Goal: Task Accomplishment & Management: Use online tool/utility

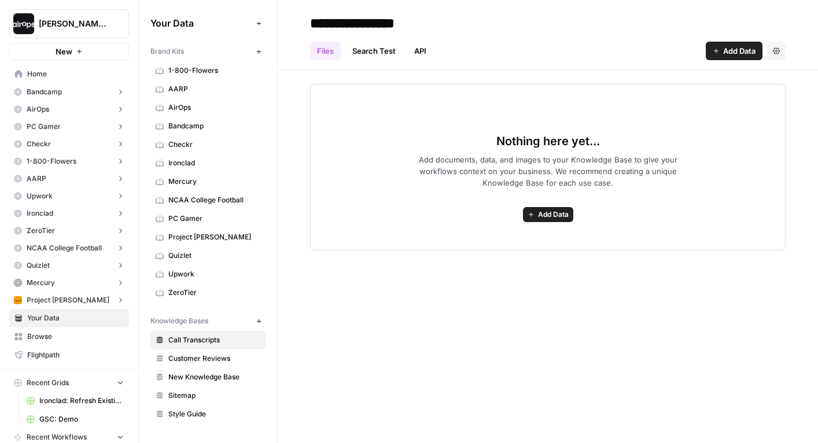
click at [315, 133] on div "Nothing here yet... Add documents, data, and images to your Knowledge Base to g…" at bounding box center [547, 167] width 475 height 167
click at [300, 136] on div "Nothing here yet... Add documents, data, and images to your Knowledge Base to g…" at bounding box center [548, 160] width 540 height 180
click at [204, 241] on span "Project Kuiper" at bounding box center [214, 237] width 92 height 10
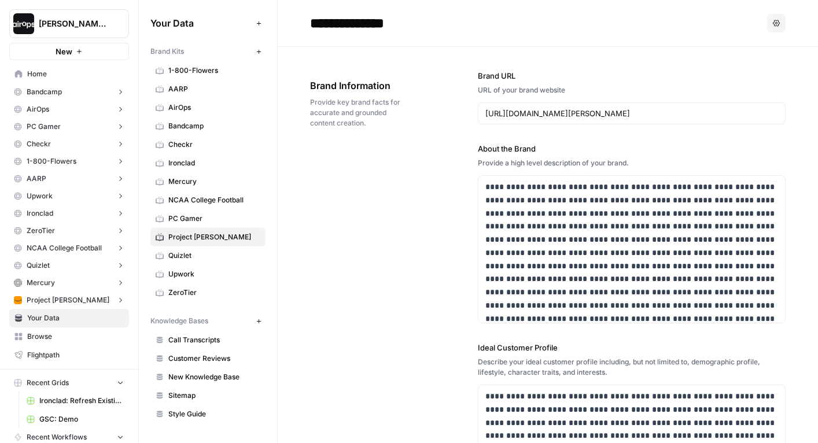
click at [208, 176] on span "Mercury" at bounding box center [214, 181] width 92 height 10
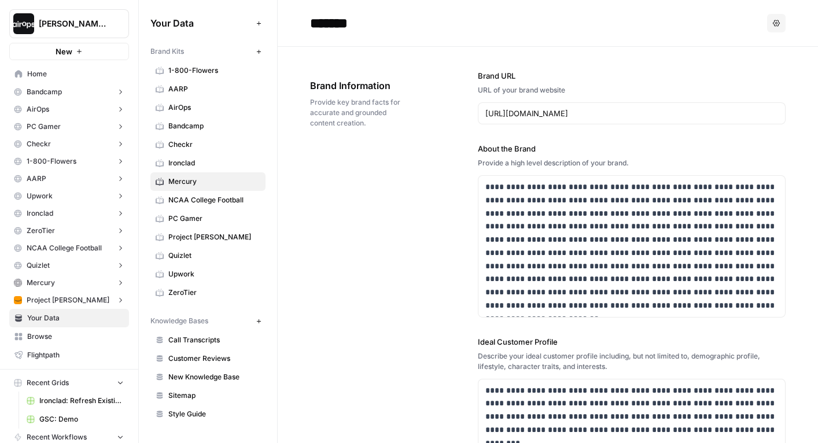
click at [212, 123] on span "Bandcamp" at bounding box center [214, 126] width 92 height 10
click at [214, 88] on span "AARP" at bounding box center [214, 89] width 92 height 10
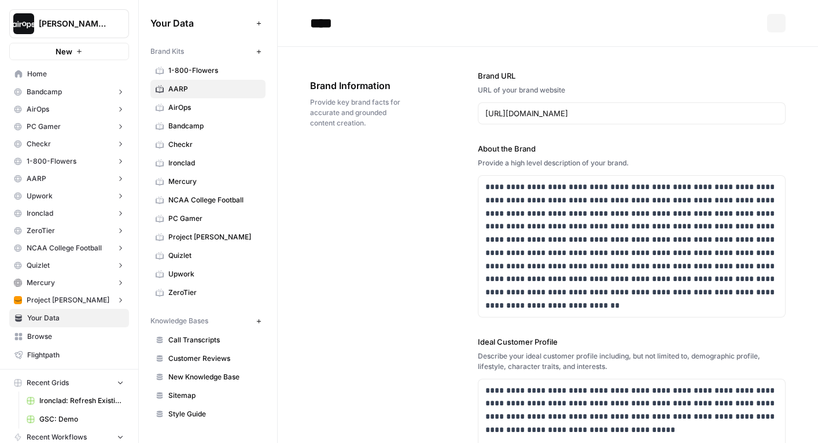
click at [216, 73] on span "1-800-Flowers" at bounding box center [214, 70] width 92 height 10
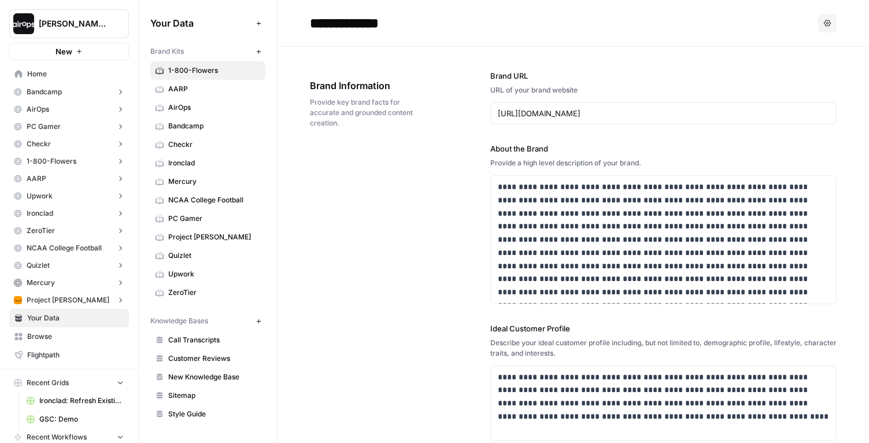
click at [592, 19] on h2 "**********" at bounding box center [562, 23] width 504 height 19
click at [67, 75] on span "Home" at bounding box center [75, 74] width 97 height 10
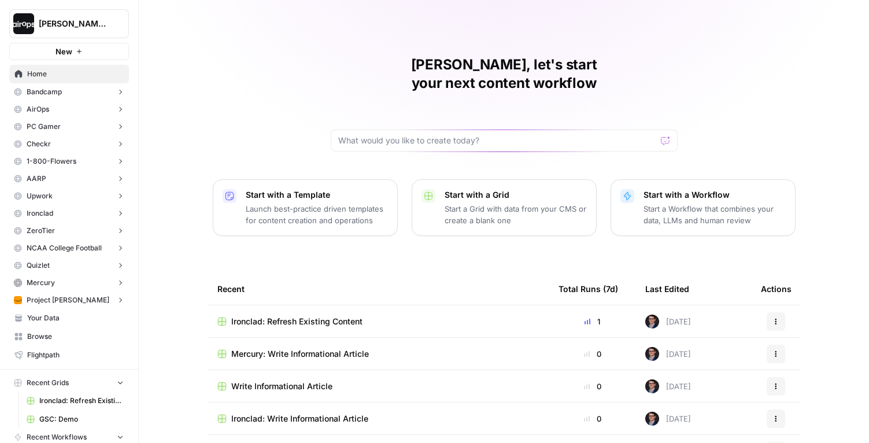
click at [197, 86] on div "Mike, let's start your next content workflow Start with a Template Launch best-…" at bounding box center [504, 275] width 730 height 550
click at [73, 285] on button "Mercury" at bounding box center [69, 282] width 120 height 17
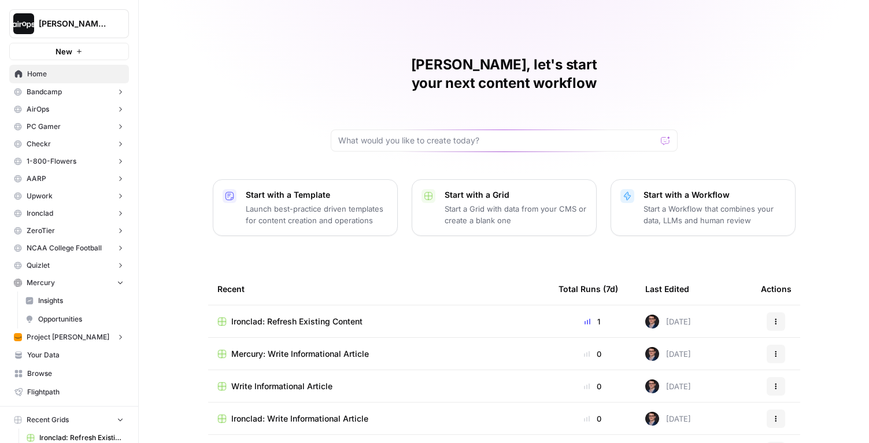
click at [91, 283] on button "Mercury" at bounding box center [69, 282] width 120 height 17
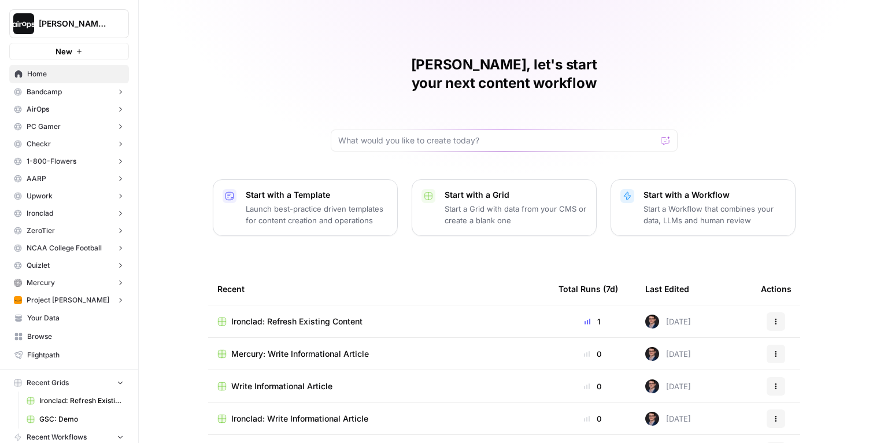
click at [163, 87] on div "Mike, let's start your next content workflow Start with a Template Launch best-…" at bounding box center [504, 275] width 730 height 550
click at [179, 186] on div "Mike, let's start your next content workflow Start with a Template Launch best-…" at bounding box center [504, 275] width 730 height 550
click at [51, 193] on span "Upwork" at bounding box center [40, 196] width 26 height 10
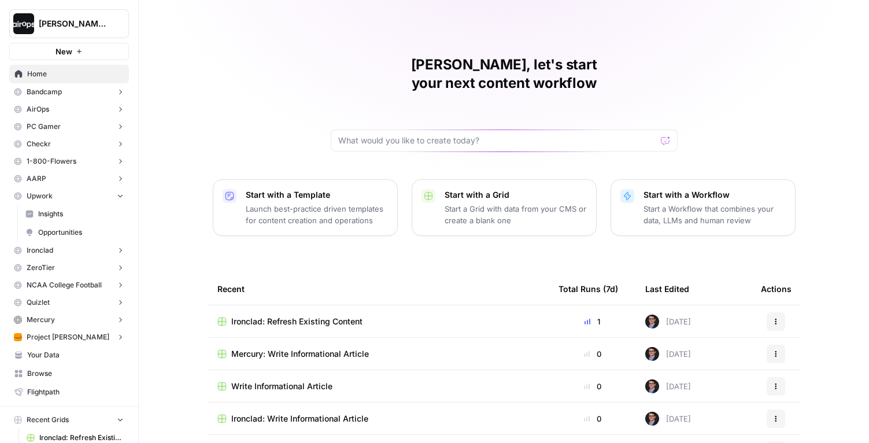
click at [54, 213] on span "Insights" at bounding box center [81, 214] width 86 height 10
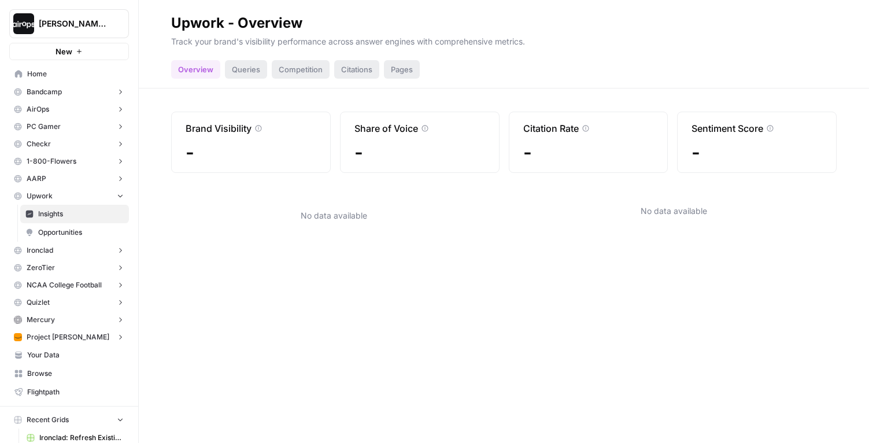
click at [61, 197] on button "Upwork" at bounding box center [69, 195] width 120 height 17
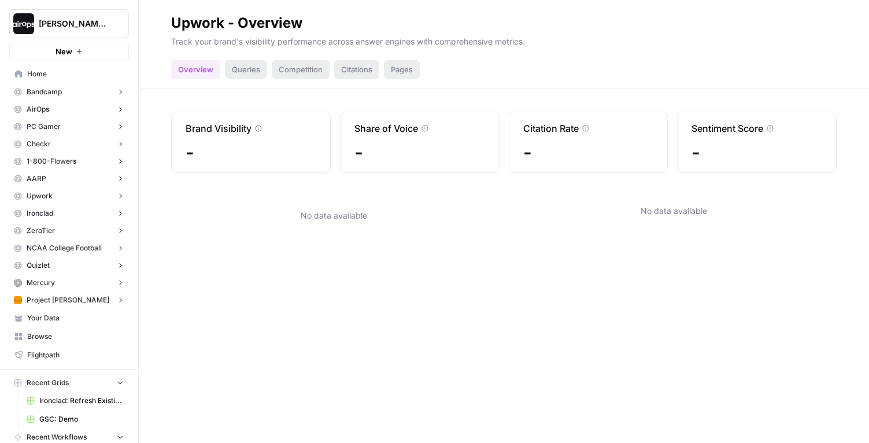
click at [169, 197] on div "Brand Visibility - Share of Voice - Citation Rate - Sentiment Score - No data a…" at bounding box center [504, 265] width 730 height 354
click at [151, 57] on header "Upwork - Overview Track your brand's visibility performance across answer engin…" at bounding box center [504, 44] width 730 height 88
click at [62, 76] on span "Home" at bounding box center [75, 74] width 97 height 10
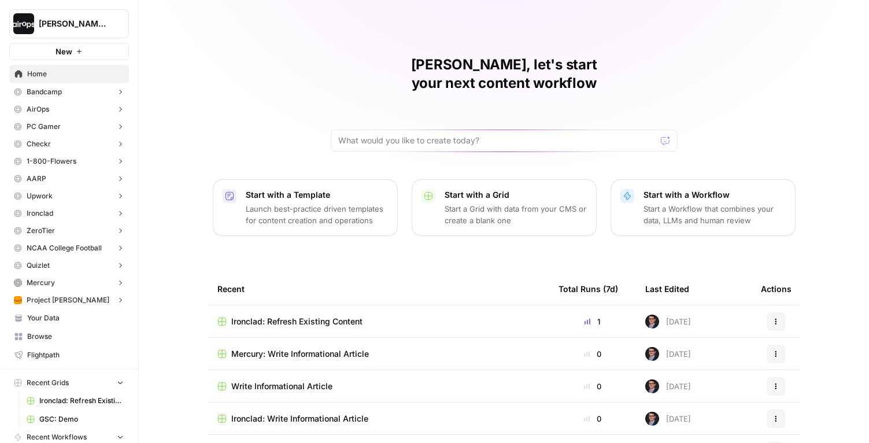
click at [178, 124] on div "Mike, let's start your next content workflow Start with a Template Launch best-…" at bounding box center [504, 275] width 730 height 550
click at [82, 199] on button "Upwork" at bounding box center [69, 195] width 120 height 17
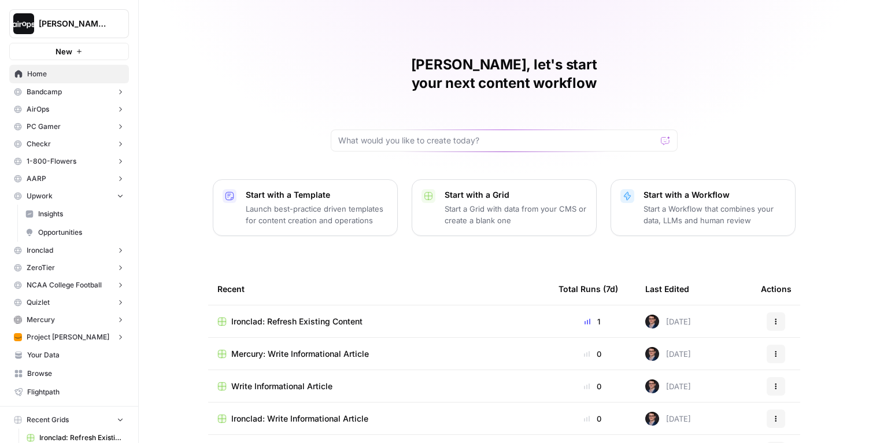
click at [91, 200] on button "Upwork" at bounding box center [69, 195] width 120 height 17
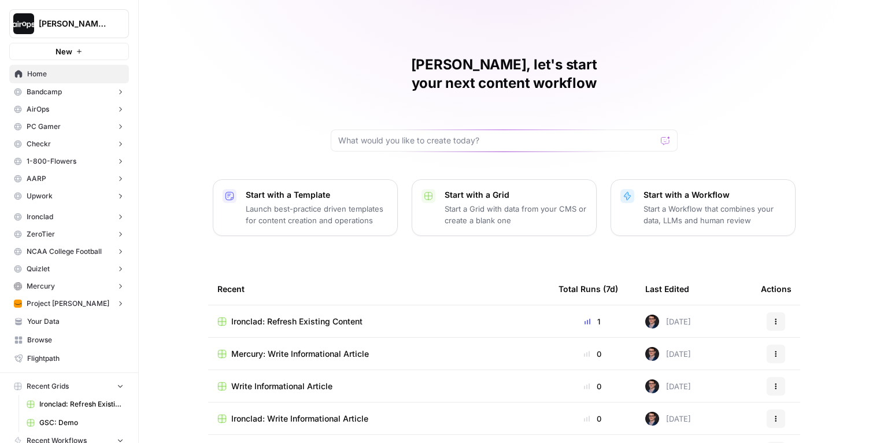
click at [91, 200] on button "Upwork" at bounding box center [69, 195] width 120 height 17
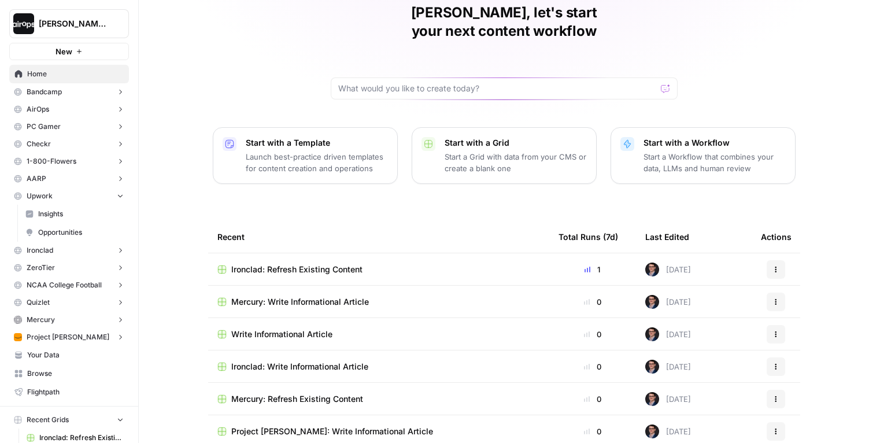
scroll to position [51, 0]
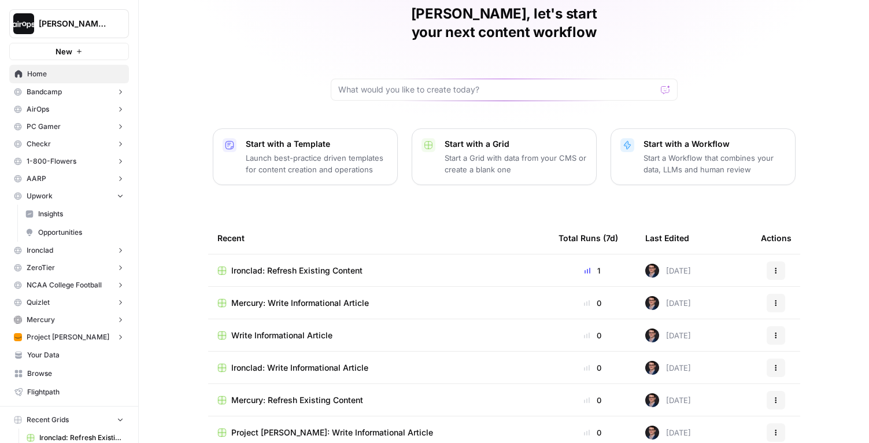
click at [75, 353] on span "Your Data" at bounding box center [75, 355] width 97 height 10
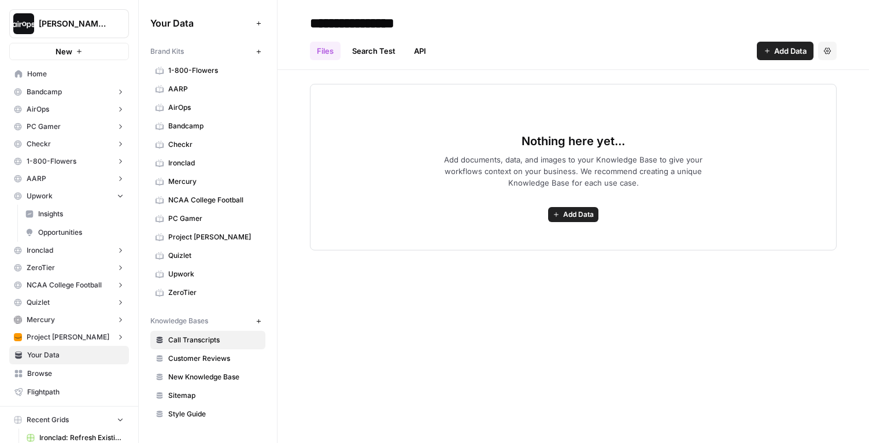
click at [82, 197] on button "Upwork" at bounding box center [69, 195] width 120 height 17
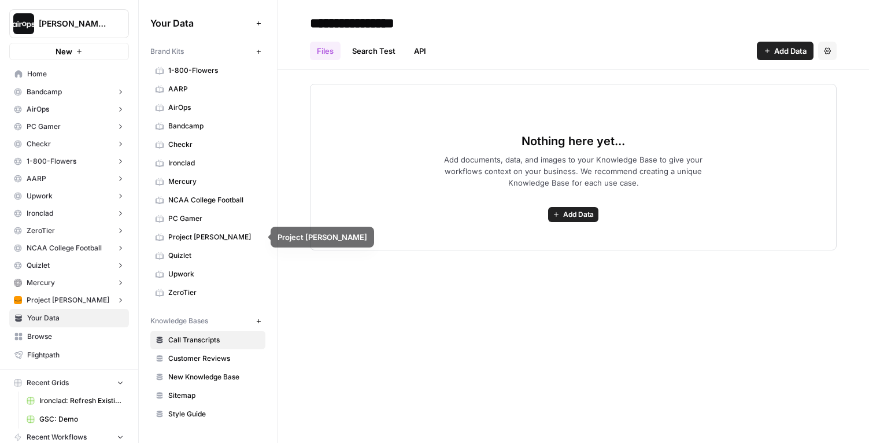
click at [201, 271] on span "Upwork" at bounding box center [214, 274] width 92 height 10
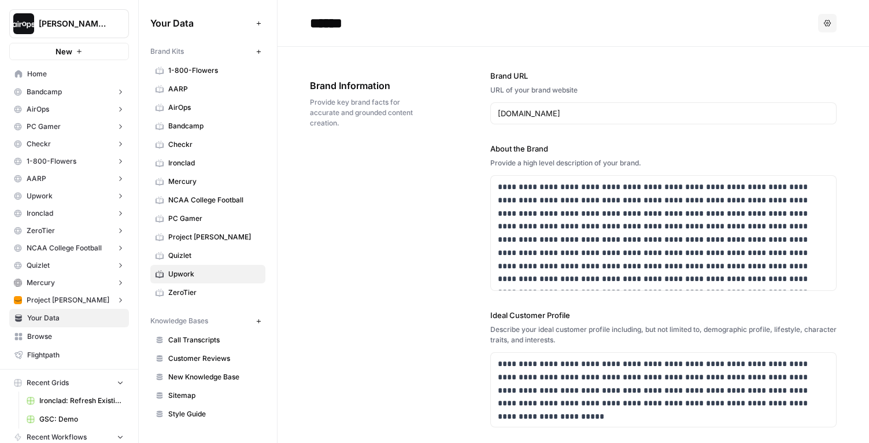
click at [817, 26] on icon "button" at bounding box center [827, 23] width 7 height 7
click at [786, 80] on span "Delete" at bounding box center [803, 77] width 37 height 12
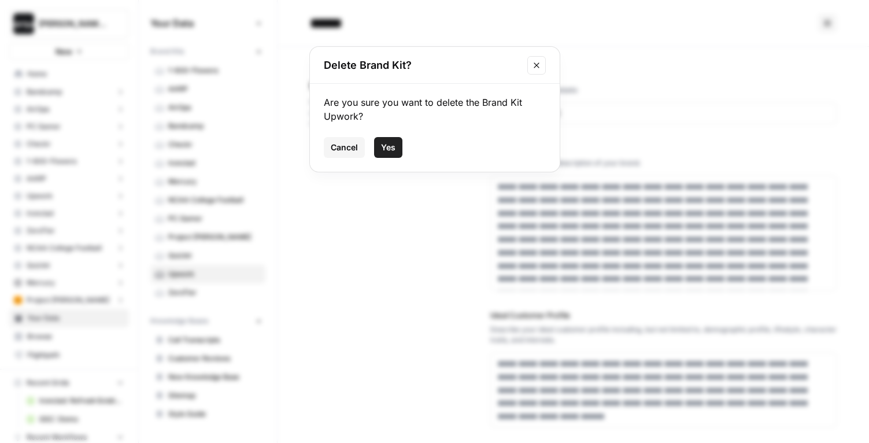
click at [395, 145] on button "Yes" at bounding box center [388, 147] width 28 height 21
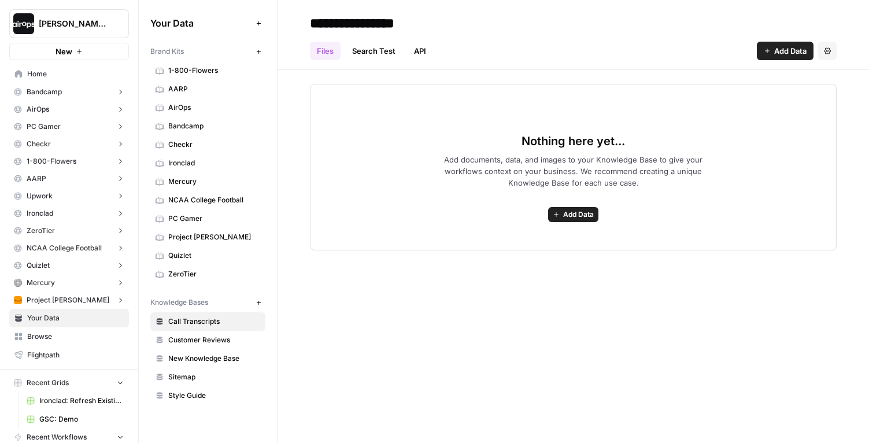
click at [62, 180] on button "AARP" at bounding box center [69, 178] width 120 height 17
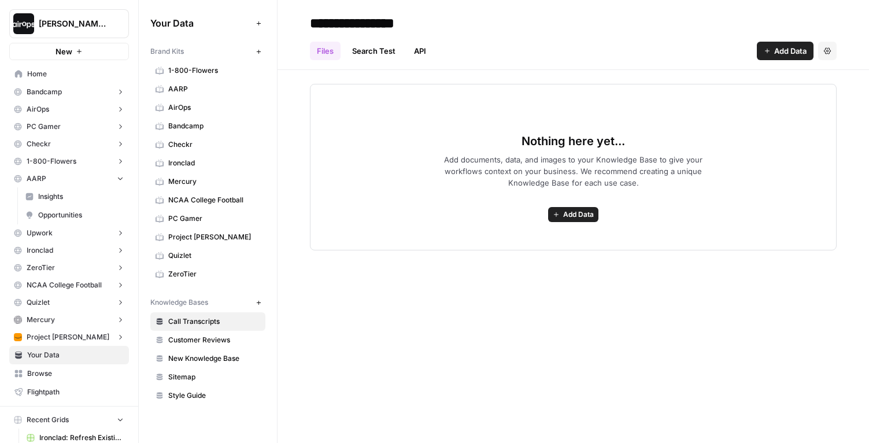
click at [62, 180] on button "AARP" at bounding box center [69, 178] width 120 height 17
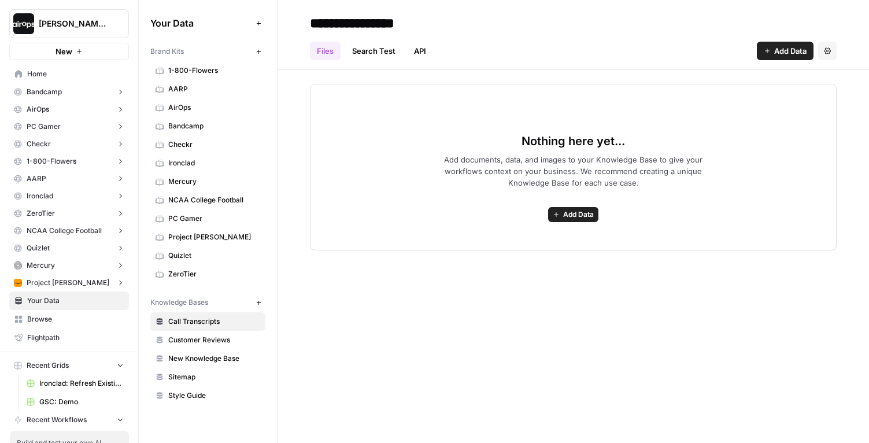
click at [134, 57] on div "Dille-Sandbox New" at bounding box center [69, 30] width 138 height 60
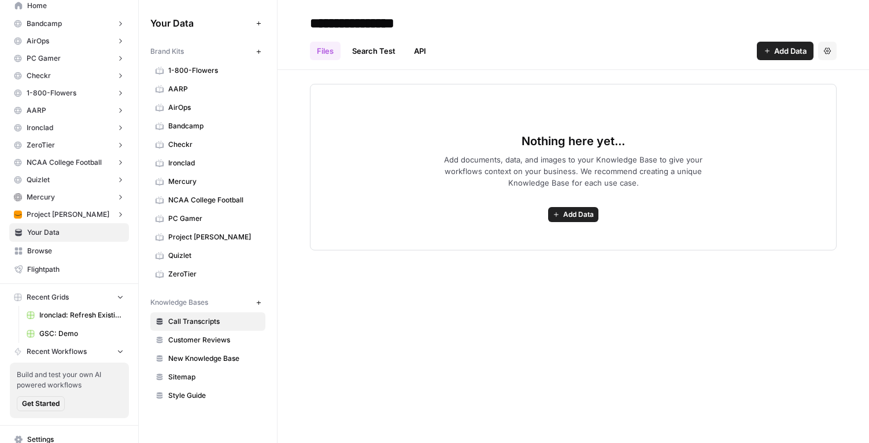
scroll to position [116, 0]
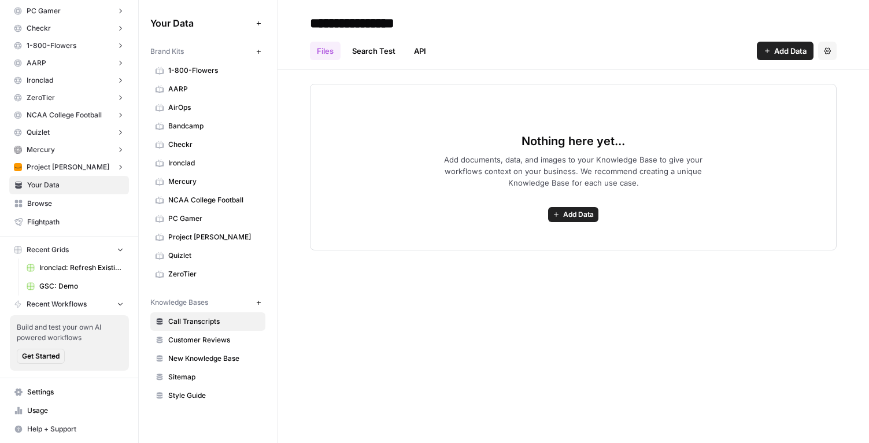
click at [113, 304] on button "Recent Workflows" at bounding box center [69, 303] width 120 height 17
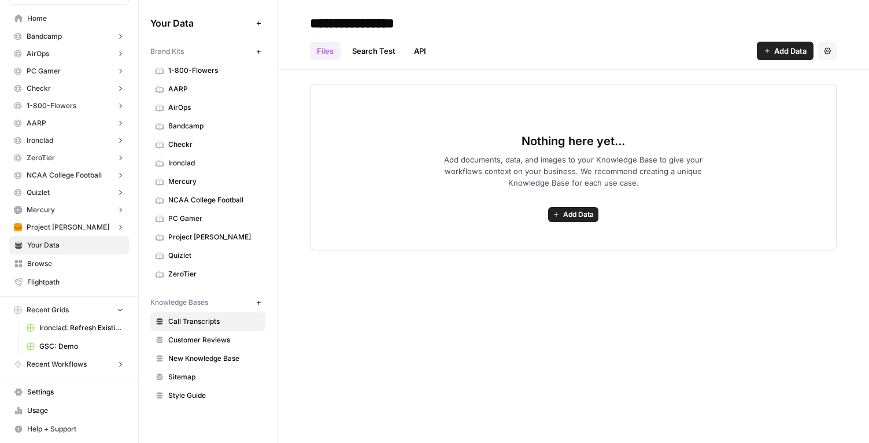
scroll to position [56, 0]
click at [123, 312] on icon "button" at bounding box center [120, 309] width 8 height 8
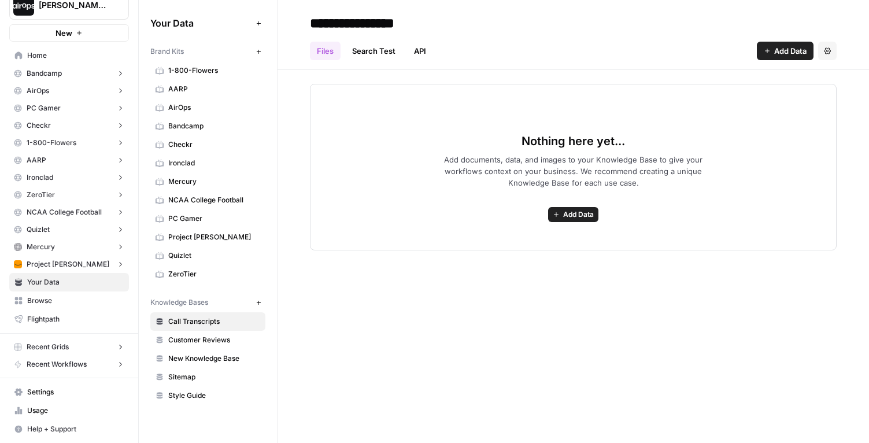
scroll to position [19, 0]
click at [295, 110] on div "Nothing here yet... Add documents, data, and images to your Knowledge Base to g…" at bounding box center [574, 160] width 592 height 180
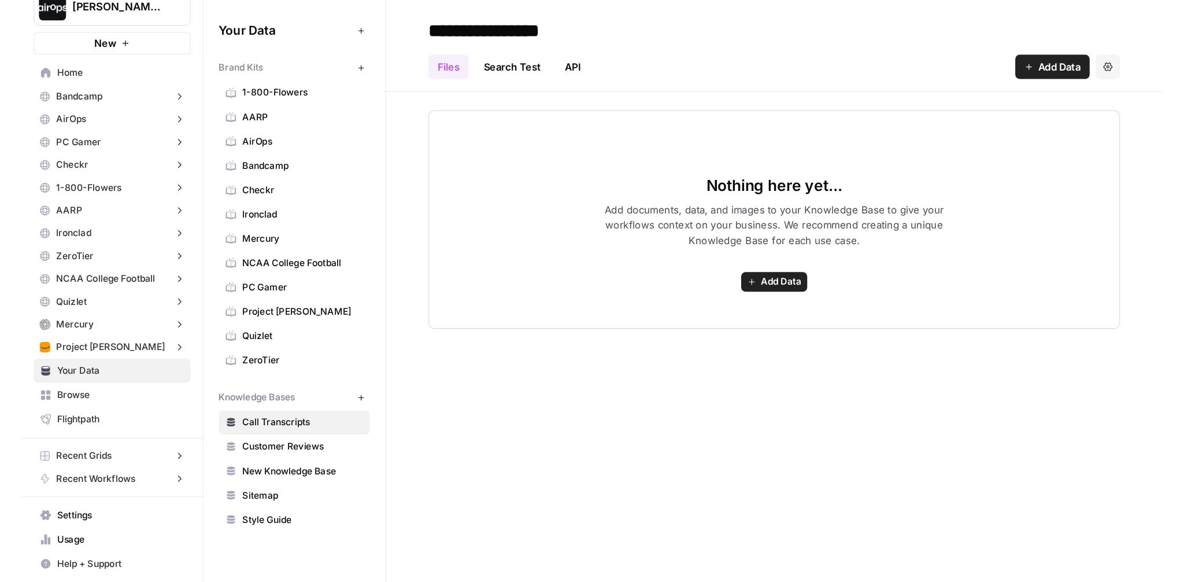
scroll to position [0, 0]
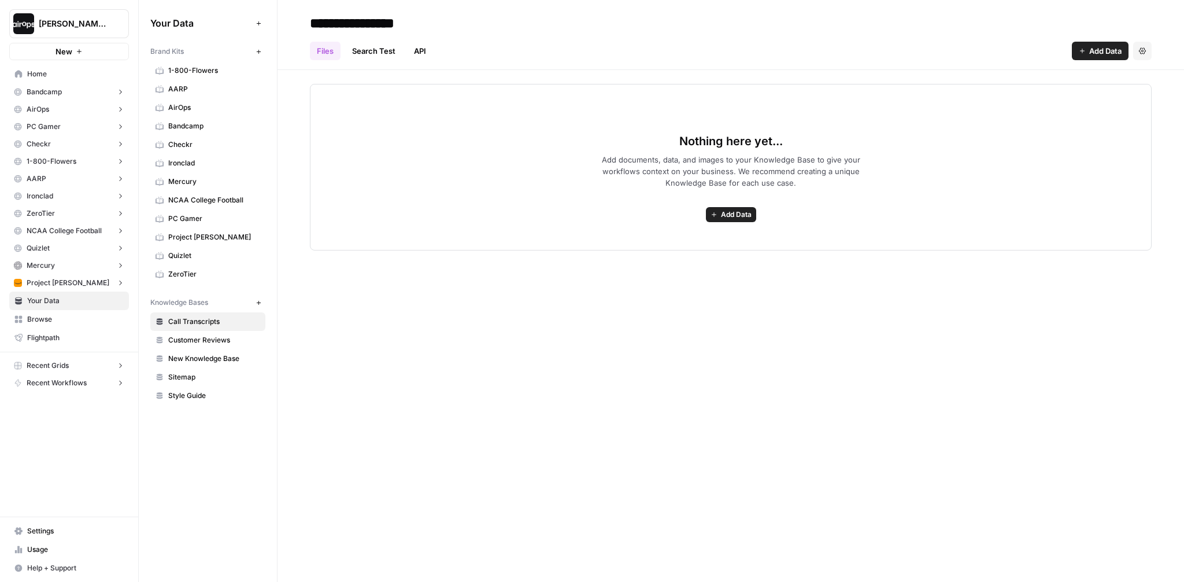
click at [258, 21] on icon "button" at bounding box center [258, 23] width 4 height 4
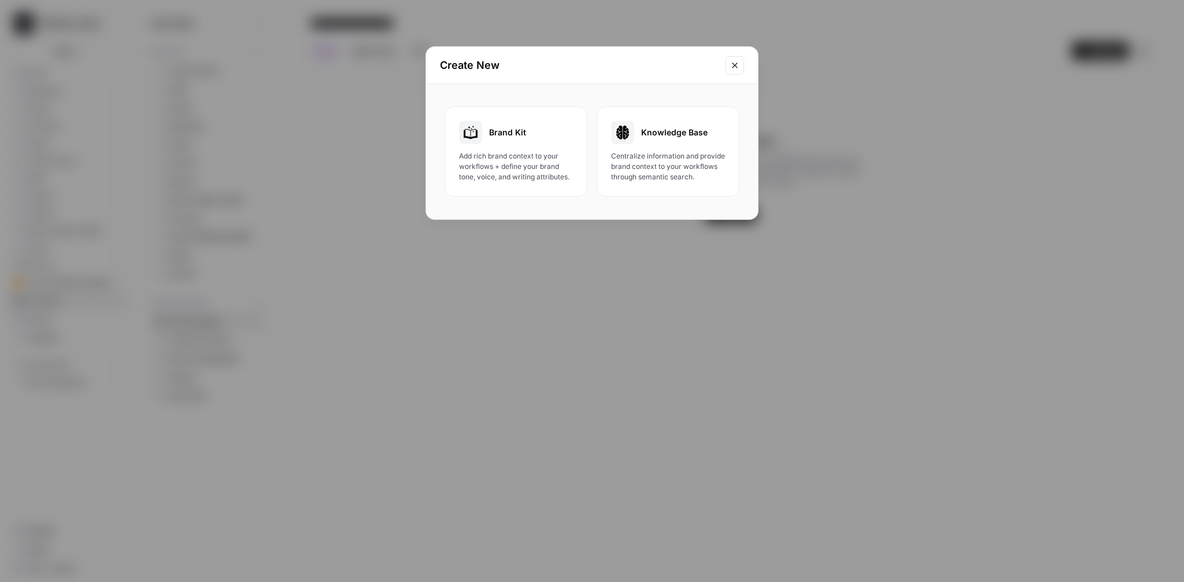
click at [492, 177] on span "Add rich brand context to your workflows + define your brand tone, voice, and w…" at bounding box center [516, 166] width 114 height 31
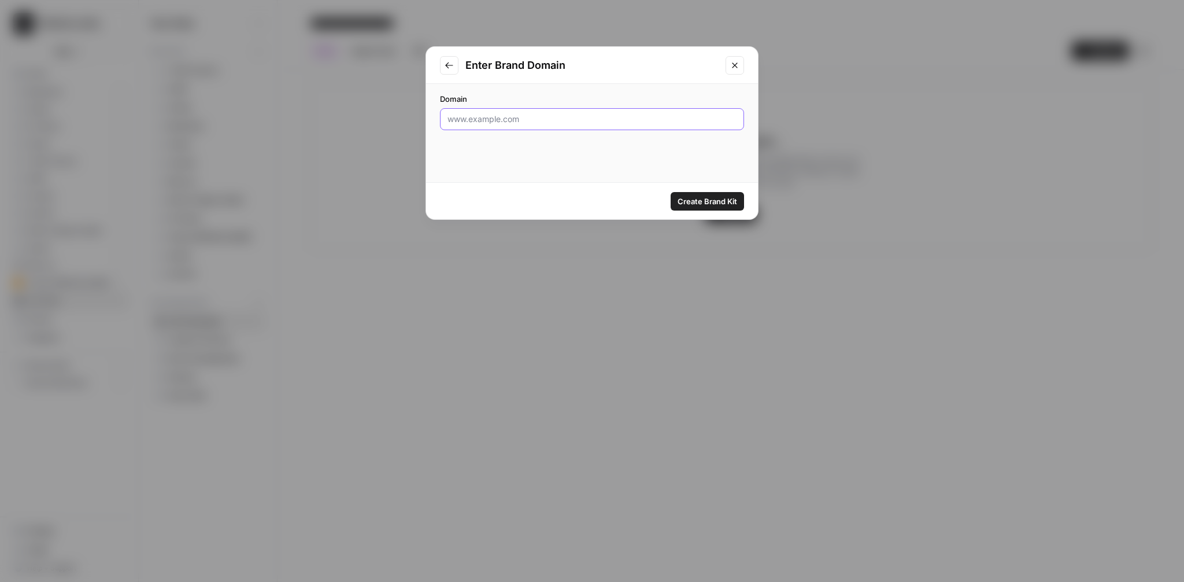
click at [510, 118] on input "Domain" at bounding box center [592, 119] width 289 height 12
paste input "https://www.splunk.com/"
type input "https://www.splunk.com/"
click at [708, 200] on span "Create Brand Kit" at bounding box center [708, 201] width 60 height 12
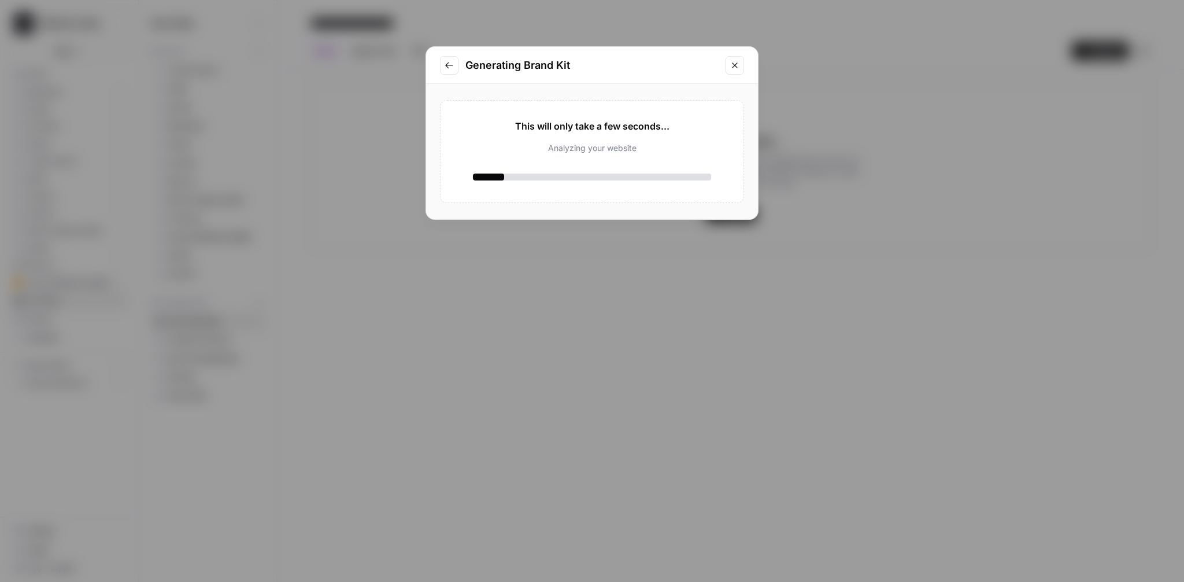
click at [617, 64] on h2 "Generating Brand Kit" at bounding box center [591, 65] width 253 height 16
click at [601, 69] on h2 "Generating Brand Kit" at bounding box center [591, 65] width 253 height 16
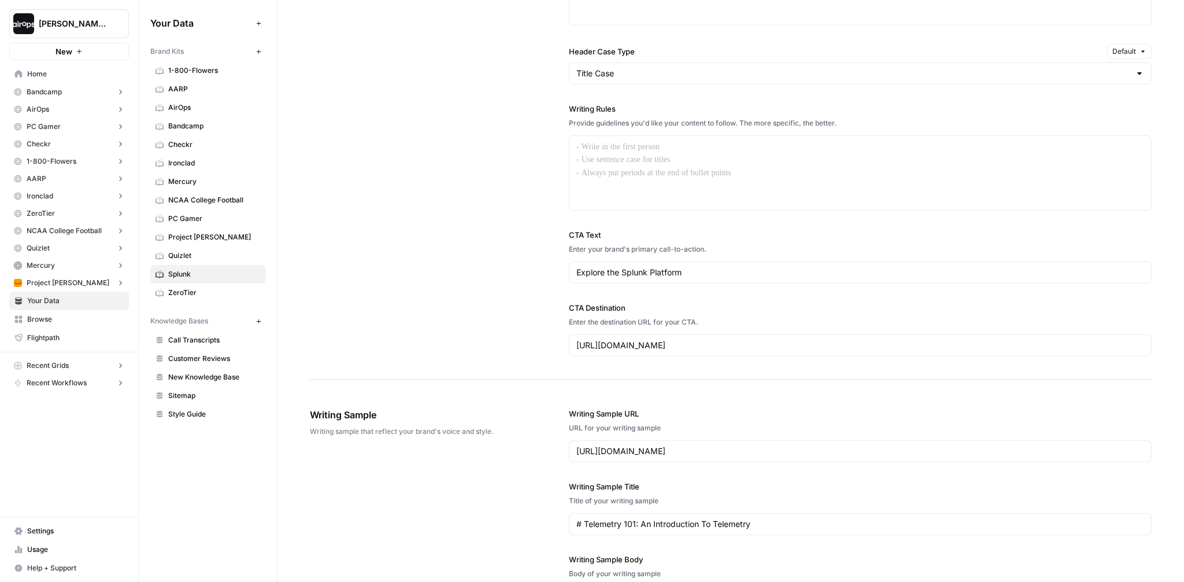
scroll to position [891, 0]
click at [643, 68] on input "Header Case Type" at bounding box center [853, 72] width 554 height 12
type input "Title Case"
click at [518, 114] on div "**********" at bounding box center [731, 72] width 842 height 611
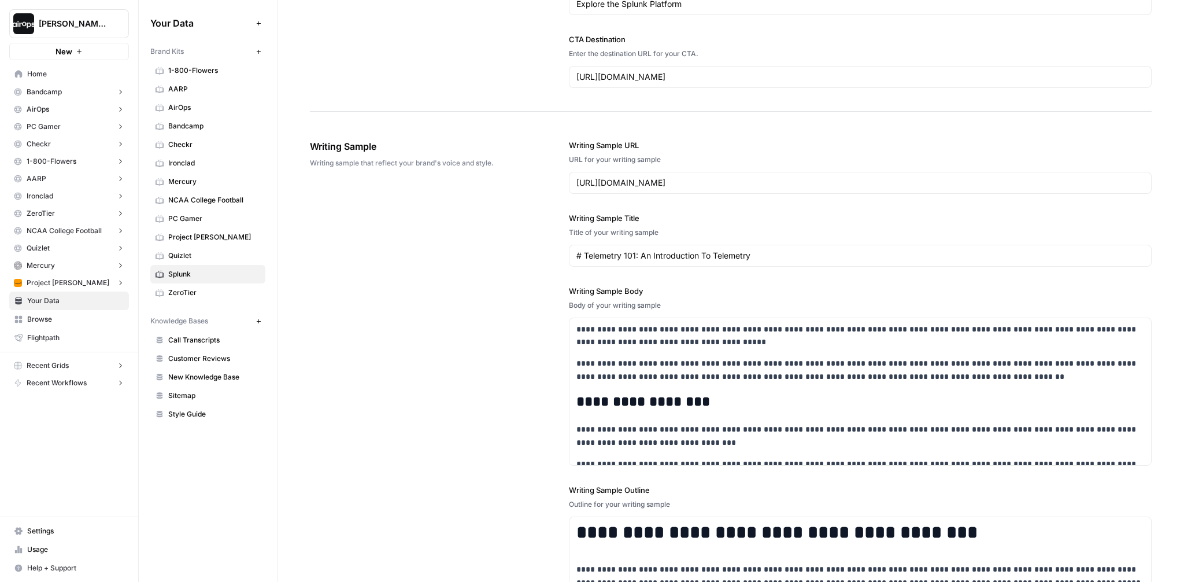
scroll to position [1161, 0]
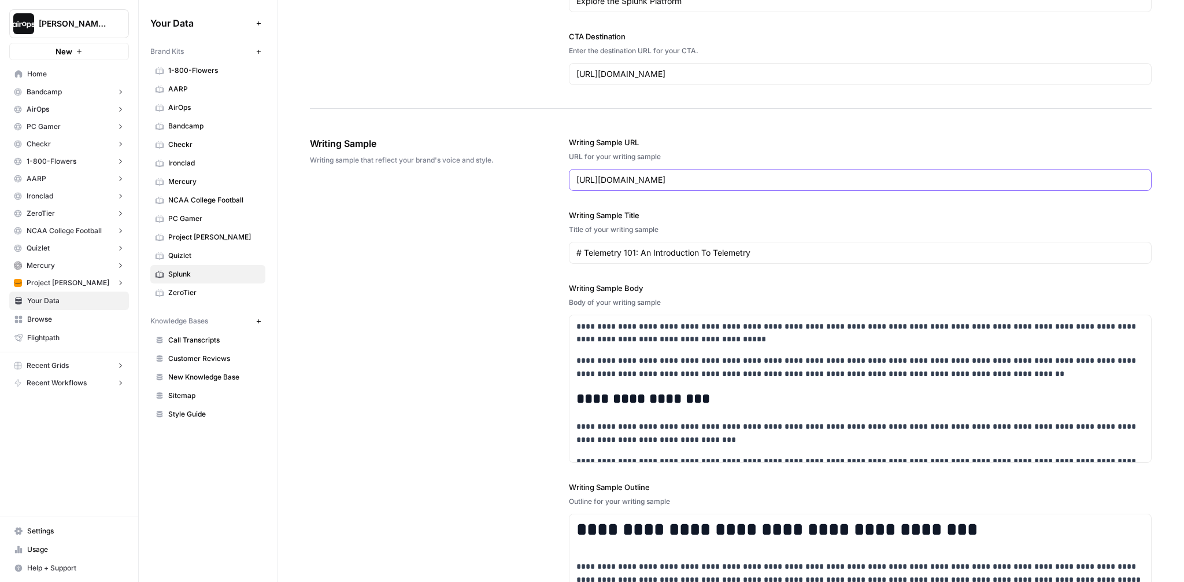
click at [703, 182] on input "https://www.splunk.com/en_us/blog/learn/what-is-telemetry.html" at bounding box center [860, 180] width 568 height 12
click at [474, 294] on div "**********" at bounding box center [731, 399] width 842 height 572
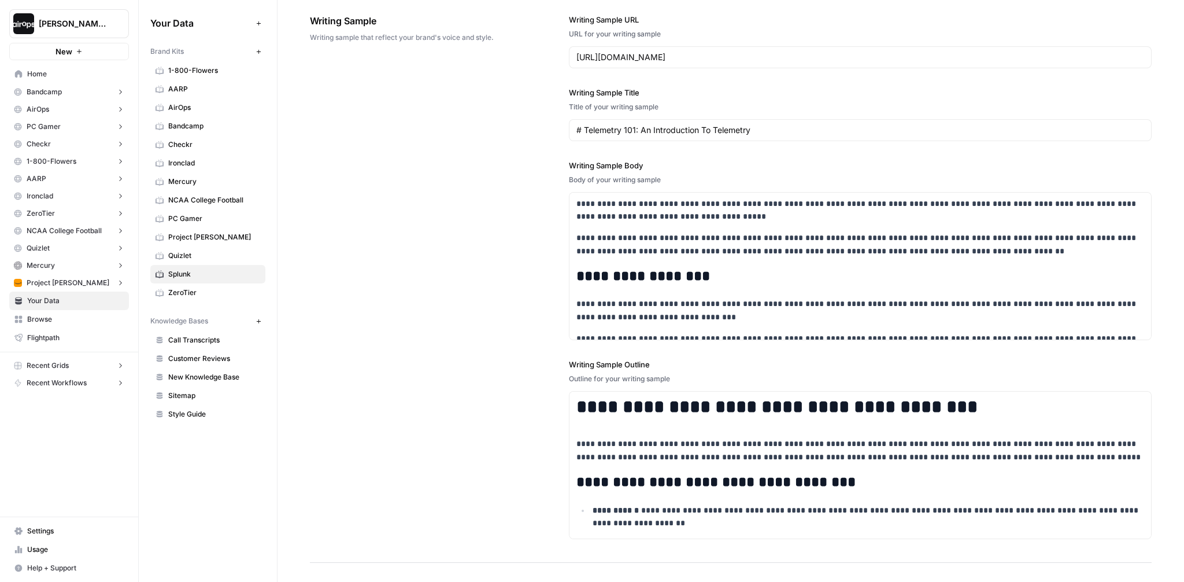
scroll to position [1354, 0]
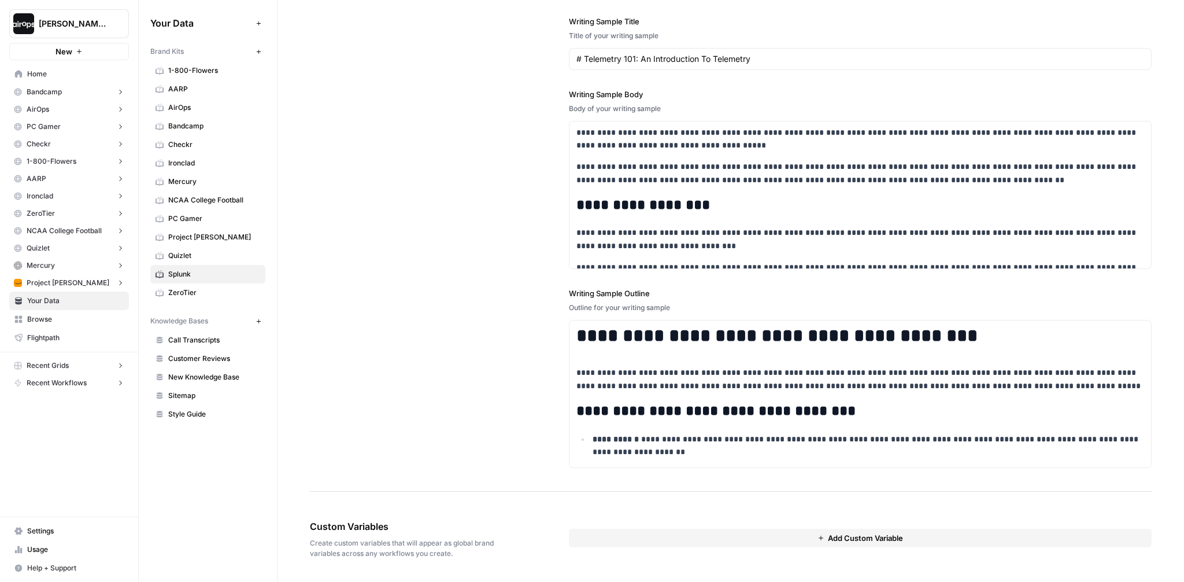
click at [585, 442] on button "Add Custom Variable" at bounding box center [860, 538] width 583 height 19
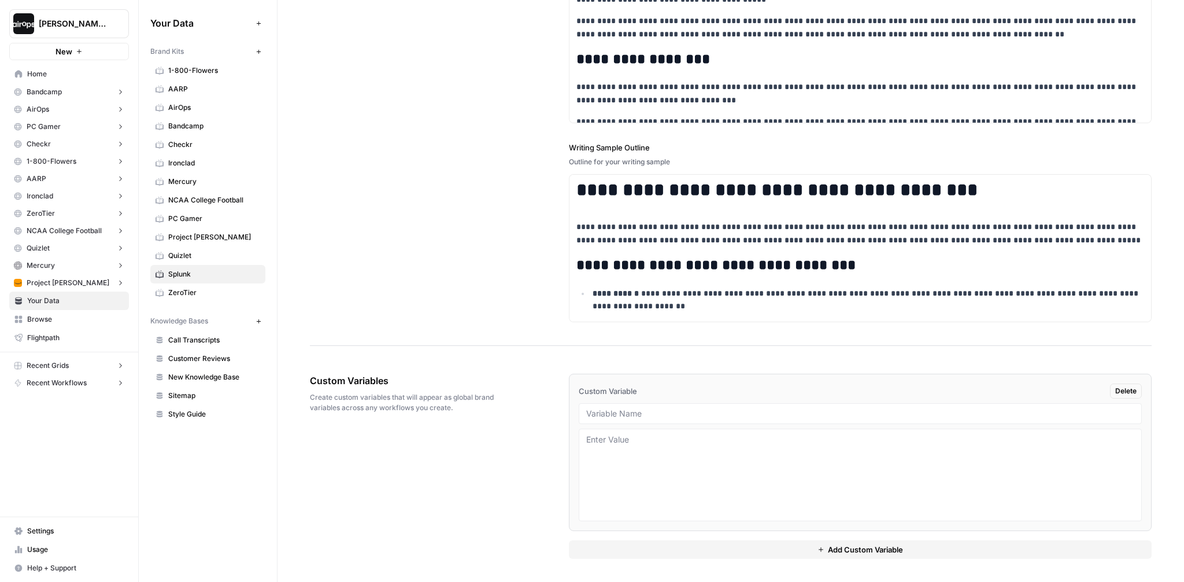
click at [525, 412] on div "Custom Variables Create custom variables that will appear as global brand varia…" at bounding box center [731, 465] width 842 height 231
click at [208, 123] on span "Bandcamp" at bounding box center [214, 126] width 92 height 10
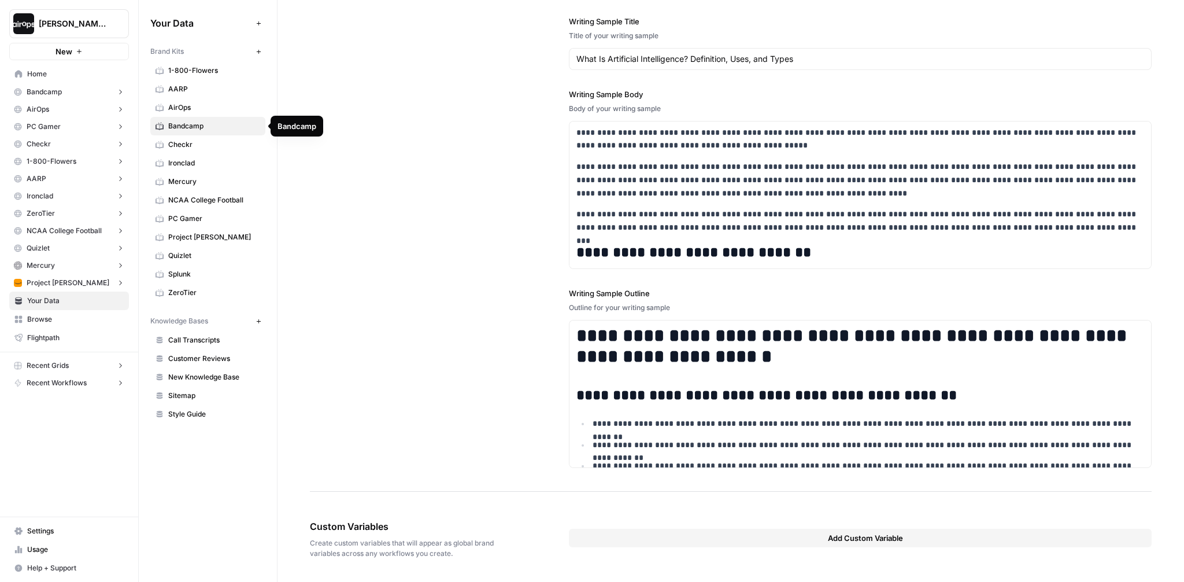
scroll to position [958, 0]
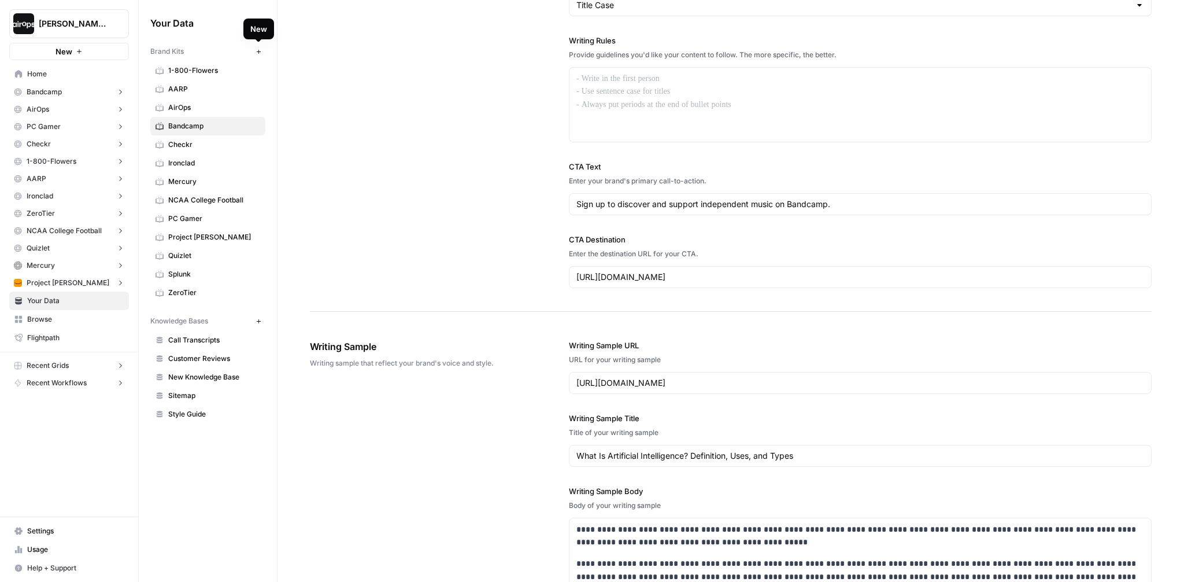
click at [328, 116] on div "**********" at bounding box center [731, 5] width 842 height 611
click at [206, 289] on span "ZeroTier" at bounding box center [214, 292] width 92 height 10
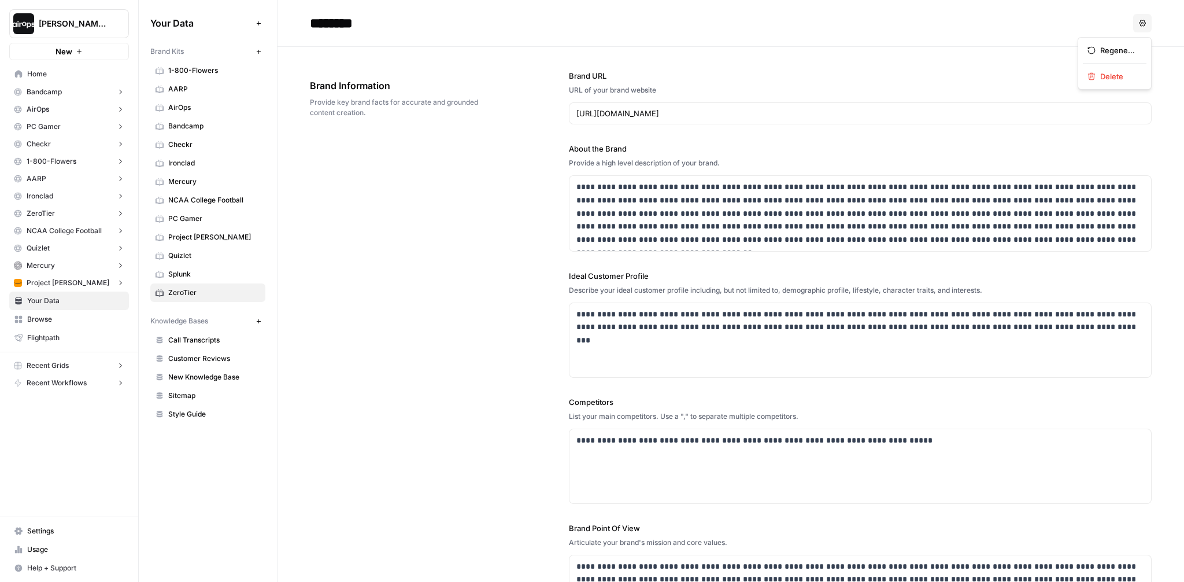
click at [817, 23] on button "Options" at bounding box center [1142, 23] width 19 height 19
click at [817, 73] on span "Delete" at bounding box center [1118, 77] width 37 height 12
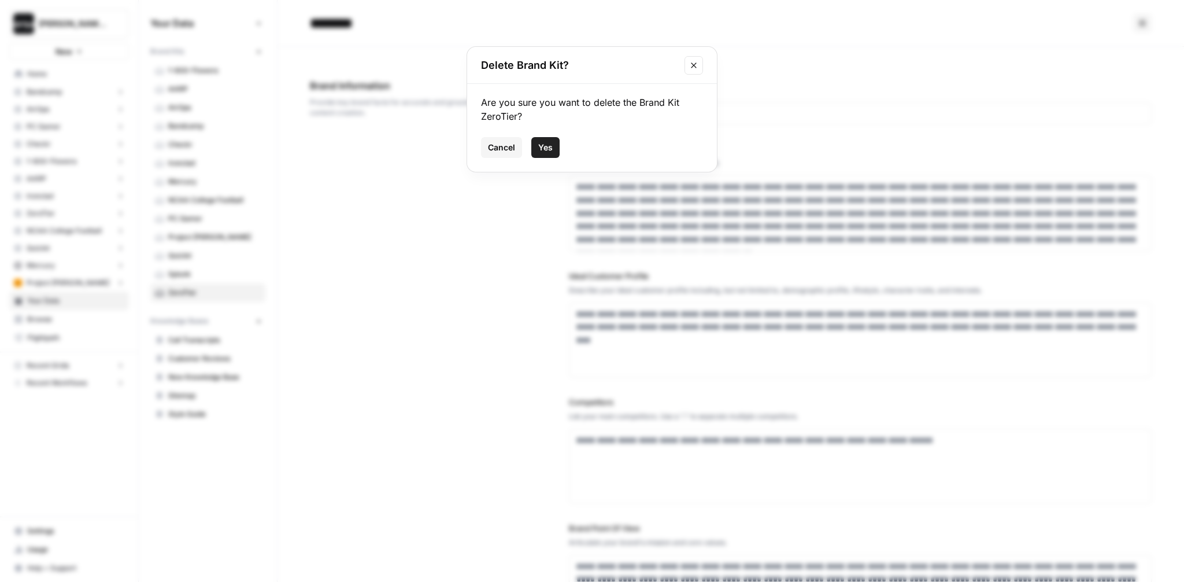
click at [549, 147] on span "Yes" at bounding box center [545, 148] width 14 height 12
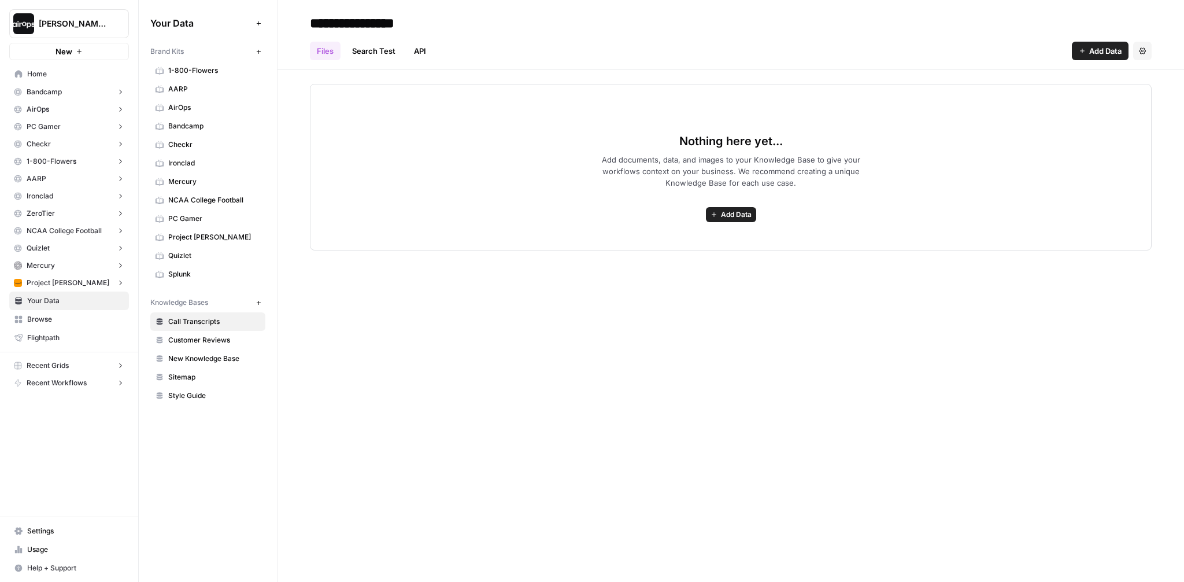
click at [313, 332] on div "**********" at bounding box center [731, 291] width 907 height 582
click at [186, 272] on span "Splunk" at bounding box center [214, 274] width 92 height 10
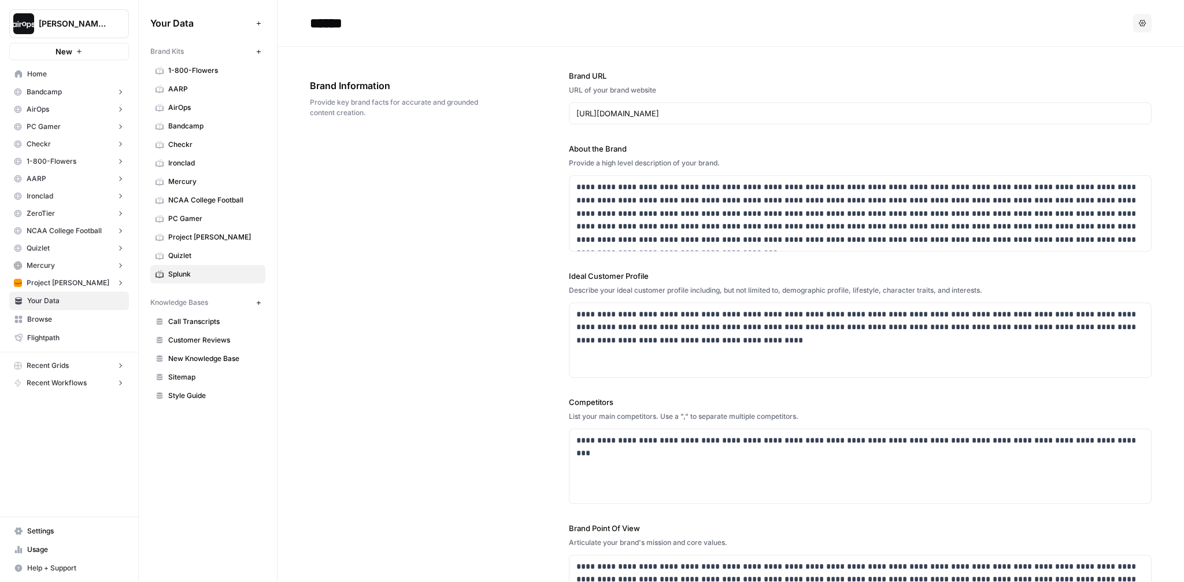
click at [52, 73] on span "Home" at bounding box center [75, 74] width 97 height 10
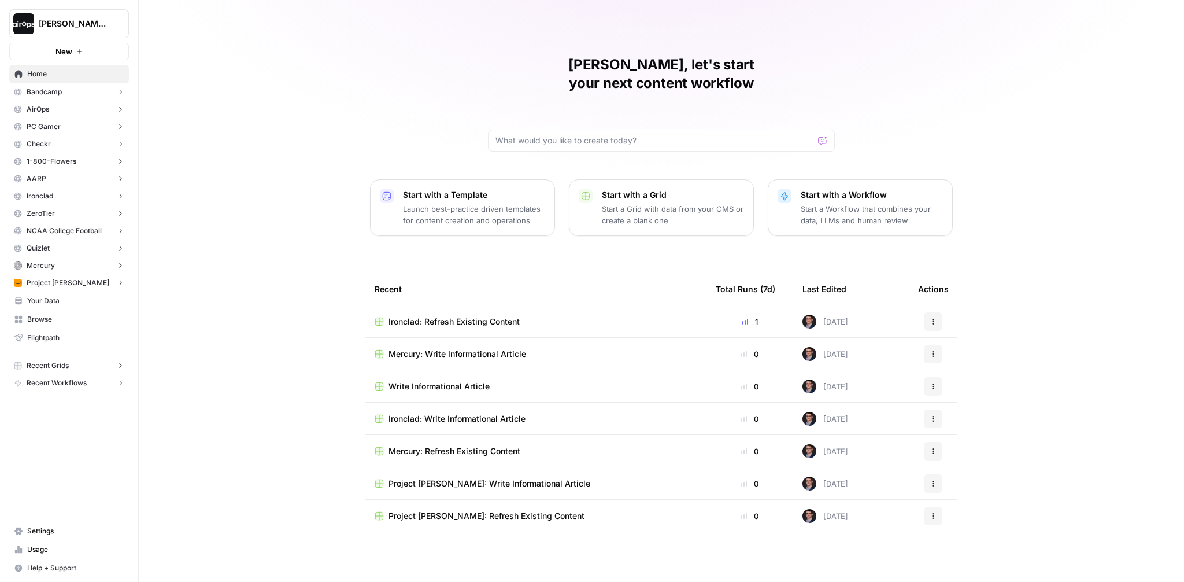
click at [427, 189] on p "Start with a Template" at bounding box center [474, 195] width 142 height 12
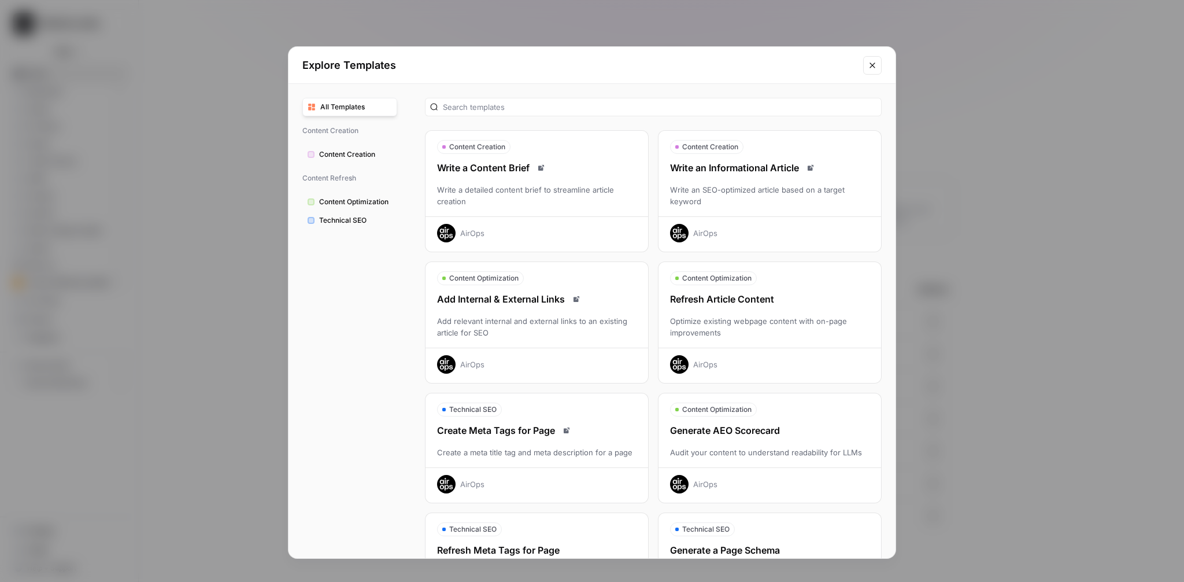
click at [809, 171] on link "Read docs" at bounding box center [811, 168] width 14 height 14
click at [762, 189] on div "Write an SEO-optimized article based on a target keyword" at bounding box center [770, 195] width 223 height 23
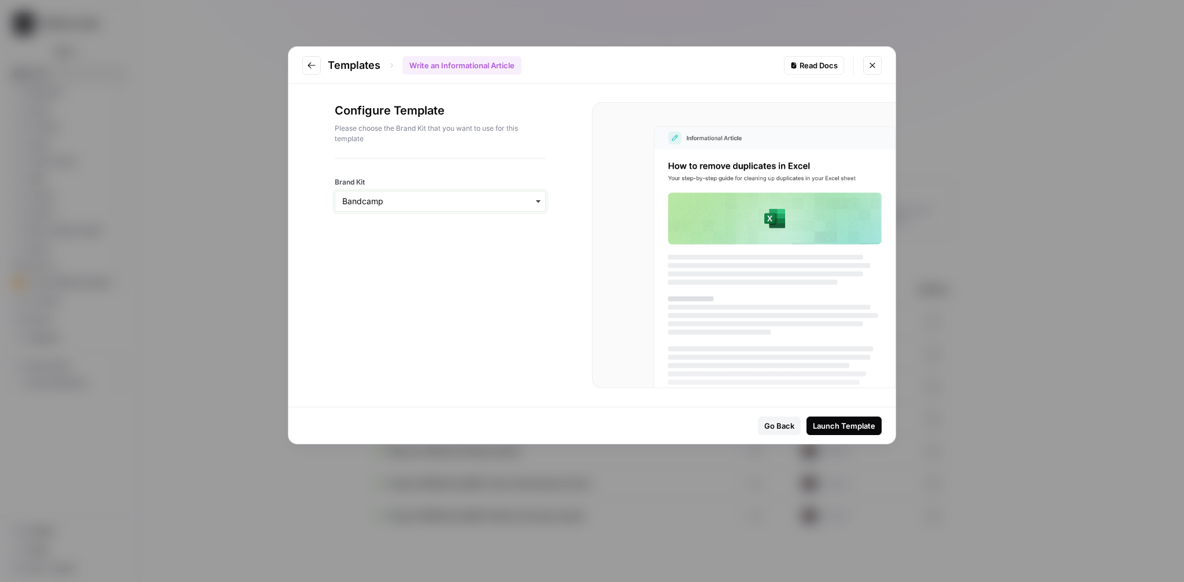
click at [530, 199] on input "Brand Kit" at bounding box center [440, 201] width 196 height 12
click at [383, 361] on div "Splunk" at bounding box center [440, 367] width 210 height 22
click at [474, 252] on div "Configure Template Please choose the Brand Kit that you want to use for this te…" at bounding box center [441, 245] width 304 height 323
click at [817, 426] on div "Launch Template" at bounding box center [844, 426] width 62 height 12
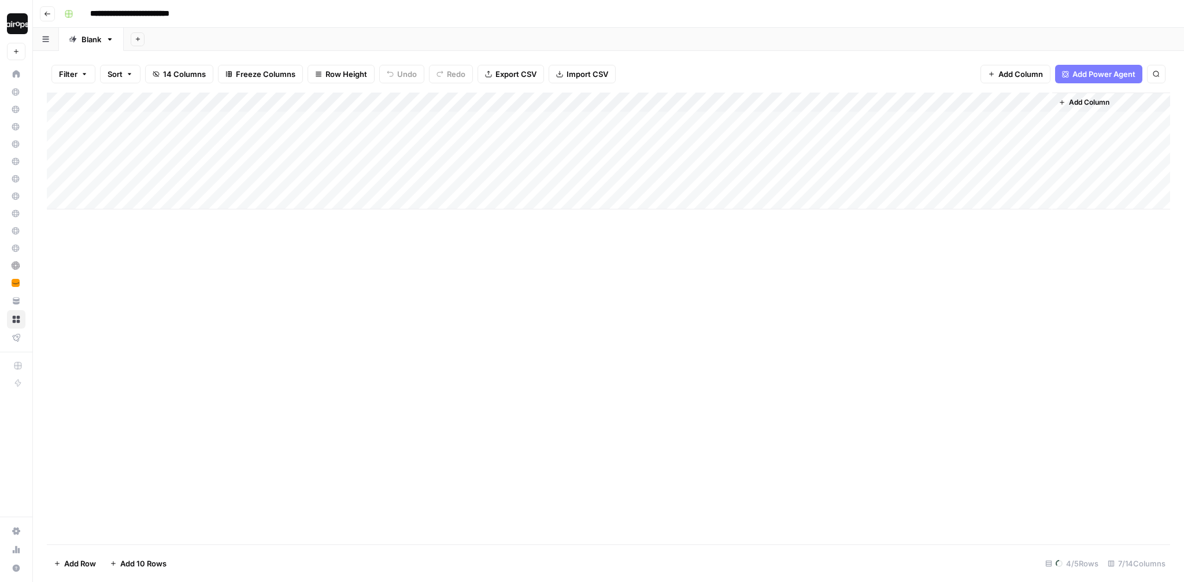
click at [572, 27] on header "**********" at bounding box center [608, 14] width 1151 height 28
click at [419, 37] on div "Add Sheet" at bounding box center [654, 39] width 1060 height 23
click at [532, 36] on div "Add Sheet" at bounding box center [654, 39] width 1060 height 23
click at [368, 34] on div "Add Sheet" at bounding box center [654, 39] width 1060 height 23
click at [141, 227] on div "Add Column" at bounding box center [608, 319] width 1123 height 452
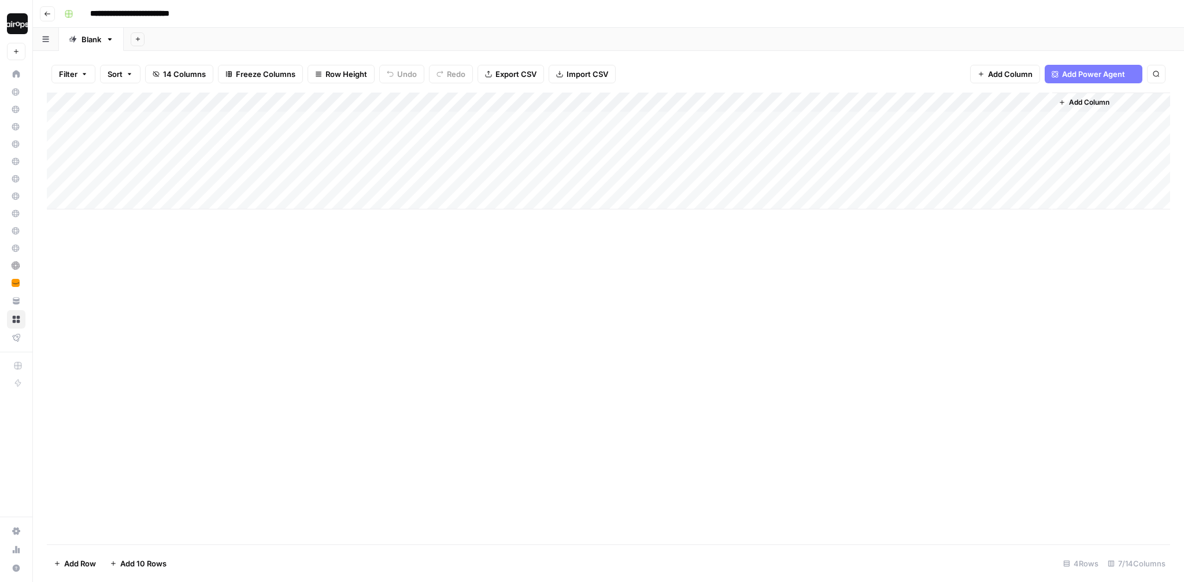
click at [193, 36] on div "Add Sheet" at bounding box center [654, 39] width 1060 height 23
click at [349, 76] on span "Row Height" at bounding box center [347, 74] width 42 height 12
click at [352, 132] on span "Medium" at bounding box center [370, 130] width 83 height 12
click at [298, 304] on div "Add Column" at bounding box center [608, 319] width 1123 height 452
click at [76, 211] on div "Add Column" at bounding box center [608, 172] width 1123 height 158
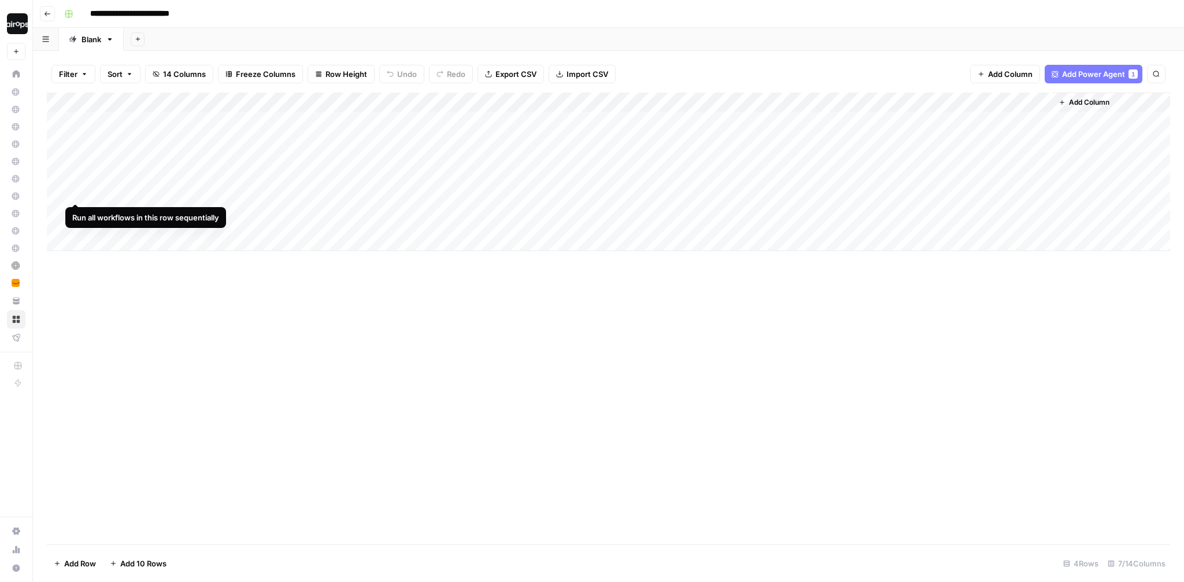
click at [76, 180] on div "Add Column" at bounding box center [608, 172] width 1123 height 158
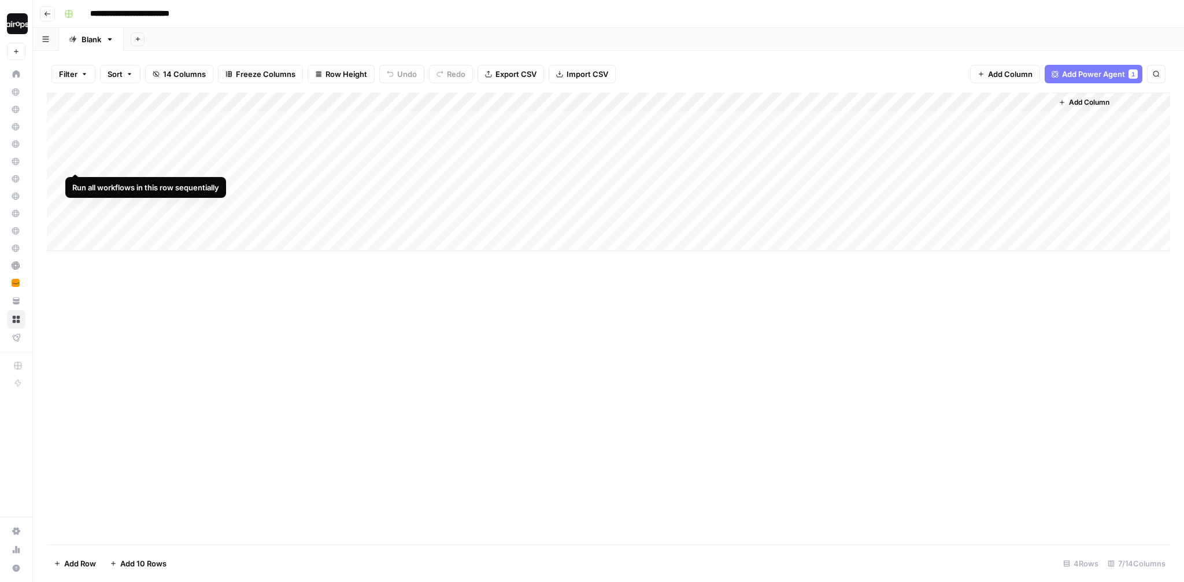
click at [78, 149] on div "Add Column" at bounding box center [608, 172] width 1123 height 158
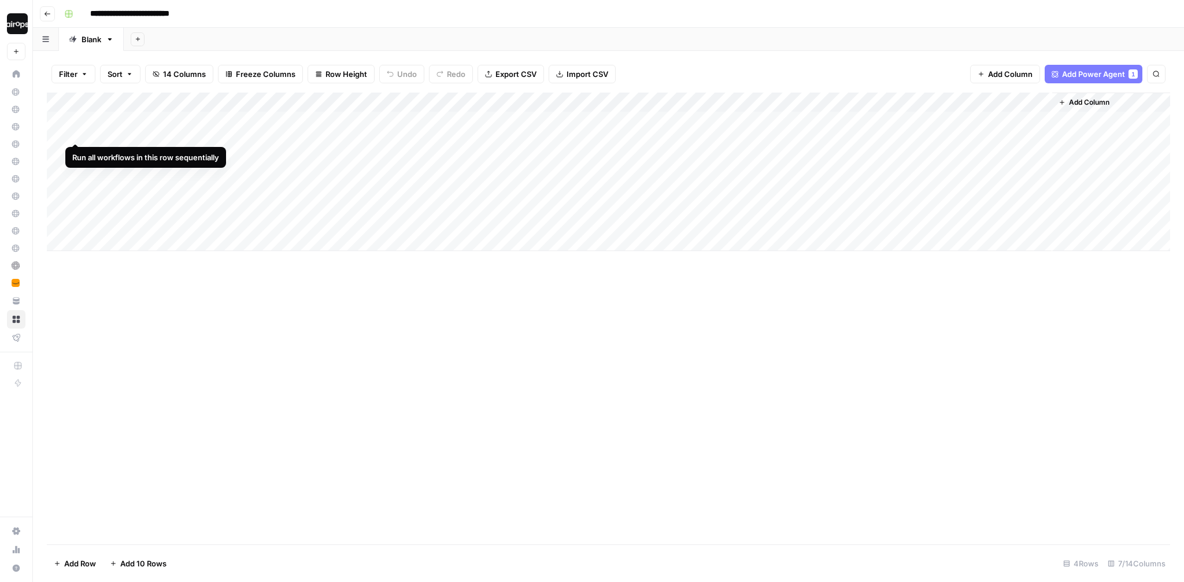
click at [77, 121] on div "Add Column" at bounding box center [608, 172] width 1123 height 158
click at [264, 34] on div "Add Sheet" at bounding box center [654, 39] width 1060 height 23
click at [149, 280] on div "Add Column" at bounding box center [608, 319] width 1123 height 452
click at [464, 29] on div "Add Sheet" at bounding box center [654, 39] width 1060 height 23
click at [459, 34] on div "Add Sheet" at bounding box center [654, 39] width 1060 height 23
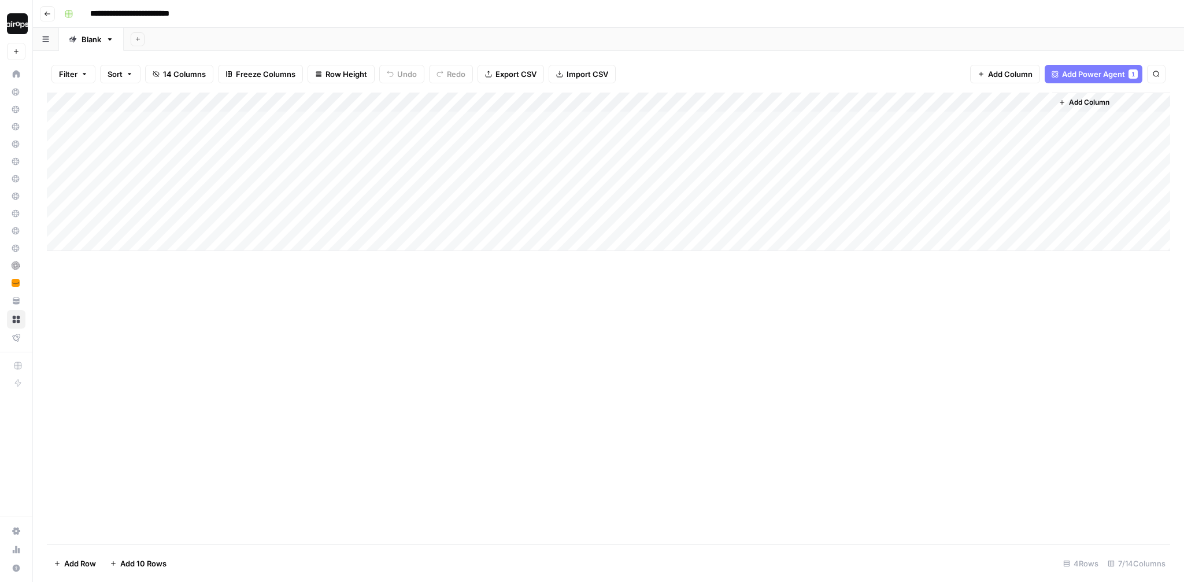
click at [331, 12] on div "**********" at bounding box center [616, 14] width 1113 height 19
drag, startPoint x: 348, startPoint y: 134, endPoint x: 327, endPoint y: 249, distance: 116.8
click at [327, 249] on div "Add Column" at bounding box center [608, 172] width 1123 height 158
click at [342, 401] on div "Add Column" at bounding box center [608, 319] width 1123 height 452
click at [385, 40] on div "Add Sheet" at bounding box center [654, 39] width 1060 height 23
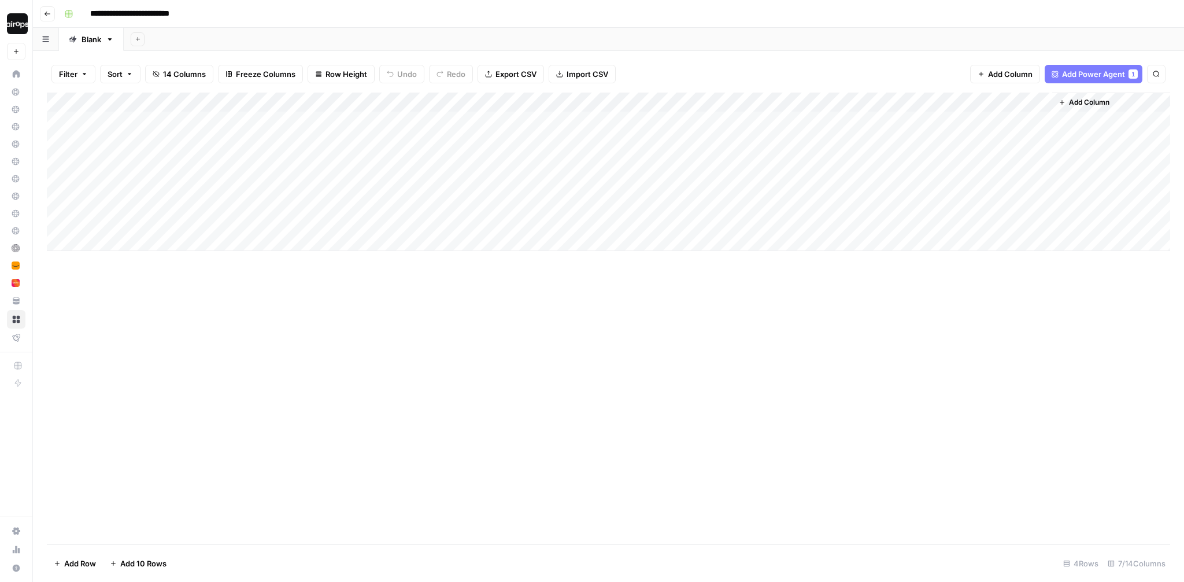
click at [457, 34] on div "Add Sheet" at bounding box center [654, 39] width 1060 height 23
click at [402, 122] on div "Add Column" at bounding box center [608, 172] width 1123 height 158
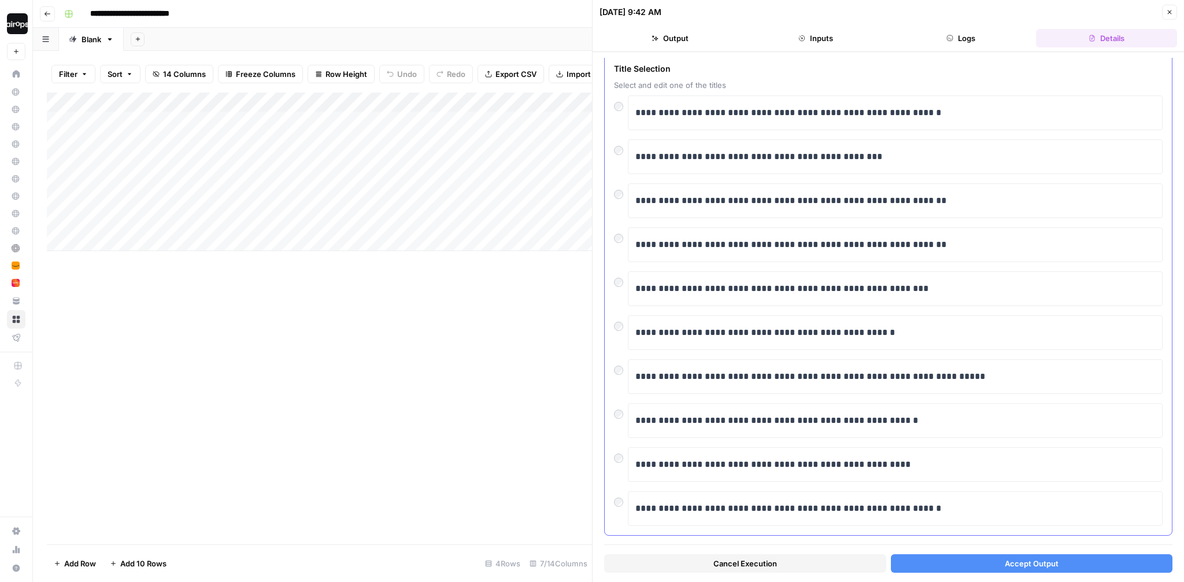
scroll to position [49, 0]
click at [817, 442] on button "Accept Output" at bounding box center [1032, 563] width 282 height 19
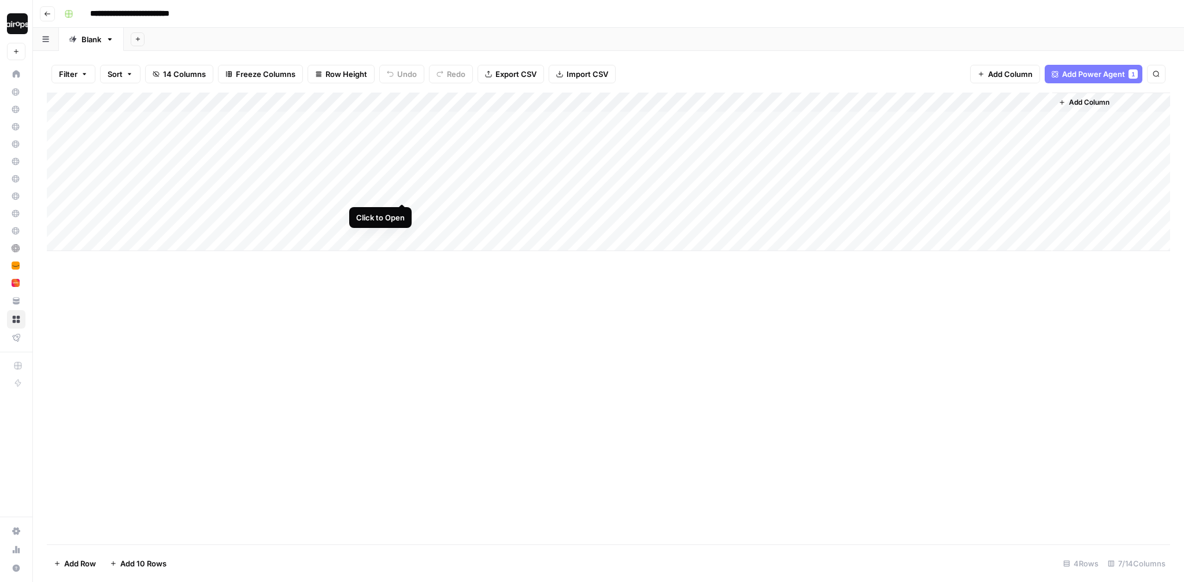
click at [404, 180] on div "Add Column" at bounding box center [608, 172] width 1123 height 158
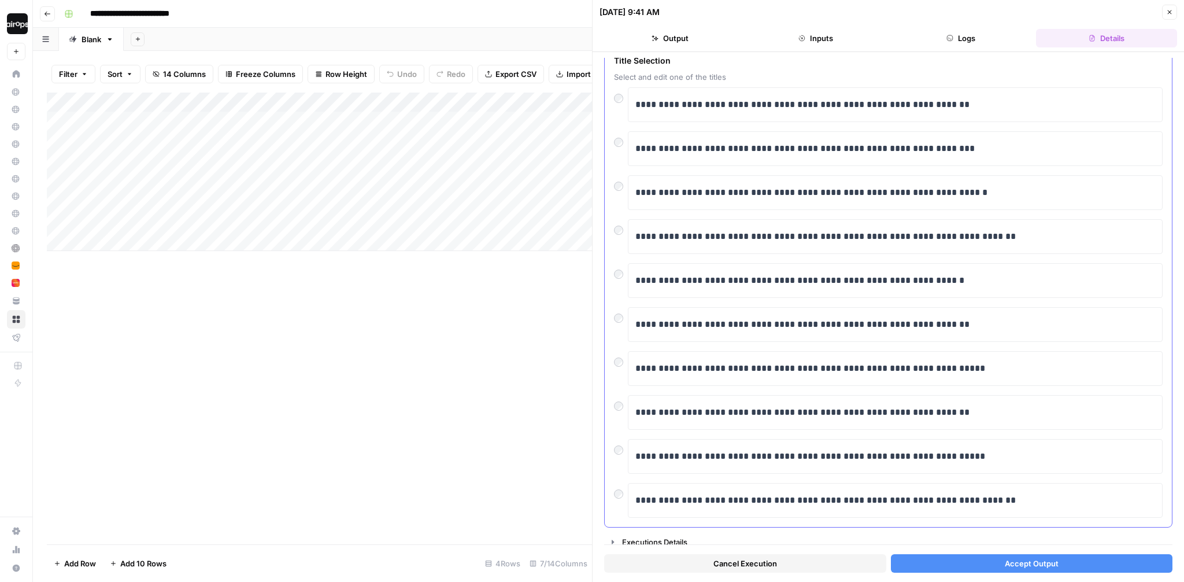
scroll to position [65, 0]
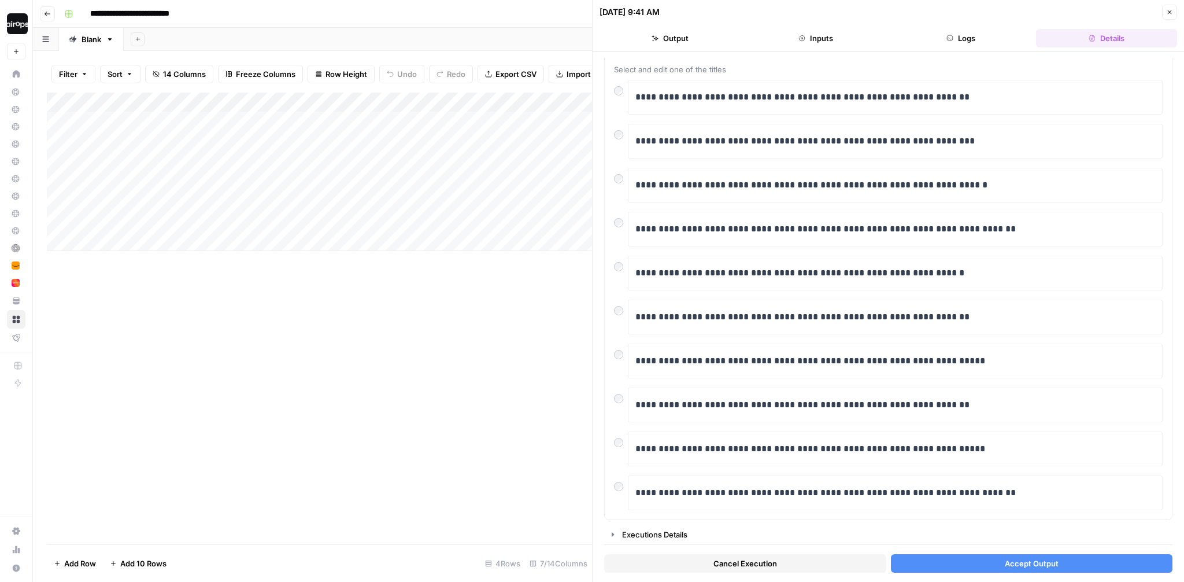
click at [817, 442] on span "Accept Output" at bounding box center [1032, 563] width 54 height 12
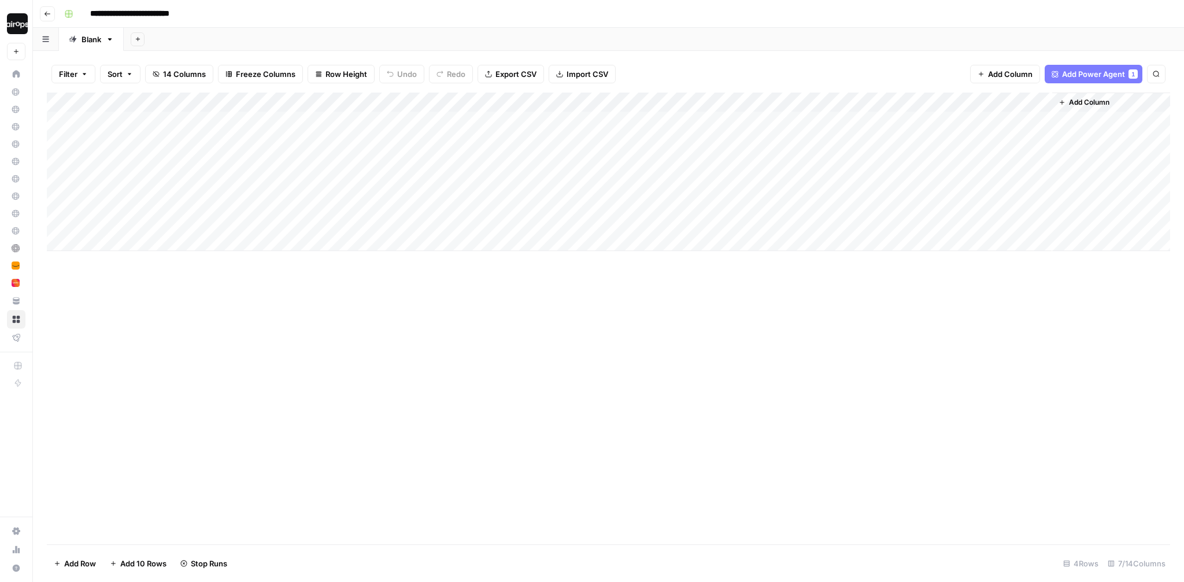
click at [735, 30] on div "Add Sheet" at bounding box center [654, 39] width 1060 height 23
click at [489, 40] on div "Add Sheet" at bounding box center [654, 39] width 1060 height 23
click at [403, 211] on div "Add Column" at bounding box center [608, 172] width 1123 height 158
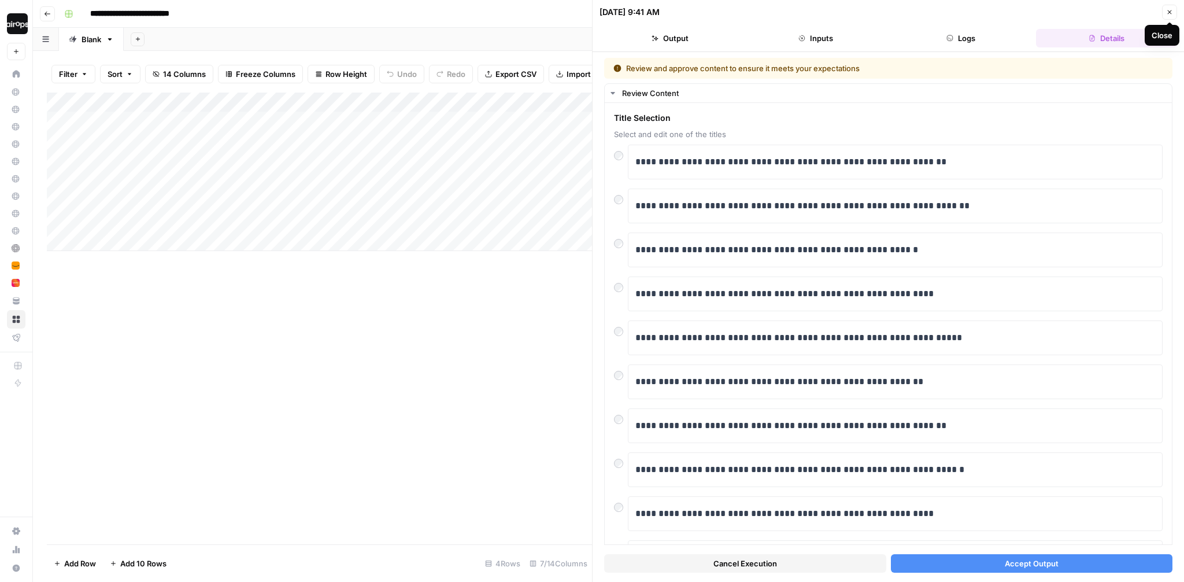
click at [817, 10] on icon "button" at bounding box center [1169, 12] width 7 height 7
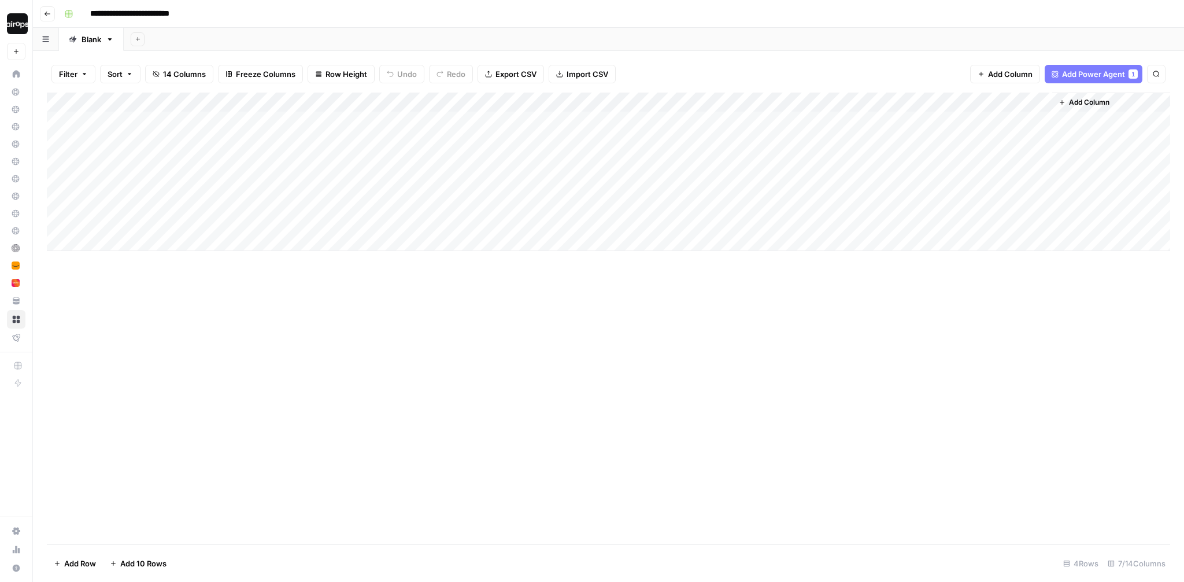
click at [400, 211] on div "Add Column" at bounding box center [608, 172] width 1123 height 158
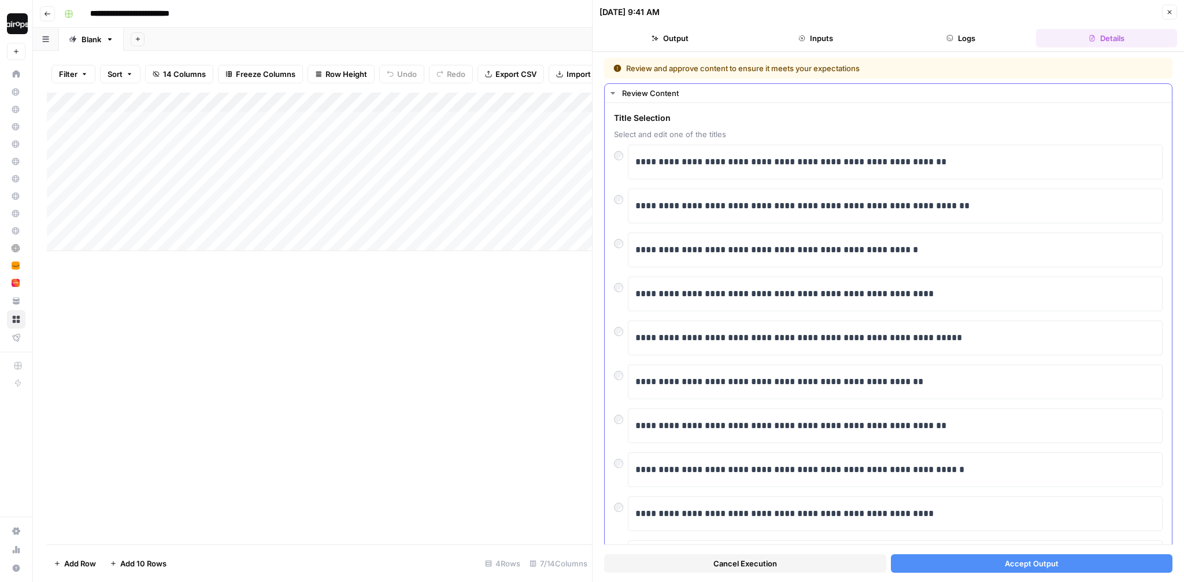
click at [618, 254] on div "**********" at bounding box center [888, 249] width 549 height 35
click at [619, 248] on div "**********" at bounding box center [888, 249] width 549 height 35
click at [817, 442] on div "Cancel Execution Accept Output" at bounding box center [888, 560] width 568 height 31
click at [817, 442] on button "Accept Output" at bounding box center [1032, 563] width 282 height 19
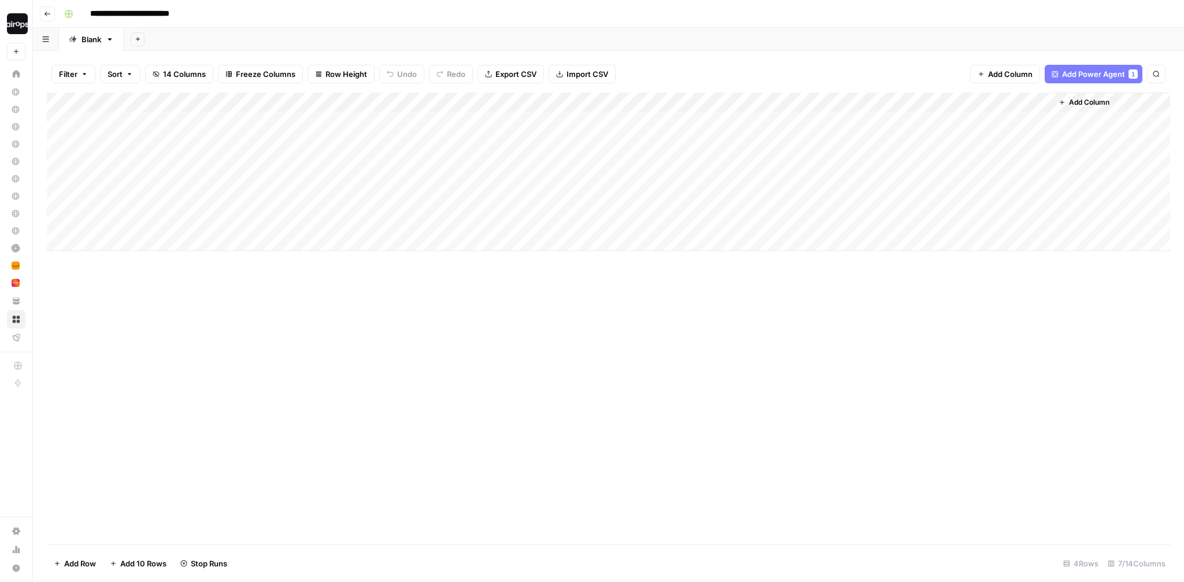
click at [817, 59] on div "Filter Sort 14 Columns Freeze Columns Row Height Undo Redo Export CSV Import CS…" at bounding box center [608, 74] width 1123 height 37
click at [170, 316] on div "Add Column" at bounding box center [608, 319] width 1123 height 452
click at [90, 15] on input "**********" at bounding box center [141, 14] width 113 height 19
type input "**********"
click at [278, 39] on div "Add Sheet" at bounding box center [654, 39] width 1060 height 23
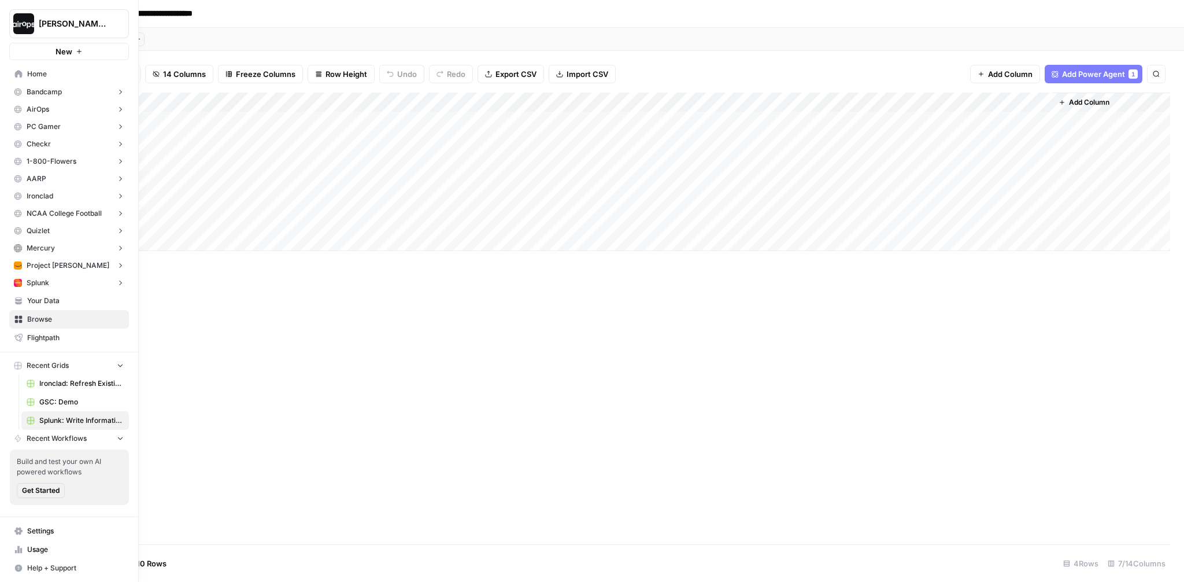
click at [36, 76] on span "Home" at bounding box center [75, 74] width 97 height 10
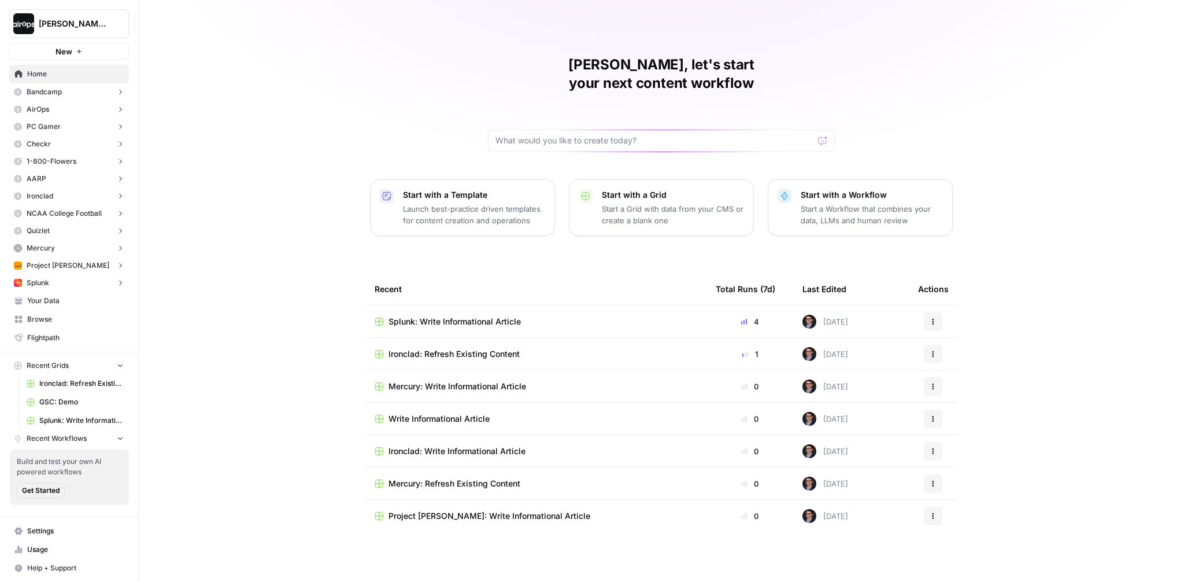
click at [445, 189] on p "Start with a Template" at bounding box center [474, 195] width 142 height 12
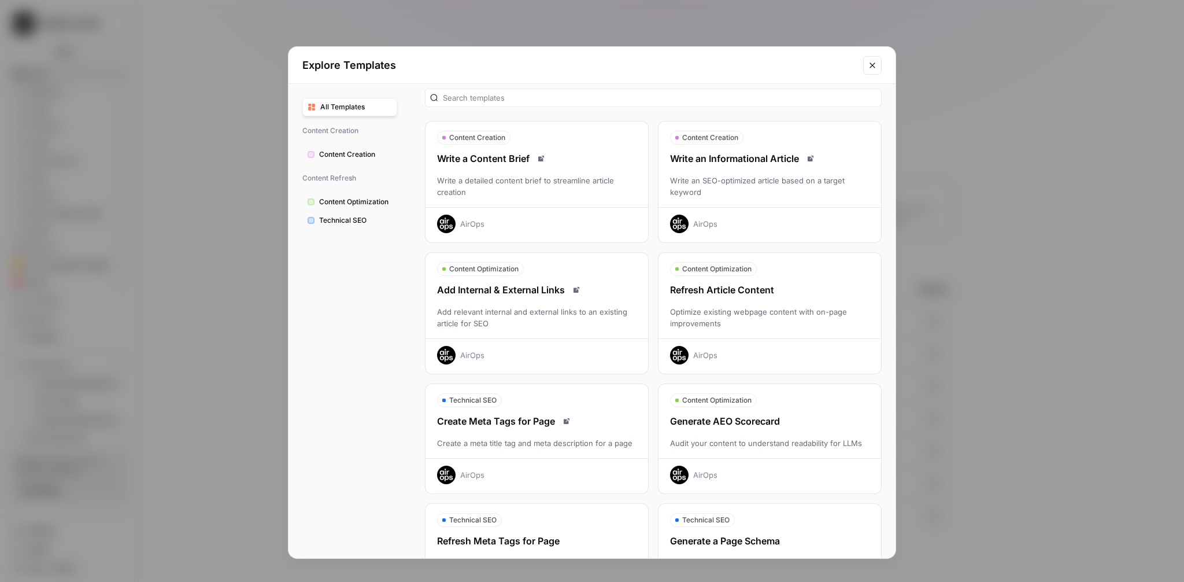
scroll to position [2, 0]
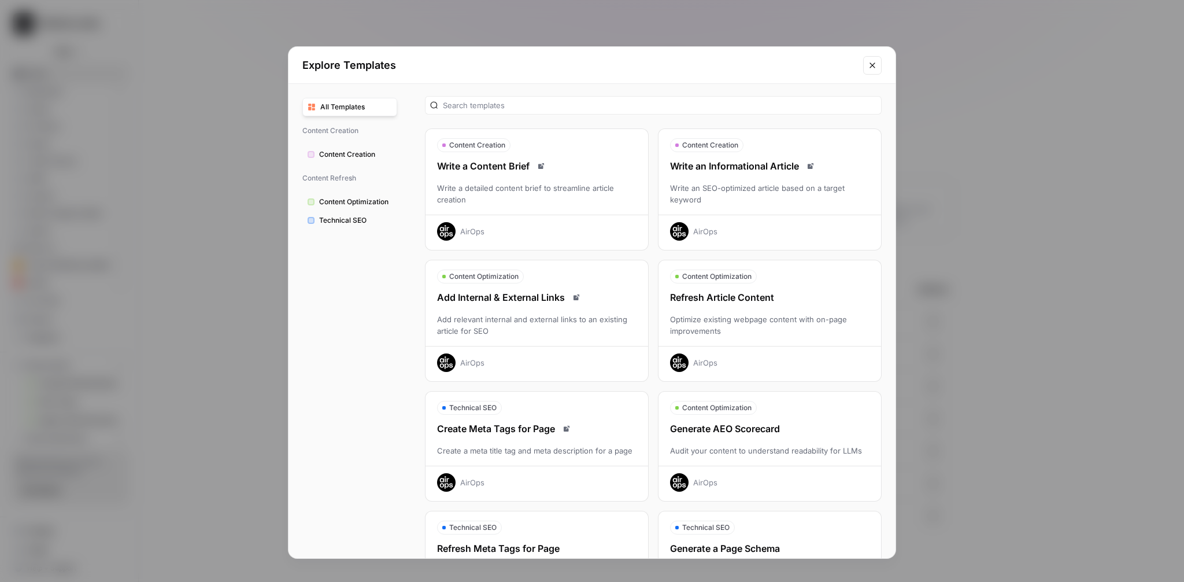
click at [801, 313] on div "Optimize existing webpage content with on-page improvements" at bounding box center [770, 324] width 223 height 23
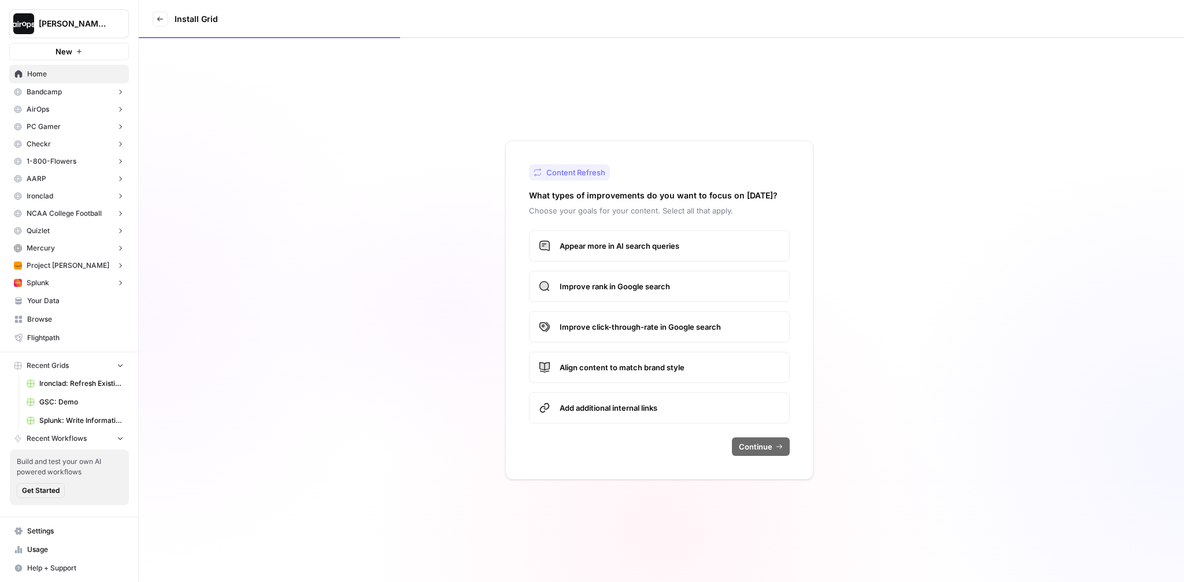
click at [161, 19] on icon at bounding box center [160, 19] width 7 height 7
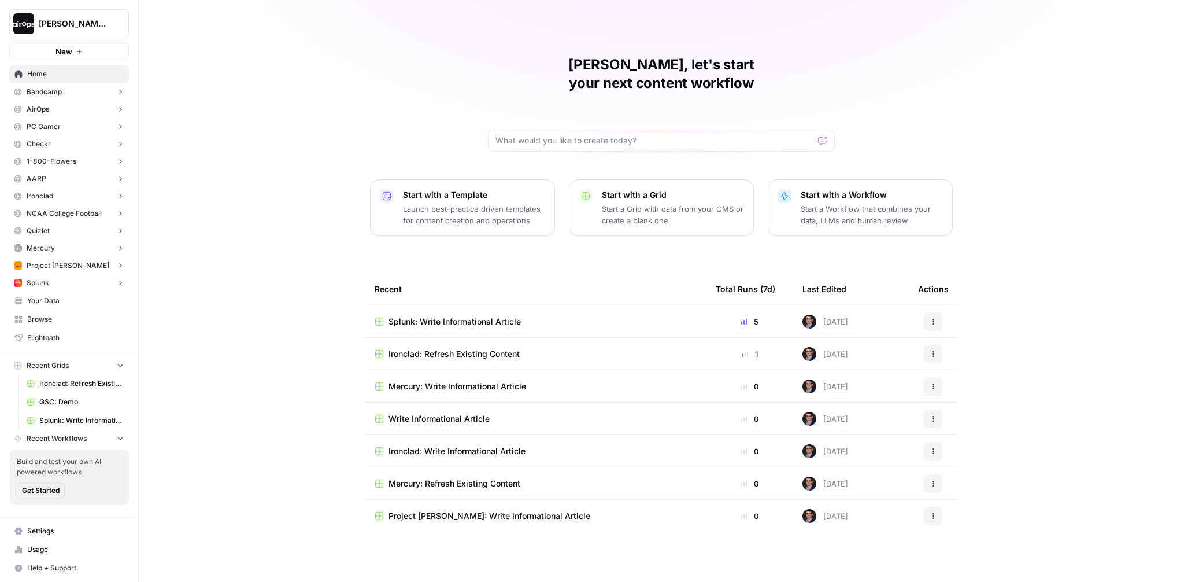
click at [269, 221] on div "Mike, let's start your next content workflow Start with a Template Launch best-…" at bounding box center [661, 291] width 1045 height 582
click at [116, 440] on icon "button" at bounding box center [120, 438] width 8 height 8
click at [207, 90] on div "Mike, let's start your next content workflow Start with a Template Launch best-…" at bounding box center [661, 291] width 1045 height 582
click at [59, 269] on span "Project Kuiper" at bounding box center [68, 265] width 83 height 10
click at [53, 342] on span "Your Data" at bounding box center [75, 337] width 97 height 10
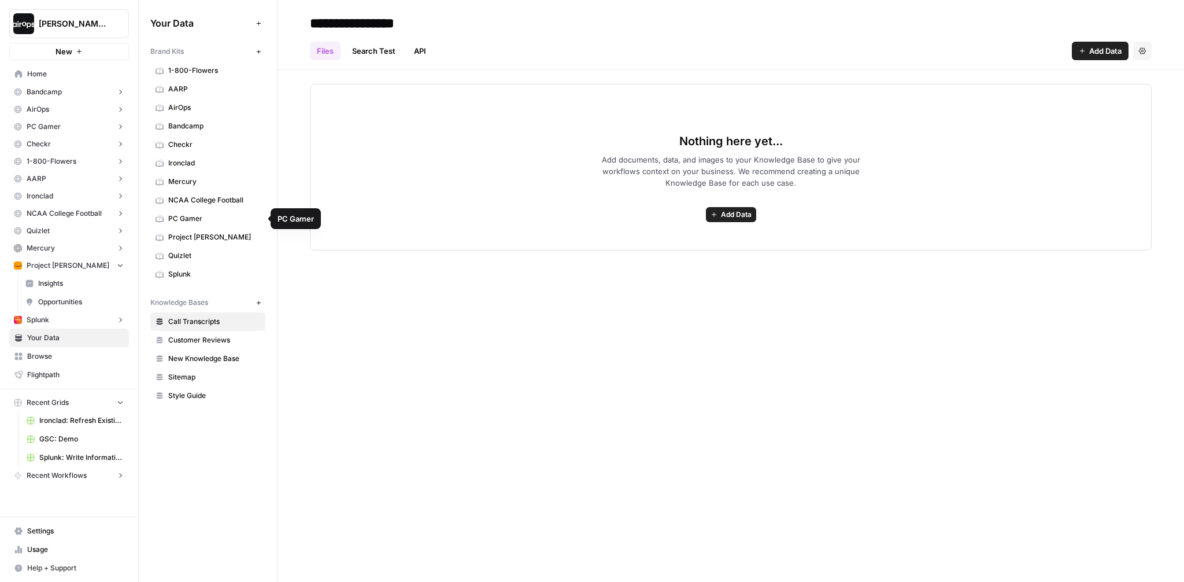
click at [199, 234] on span "Project Kuiper" at bounding box center [214, 237] width 92 height 10
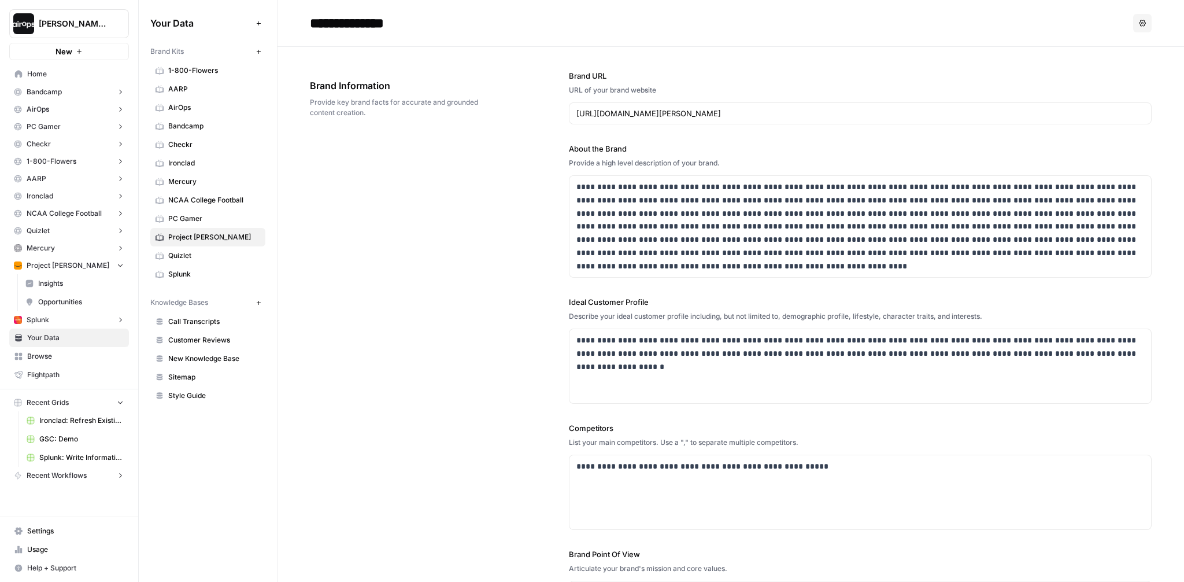
click at [311, 24] on input "**********" at bounding box center [397, 23] width 185 height 23
type input "**********"
click at [372, 247] on div "**********" at bounding box center [731, 363] width 842 height 633
click at [393, 211] on div "**********" at bounding box center [731, 363] width 842 height 633
drag, startPoint x: 387, startPoint y: 110, endPoint x: 306, endPoint y: 79, distance: 86.2
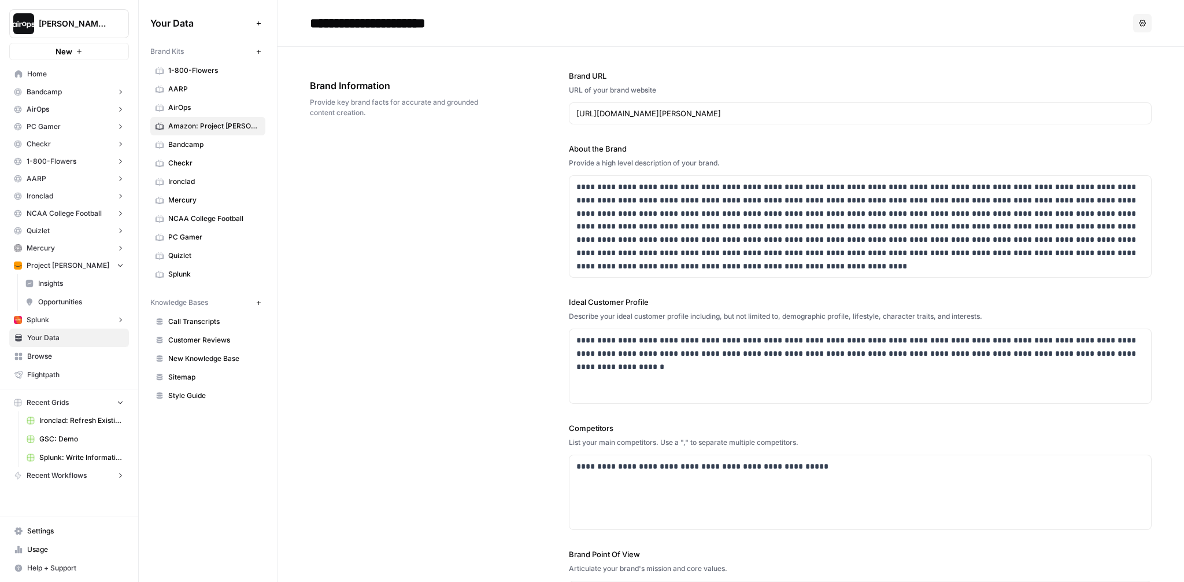
click at [350, 134] on div "Brand Information Provide key brand facts for accurate and grounded content cre…" at bounding box center [407, 99] width 194 height 86
click at [260, 50] on icon "button" at bounding box center [259, 52] width 6 height 6
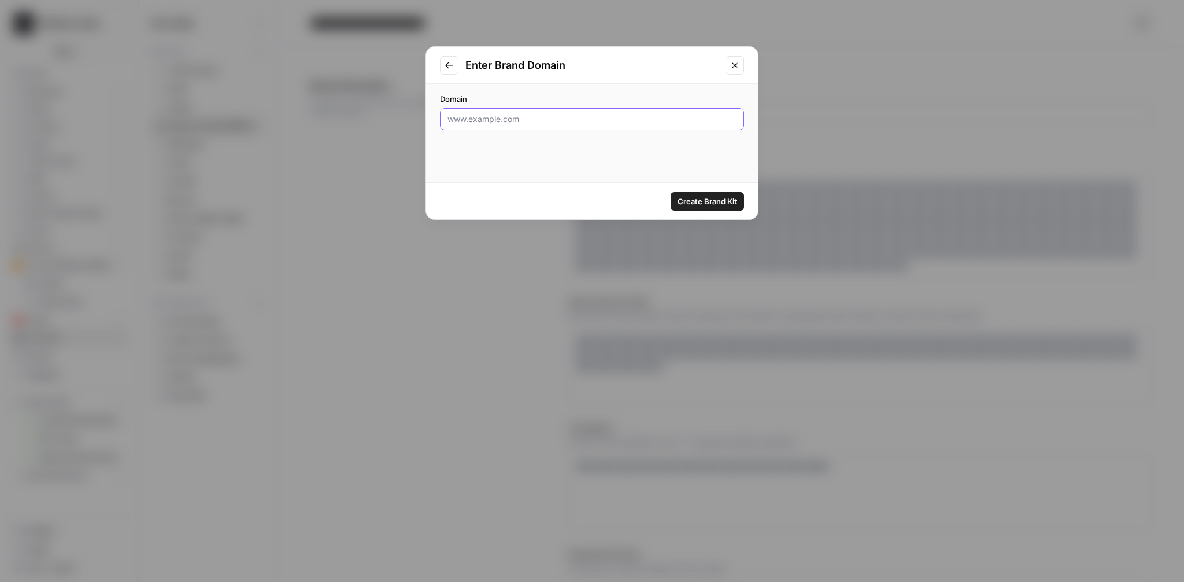
click at [560, 117] on input "Domain" at bounding box center [592, 119] width 289 height 12
type input "gong.com"
click at [704, 197] on span "Create Brand Kit" at bounding box center [708, 201] width 60 height 12
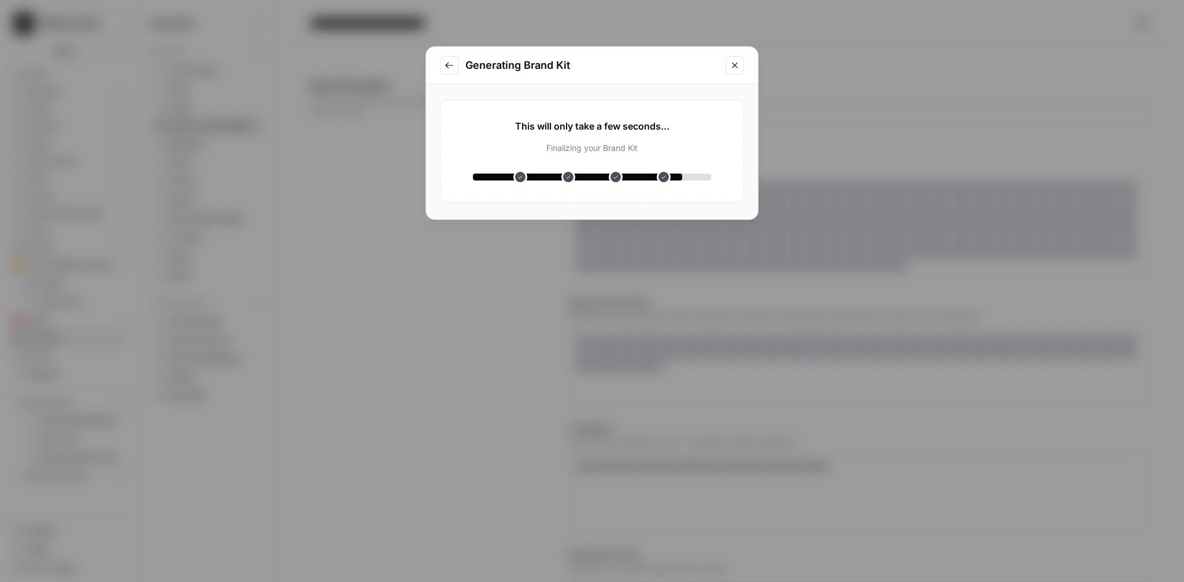
click at [450, 62] on icon "Go to previous step" at bounding box center [449, 65] width 9 height 9
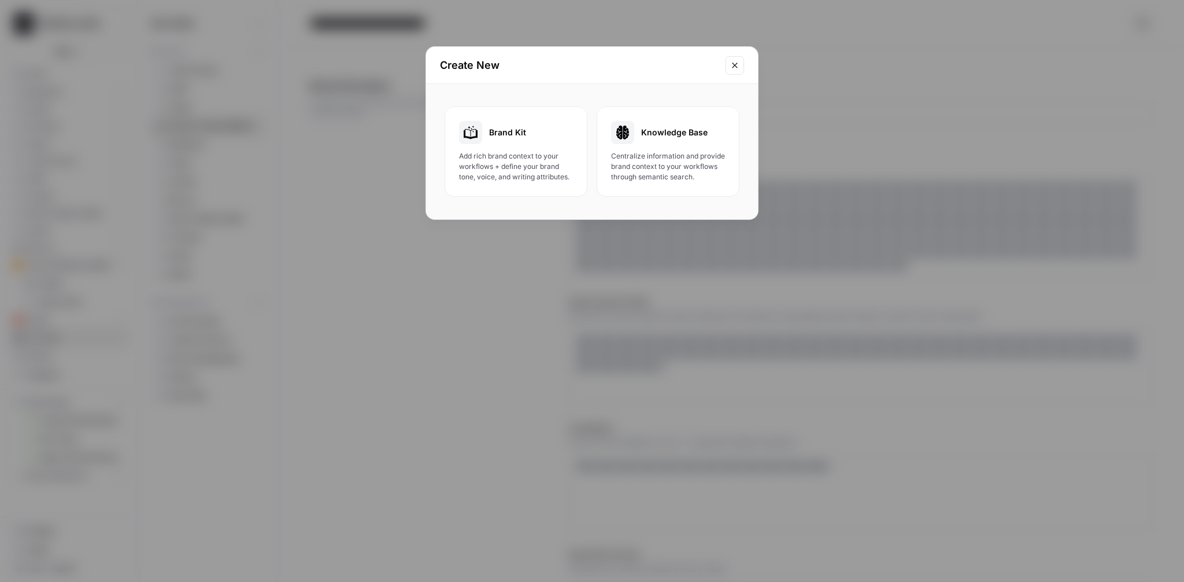
click at [502, 146] on div "Brand Kit Add rich brand context to your workflows + define your brand tone, vo…" at bounding box center [516, 151] width 114 height 61
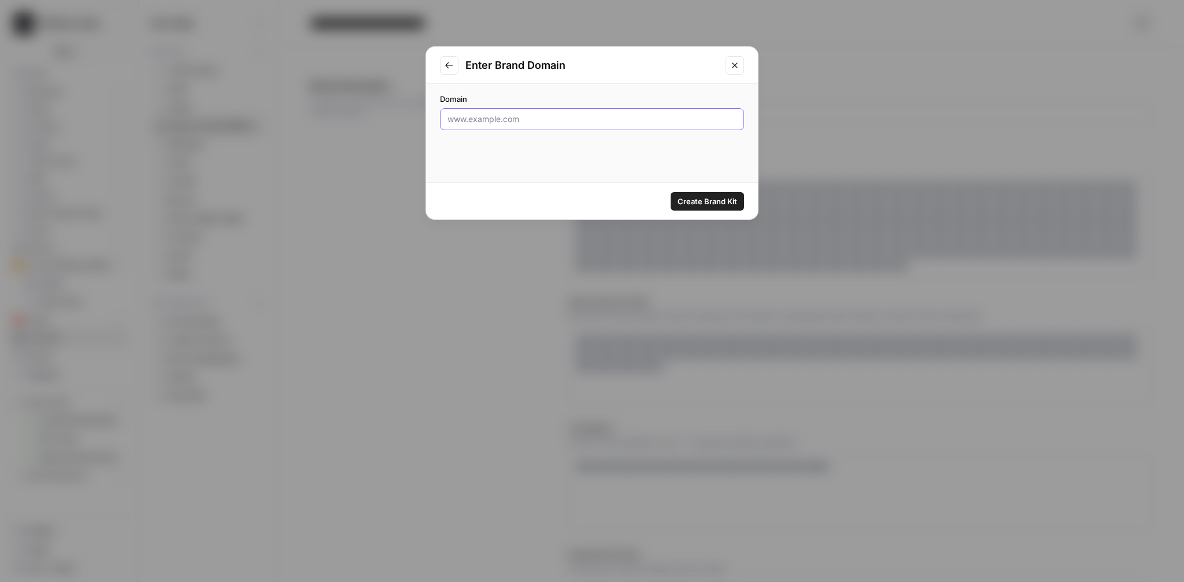
click at [490, 117] on input "Domain" at bounding box center [592, 119] width 289 height 12
type input "gong.io"
click button "Create Brand Kit" at bounding box center [707, 201] width 73 height 19
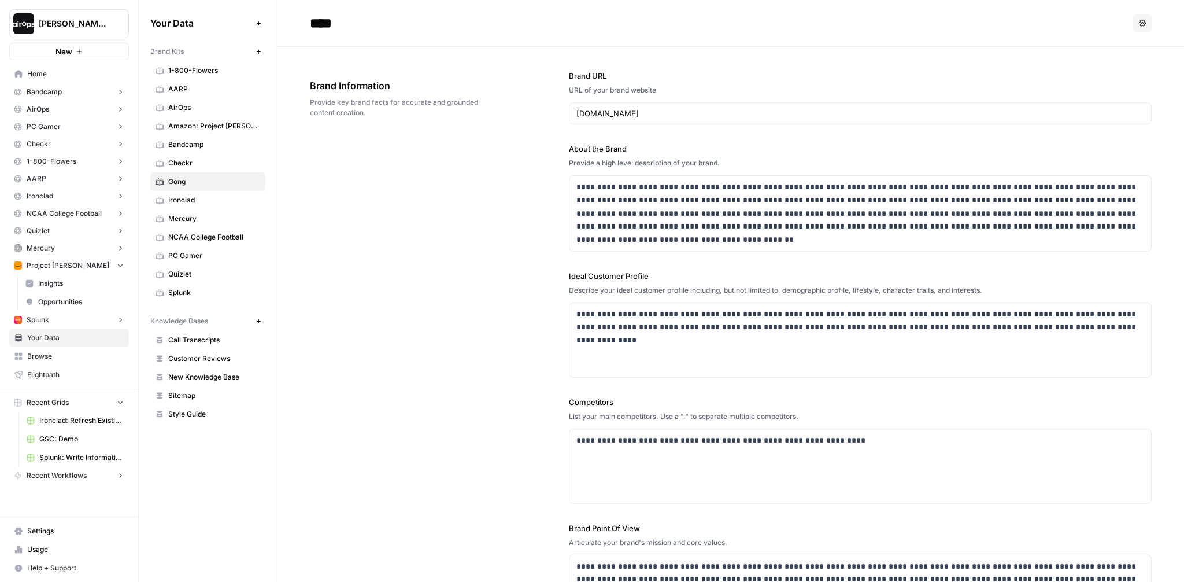
click at [480, 147] on div "**********" at bounding box center [731, 350] width 842 height 607
click at [197, 292] on span "Splunk" at bounding box center [214, 292] width 92 height 10
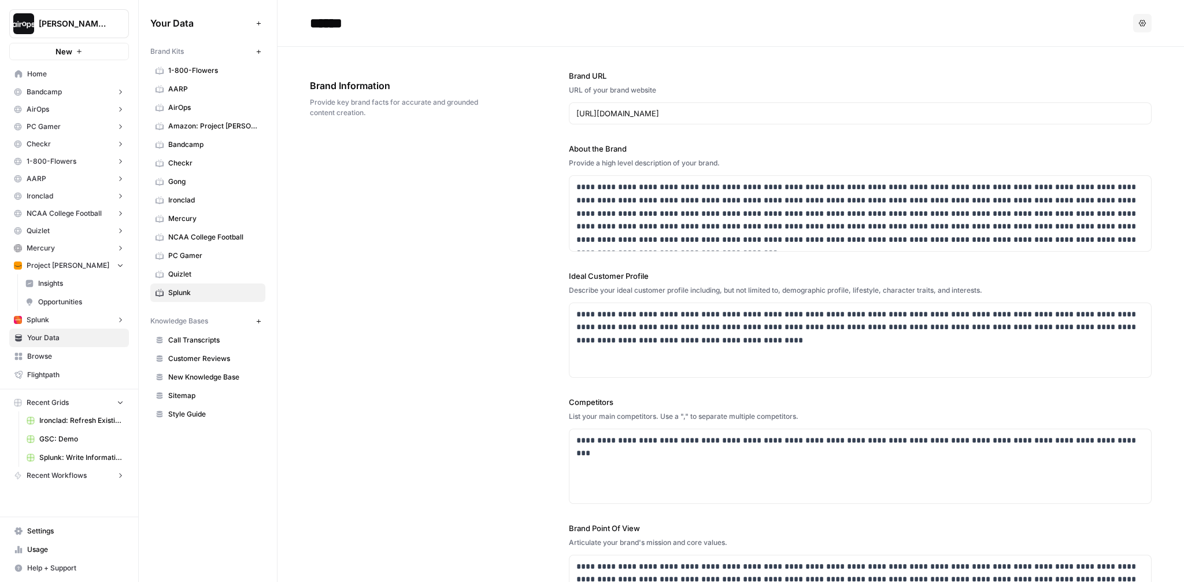
click at [307, 21] on input "******" at bounding box center [397, 23] width 185 height 23
type input "**********"
click at [363, 212] on div "**********" at bounding box center [731, 350] width 842 height 607
click at [349, 166] on div "**********" at bounding box center [731, 350] width 842 height 607
click at [197, 184] on span "Cisco: Splunk" at bounding box center [214, 181] width 92 height 10
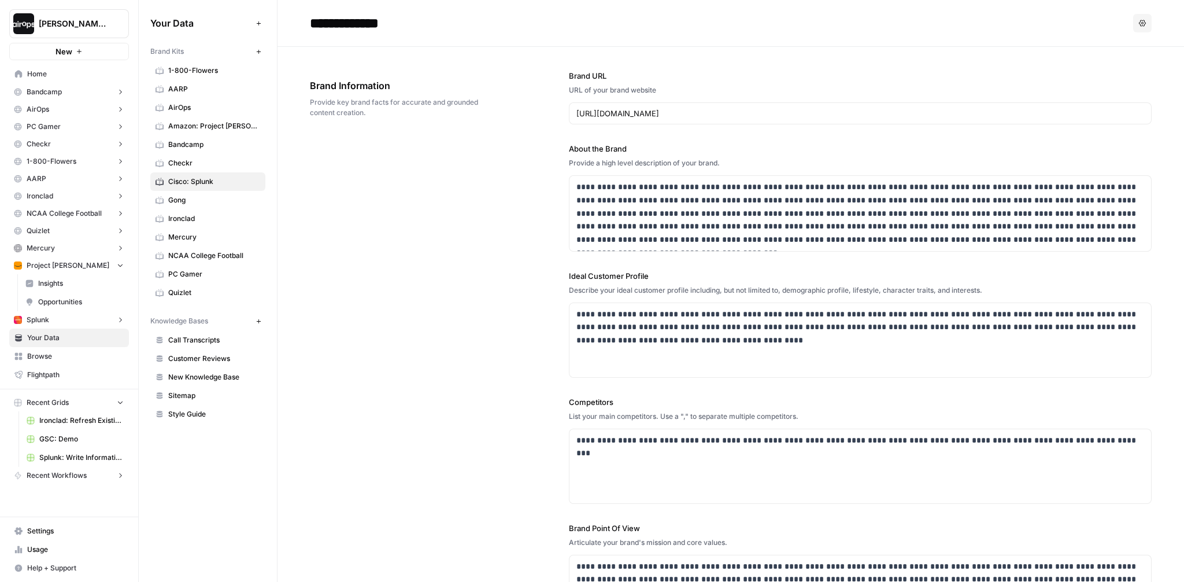
click at [381, 194] on div "**********" at bounding box center [731, 350] width 842 height 607
click at [202, 182] on span "Cisco: Splunk" at bounding box center [214, 181] width 92 height 10
drag, startPoint x: 384, startPoint y: 113, endPoint x: 291, endPoint y: 82, distance: 98.0
click at [341, 173] on div "**********" at bounding box center [731, 350] width 842 height 607
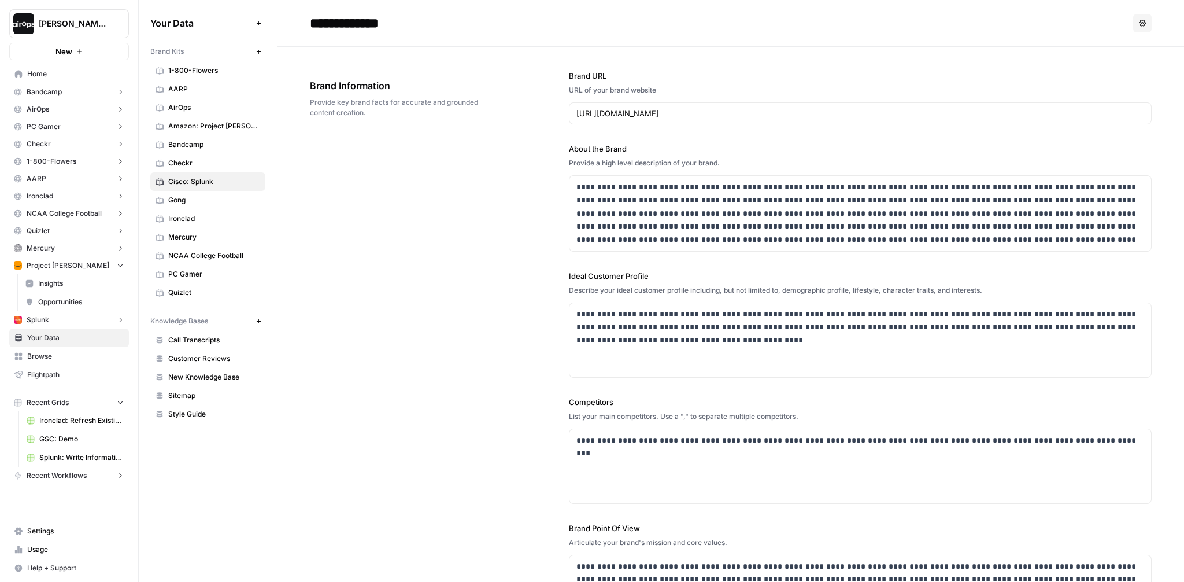
click at [260, 51] on icon "button" at bounding box center [259, 52] width 6 height 6
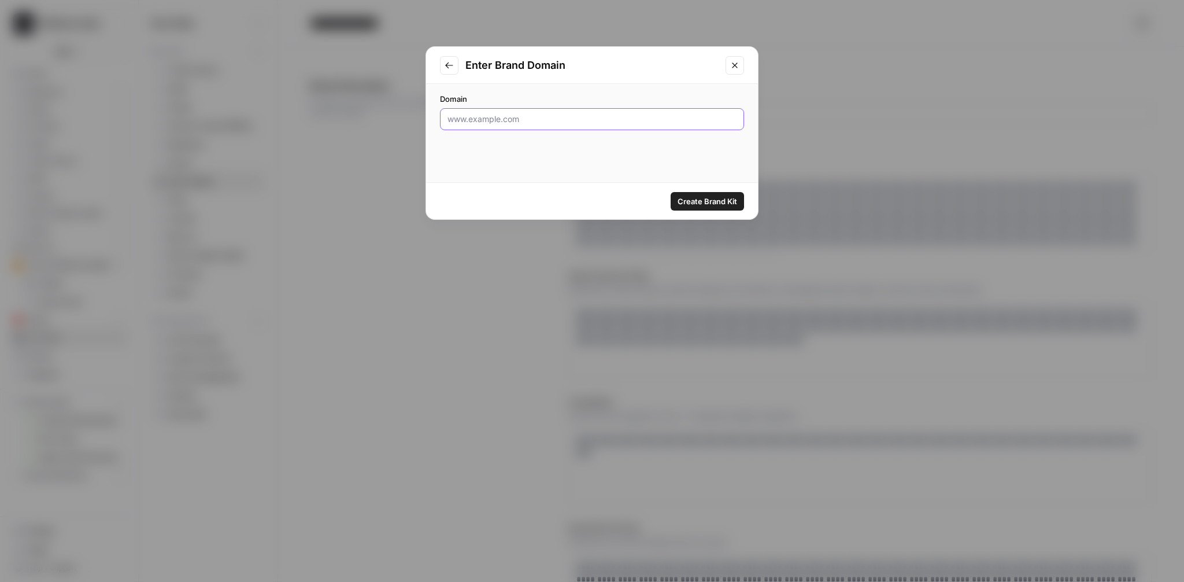
click at [475, 114] on input "Domain" at bounding box center [592, 119] width 289 height 12
click at [740, 71] on button "Close modal" at bounding box center [735, 65] width 19 height 19
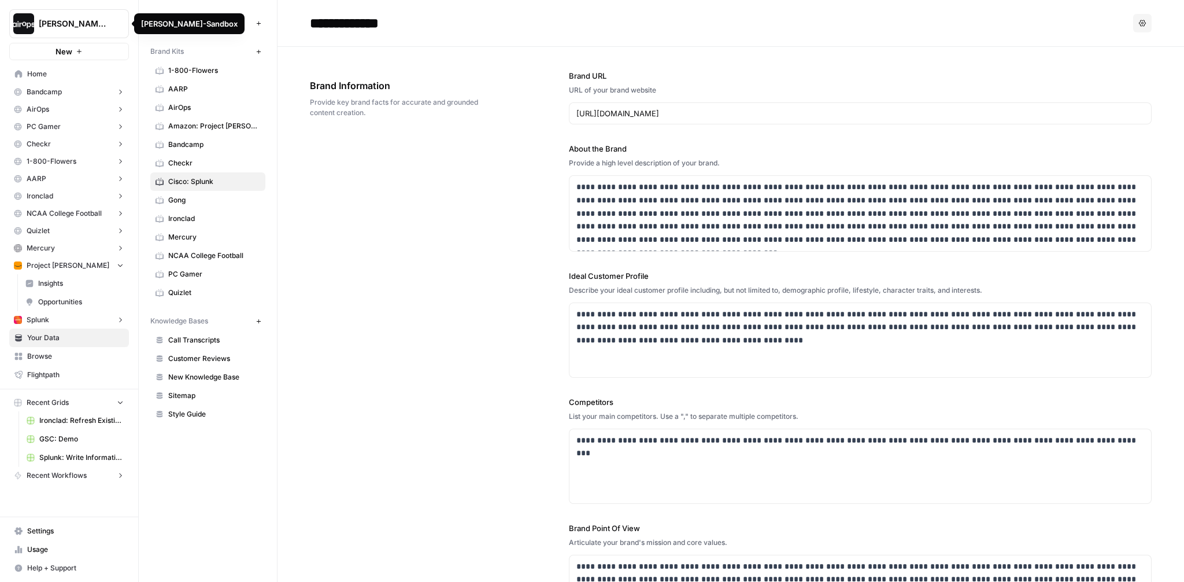
click at [374, 267] on div "**********" at bounding box center [731, 350] width 842 height 607
click at [259, 50] on icon "button" at bounding box center [259, 52] width 6 height 6
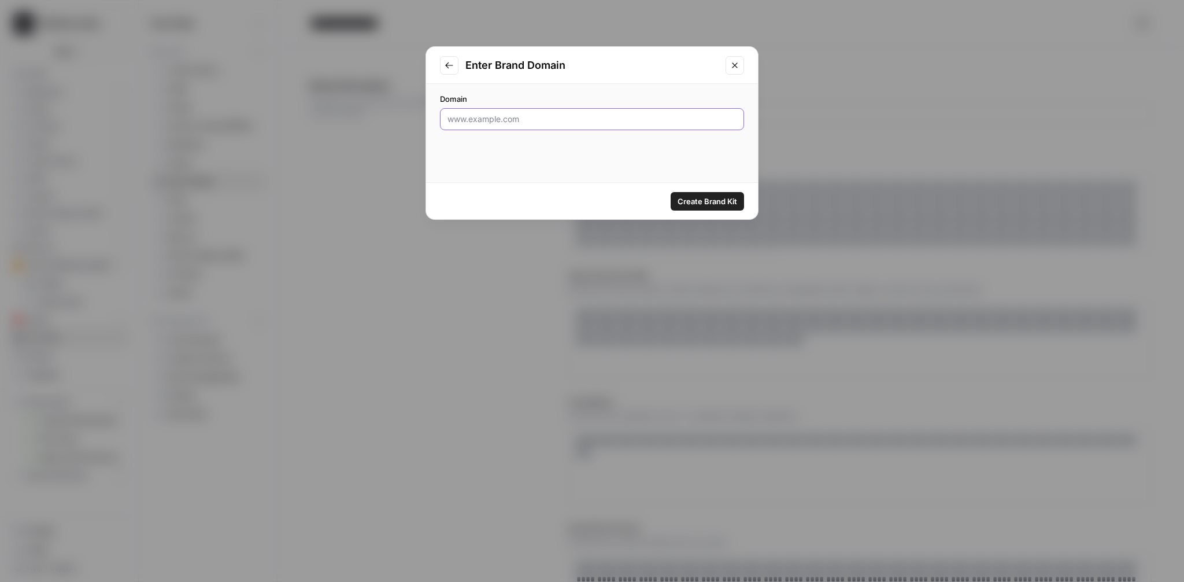
click at [560, 116] on input "Domain" at bounding box center [592, 119] width 289 height 12
paste input "https://www.hardrock.com/"
type input "https://www.hardrock.com/"
click at [706, 199] on span "Create Brand Kit" at bounding box center [708, 201] width 60 height 12
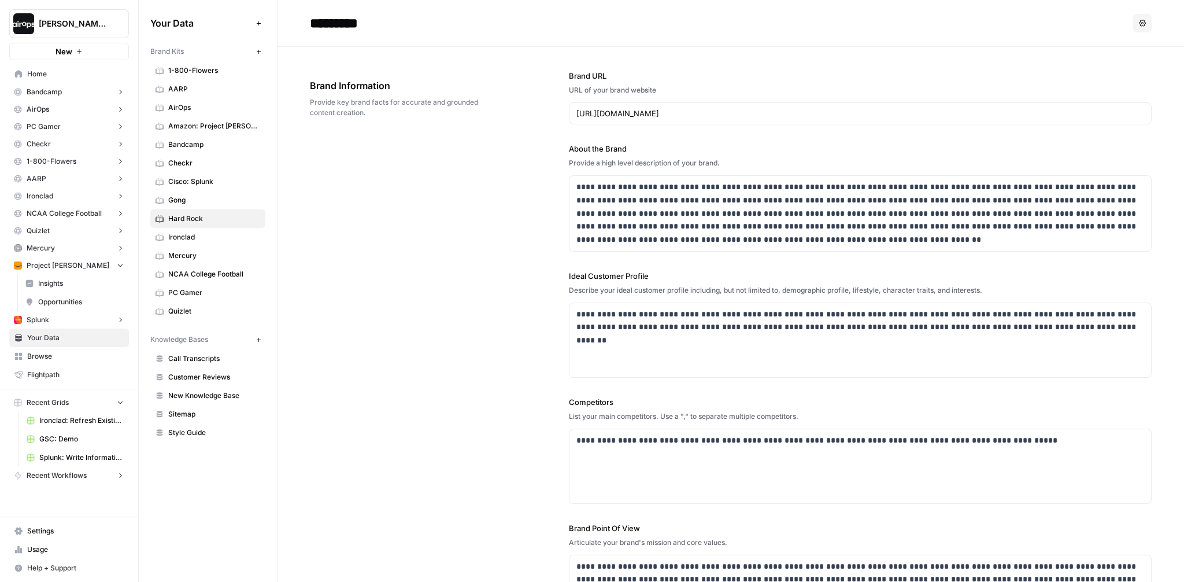
click at [119, 266] on icon "button" at bounding box center [120, 265] width 8 height 8
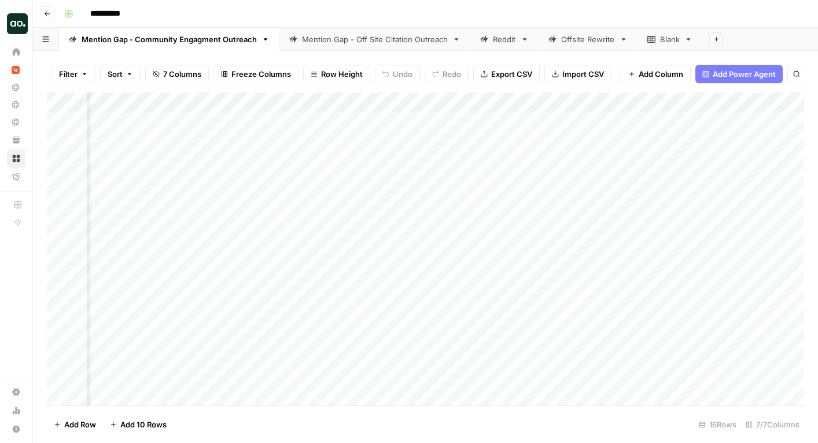
scroll to position [0, 565]
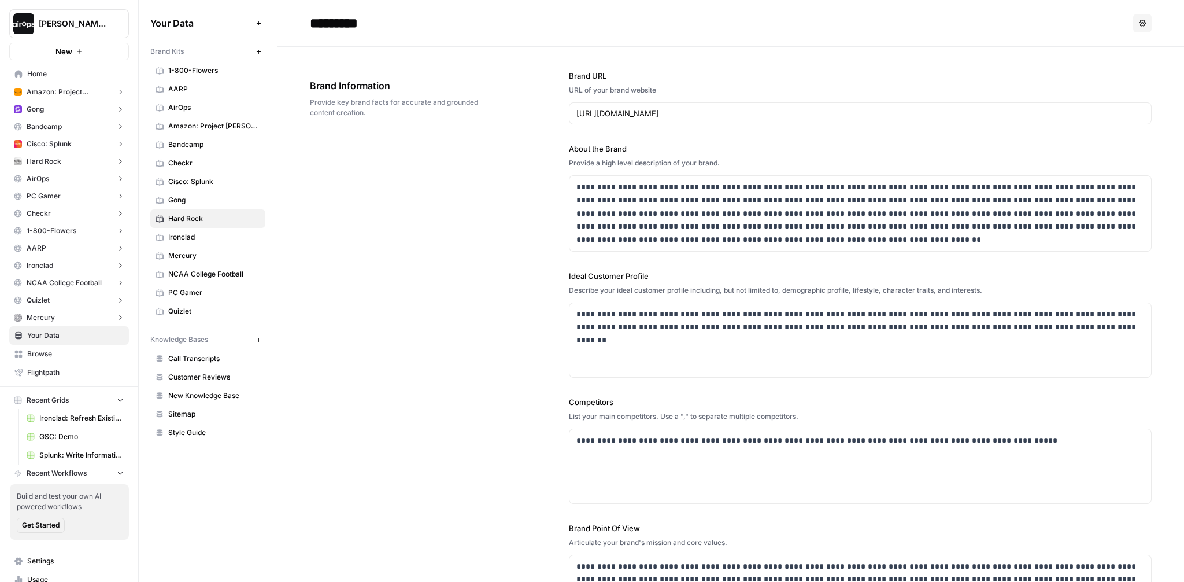
click at [77, 149] on button "Cisco: Splunk" at bounding box center [69, 143] width 120 height 17
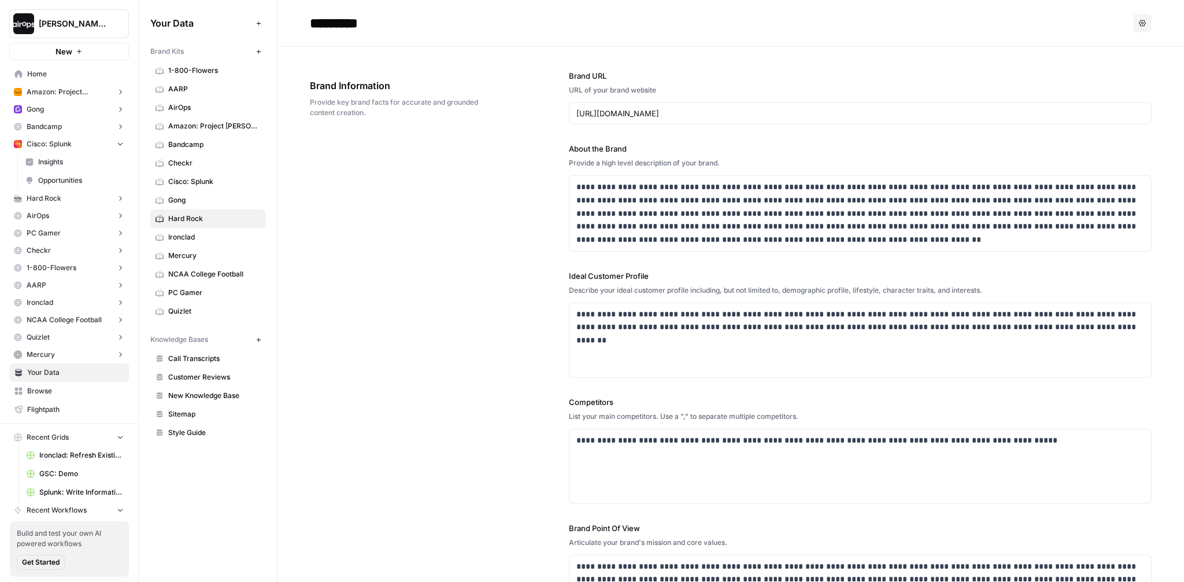
click at [73, 150] on button "Cisco: Splunk" at bounding box center [69, 143] width 120 height 17
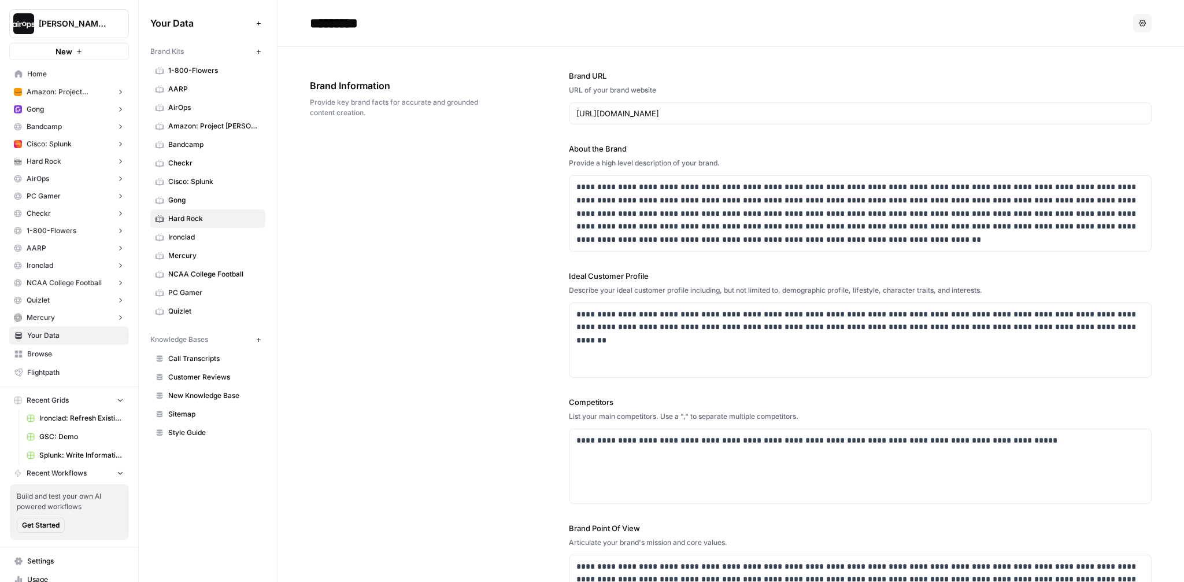
click at [71, 332] on span "Your Data" at bounding box center [75, 335] width 97 height 10
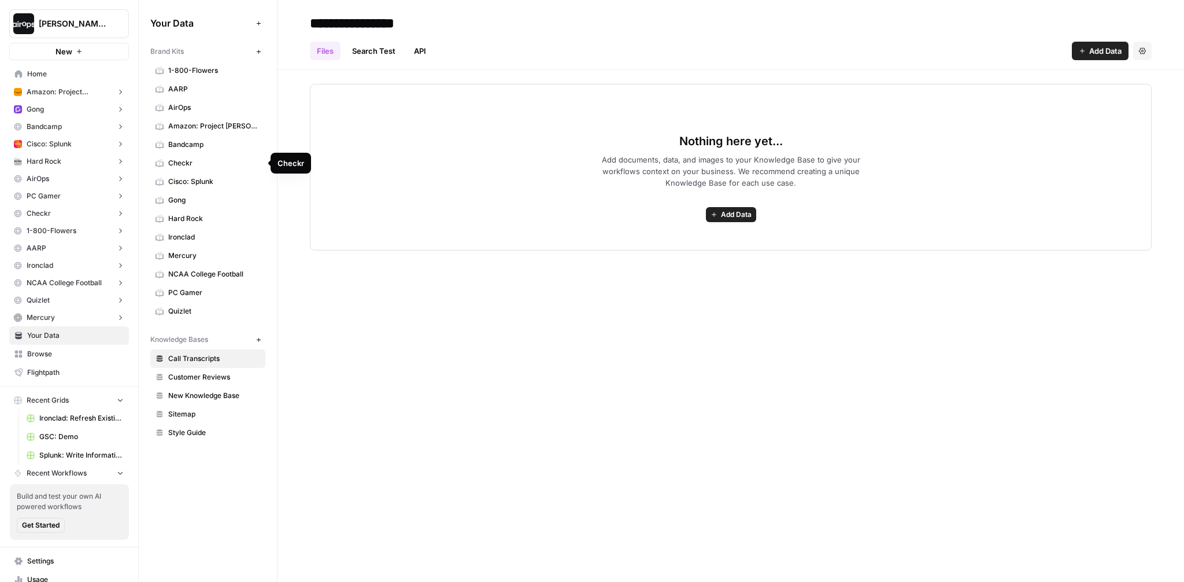
click at [210, 182] on span "Cisco: Splunk" at bounding box center [214, 181] width 92 height 10
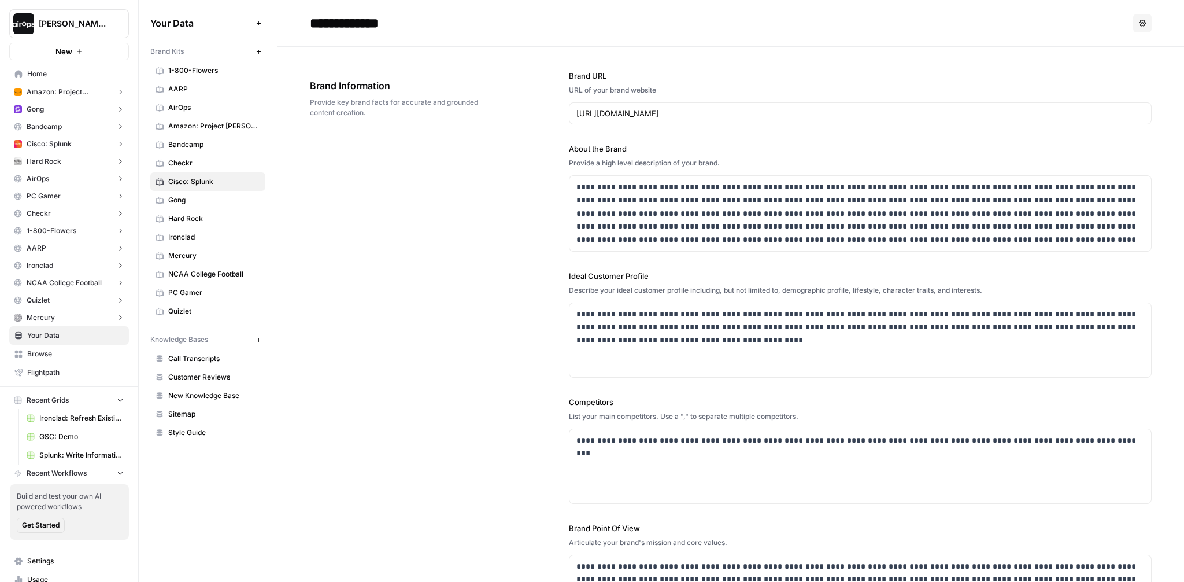
click at [341, 201] on div "**********" at bounding box center [731, 350] width 842 height 607
click at [138, 20] on icon "button" at bounding box center [140, 23] width 8 height 8
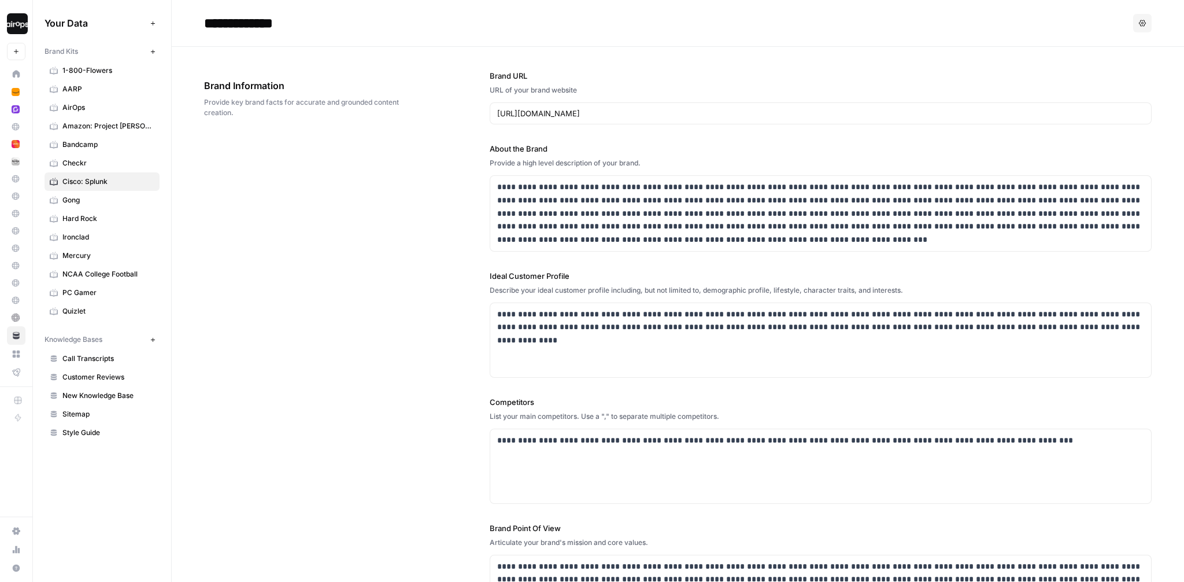
click at [209, 143] on div "**********" at bounding box center [678, 350] width 948 height 607
click at [352, 303] on div "**********" at bounding box center [678, 350] width 948 height 607
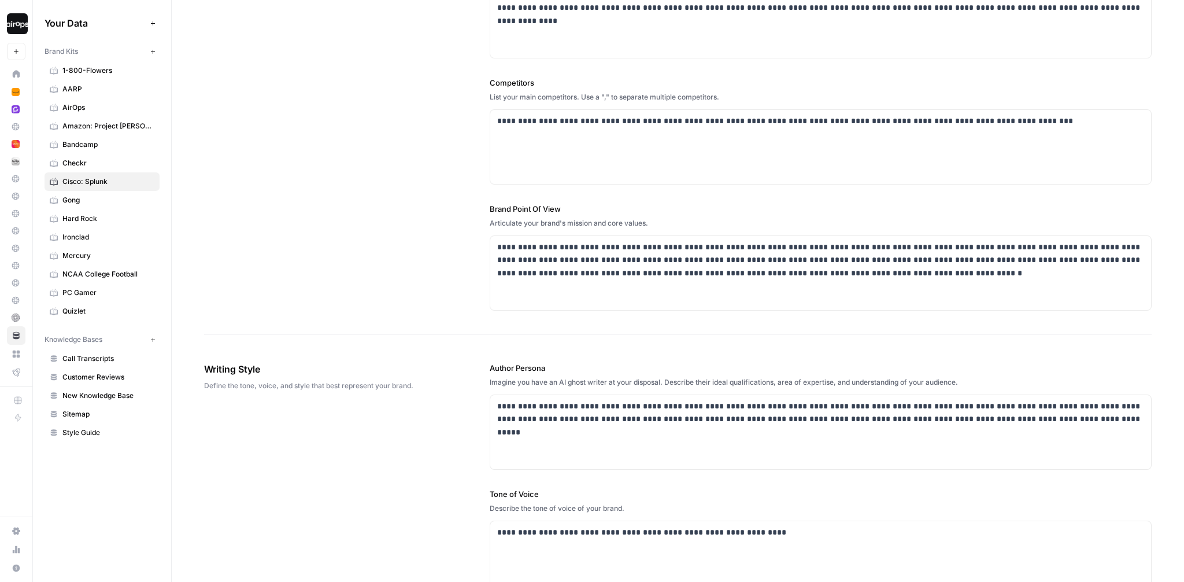
scroll to position [270, 0]
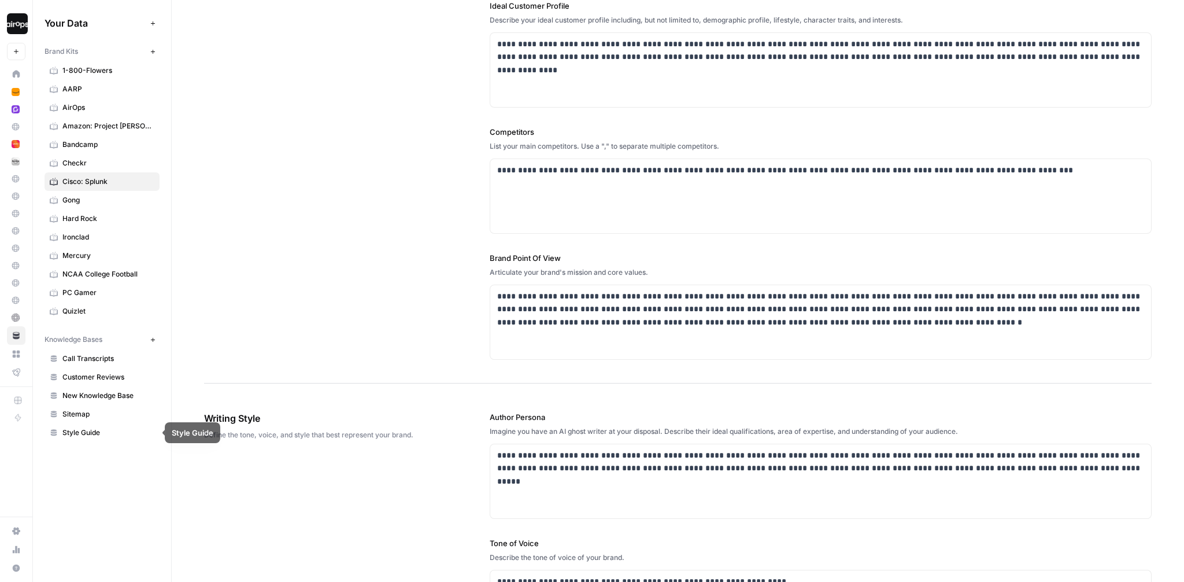
click at [84, 417] on span "Sitemap" at bounding box center [108, 414] width 92 height 10
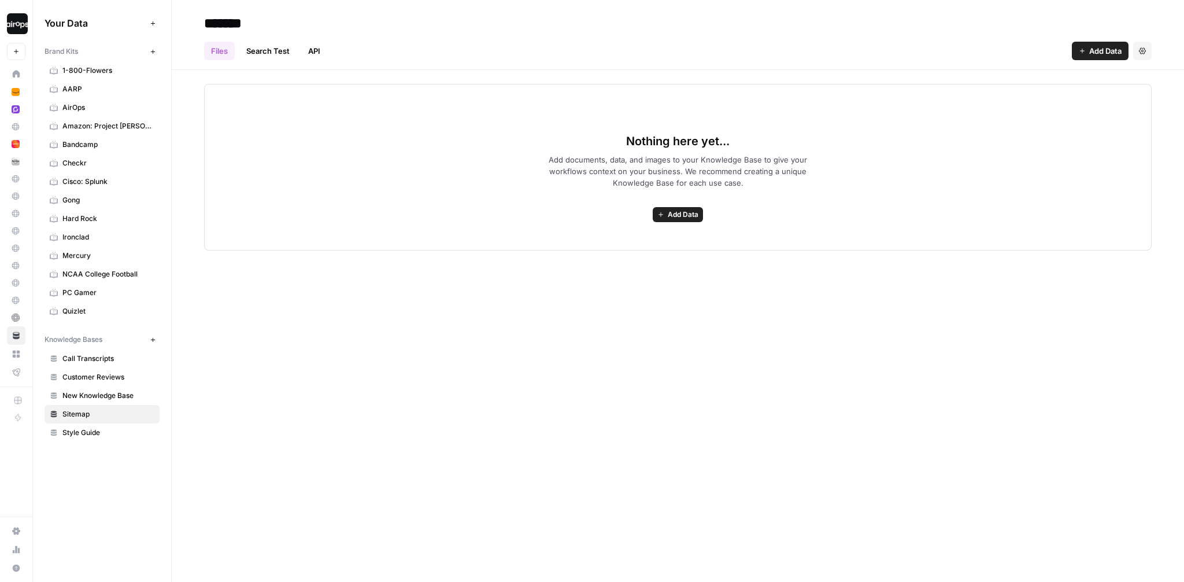
click at [366, 223] on div "Nothing here yet... Add documents, data, and images to your Knowledge Base to g…" at bounding box center [678, 167] width 948 height 167
click at [204, 24] on input "*******" at bounding box center [291, 23] width 185 height 23
click at [302, 189] on div "Nothing here yet... Add documents, data, and images to your Knowledge Base to g…" at bounding box center [678, 167] width 948 height 167
click at [95, 432] on span "Style Guide" at bounding box center [108, 432] width 92 height 10
click at [105, 394] on span "New Knowledge Base" at bounding box center [108, 395] width 92 height 10
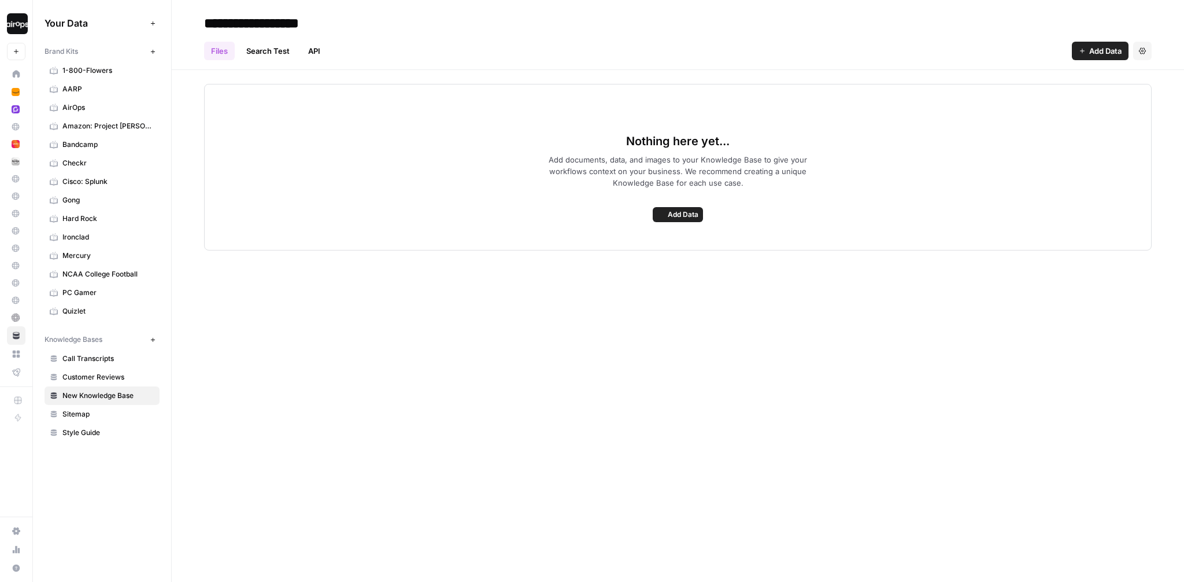
click at [106, 378] on span "Customer Reviews" at bounding box center [108, 377] width 92 height 10
click at [113, 357] on span "Call Transcripts" at bounding box center [108, 358] width 92 height 10
click at [85, 411] on span "Sitemap" at bounding box center [108, 414] width 92 height 10
click at [315, 333] on div "******* Files Search Test API Add Data Settings Nothing here yet... Add documen…" at bounding box center [678, 291] width 1012 height 582
click at [677, 210] on span "Add Data" at bounding box center [683, 214] width 31 height 10
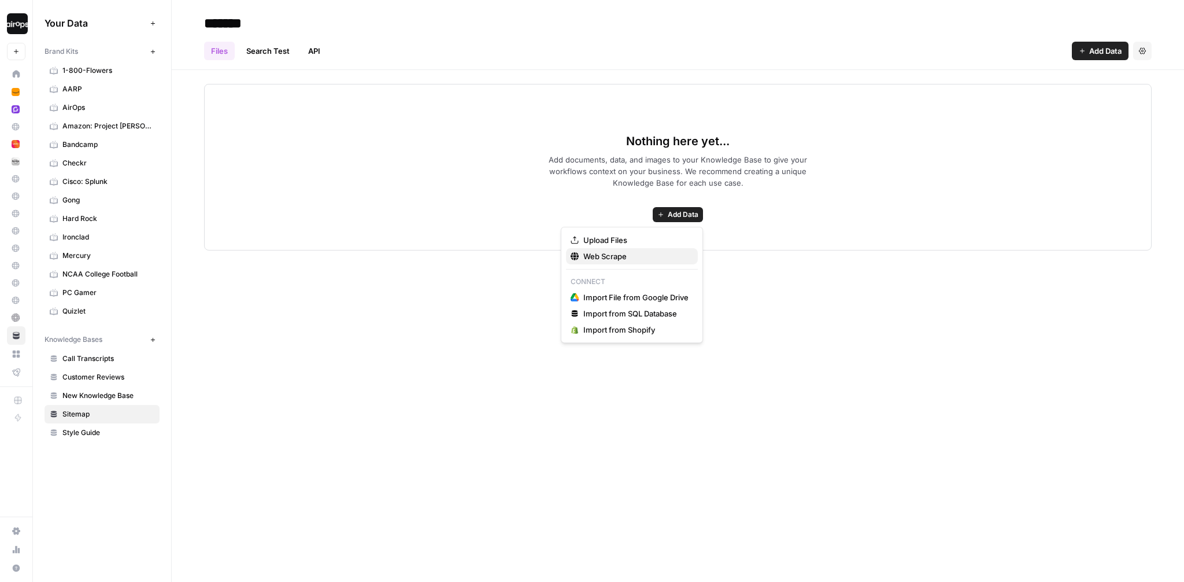
click at [625, 251] on span "Web Scrape" at bounding box center [635, 256] width 105 height 12
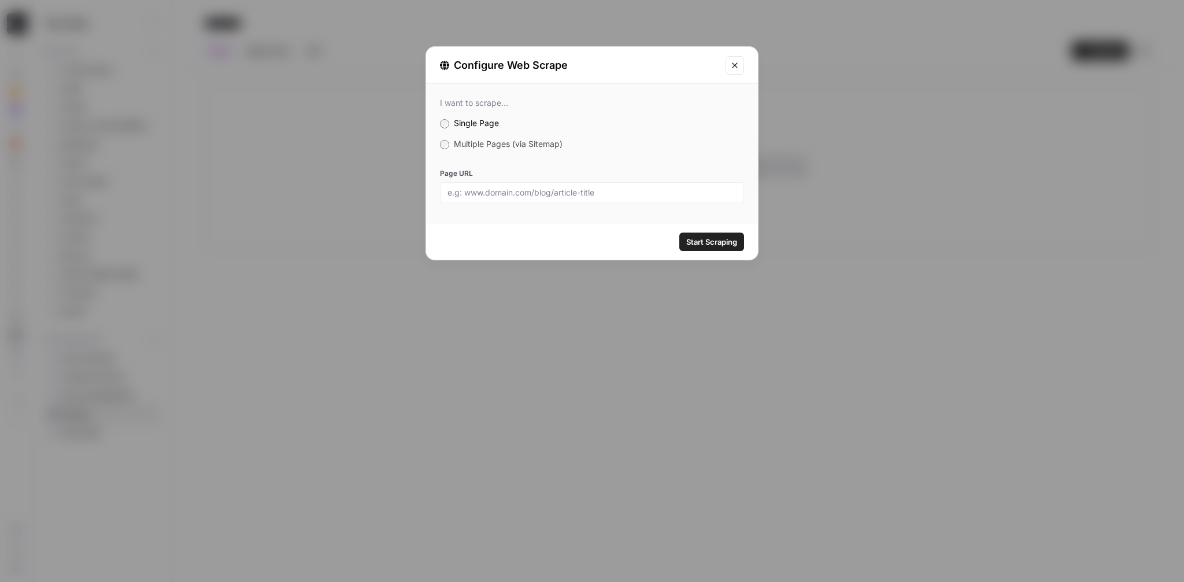
click at [491, 149] on label "Multiple Pages (via Sitemap)" at bounding box center [592, 144] width 304 height 12
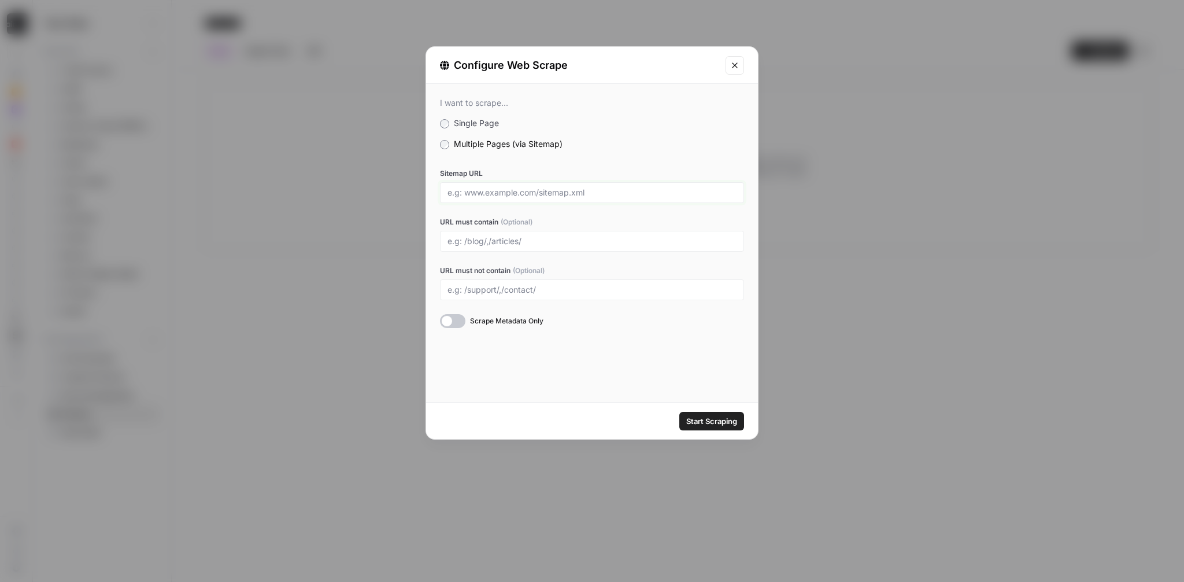
click at [533, 191] on input "Sitemap URL" at bounding box center [592, 192] width 289 height 10
click at [617, 156] on div "I want to scrape... Single Page Multiple Pages (via Sitemap) Sitemap URL URL mu…" at bounding box center [592, 213] width 332 height 258
click at [509, 195] on input "Sitemap URL" at bounding box center [592, 192] width 289 height 10
paste input "https://www.splunk.com/en_us/sitemap.xml"
type input "https://www.splunk.com/en_us/sitemap.xml"
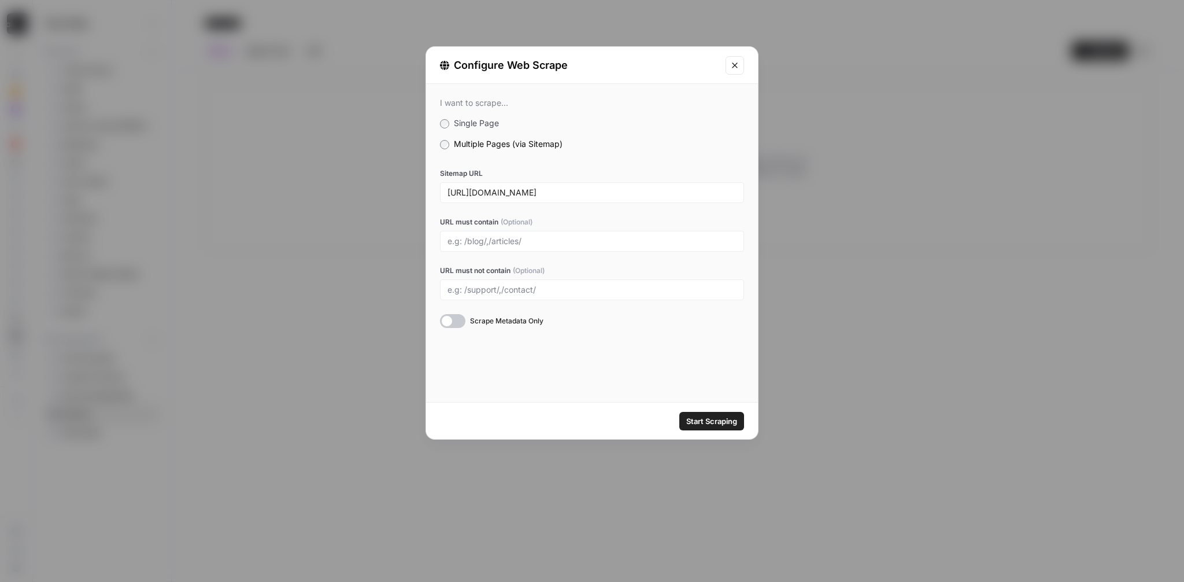
click at [611, 167] on div "I want to scrape... Single Page Multiple Pages (via Sitemap) Sitemap URL https:…" at bounding box center [592, 213] width 332 height 258
click at [704, 419] on span "Start Scraping" at bounding box center [711, 421] width 51 height 12
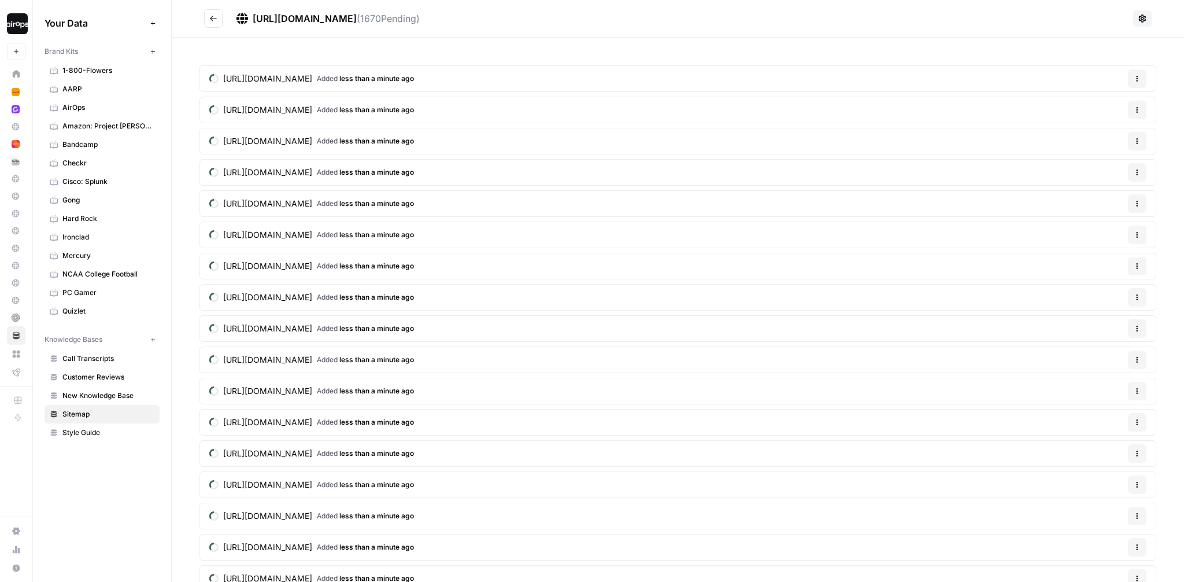
click at [213, 17] on icon "Go back" at bounding box center [213, 18] width 8 height 8
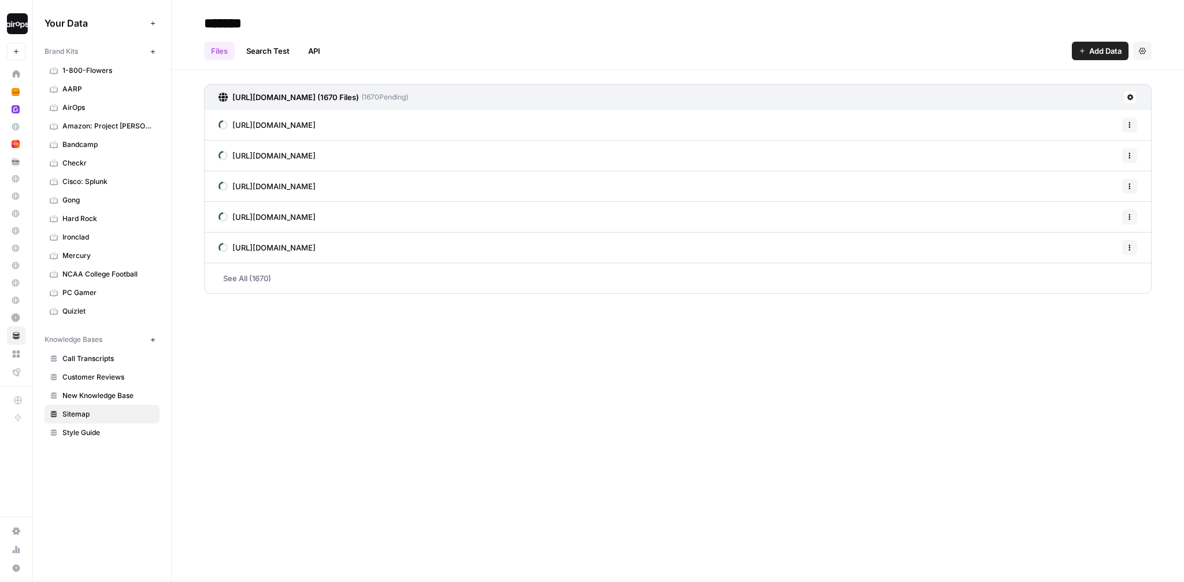
click at [195, 160] on div "https://www.splunk.com/en_us/sitemap.xml (1670 Files) ( 1670 Pending) https://w…" at bounding box center [678, 186] width 1012 height 233
click at [206, 25] on input "*******" at bounding box center [291, 23] width 185 height 23
click at [518, 43] on div "Files Search Test API Add Data Settings" at bounding box center [678, 46] width 948 height 28
click at [1133, 98] on icon at bounding box center [1130, 97] width 7 height 7
click at [1110, 137] on span "Schedule Data Sync" at bounding box center [1086, 138] width 71 height 12
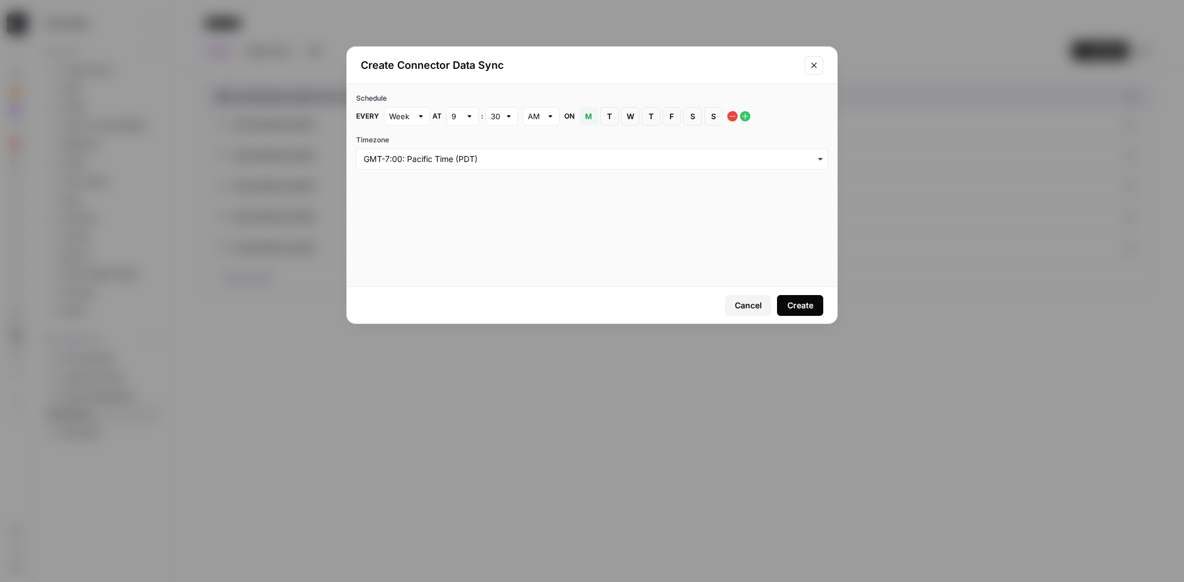
click at [818, 63] on icon "Close modal" at bounding box center [814, 65] width 9 height 9
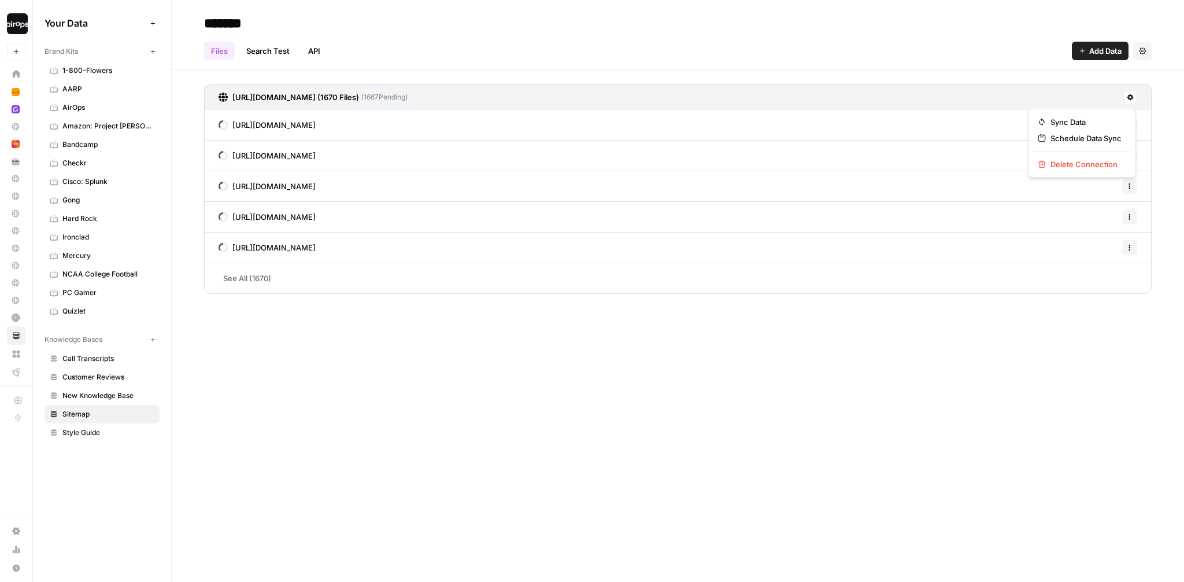
click at [1133, 99] on icon at bounding box center [1130, 97] width 7 height 7
click at [1081, 162] on span "Delete Connection" at bounding box center [1086, 164] width 71 height 12
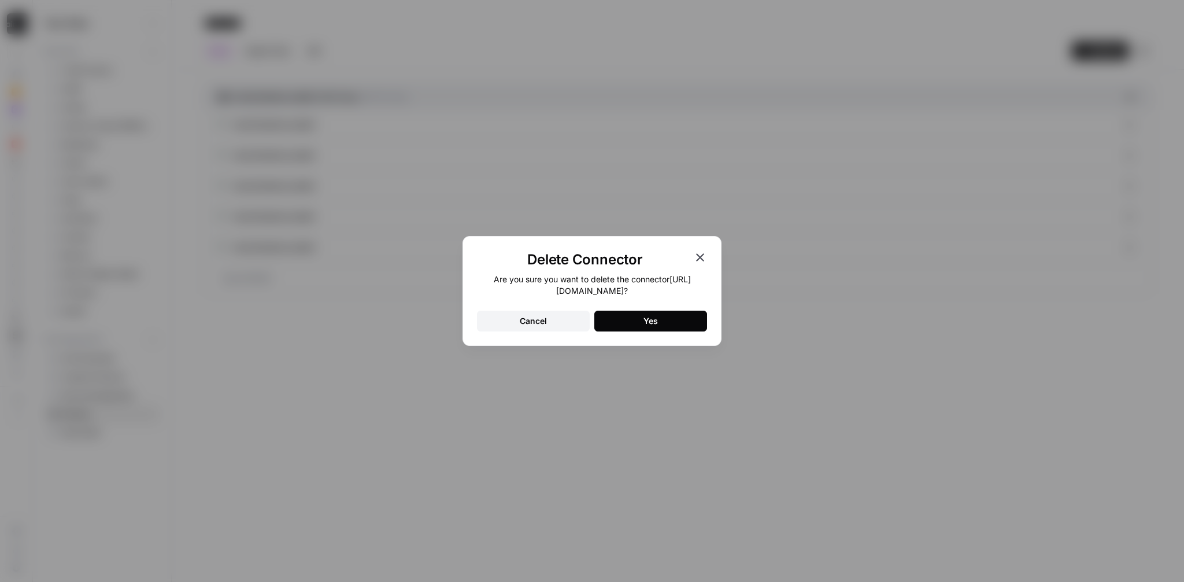
click at [646, 324] on div "Yes" at bounding box center [651, 321] width 14 height 12
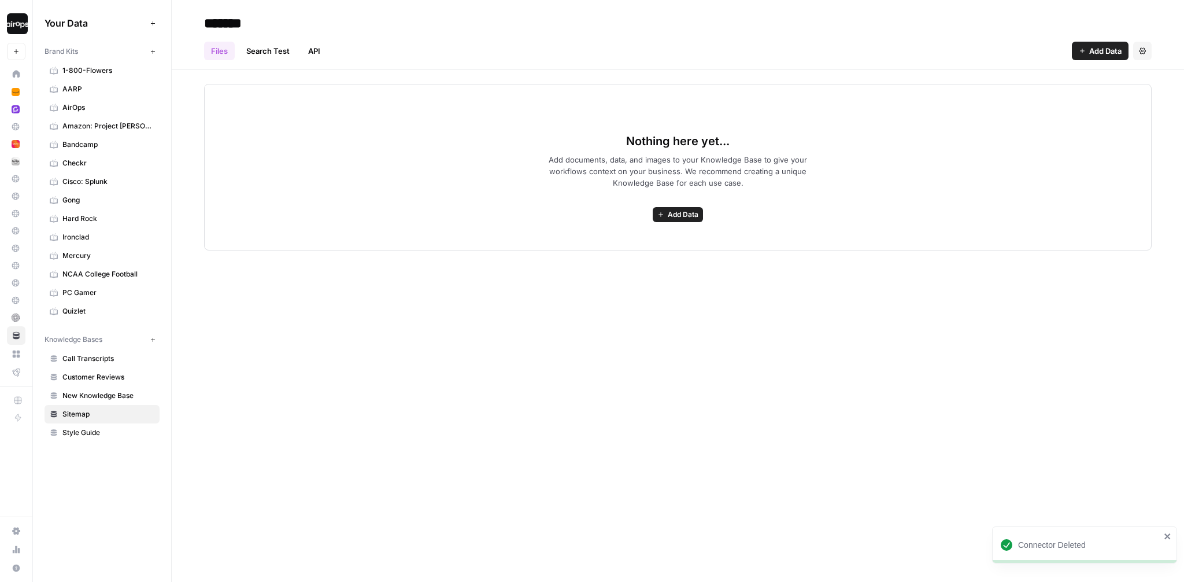
click at [470, 260] on div "******* Files Search Test API Add Data Settings Nothing here yet... Add documen…" at bounding box center [678, 291] width 1012 height 582
click at [184, 113] on div "Nothing here yet... Add documents, data, and images to your Knowledge Base to g…" at bounding box center [678, 160] width 1012 height 180
click at [470, 180] on div "Nothing here yet... Add documents, data, and images to your Knowledge Base to g…" at bounding box center [678, 167] width 948 height 167
click at [452, 24] on h2 "*******" at bounding box center [678, 23] width 948 height 19
click at [451, 24] on h2 "*******" at bounding box center [678, 23] width 948 height 19
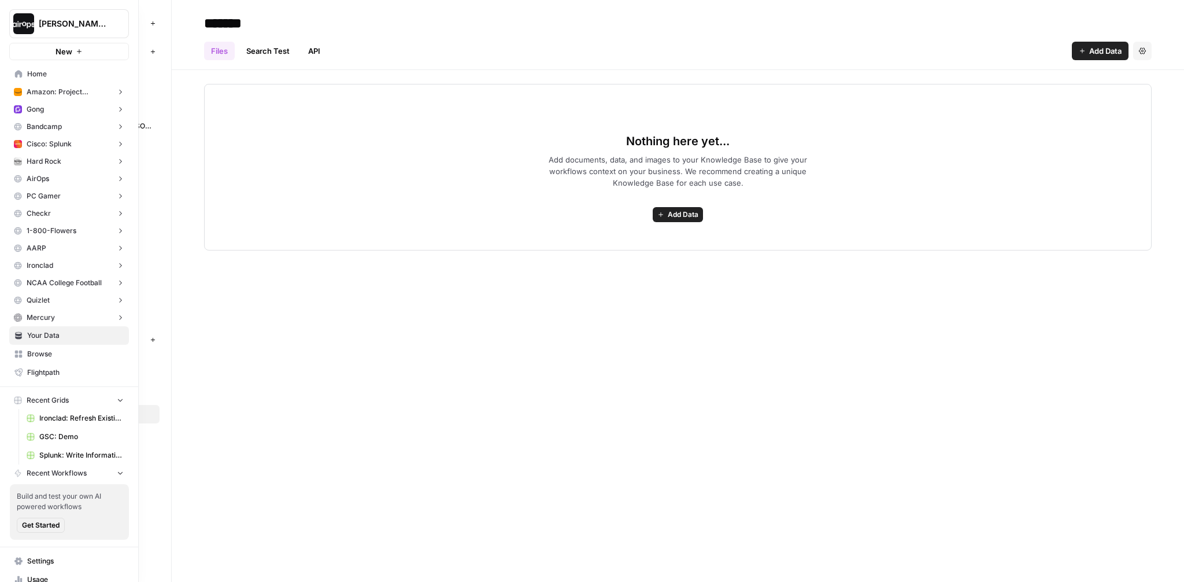
click at [75, 455] on span "Splunk: Write Informational Article" at bounding box center [81, 455] width 84 height 10
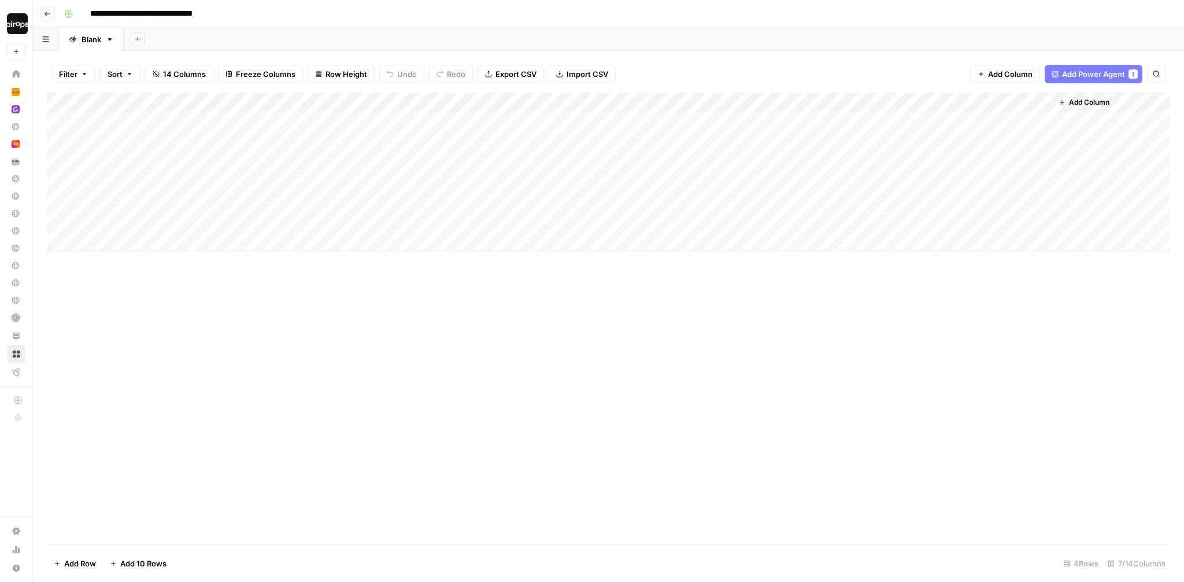
click at [725, 19] on div "**********" at bounding box center [616, 14] width 1113 height 19
click at [937, 120] on div "Add Column" at bounding box center [608, 172] width 1123 height 158
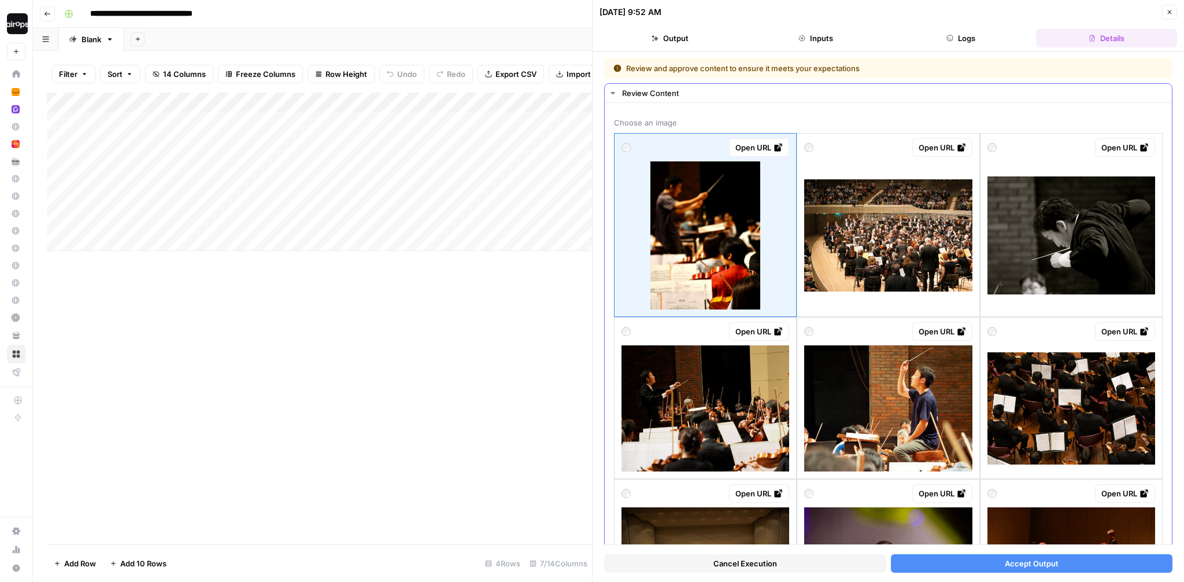
scroll to position [4, 0]
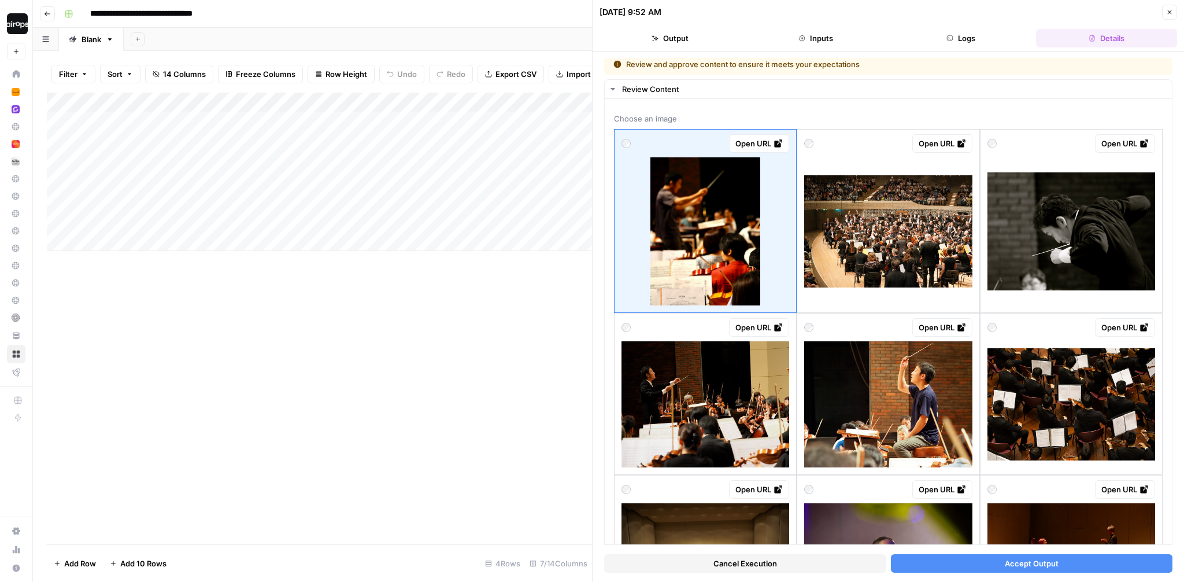
click at [1169, 11] on icon "button" at bounding box center [1170, 12] width 4 height 4
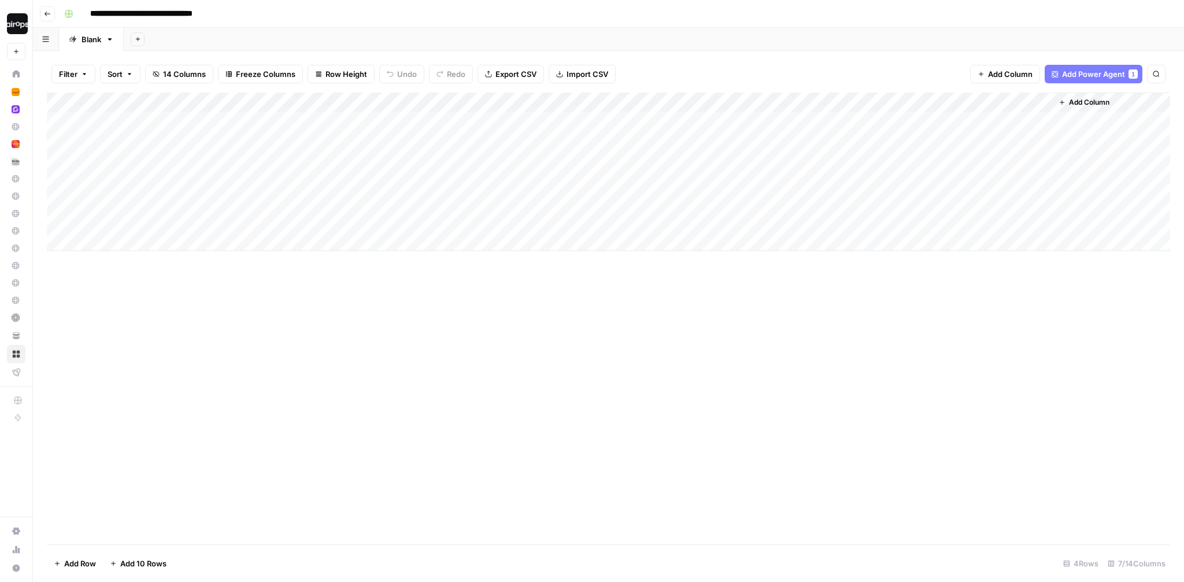
click at [941, 178] on div "Add Column" at bounding box center [608, 172] width 1123 height 158
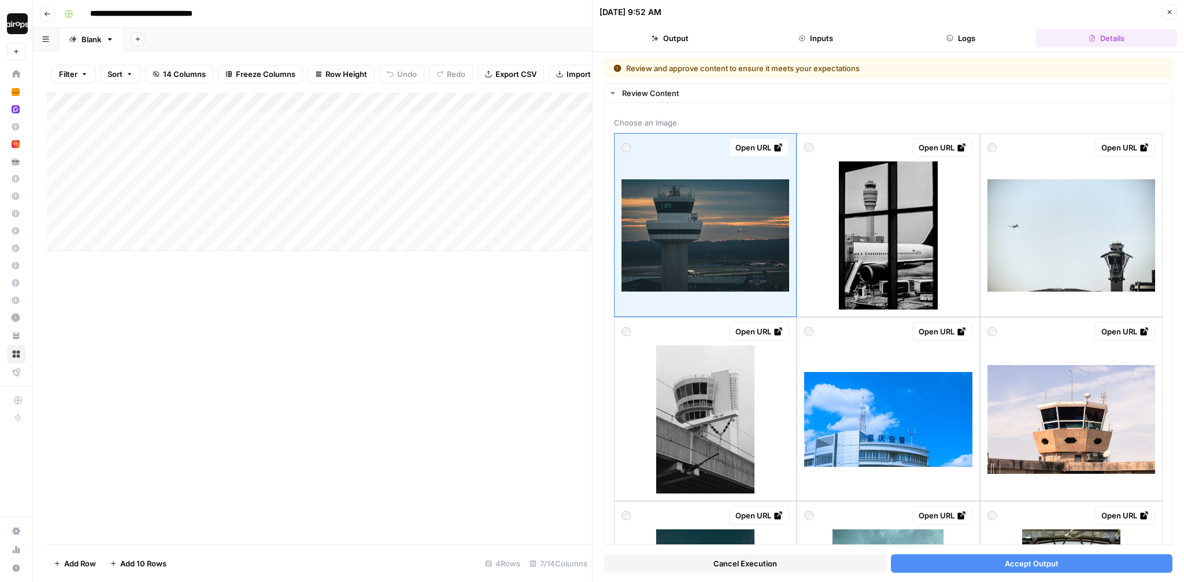
click at [1173, 10] on button "Close" at bounding box center [1169, 12] width 15 height 15
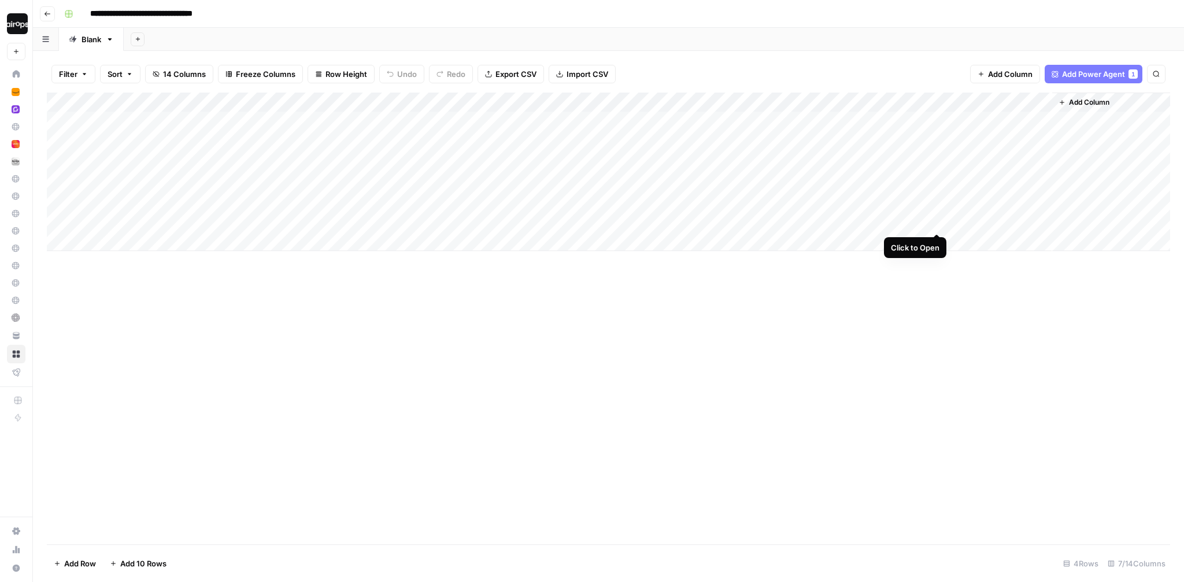
click at [937, 208] on div "Add Column" at bounding box center [608, 172] width 1123 height 158
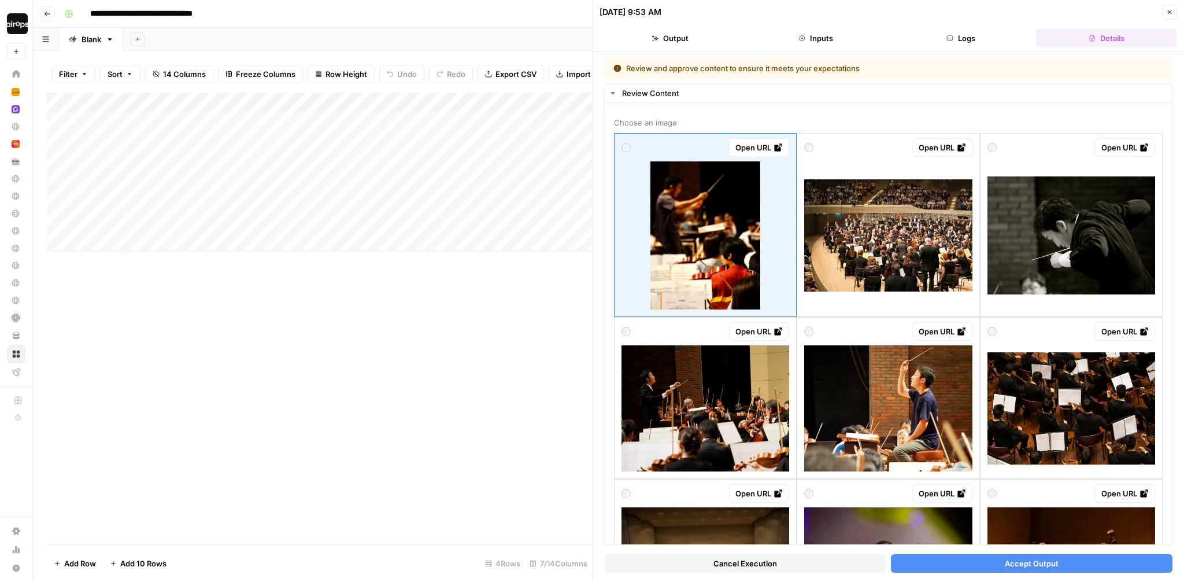
click at [1172, 12] on button "Close" at bounding box center [1169, 12] width 15 height 15
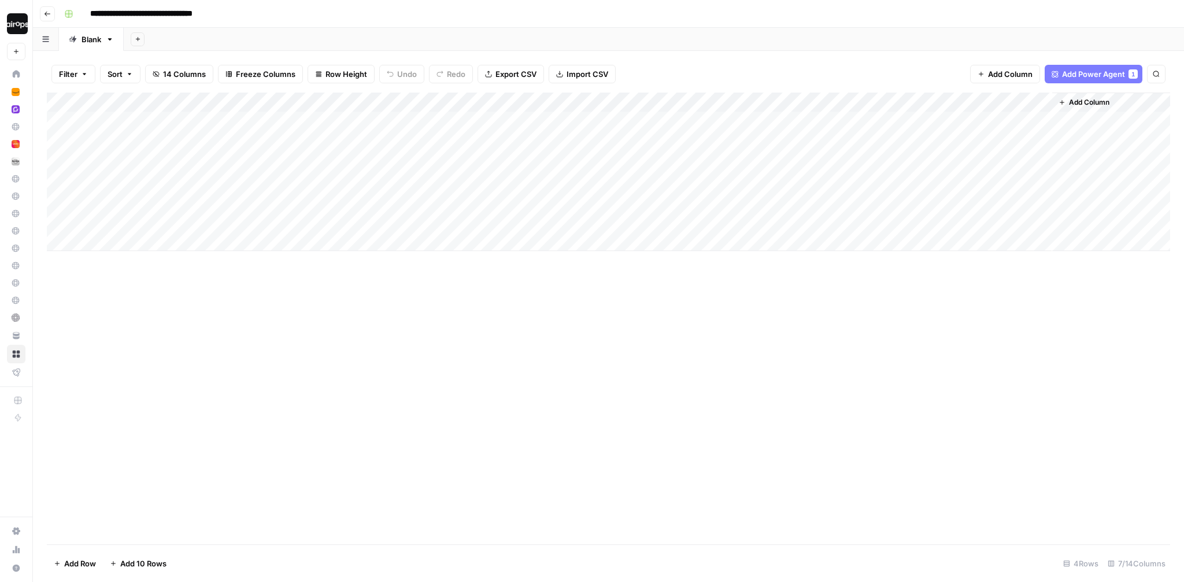
click at [986, 33] on div "Add Sheet" at bounding box center [654, 39] width 1060 height 23
click at [774, 120] on div "Add Column" at bounding box center [608, 172] width 1123 height 158
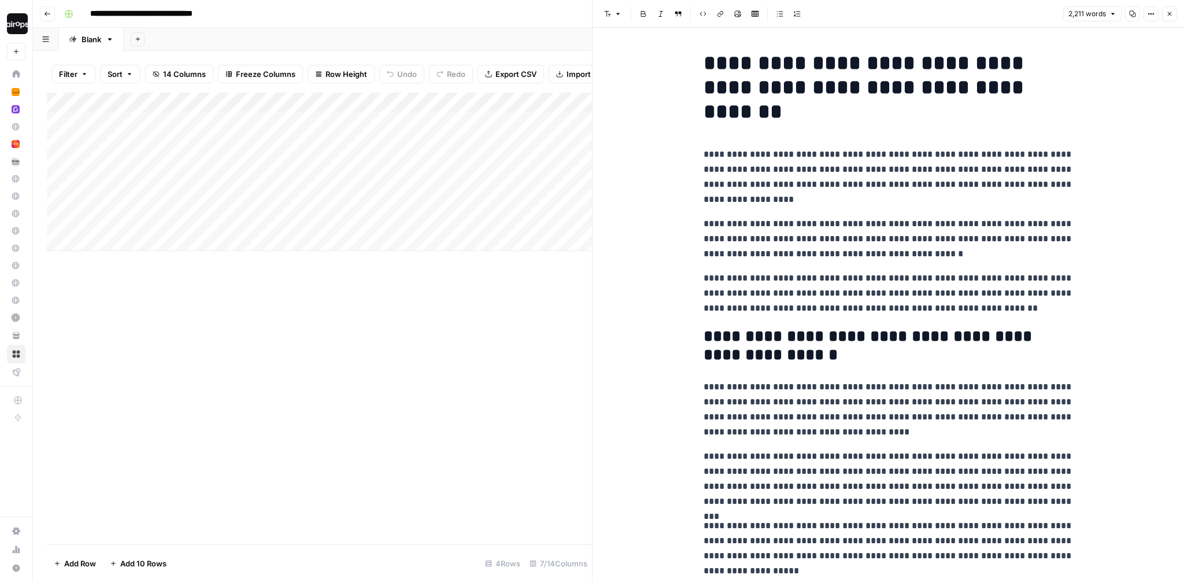
click at [1173, 15] on icon "button" at bounding box center [1169, 13] width 7 height 7
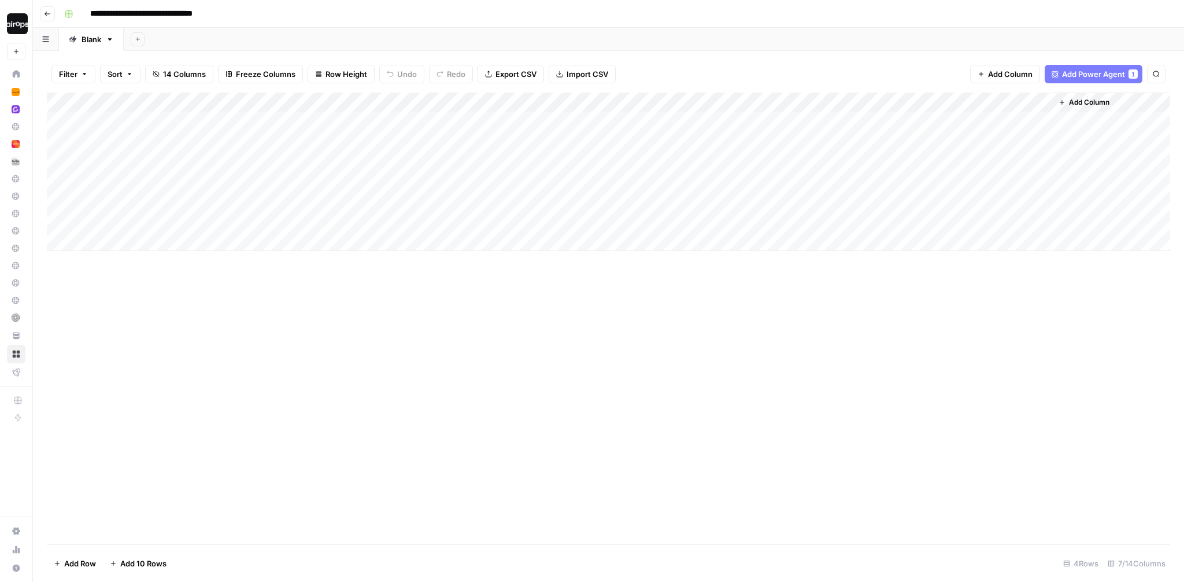
click at [741, 33] on div "Add Sheet" at bounding box center [654, 39] width 1060 height 23
click at [421, 37] on div "Add Sheet" at bounding box center [654, 39] width 1060 height 23
click at [646, 33] on div "Add Sheet" at bounding box center [654, 39] width 1060 height 23
click at [432, 36] on div "Add Sheet" at bounding box center [654, 39] width 1060 height 23
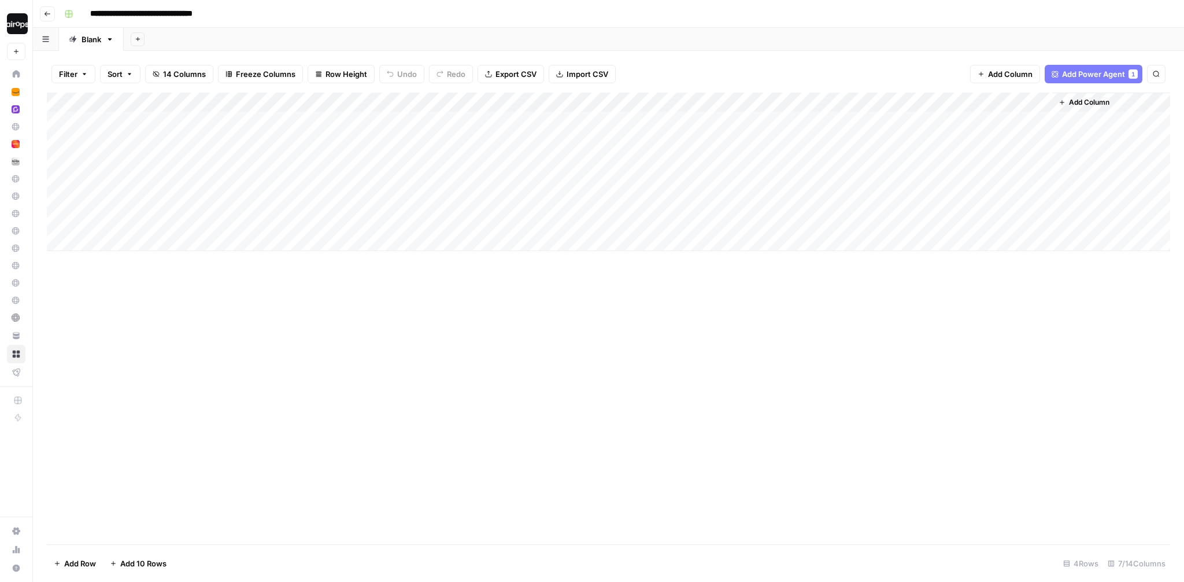
click at [432, 36] on div "Add Sheet" at bounding box center [654, 39] width 1060 height 23
click at [387, 103] on div "Add Column" at bounding box center [608, 172] width 1123 height 158
click at [280, 214] on span "Fork Power Agent" at bounding box center [311, 216] width 101 height 12
click at [416, 1] on header "**********" at bounding box center [608, 14] width 1151 height 28
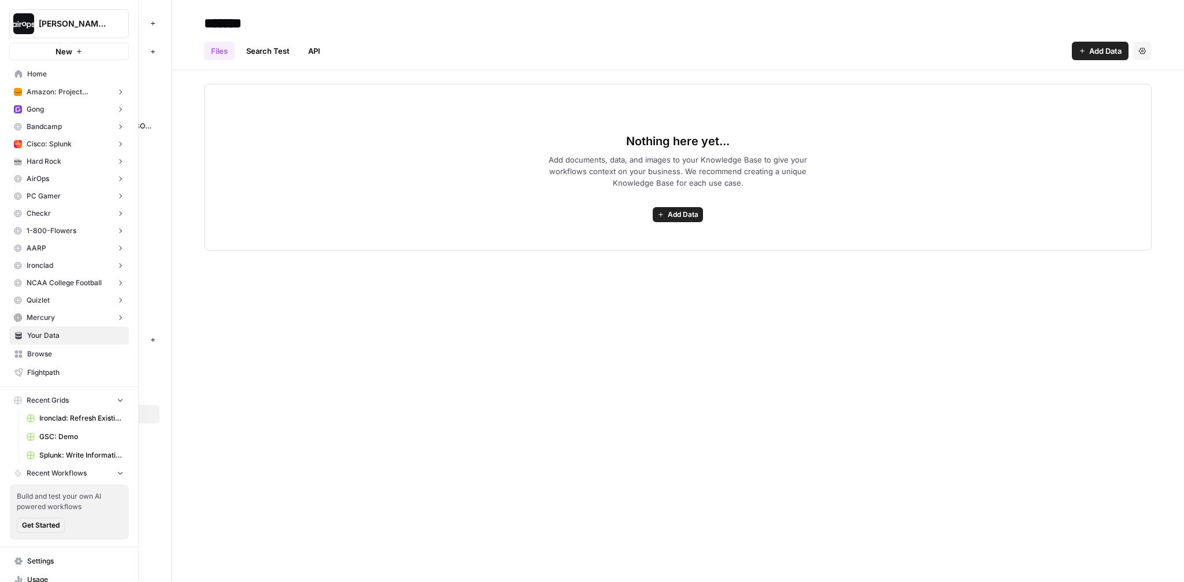
click at [20, 71] on icon at bounding box center [18, 74] width 8 height 8
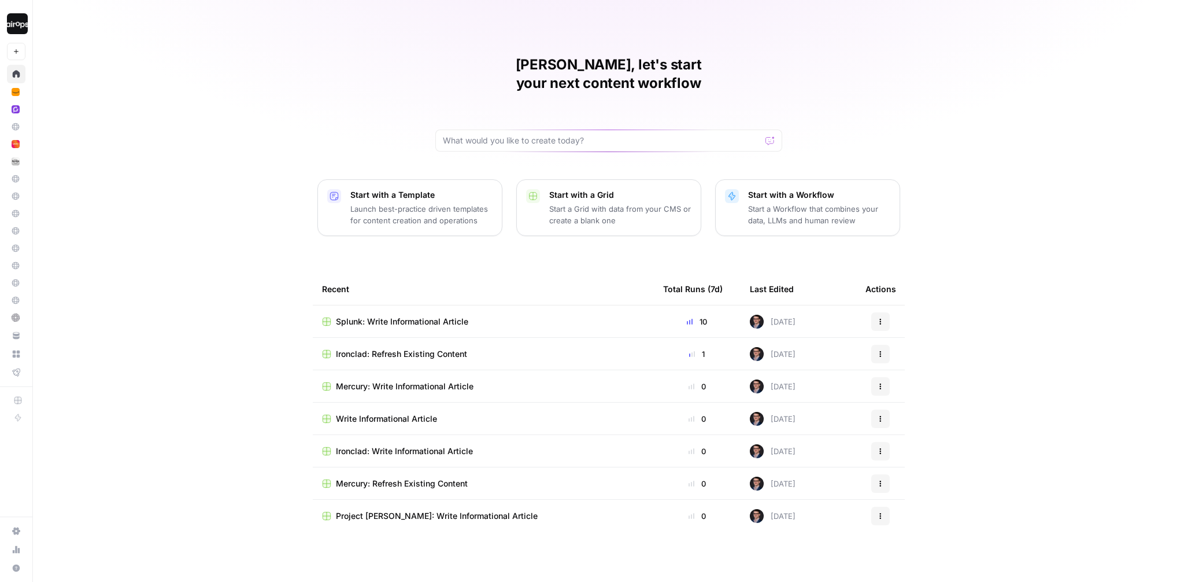
click at [418, 210] on button "Start with a Template Launch best-practice driven templates for content creatio…" at bounding box center [409, 207] width 185 height 57
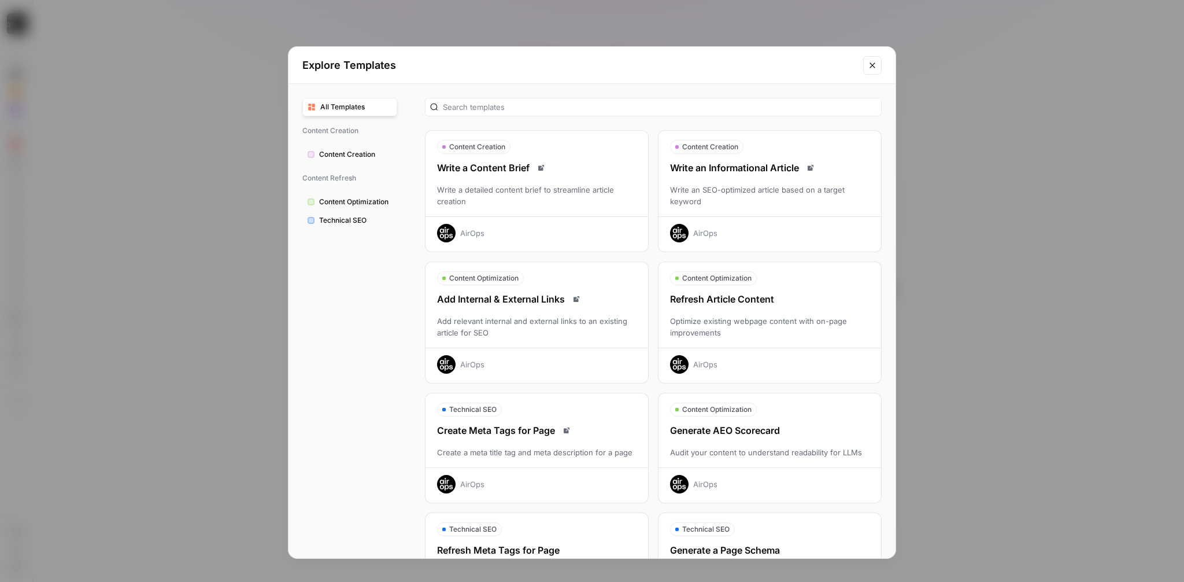
click at [786, 297] on div "Refresh Article Content" at bounding box center [770, 299] width 223 height 14
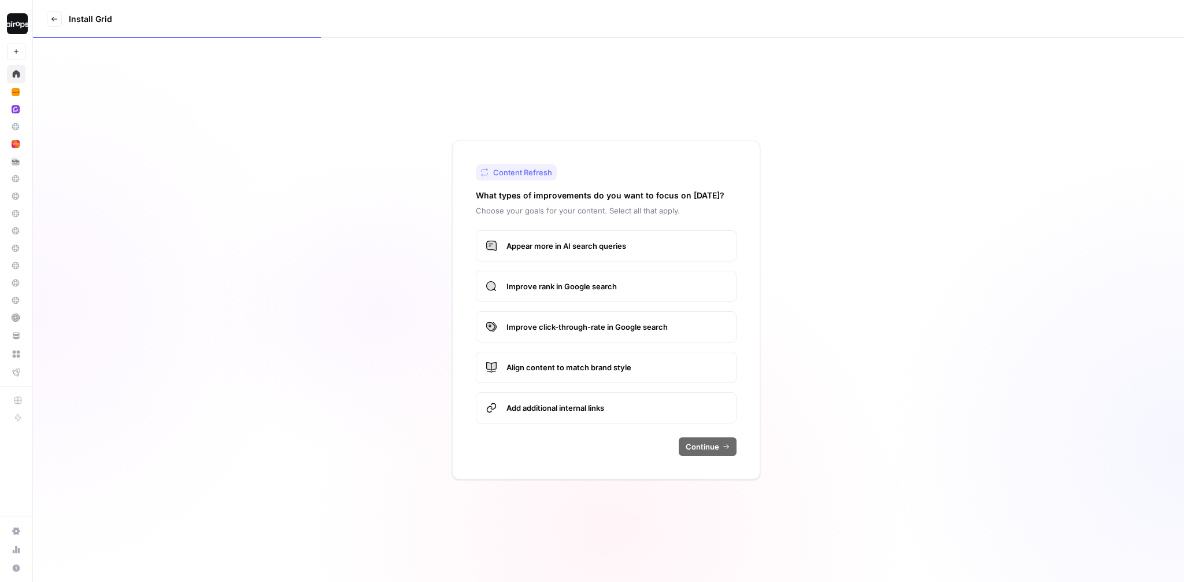
click at [637, 251] on span "Appear more in AI search queries" at bounding box center [617, 246] width 220 height 12
click at [634, 277] on label "Improve rank in Google search" at bounding box center [606, 286] width 261 height 31
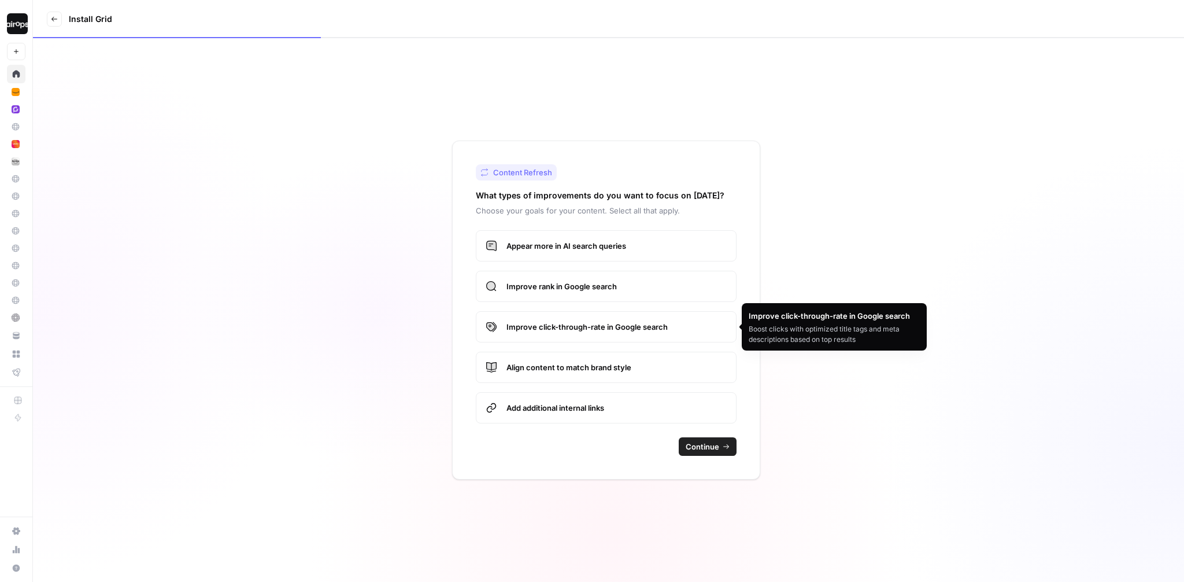
click at [630, 330] on span "Improve click-through-rate in Google search" at bounding box center [617, 327] width 220 height 12
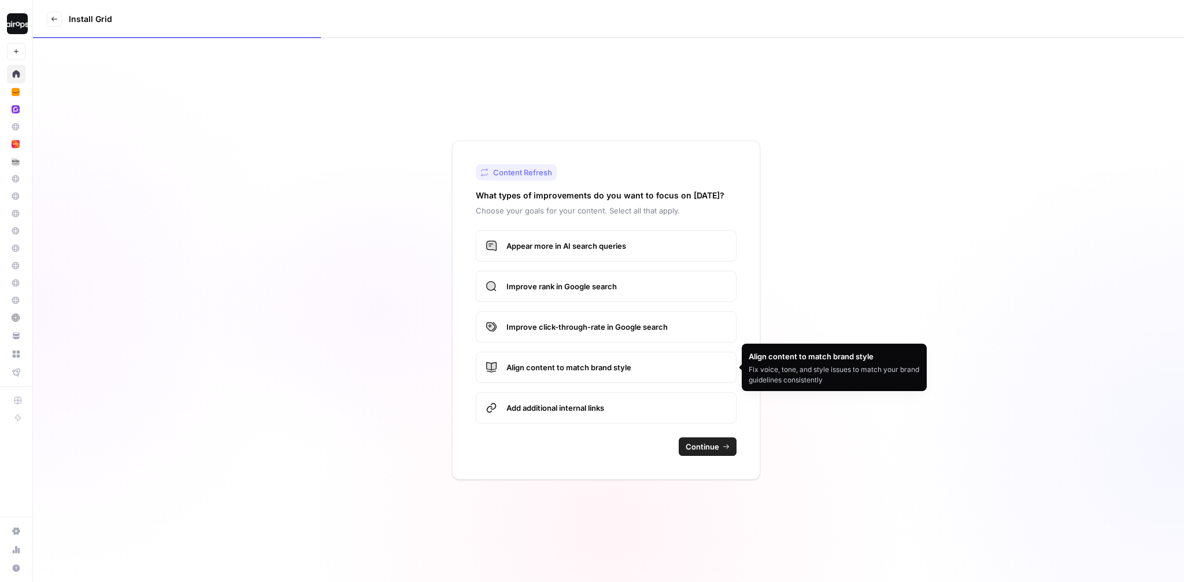
click at [631, 367] on span "Align content to match brand style" at bounding box center [617, 367] width 220 height 12
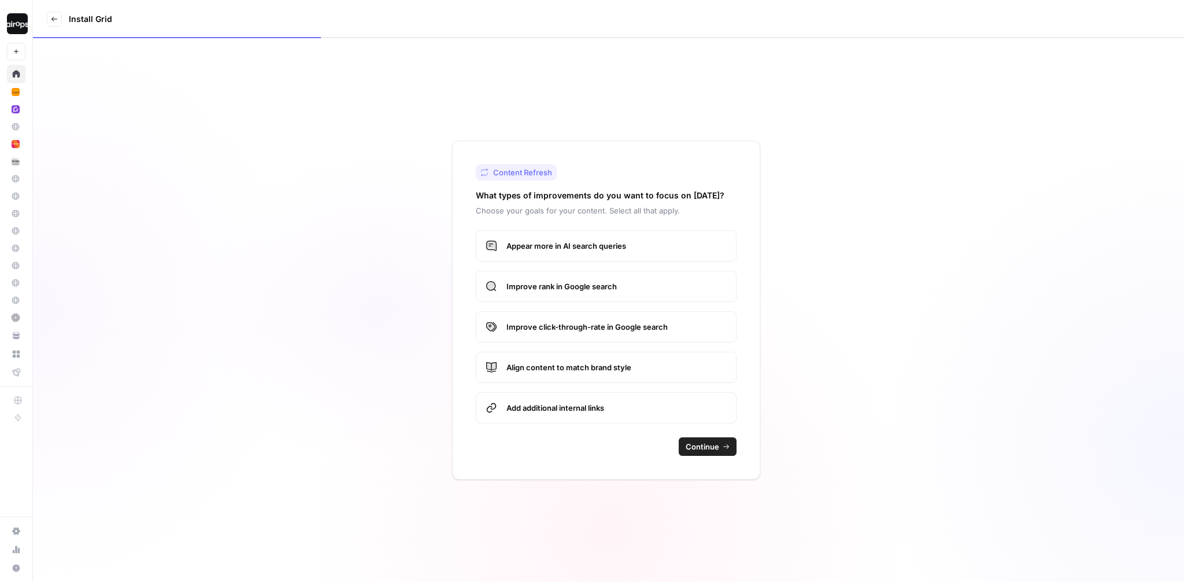
click at [721, 445] on button "Continue" at bounding box center [708, 446] width 58 height 19
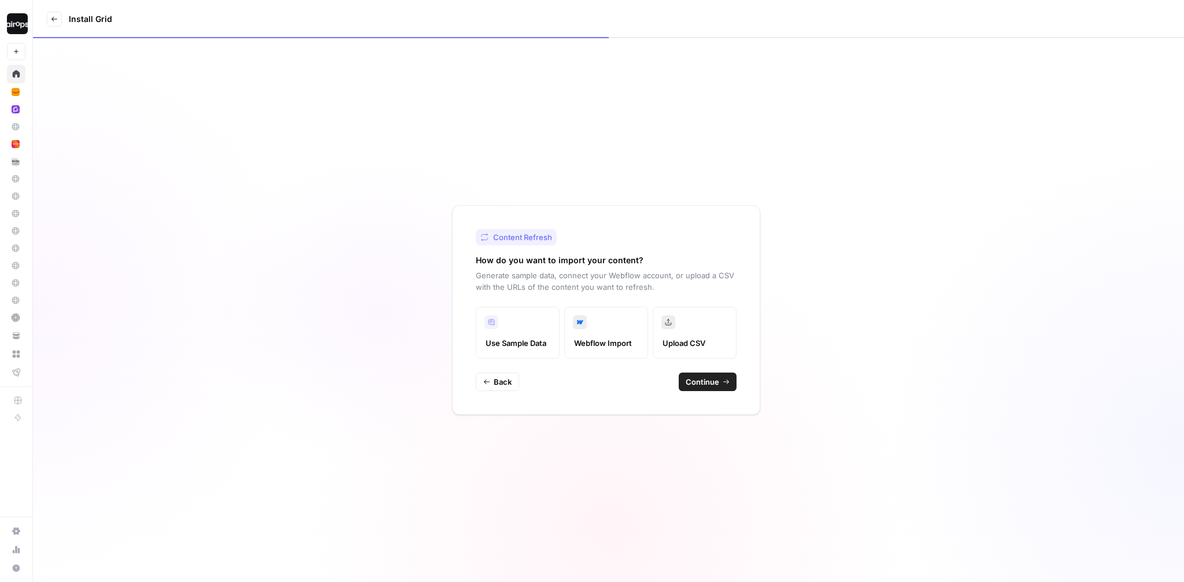
click at [703, 383] on span "Continue" at bounding box center [703, 382] width 34 height 12
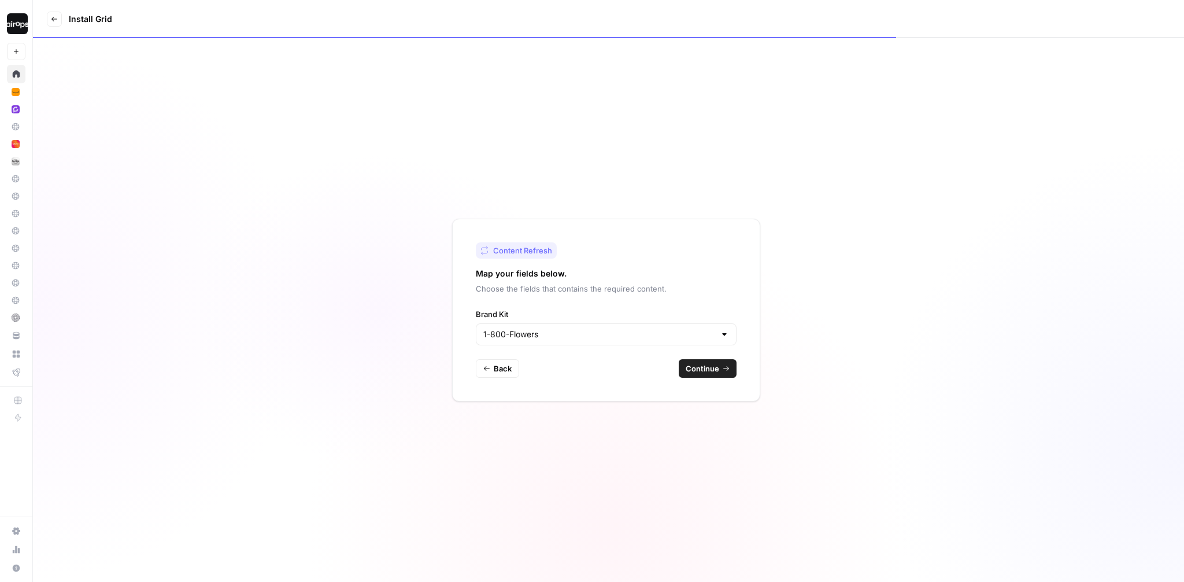
click at [698, 327] on div "1-800-Flowers" at bounding box center [606, 334] width 261 height 22
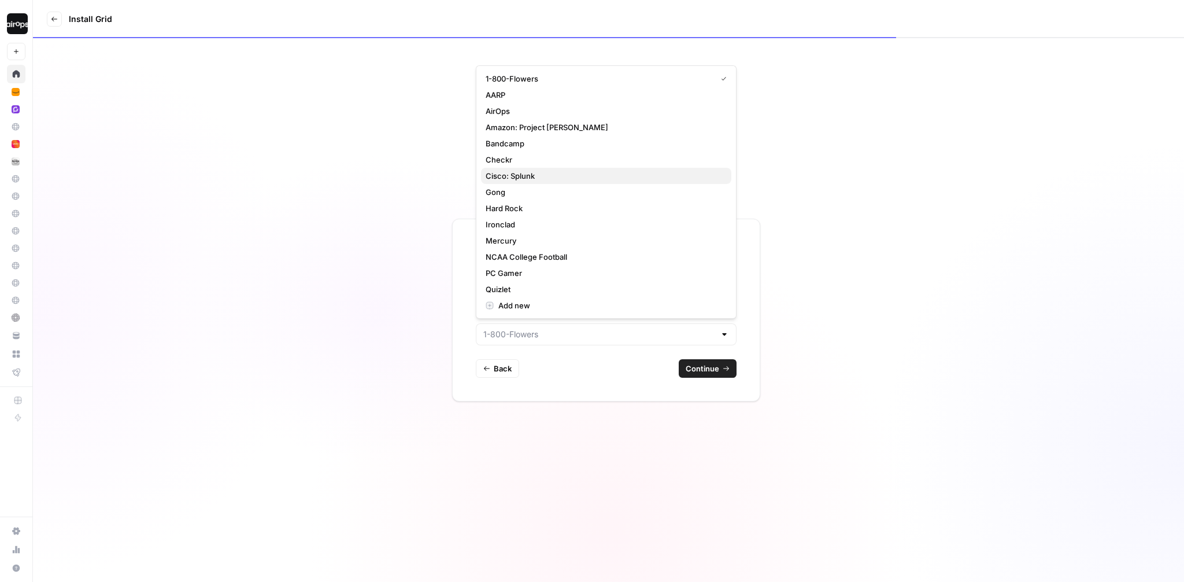
click at [529, 173] on span "Cisco: Splunk" at bounding box center [604, 176] width 236 height 12
type input "Cisco: Splunk"
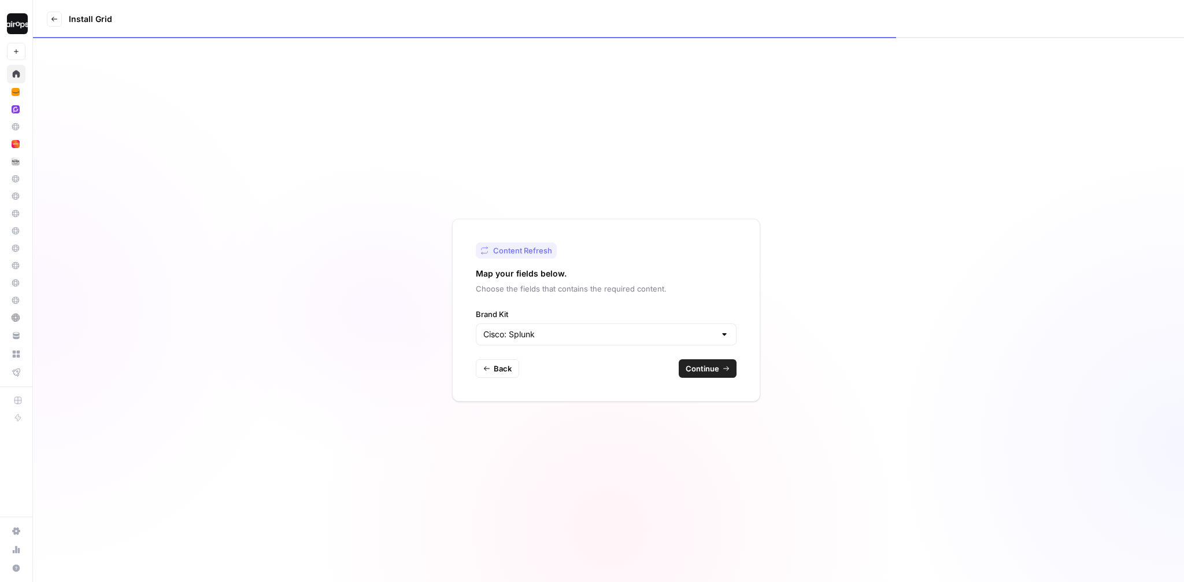
click at [712, 367] on span "Continue" at bounding box center [703, 369] width 34 height 12
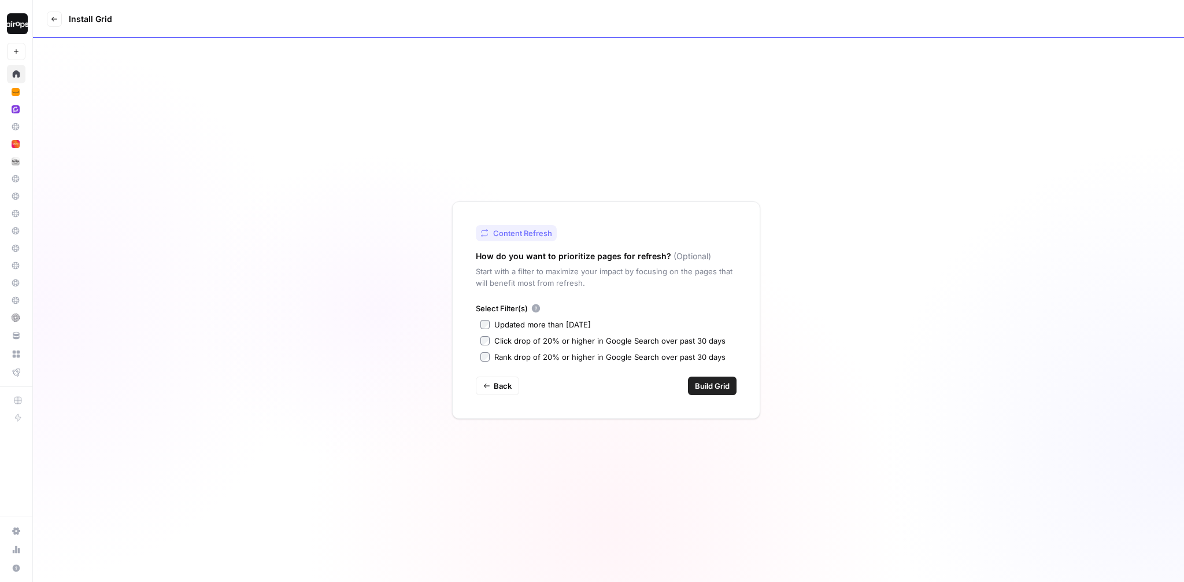
click at [715, 383] on span "Build Grid" at bounding box center [712, 386] width 35 height 12
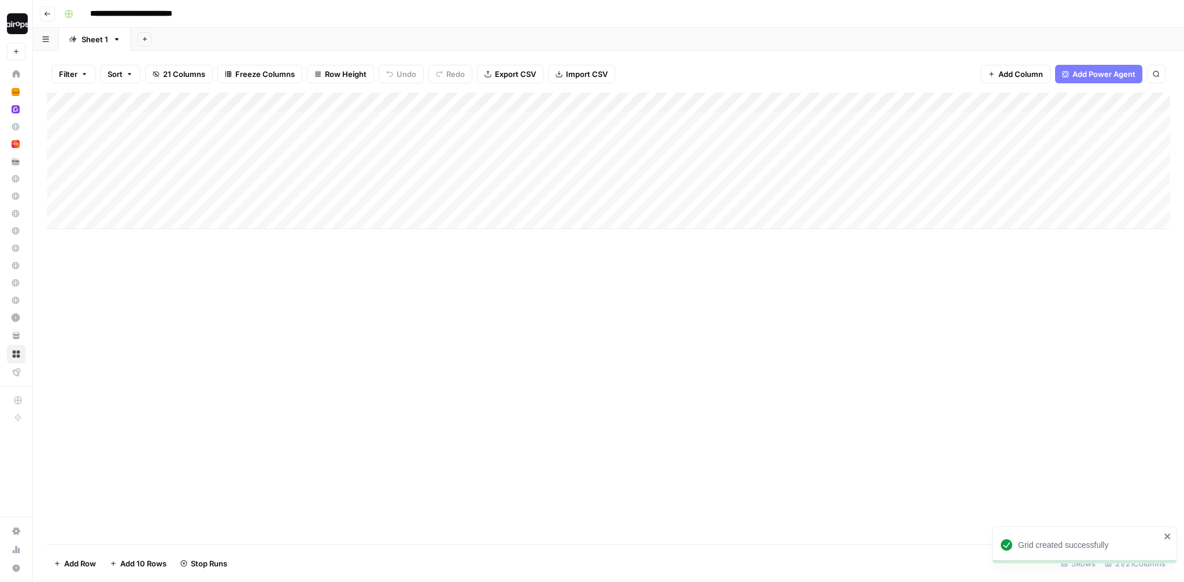
click at [426, 39] on div "Add Sheet" at bounding box center [658, 39] width 1054 height 23
click at [351, 75] on span "Row Height" at bounding box center [346, 74] width 42 height 12
click at [345, 134] on span "Medium" at bounding box center [369, 130] width 83 height 12
drag, startPoint x: 190, startPoint y: 106, endPoint x: 288, endPoint y: 106, distance: 97.7
click at [288, 106] on div "Add Column" at bounding box center [608, 187] width 1123 height 189
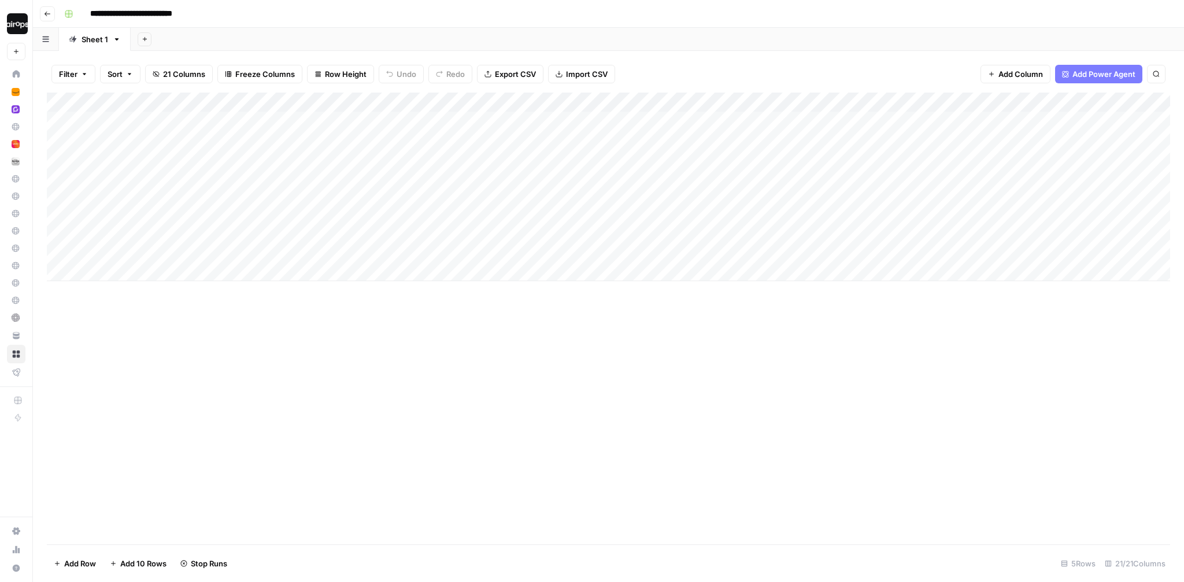
click at [245, 157] on div "Add Column" at bounding box center [608, 187] width 1123 height 189
click at [234, 125] on div "Add Column" at bounding box center [608, 187] width 1123 height 189
click at [57, 128] on div "Add Column" at bounding box center [608, 187] width 1123 height 189
click at [225, 353] on div "Add Column" at bounding box center [608, 319] width 1123 height 452
click at [203, 123] on div "Add Column" at bounding box center [608, 187] width 1123 height 189
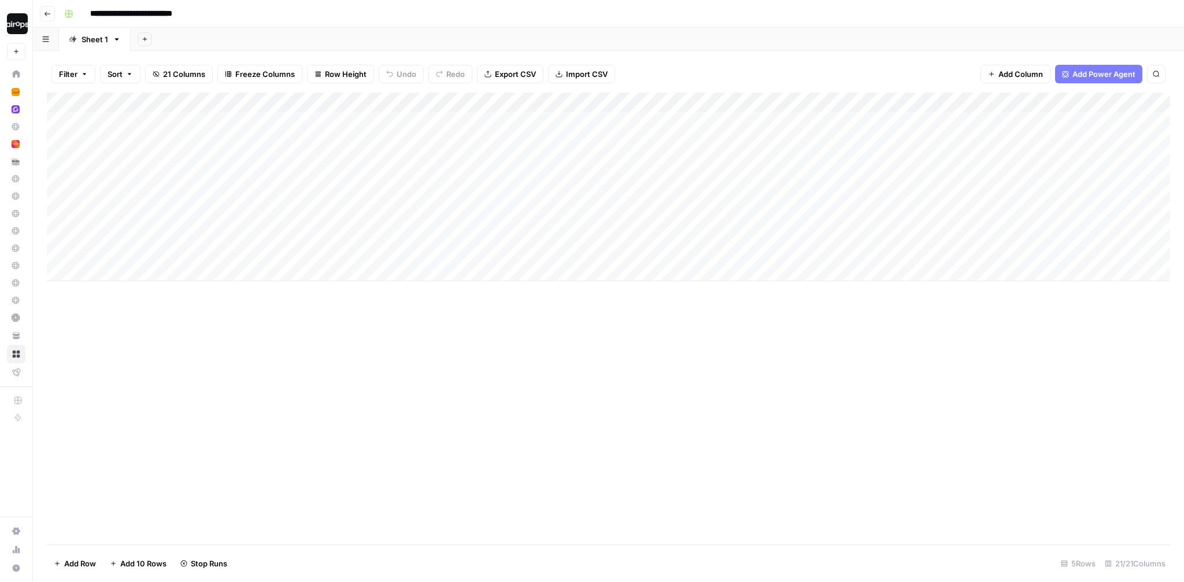
click at [203, 121] on div "Add Column" at bounding box center [608, 187] width 1123 height 189
click at [207, 124] on input "**********" at bounding box center [183, 124] width 185 height 14
click at [231, 132] on div "**********" at bounding box center [188, 124] width 202 height 20
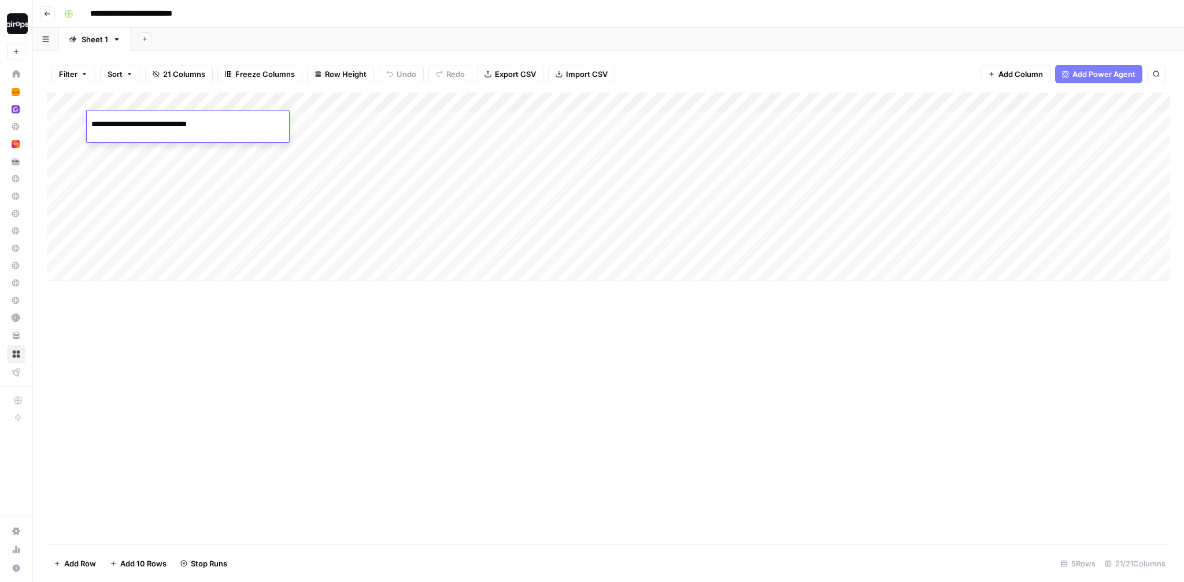
click at [231, 132] on div "**********" at bounding box center [188, 124] width 202 height 20
click at [444, 40] on div "Add Sheet" at bounding box center [658, 39] width 1054 height 23
click at [415, 123] on div "Add Column" at bounding box center [608, 187] width 1123 height 189
click at [403, 122] on div "Add Column" at bounding box center [608, 187] width 1123 height 189
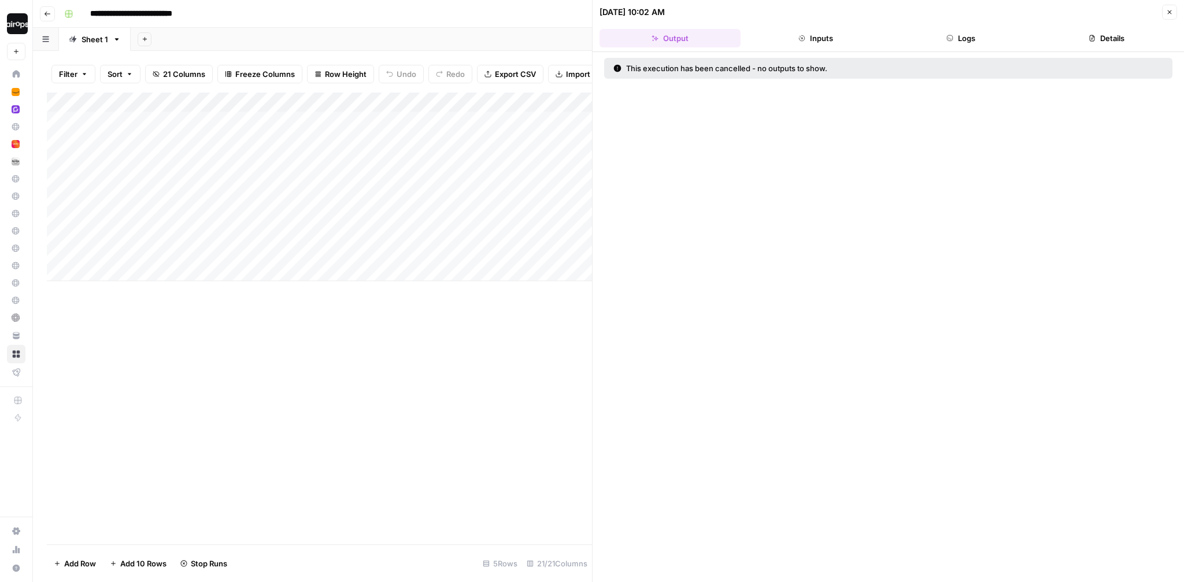
click at [1165, 10] on button "Close" at bounding box center [1169, 12] width 15 height 15
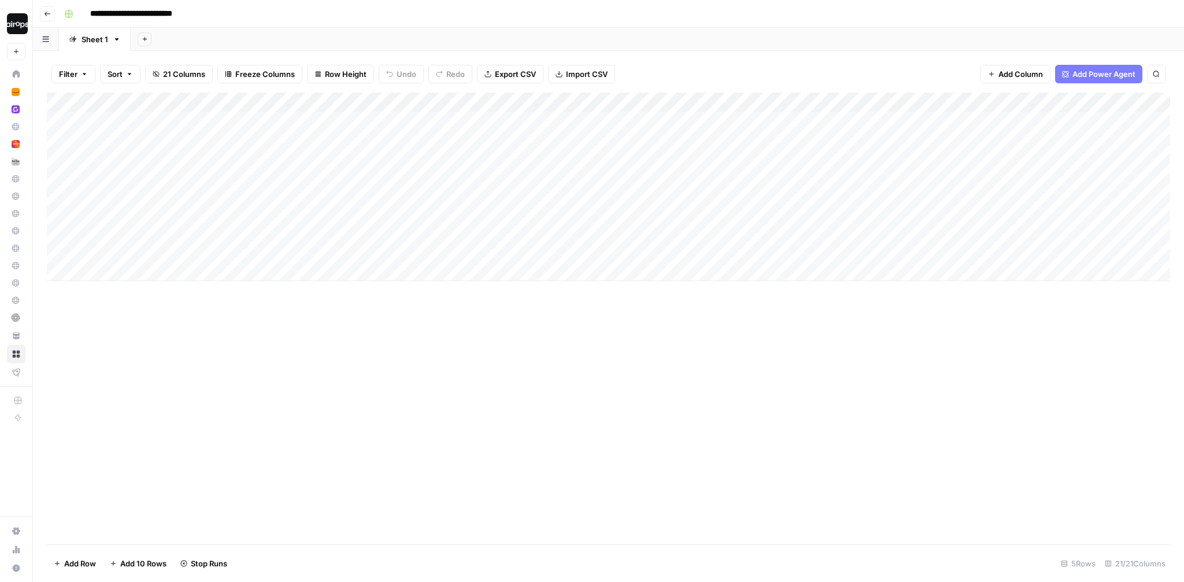
click at [240, 127] on div "Add Column" at bounding box center [608, 187] width 1123 height 189
type input "**********"
click at [417, 123] on div "Add Column" at bounding box center [608, 187] width 1123 height 189
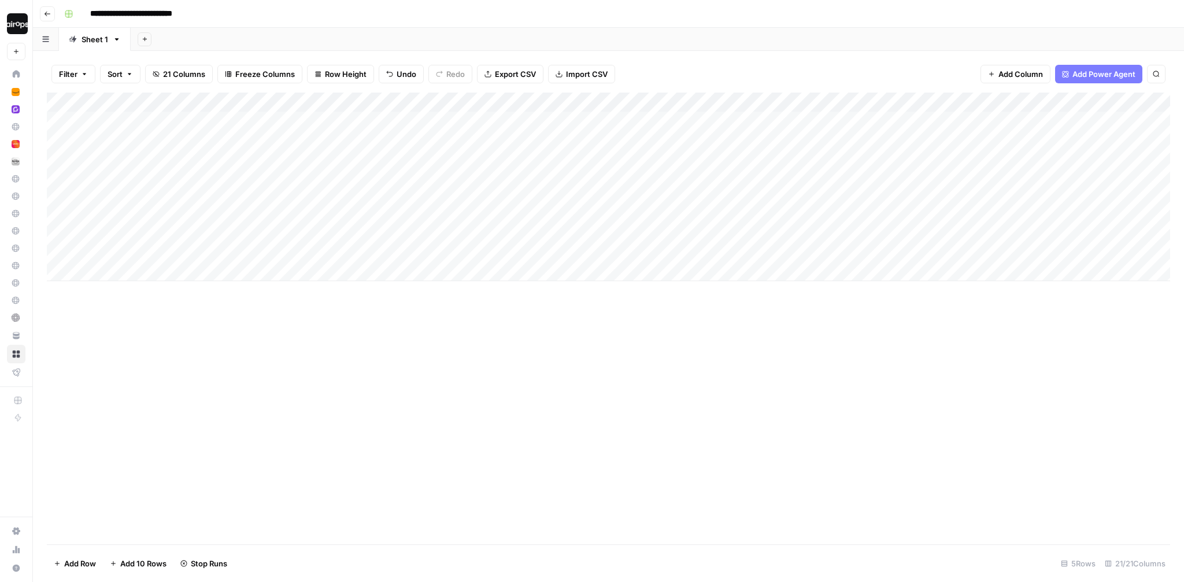
click at [413, 32] on div "Add Sheet" at bounding box center [658, 39] width 1054 height 23
click at [239, 162] on div "Add Column" at bounding box center [608, 187] width 1123 height 189
click at [76, 122] on div "Add Column" at bounding box center [608, 187] width 1123 height 189
click at [76, 151] on div "Add Column" at bounding box center [608, 187] width 1123 height 189
click at [77, 182] on div "Add Column" at bounding box center [608, 187] width 1123 height 189
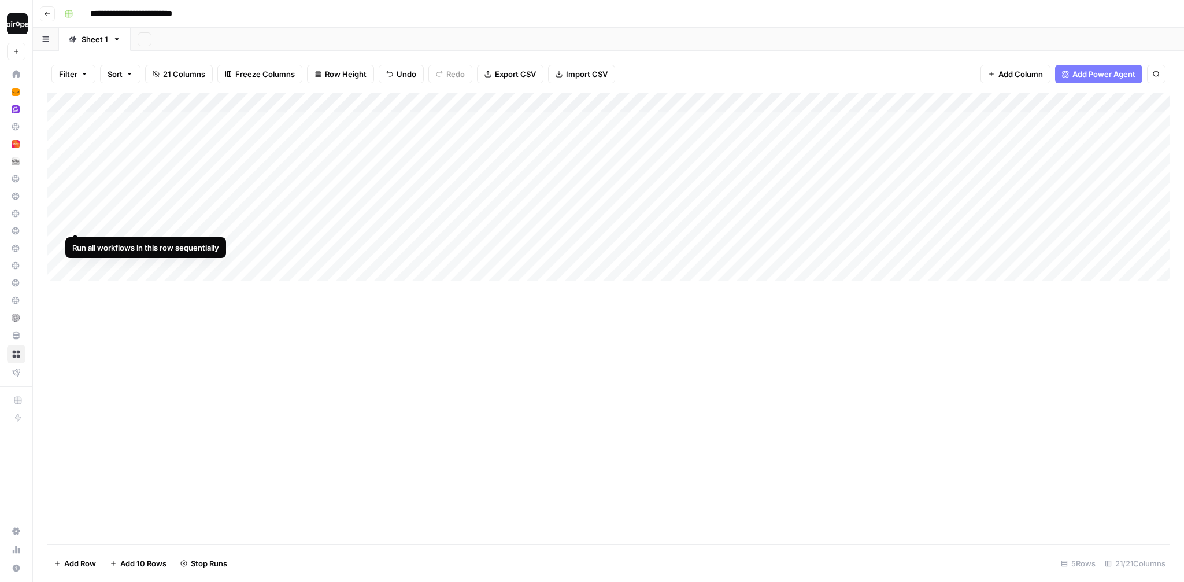
click at [76, 212] on div "Add Column" at bounding box center [608, 187] width 1123 height 189
click at [77, 243] on div "Add Column" at bounding box center [608, 187] width 1123 height 189
click at [435, 28] on div "Add Sheet" at bounding box center [658, 39] width 1054 height 23
click at [188, 10] on input "**********" at bounding box center [144, 14] width 119 height 19
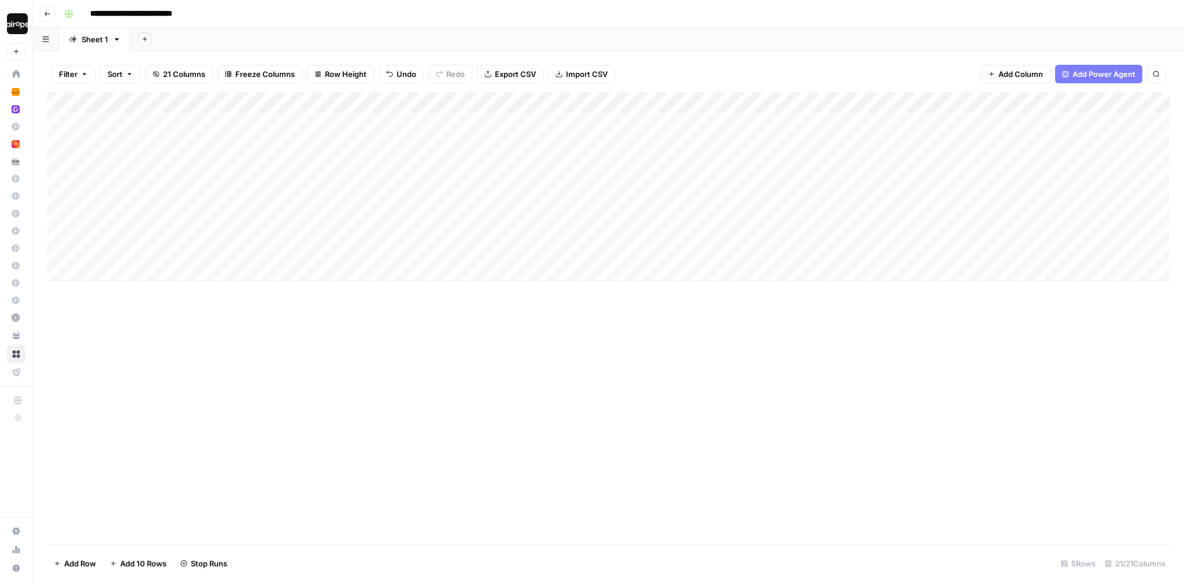
click at [188, 10] on input "**********" at bounding box center [144, 14] width 119 height 19
type input "**********"
click at [264, 32] on div "Add Sheet" at bounding box center [658, 39] width 1054 height 23
click at [286, 25] on header "**********" at bounding box center [608, 14] width 1151 height 28
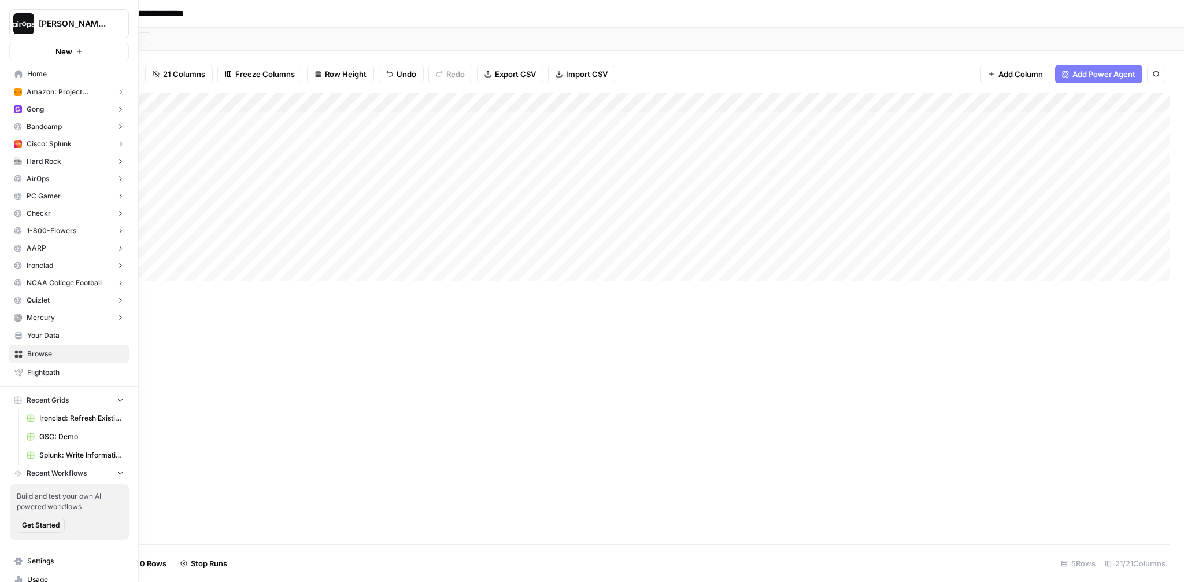
click at [64, 338] on span "Your Data" at bounding box center [75, 335] width 97 height 10
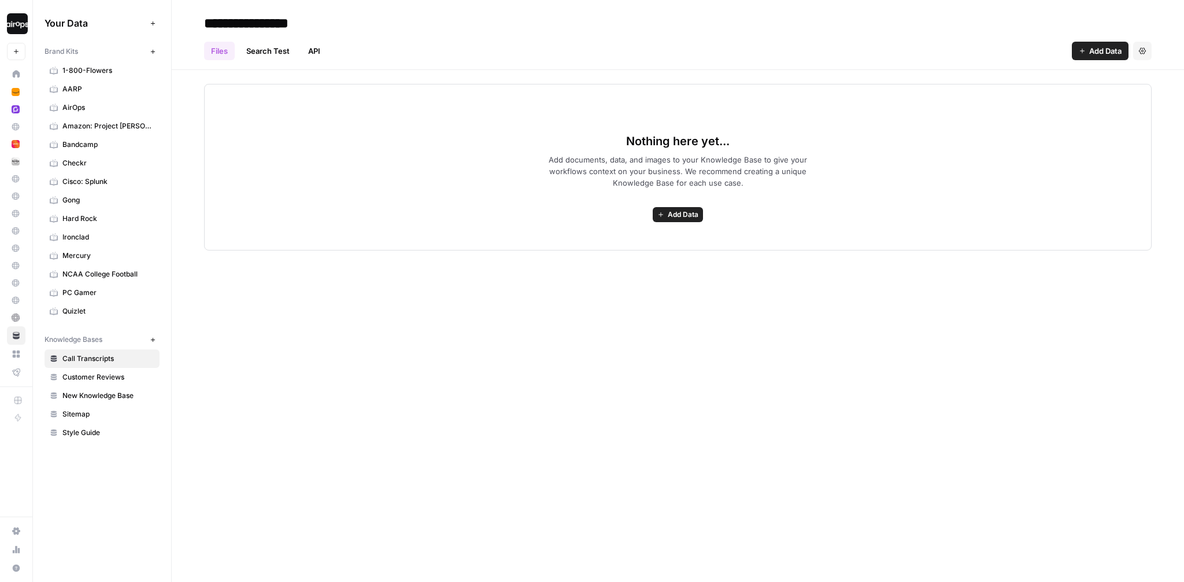
click at [114, 181] on span "Cisco: Splunk" at bounding box center [108, 181] width 92 height 10
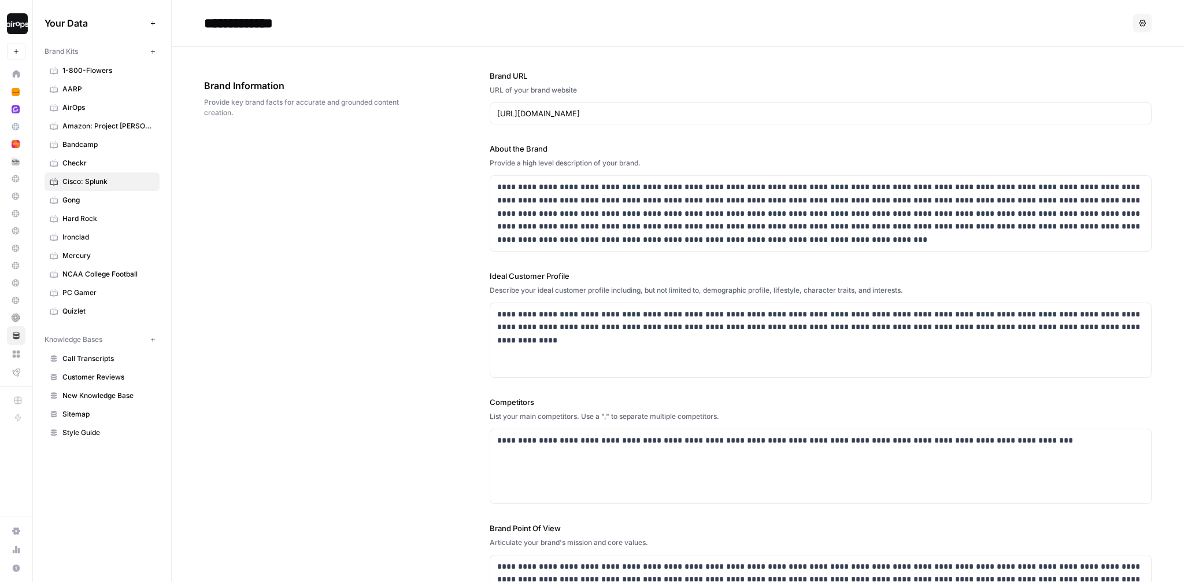
click at [256, 210] on div "**********" at bounding box center [678, 350] width 948 height 607
click at [265, 260] on div "**********" at bounding box center [678, 350] width 948 height 607
click at [286, 316] on div "**********" at bounding box center [678, 350] width 948 height 607
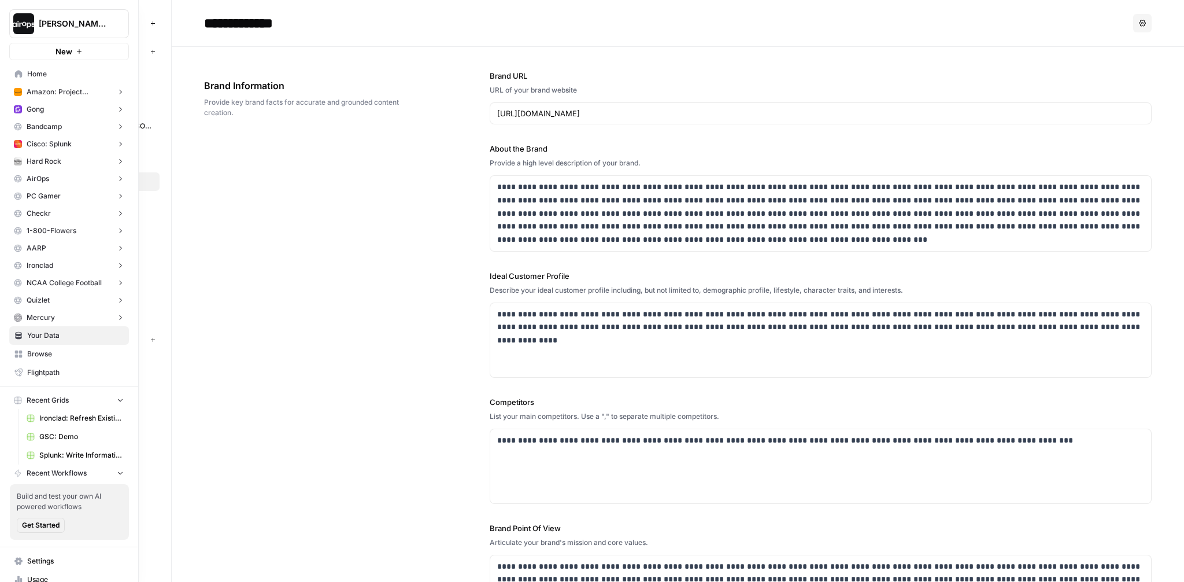
scroll to position [30, 0]
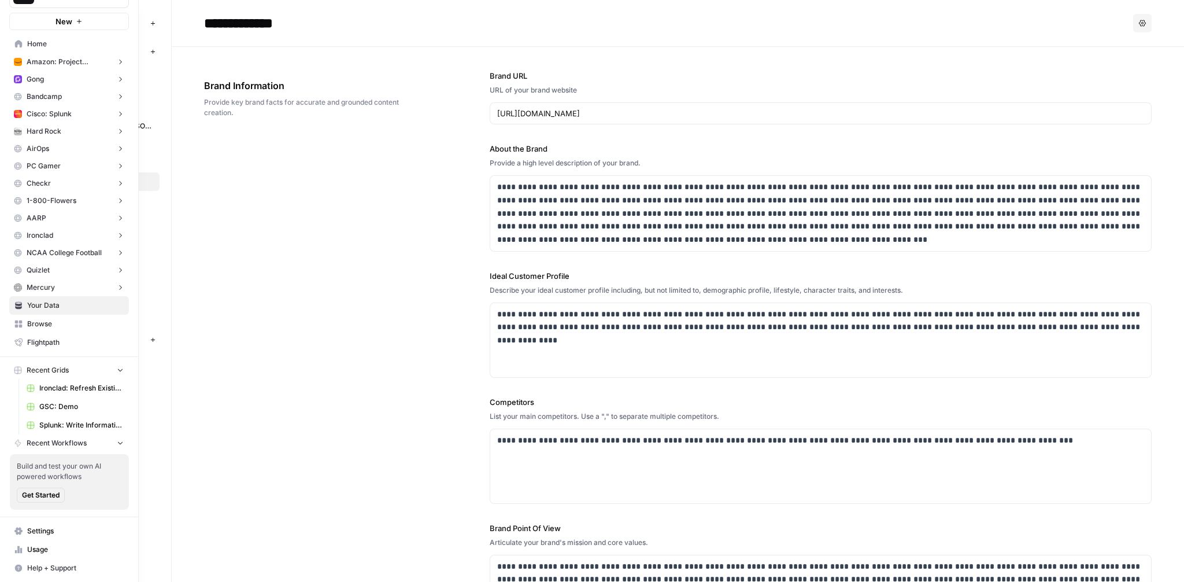
click at [88, 442] on button "Recent Workflows" at bounding box center [69, 442] width 120 height 17
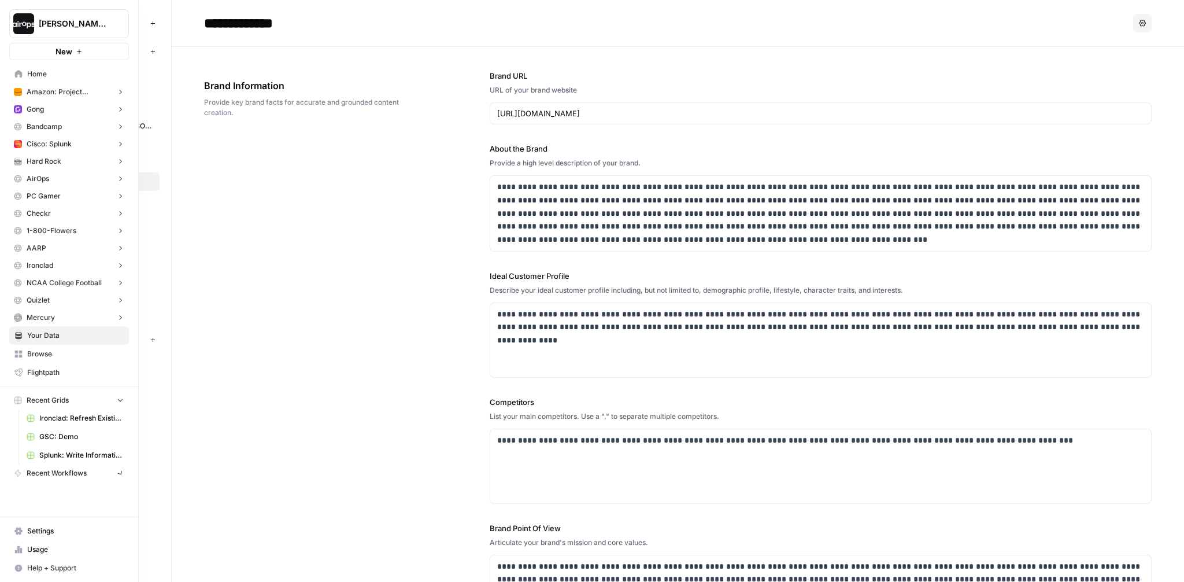
scroll to position [0, 0]
click at [82, 471] on span "Recent Workflows" at bounding box center [57, 473] width 60 height 10
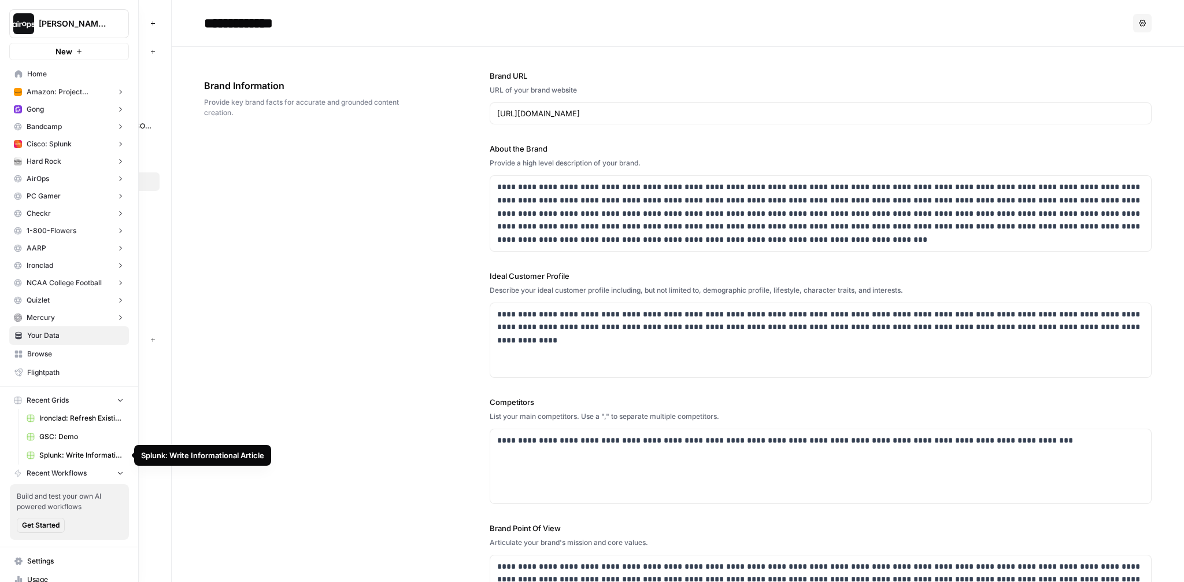
click at [75, 454] on span "Splunk: Write Informational Article" at bounding box center [81, 455] width 84 height 10
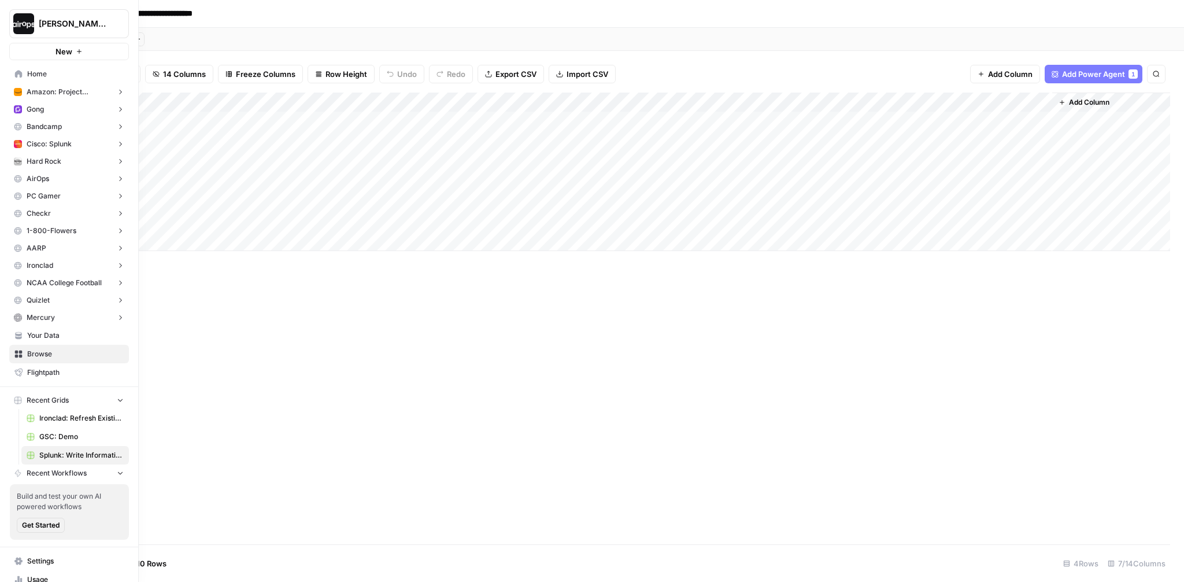
click at [64, 74] on span "Home" at bounding box center [75, 74] width 97 height 10
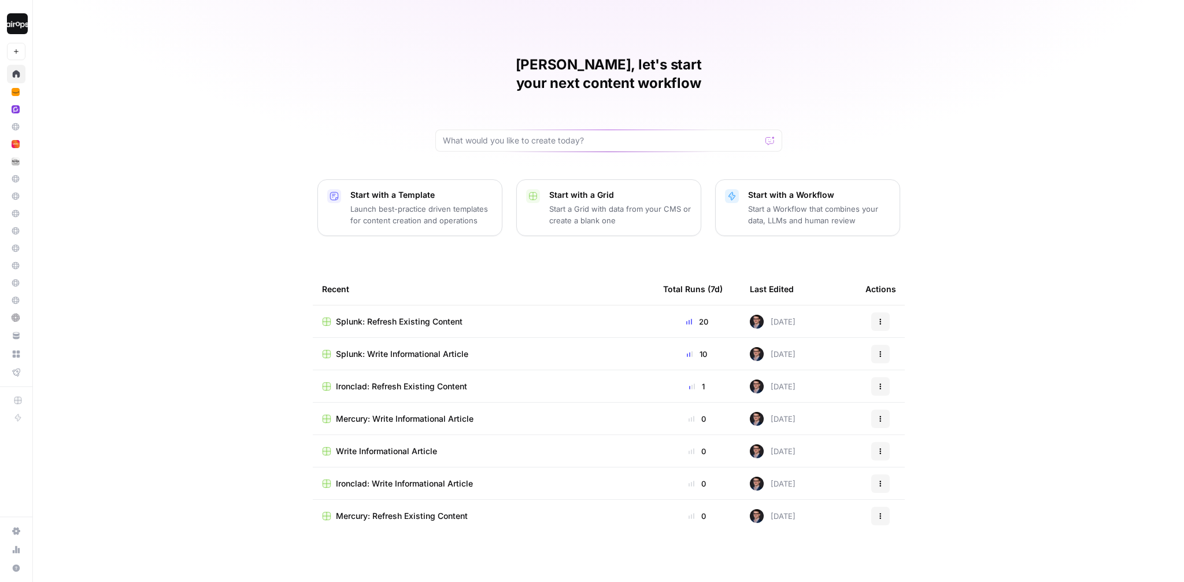
click at [410, 348] on span "Splunk: Write Informational Article" at bounding box center [402, 354] width 132 height 12
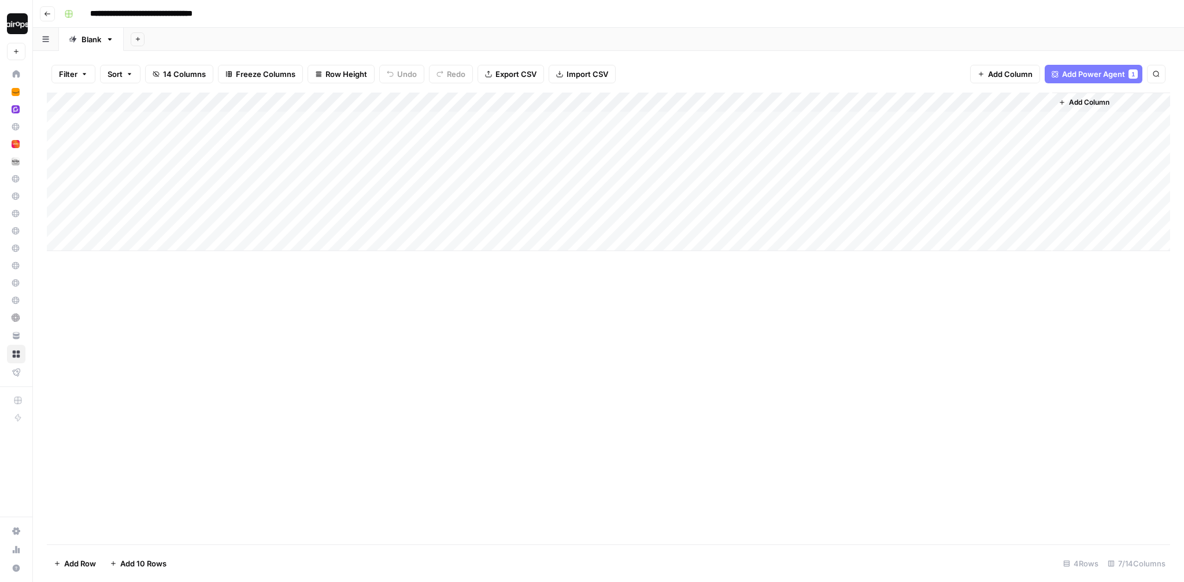
click at [372, 31] on div "Add Sheet" at bounding box center [654, 39] width 1060 height 23
click at [493, 35] on div "Add Sheet" at bounding box center [654, 39] width 1060 height 23
click at [445, 27] on header "**********" at bounding box center [608, 14] width 1151 height 28
click at [938, 212] on div "Add Column" at bounding box center [608, 172] width 1123 height 158
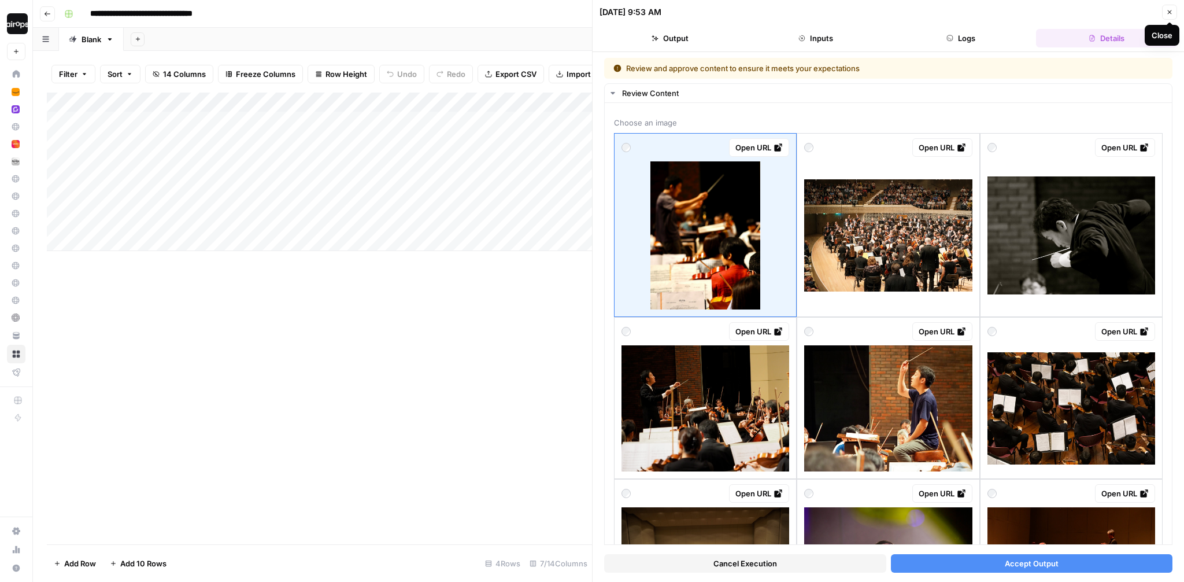
click at [1171, 10] on icon "button" at bounding box center [1169, 12] width 7 height 7
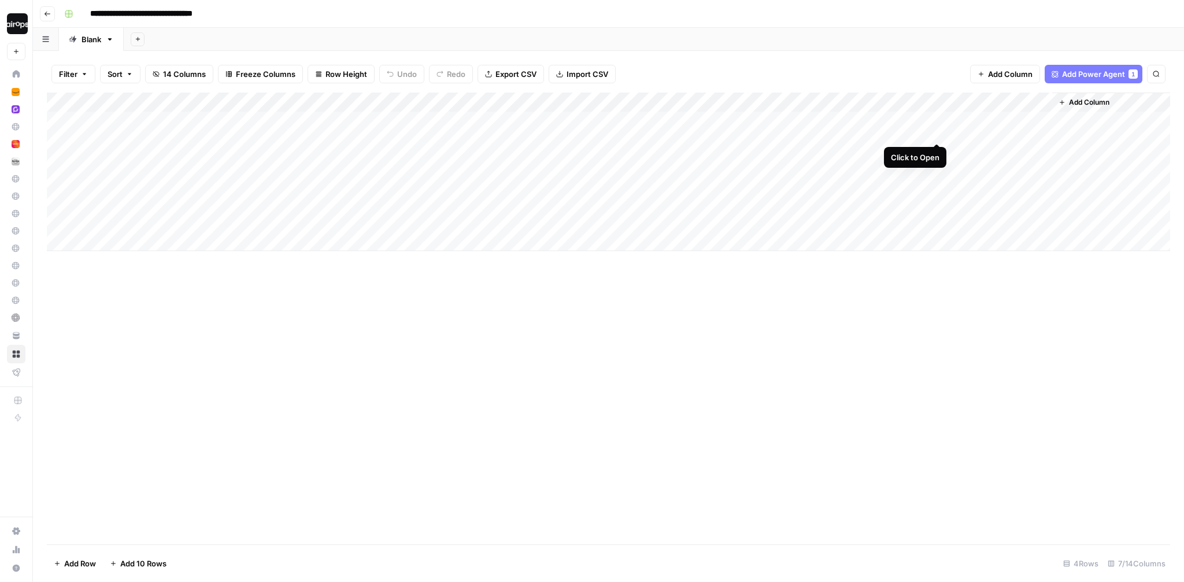
click at [937, 123] on div "Add Column" at bounding box center [608, 172] width 1123 height 158
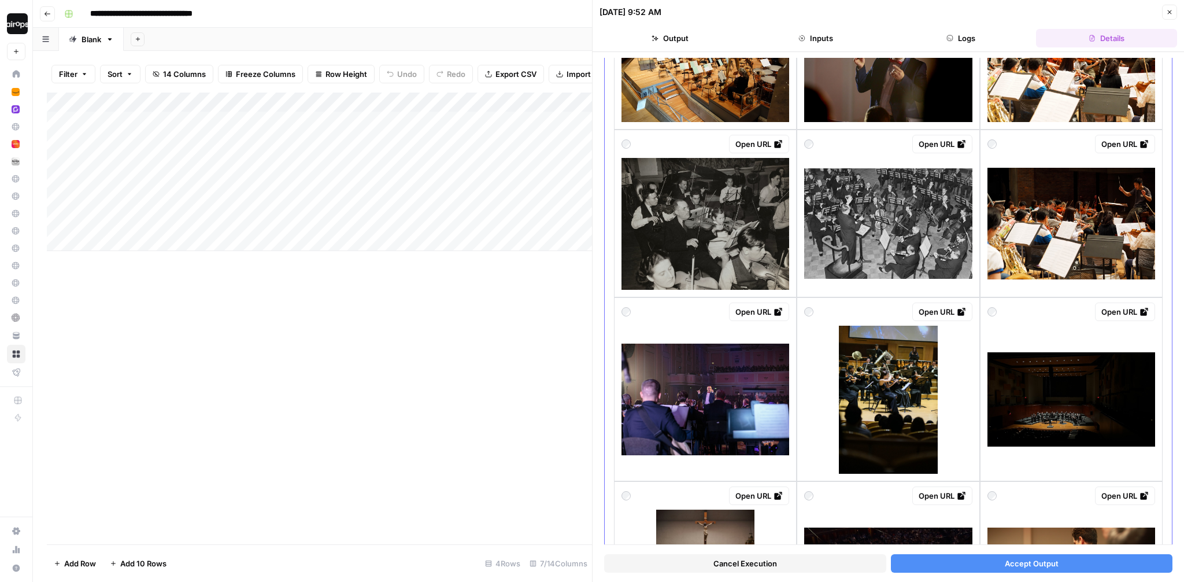
scroll to position [1104, 0]
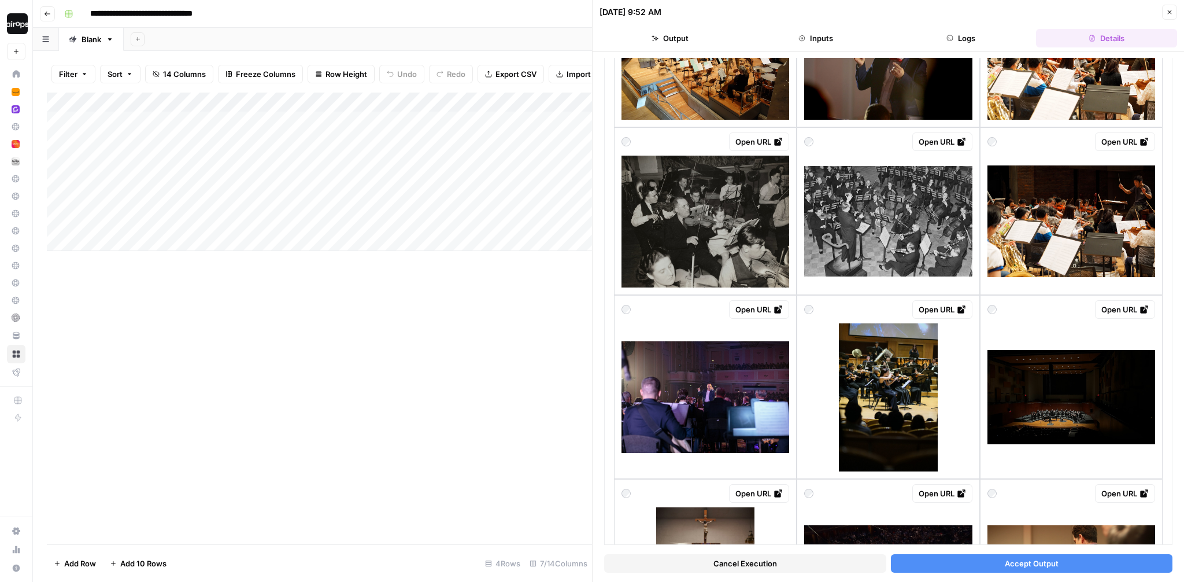
click at [1171, 11] on icon "button" at bounding box center [1169, 12] width 7 height 7
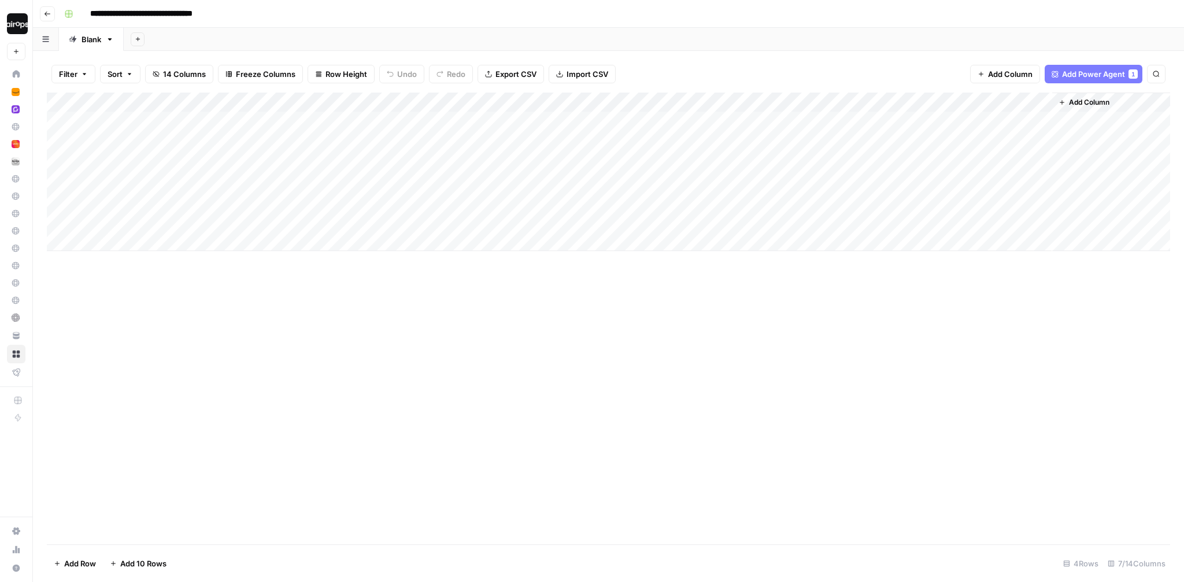
click at [937, 41] on div "Add Sheet" at bounding box center [654, 39] width 1060 height 23
click at [796, 53] on div "Filter Sort 14 Columns Freeze Columns Row Height Undo Redo Export CSV Import CS…" at bounding box center [608, 316] width 1151 height 531
click at [691, 11] on div "**********" at bounding box center [616, 14] width 1113 height 19
click at [900, 65] on div "Filter Sort 14 Columns Freeze Columns Row Height Undo Redo Export CSV Import CS…" at bounding box center [608, 74] width 1123 height 37
drag, startPoint x: 893, startPoint y: 129, endPoint x: 891, endPoint y: 230, distance: 101.2
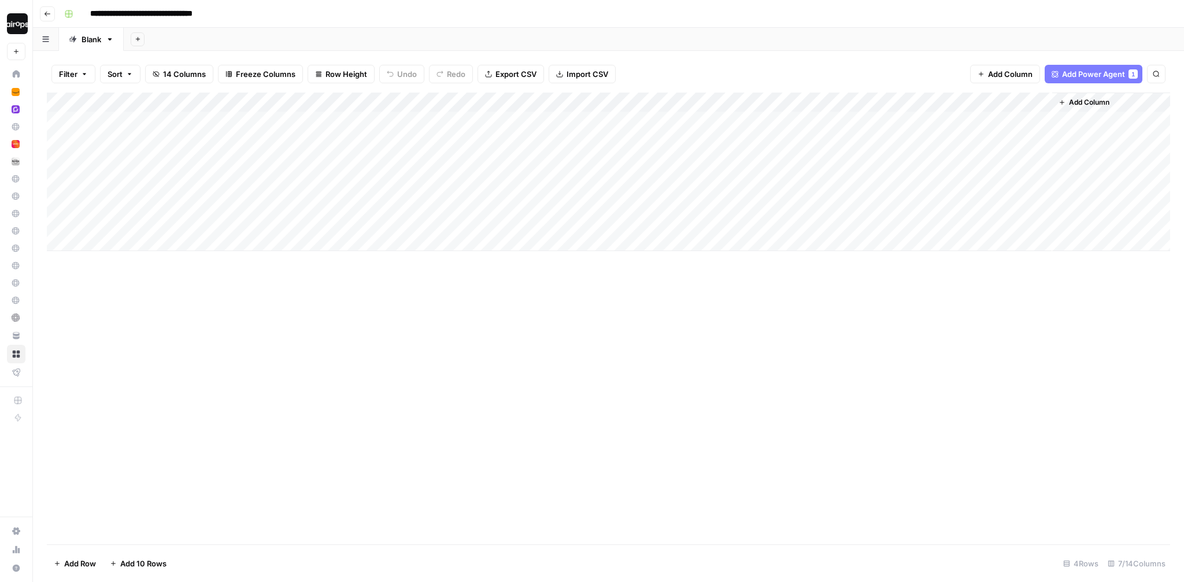
click at [891, 230] on div "Add Column" at bounding box center [608, 172] width 1123 height 158
click at [861, 41] on div "Add Sheet" at bounding box center [654, 39] width 1060 height 23
click at [908, 64] on div "Filter Sort 14 Columns Freeze Columns Row Height Undo Redo Export CSV Import CS…" at bounding box center [608, 74] width 1123 height 37
click at [923, 103] on div "Add Column" at bounding box center [608, 172] width 1123 height 158
click at [821, 213] on span "Fork Power Agent" at bounding box center [857, 216] width 101 height 12
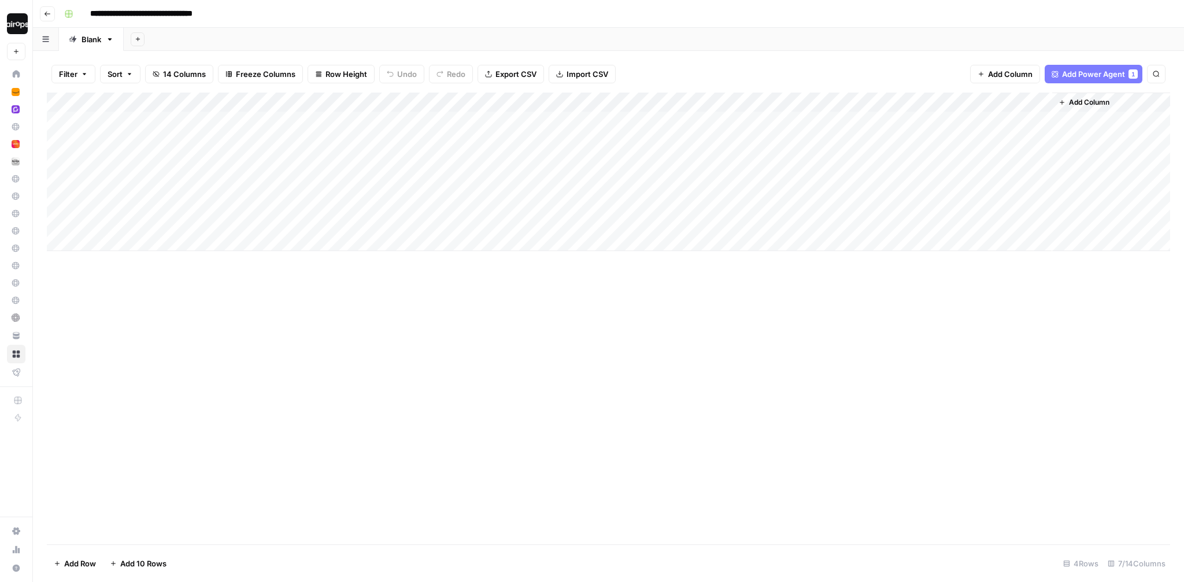
click at [682, 65] on div "Filter Sort 14 Columns Freeze Columns Row Height Undo Redo Export CSV Import CS…" at bounding box center [608, 74] width 1123 height 37
click at [971, 226] on div "Add Column" at bounding box center [608, 172] width 1123 height 158
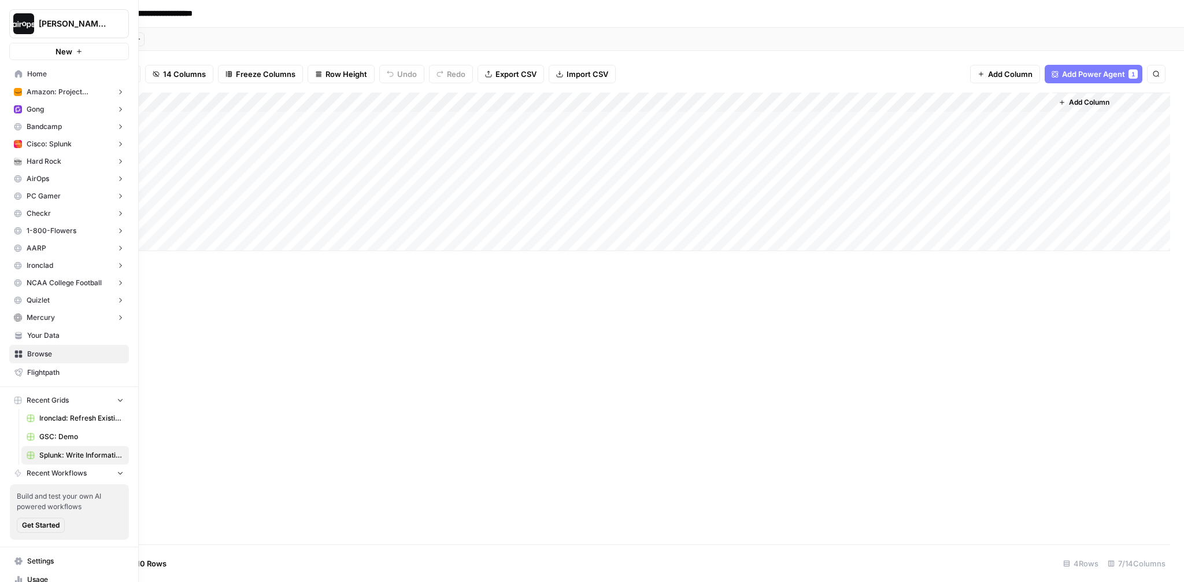
click at [52, 76] on span "Home" at bounding box center [75, 74] width 97 height 10
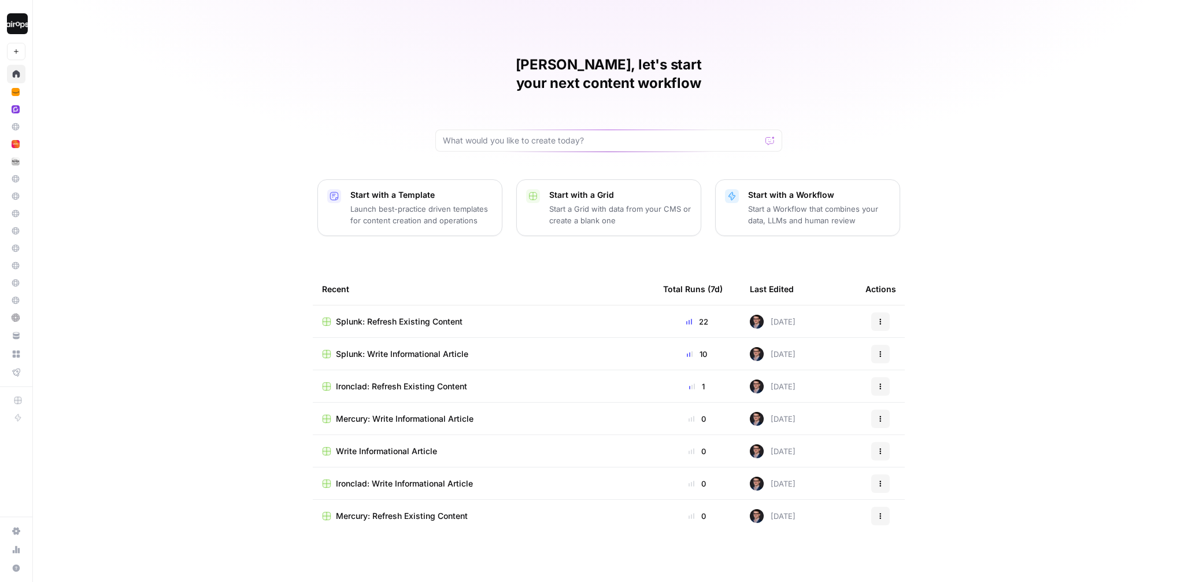
click at [208, 336] on div "Mike, let's start your next content workflow Start with a Template Launch best-…" at bounding box center [608, 291] width 1151 height 582
click at [220, 276] on div "Mike, let's start your next content workflow Start with a Template Launch best-…" at bounding box center [608, 291] width 1151 height 582
click at [394, 123] on div "Mike, let's start your next content workflow Start with a Template Launch best-…" at bounding box center [608, 291] width 1151 height 582
click at [250, 164] on div "Mike, let's start your next content workflow Start with a Template Launch best-…" at bounding box center [608, 291] width 1151 height 582
click at [490, 64] on h1 "Mike, let's start your next content workflow" at bounding box center [608, 74] width 347 height 37
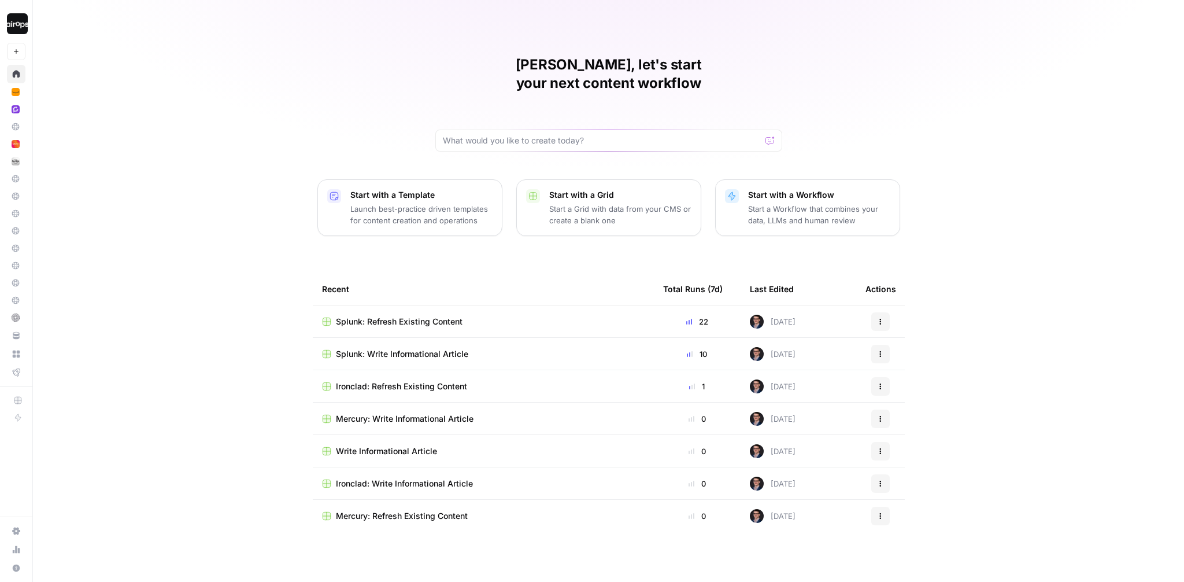
click at [490, 64] on h1 "Mike, let's start your next content workflow" at bounding box center [608, 74] width 347 height 37
click at [235, 196] on div "Mike, let's start your next content workflow Start with a Template Launch best-…" at bounding box center [608, 291] width 1151 height 582
click at [392, 316] on span "Splunk: Refresh Existing Content" at bounding box center [399, 322] width 127 height 12
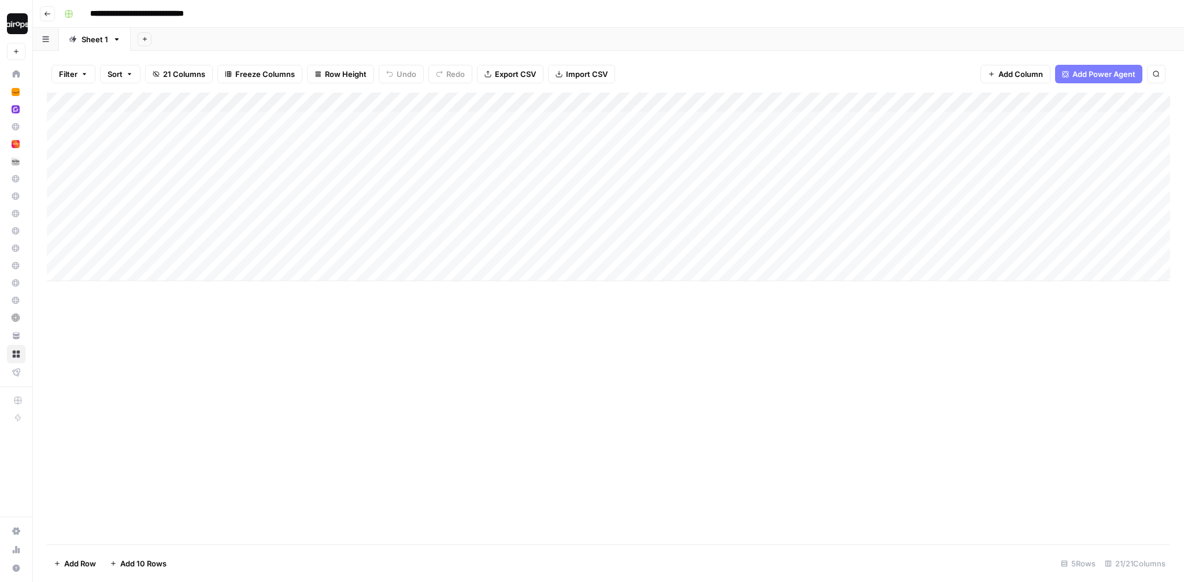
click at [468, 29] on div "Add Sheet" at bounding box center [658, 39] width 1054 height 23
click at [738, 35] on div "Add Sheet" at bounding box center [658, 39] width 1054 height 23
click at [404, 37] on div "Add Sheet" at bounding box center [658, 39] width 1054 height 23
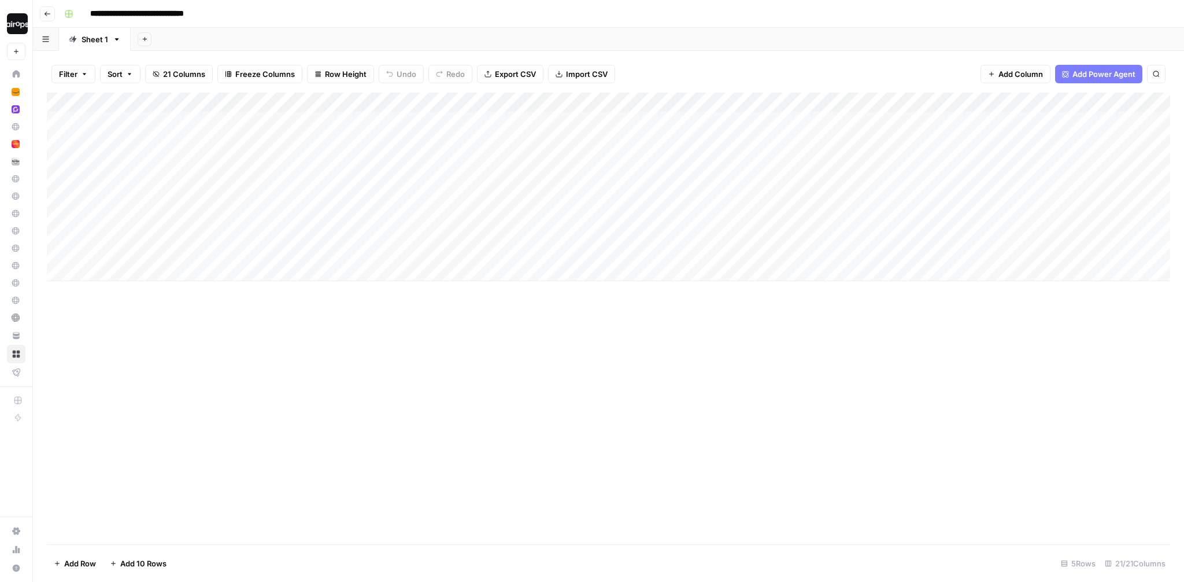
click at [367, 13] on div "**********" at bounding box center [616, 14] width 1113 height 19
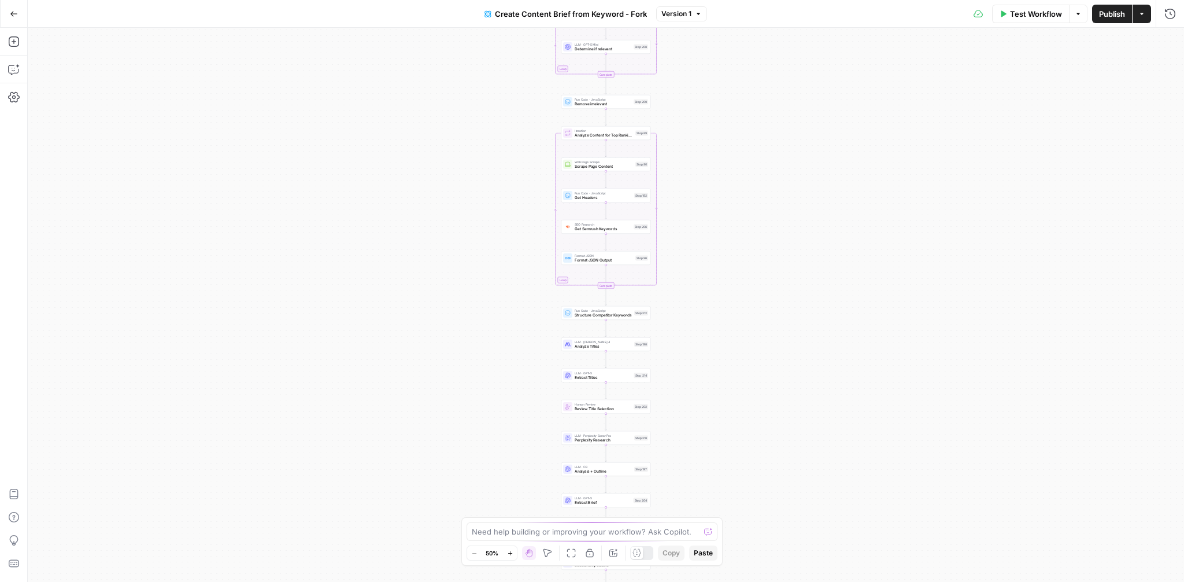
click at [679, 110] on div "Workflow Set Inputs Inputs Google Search Perform Google Search Step 51 Loop Ite…" at bounding box center [606, 305] width 1156 height 554
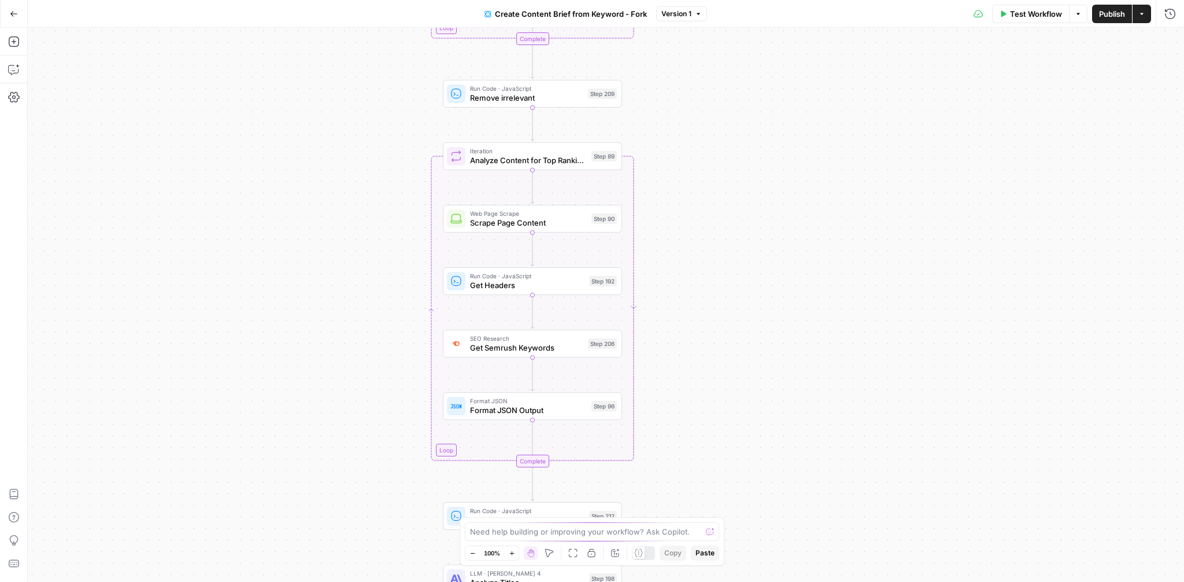
click at [648, 97] on div "Workflow Set Inputs Inputs Google Search Perform Google Search Step 51 Loop Ite…" at bounding box center [606, 305] width 1156 height 554
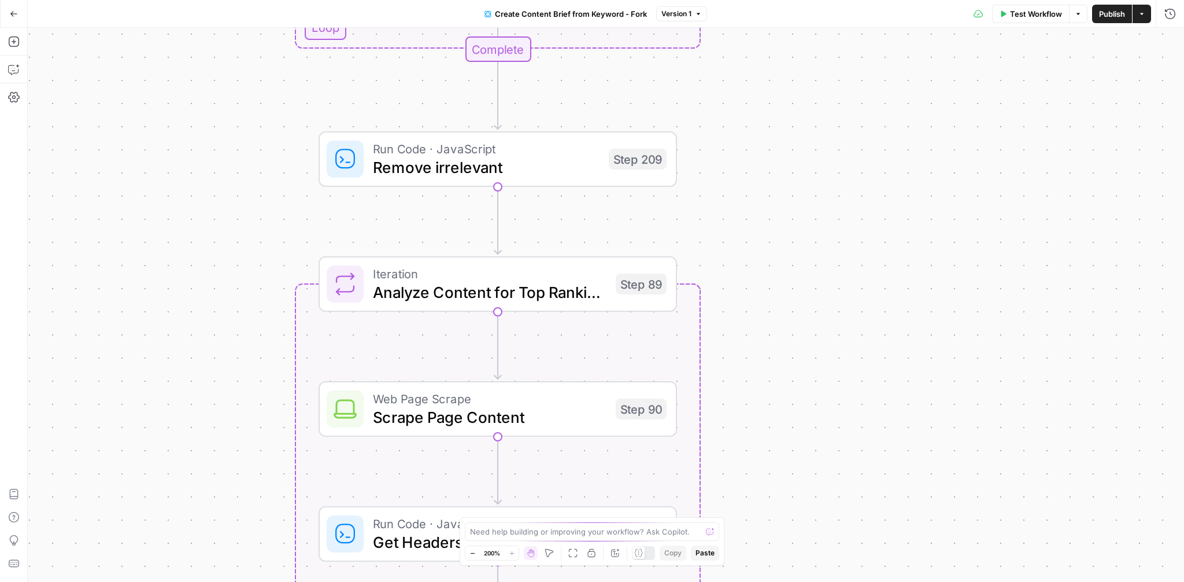
drag, startPoint x: 648, startPoint y: 97, endPoint x: 736, endPoint y: 341, distance: 259.9
click at [736, 339] on div "Workflow Set Inputs Inputs Google Search Perform Google Search Step 51 Loop Ite…" at bounding box center [606, 305] width 1156 height 554
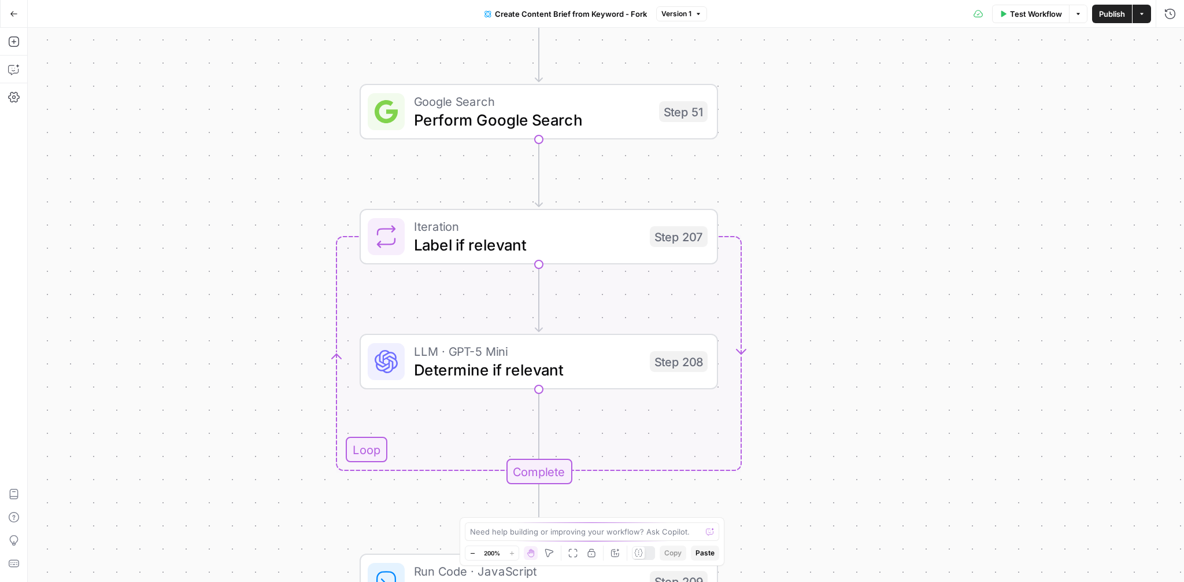
drag, startPoint x: 758, startPoint y: 152, endPoint x: 799, endPoint y: 410, distance: 261.1
click at [799, 409] on div "Workflow Set Inputs Inputs Google Search Perform Google Search Step 51 Loop Ite…" at bounding box center [606, 305] width 1156 height 554
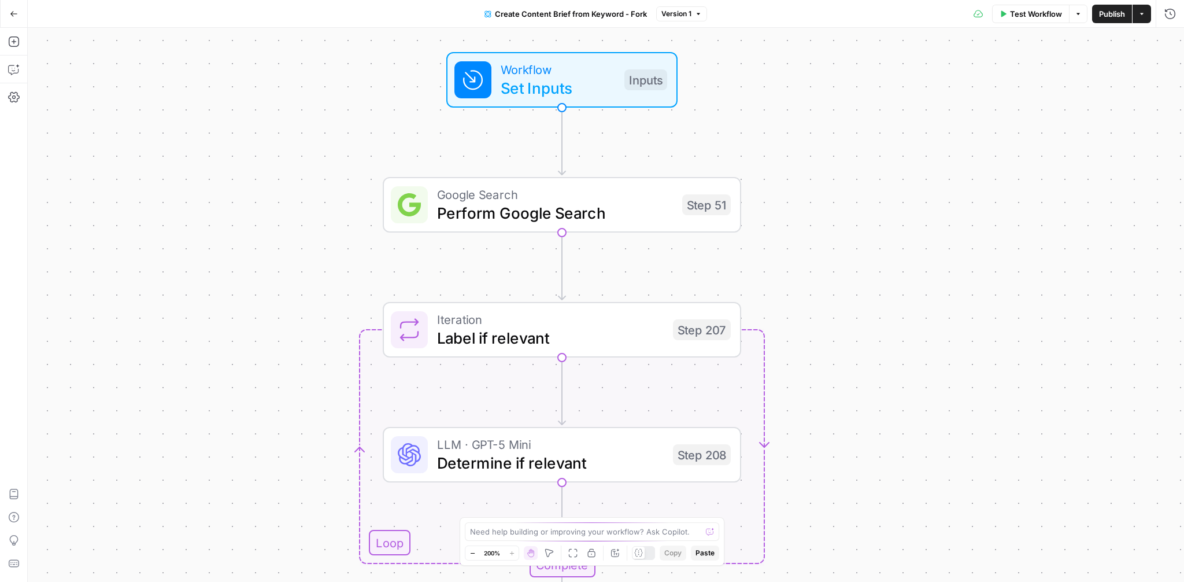
drag, startPoint x: 814, startPoint y: 165, endPoint x: 830, endPoint y: 248, distance: 84.8
click at [830, 248] on div "Workflow Set Inputs Inputs Google Search Perform Google Search Step 51 Loop Ite…" at bounding box center [606, 305] width 1156 height 554
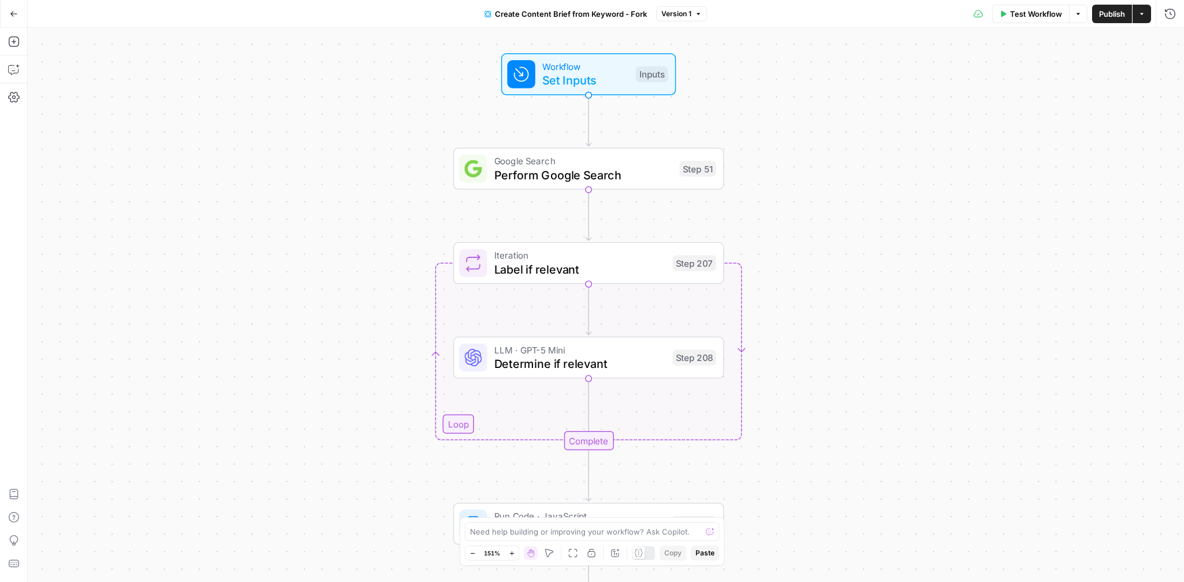
drag, startPoint x: 920, startPoint y: 293, endPoint x: 880, endPoint y: 247, distance: 60.7
click at [880, 246] on div "Workflow Set Inputs Inputs Google Search Perform Google Search Step 51 Loop Ite…" at bounding box center [606, 305] width 1156 height 554
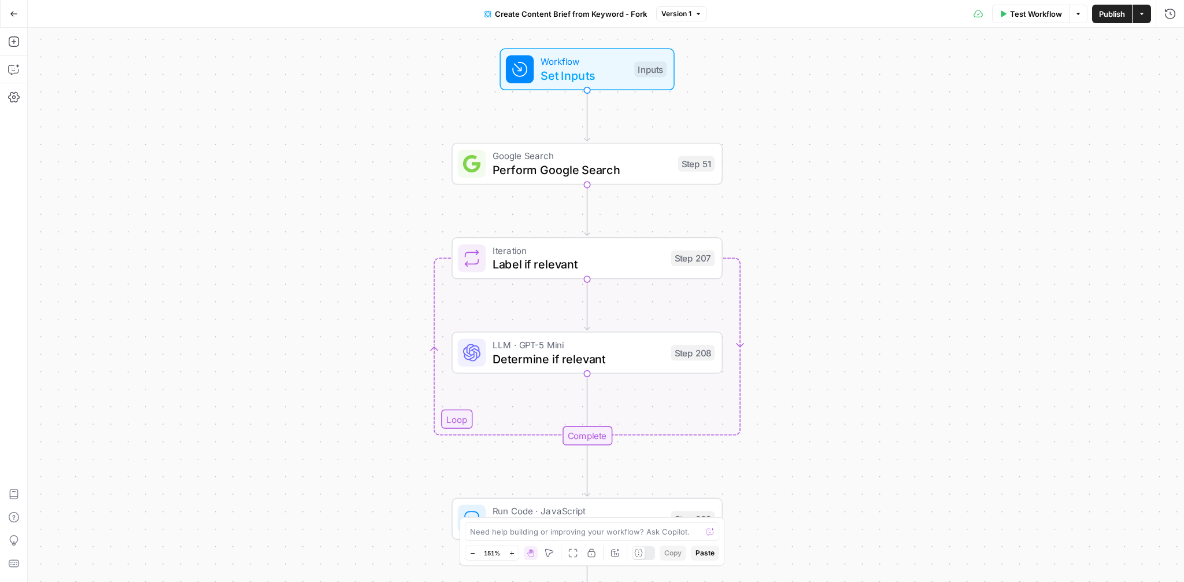
drag, startPoint x: 410, startPoint y: 244, endPoint x: 413, endPoint y: 212, distance: 32.0
click at [413, 212] on div "Workflow Set Inputs Inputs Google Search Perform Google Search Step 51 Loop Ite…" at bounding box center [606, 305] width 1156 height 554
click at [512, 365] on span "Determine if relevant" at bounding box center [578, 357] width 171 height 17
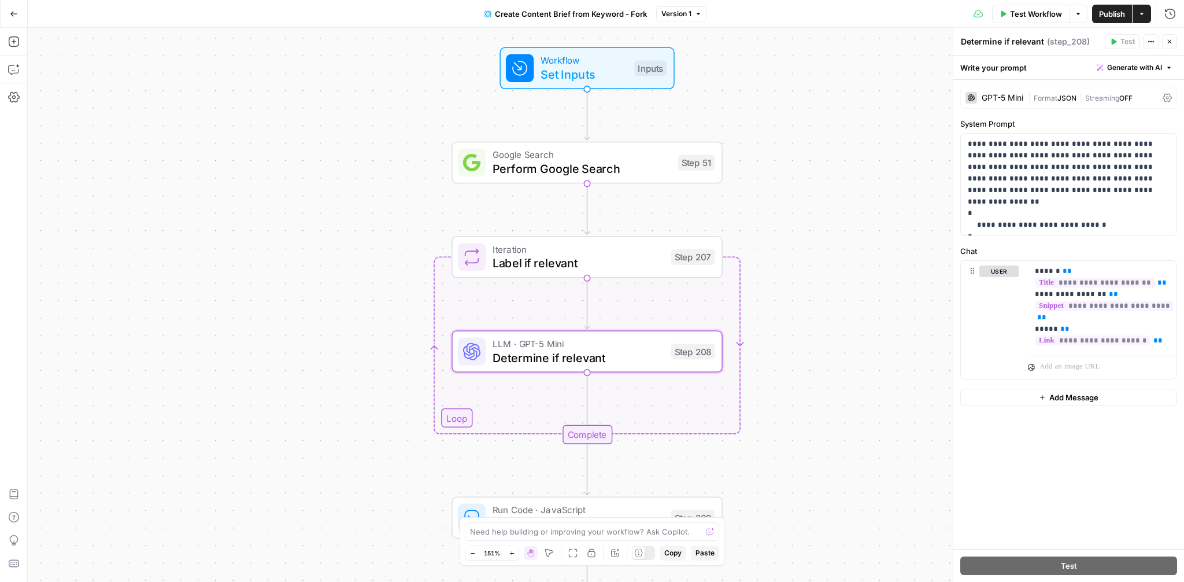
click at [1006, 94] on div "GPT-5 Mini" at bounding box center [1003, 98] width 42 height 8
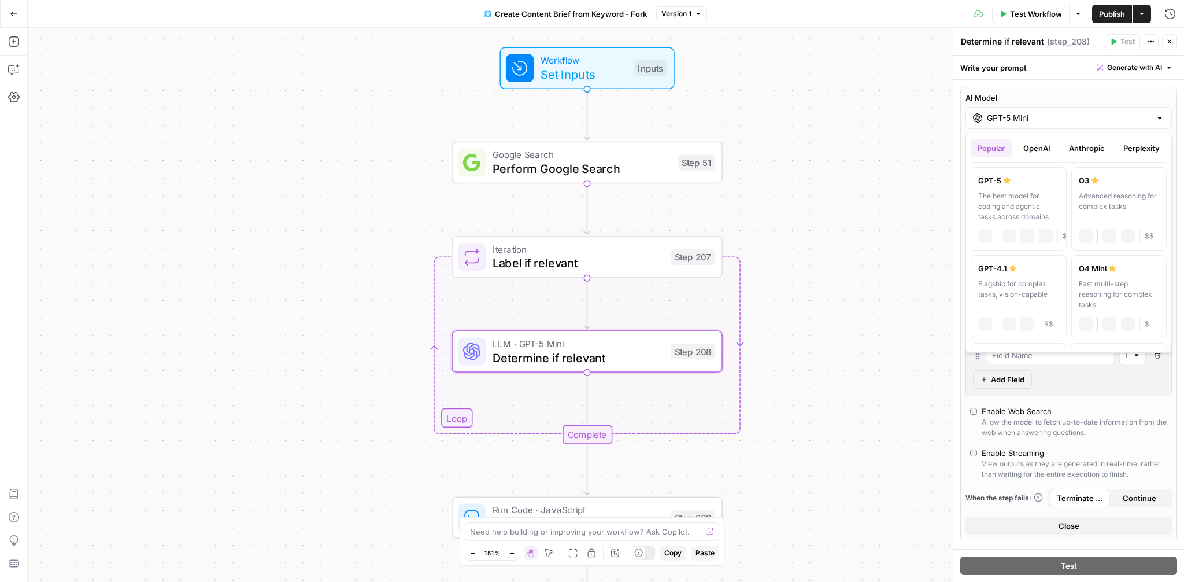
click at [1008, 113] on input "GPT-5 Mini" at bounding box center [1069, 118] width 164 height 12
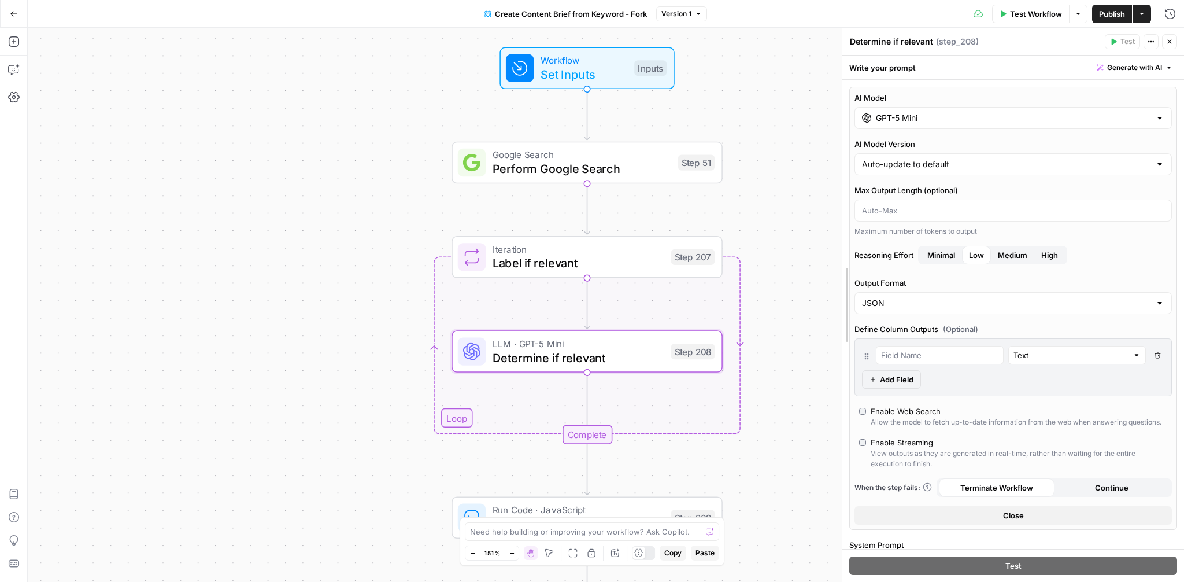
drag, startPoint x: 952, startPoint y: 145, endPoint x: 841, endPoint y: 148, distance: 111.1
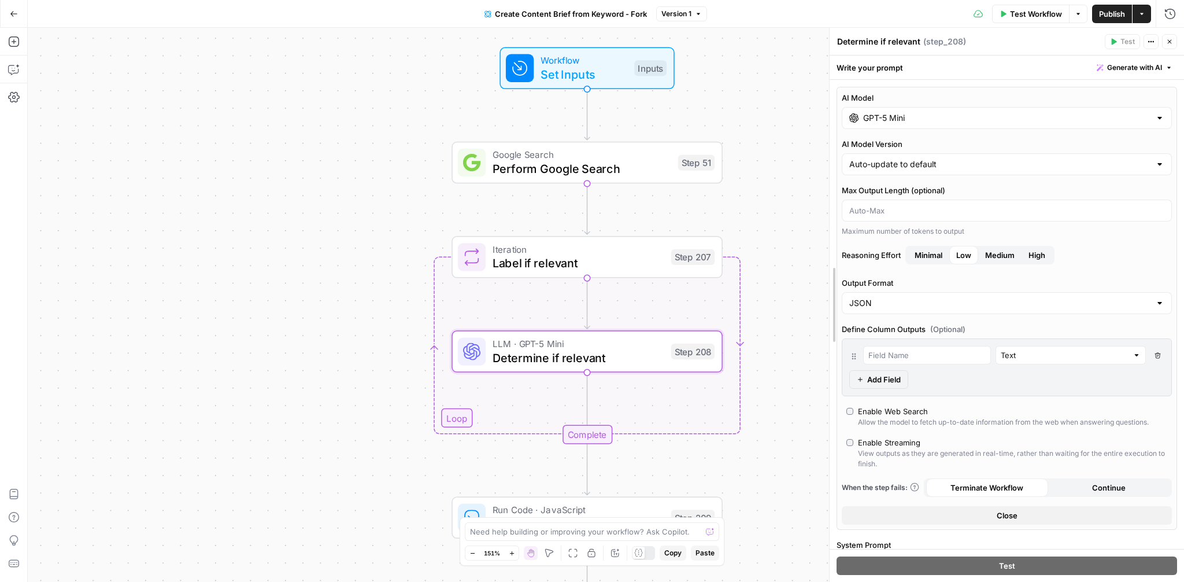
drag, startPoint x: 841, startPoint y: 148, endPoint x: 829, endPoint y: 148, distance: 12.7
click at [945, 121] on input "GPT-5 Mini" at bounding box center [1006, 118] width 287 height 12
click at [997, 78] on div "Write your prompt Generate with AI" at bounding box center [1007, 68] width 354 height 24
click at [1174, 38] on button "Close" at bounding box center [1169, 41] width 15 height 15
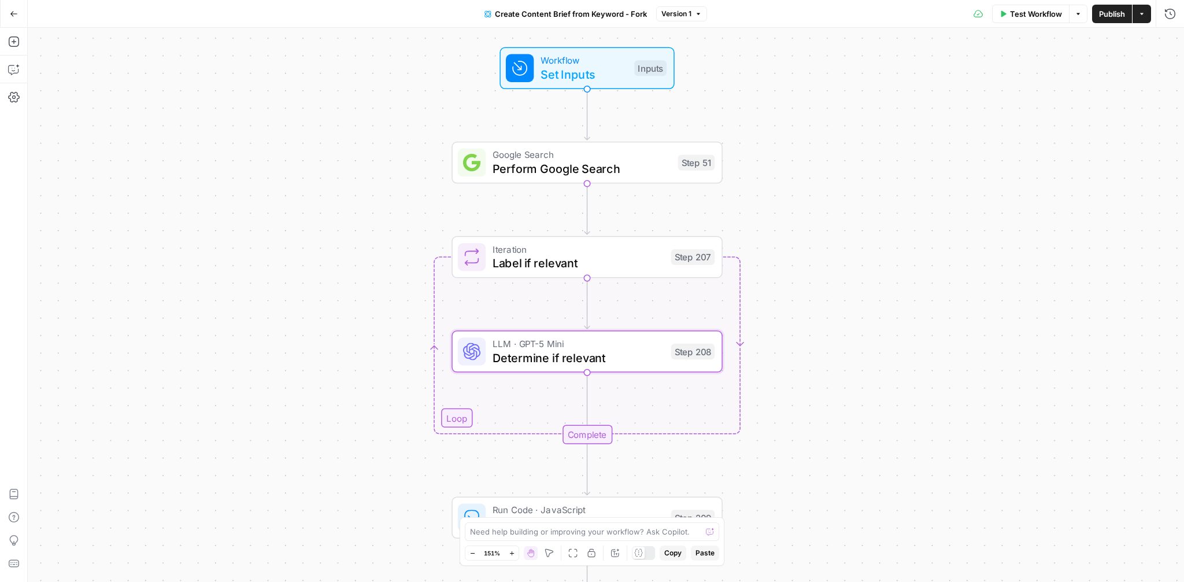
click at [907, 264] on div "Workflow Set Inputs Inputs Google Search Perform Google Search Step 51 Loop Ite…" at bounding box center [606, 305] width 1156 height 554
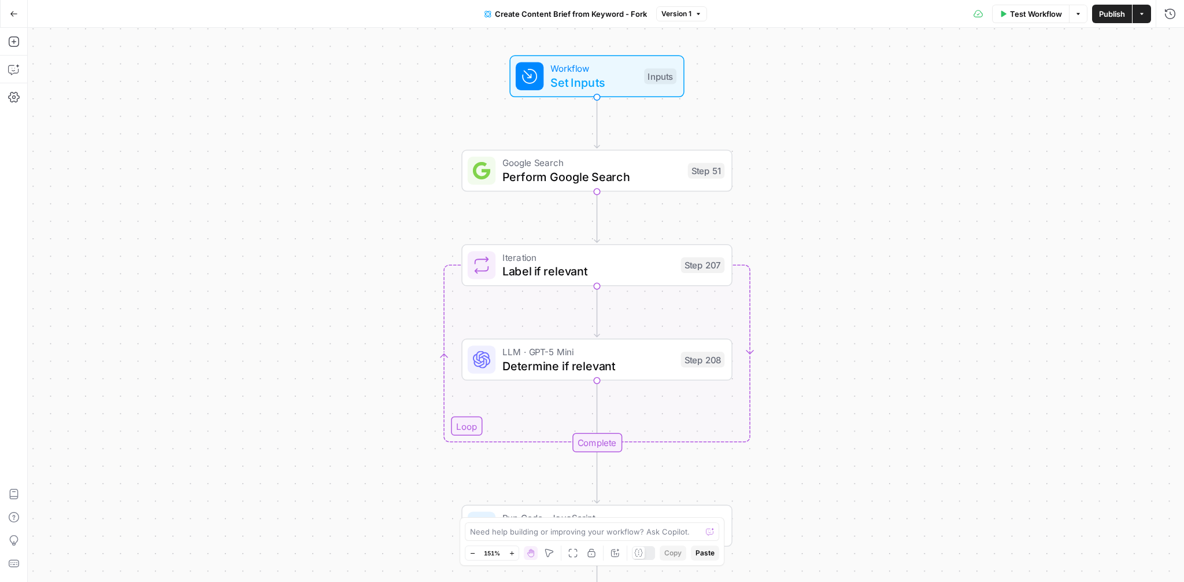
drag, startPoint x: 907, startPoint y: 209, endPoint x: 917, endPoint y: 217, distance: 12.7
click at [917, 217] on div "Workflow Set Inputs Inputs Google Search Perform Google Search Step 51 Loop Ite…" at bounding box center [606, 305] width 1156 height 554
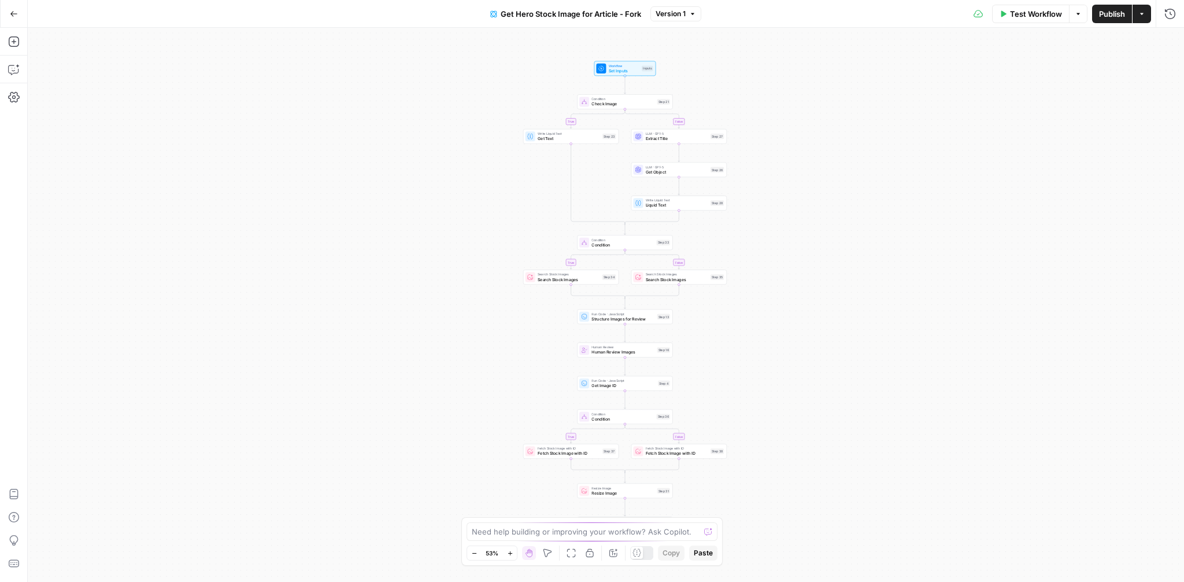
drag, startPoint x: 760, startPoint y: 313, endPoint x: 779, endPoint y: 321, distance: 20.7
click at [779, 321] on div "true false true false true false Workflow Set Inputs Inputs Condition Check Ima…" at bounding box center [606, 305] width 1156 height 554
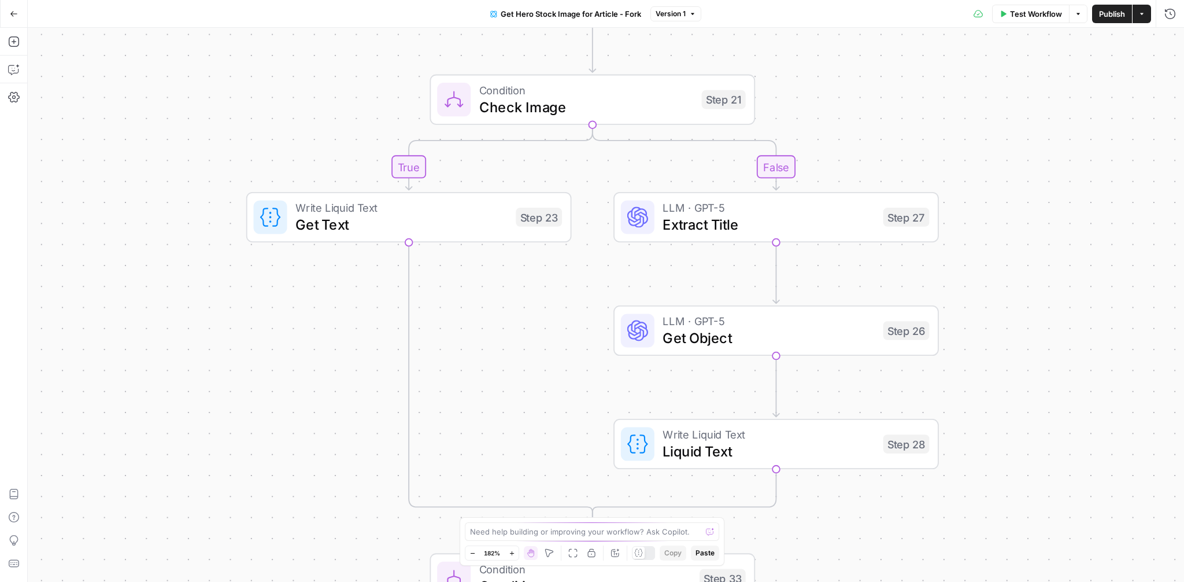
drag, startPoint x: 618, startPoint y: 176, endPoint x: 568, endPoint y: 354, distance: 185.1
click at [568, 354] on div "true false true false true false Workflow Set Inputs Inputs Condition Check Ima…" at bounding box center [606, 305] width 1156 height 554
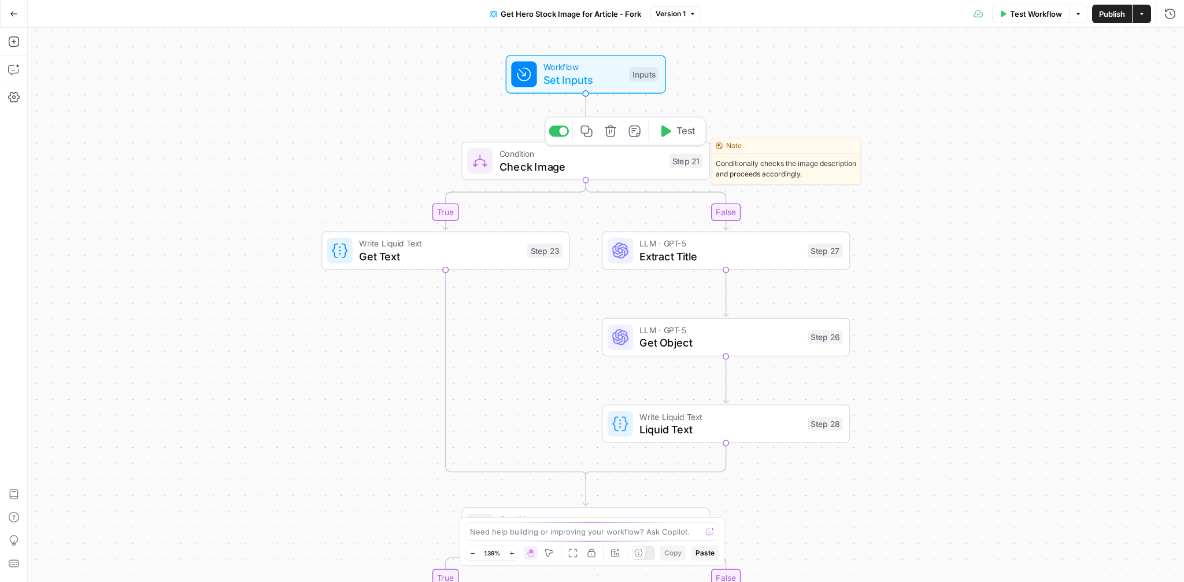
click at [590, 168] on span "Check Image" at bounding box center [582, 166] width 164 height 16
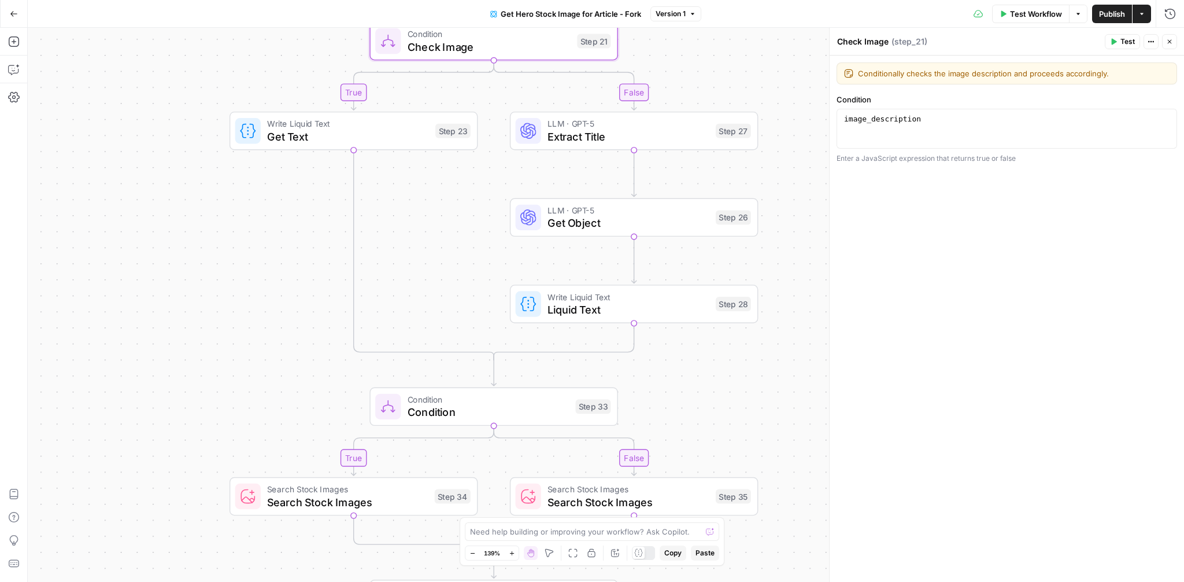
drag, startPoint x: 806, startPoint y: 187, endPoint x: 714, endPoint y: 67, distance: 150.9
click at [714, 67] on div "true false true false true false Workflow Set Inputs Inputs Condition Check Ima…" at bounding box center [606, 305] width 1156 height 554
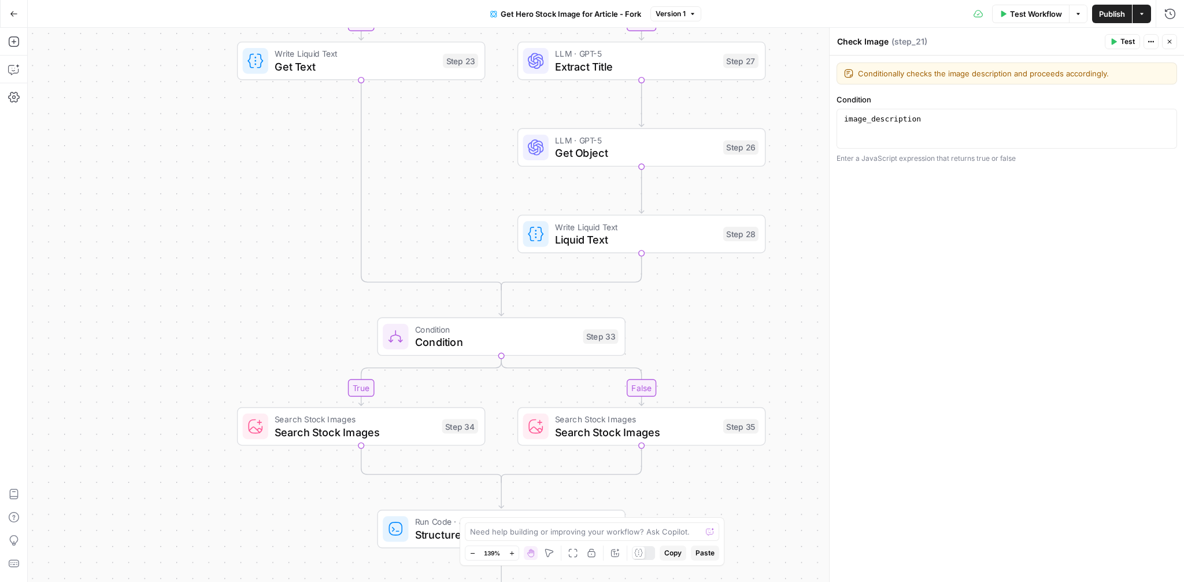
drag, startPoint x: 457, startPoint y: 223, endPoint x: 461, endPoint y: 158, distance: 64.9
click at [462, 157] on div "true false true false true false Workflow Set Inputs Inputs Condition Check Ima…" at bounding box center [606, 305] width 1156 height 554
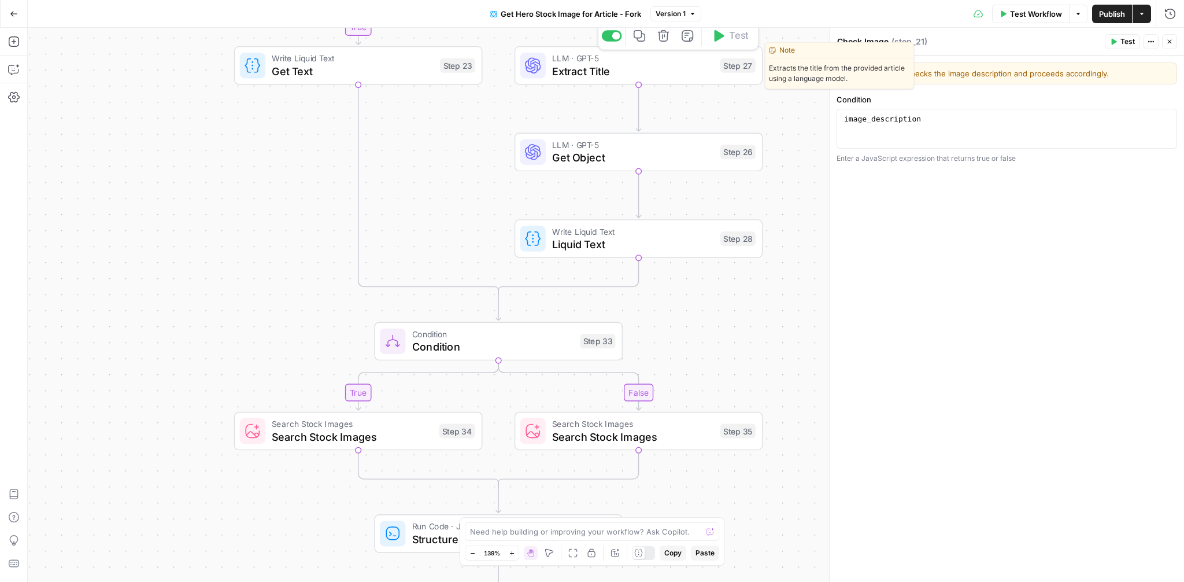
click at [642, 82] on div "LLM · GPT-5 Extract Title Step 27 Copy step Delete step Edit Note Test" at bounding box center [639, 65] width 249 height 39
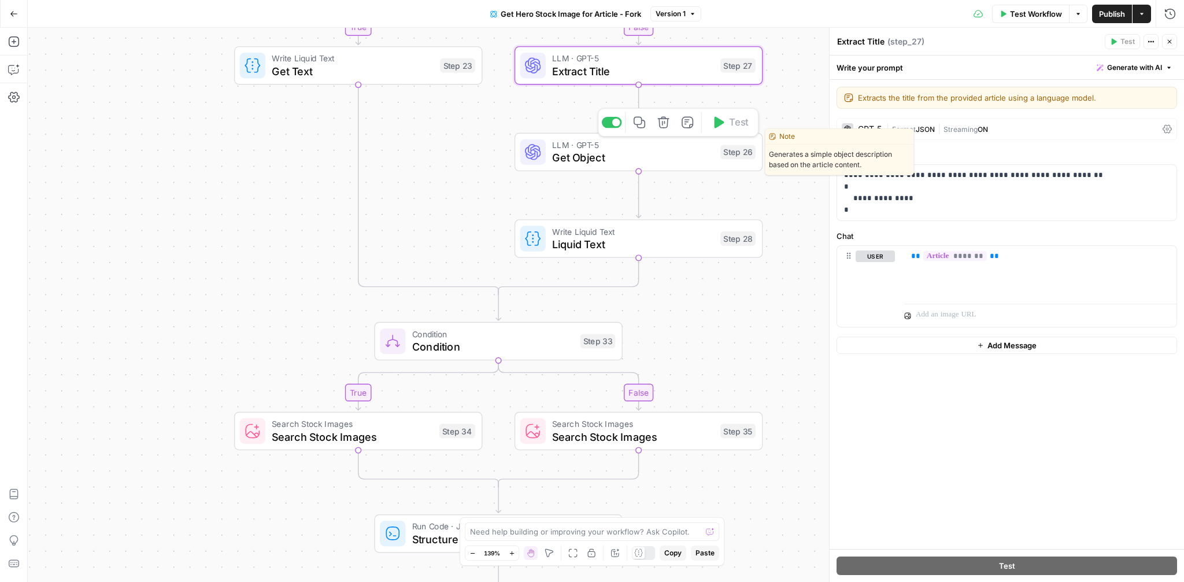
click at [633, 154] on span "Get Object" at bounding box center [633, 158] width 162 height 16
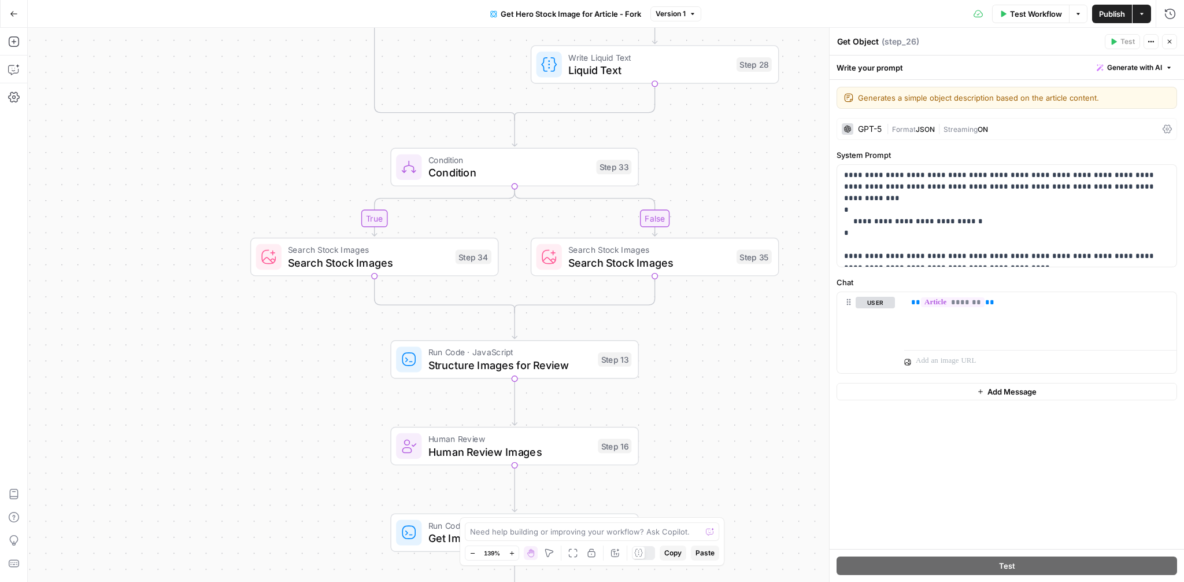
drag, startPoint x: 699, startPoint y: 378, endPoint x: 715, endPoint y: 205, distance: 174.2
click at [715, 204] on div "true false true false true false Workflow Set Inputs Inputs Condition Check Ima…" at bounding box center [606, 305] width 1156 height 554
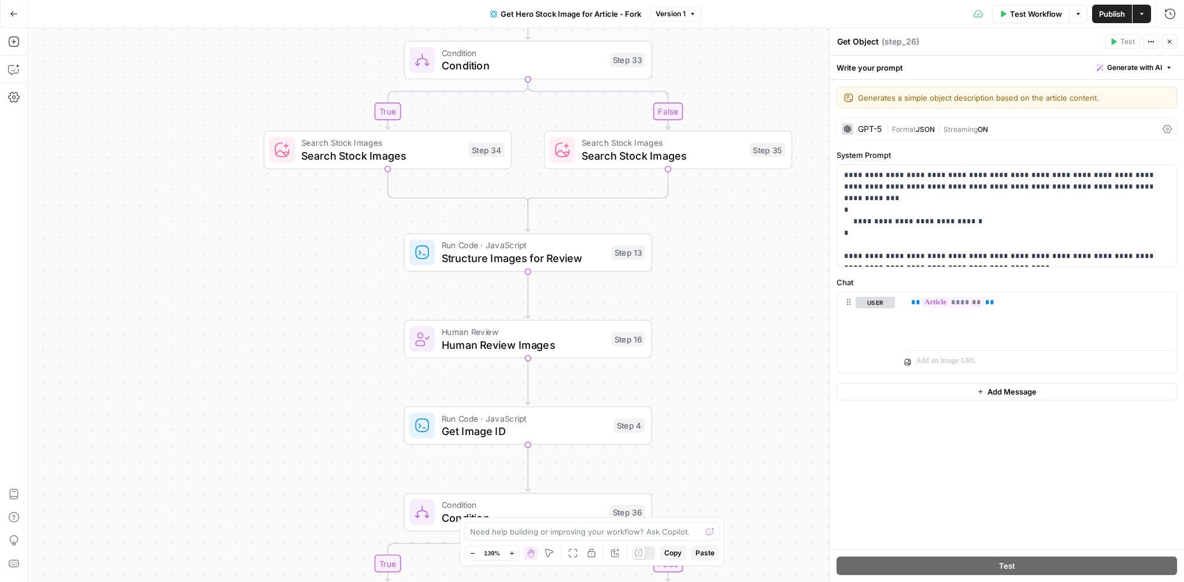
drag, startPoint x: 707, startPoint y: 419, endPoint x: 720, endPoint y: 309, distance: 110.7
click at [720, 309] on div "true false true false true false Workflow Set Inputs Inputs Condition Check Ima…" at bounding box center [606, 305] width 1156 height 554
click at [677, 151] on span "Search Stock Images" at bounding box center [663, 153] width 162 height 16
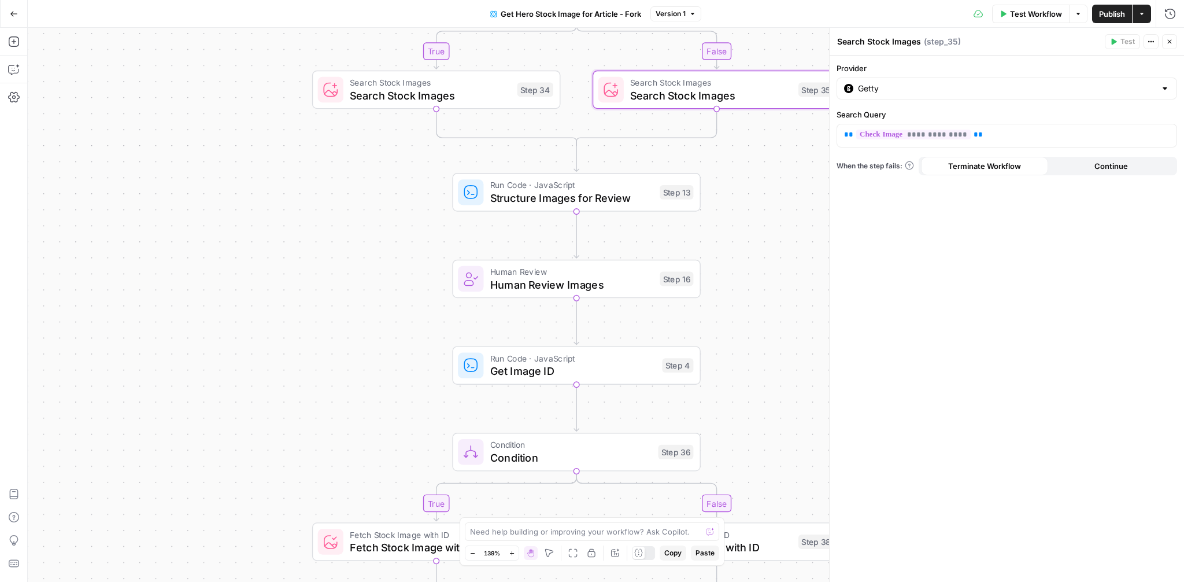
drag, startPoint x: 705, startPoint y: 307, endPoint x: 754, endPoint y: 250, distance: 75.1
click at [754, 250] on div "true false true false true false Workflow Set Inputs Inputs Condition Check Ima…" at bounding box center [606, 305] width 1156 height 554
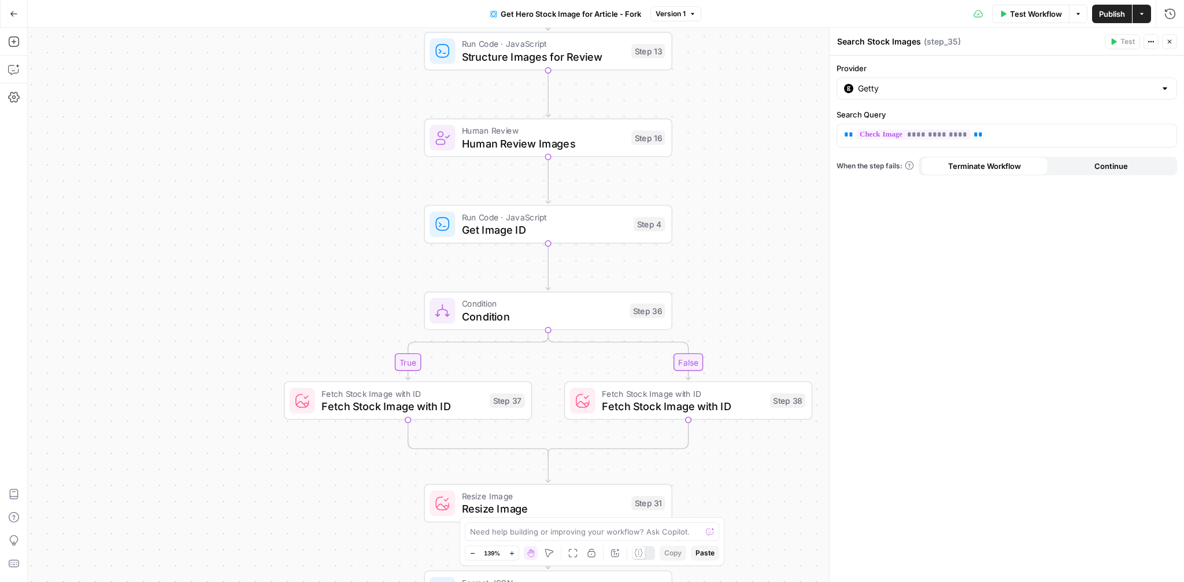
drag, startPoint x: 763, startPoint y: 237, endPoint x: 733, endPoint y: 87, distance: 152.6
click at [733, 87] on div "true false true false true false Workflow Set Inputs Inputs Condition Check Ima…" at bounding box center [606, 305] width 1156 height 554
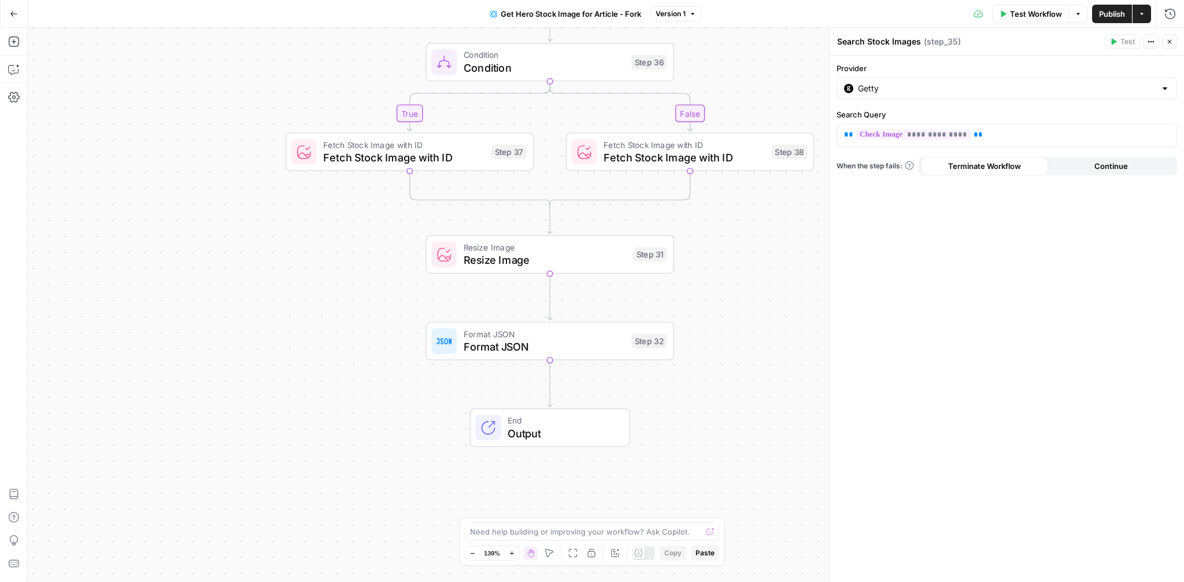
drag, startPoint x: 734, startPoint y: 259, endPoint x: 737, endPoint y: 13, distance: 246.3
click at [737, 13] on div "Go Back Get Hero Stock Image for Article - Fork Version 1 Test Workflow Options…" at bounding box center [592, 291] width 1184 height 582
click at [1170, 39] on icon "button" at bounding box center [1169, 41] width 7 height 7
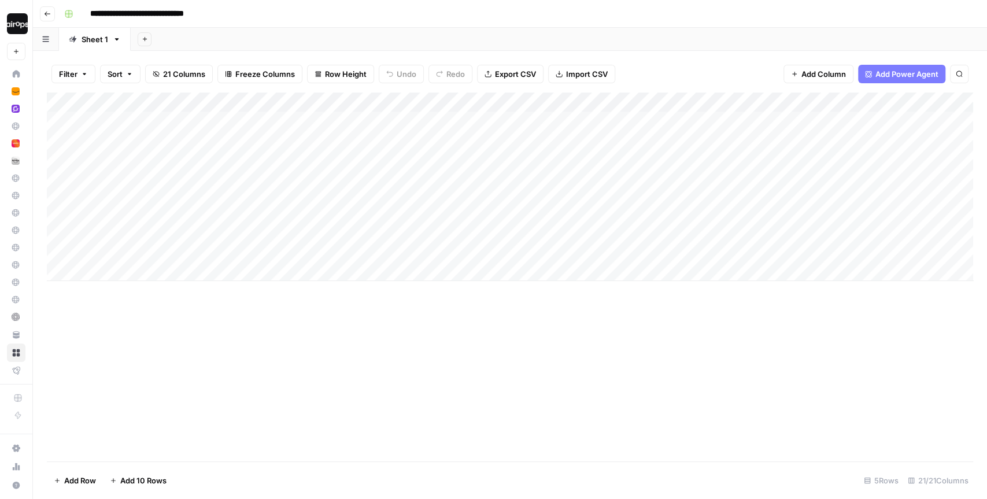
click at [364, 29] on div "Add Sheet" at bounding box center [559, 39] width 856 height 23
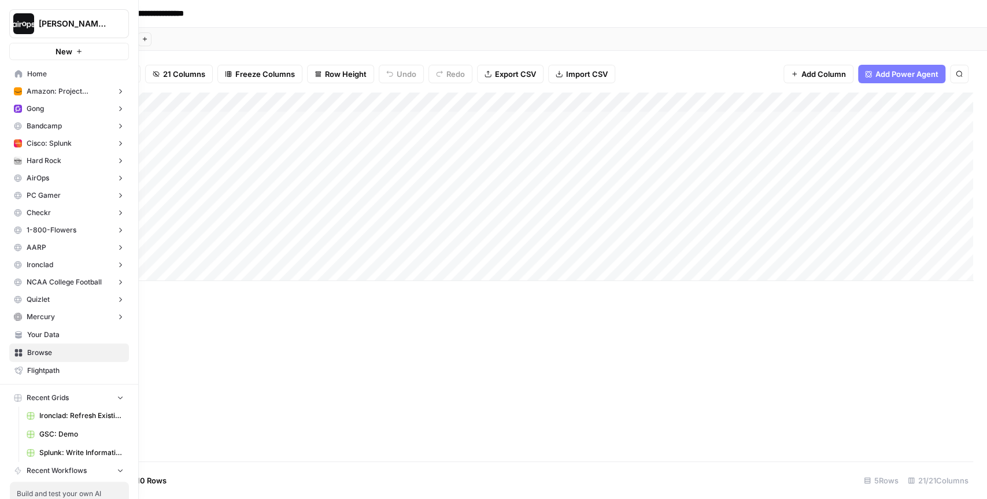
click at [64, 335] on span "Your Data" at bounding box center [75, 335] width 97 height 10
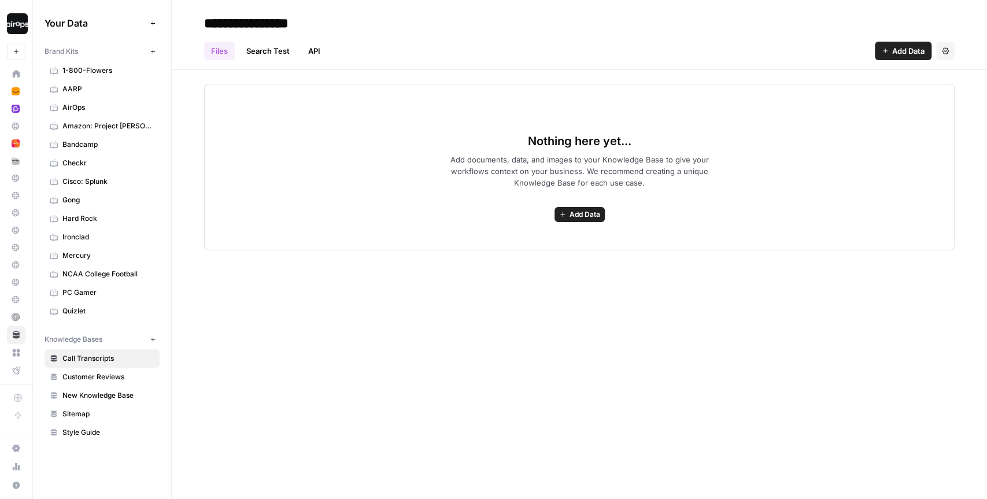
click at [87, 179] on span "Cisco: Splunk" at bounding box center [108, 181] width 92 height 10
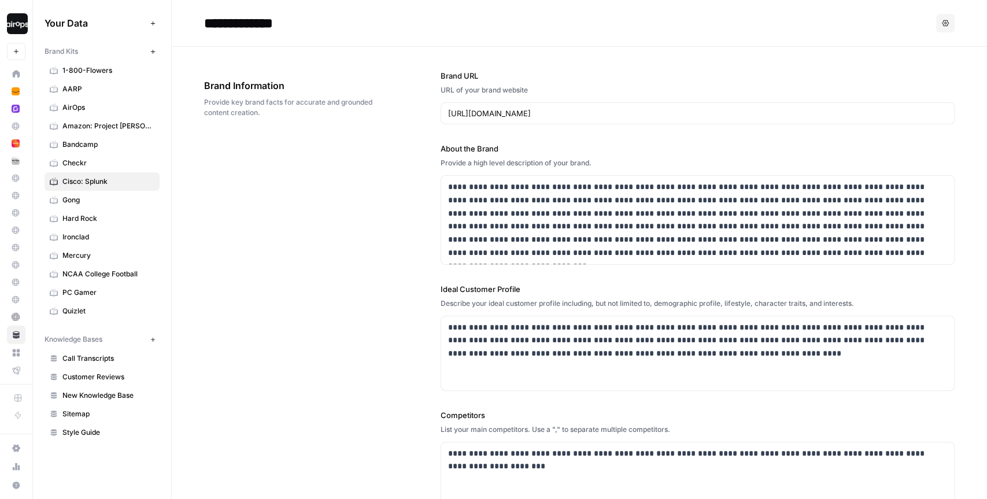
click at [327, 178] on div "**********" at bounding box center [579, 357] width 751 height 620
click at [250, 129] on div "Brand Information Provide key brand facts for accurate and grounded content cre…" at bounding box center [290, 99] width 172 height 86
click at [14, 75] on icon at bounding box center [16, 74] width 8 height 8
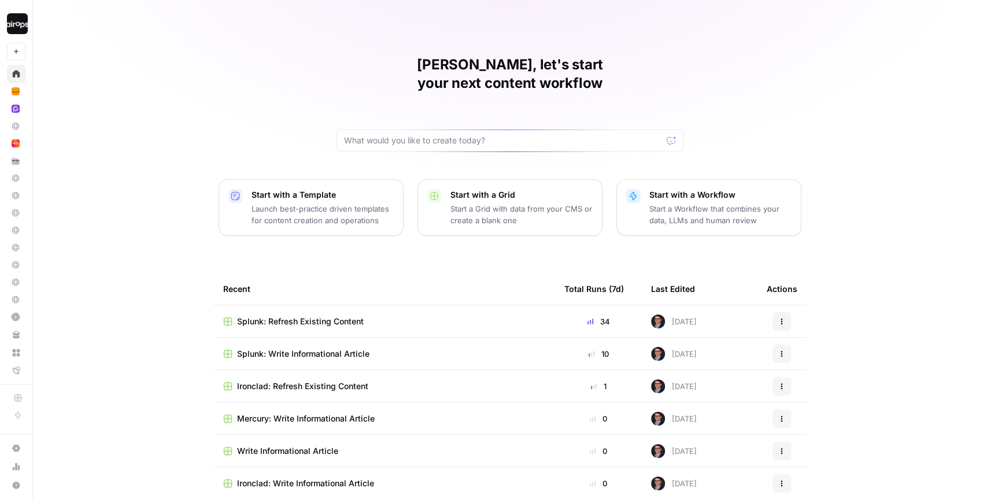
click at [208, 126] on div "Mike, let's start your next content workflow Start with a Template Launch best-…" at bounding box center [510, 275] width 954 height 550
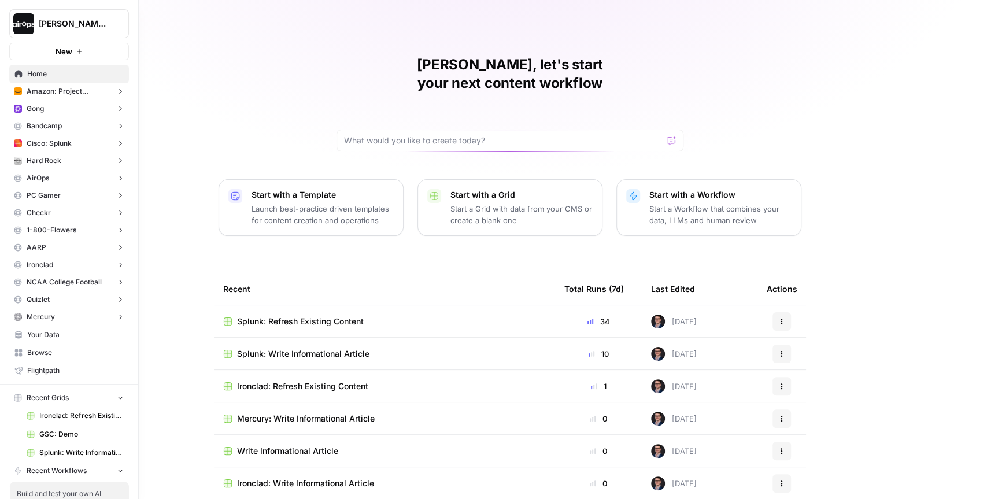
click at [25, 336] on link "Your Data" at bounding box center [69, 335] width 120 height 19
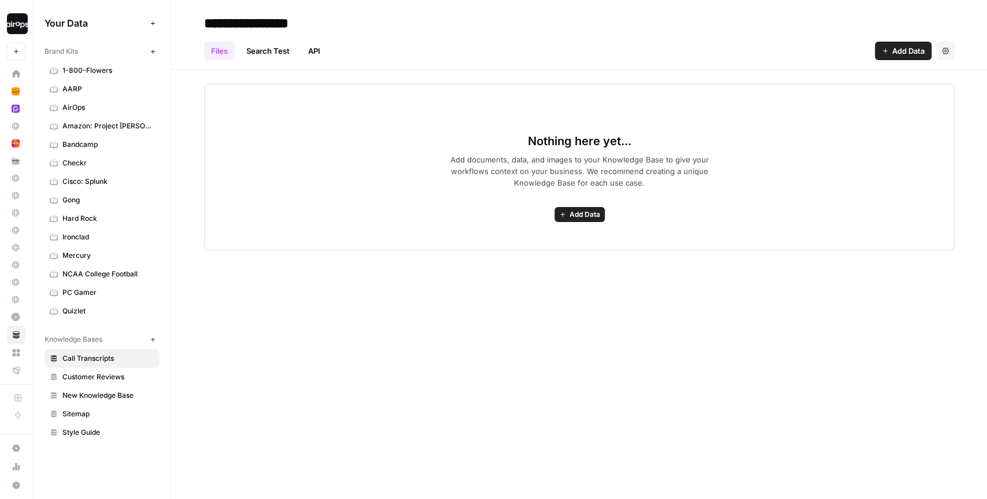
click at [110, 180] on span "Cisco: Splunk" at bounding box center [108, 181] width 92 height 10
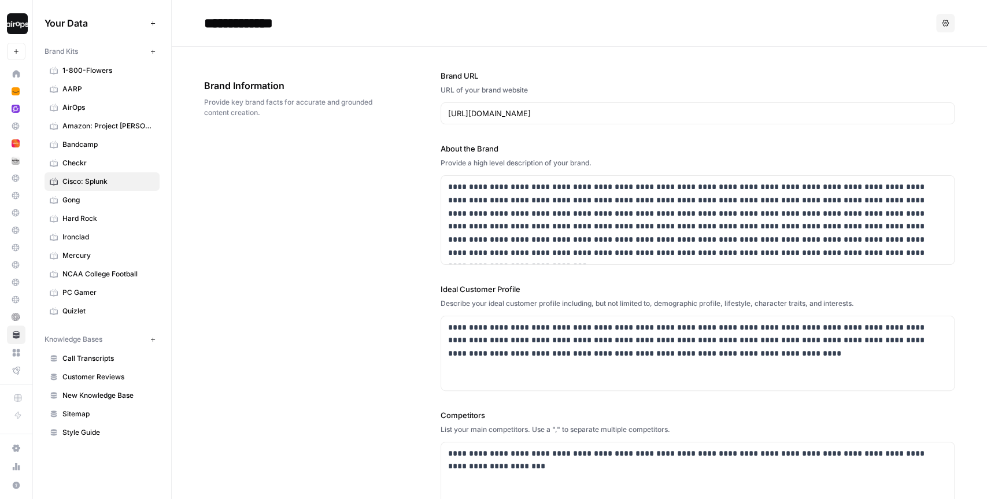
drag, startPoint x: 90, startPoint y: 24, endPoint x: 45, endPoint y: 24, distance: 45.1
click at [45, 24] on span "Your Data" at bounding box center [95, 23] width 101 height 14
drag, startPoint x: 80, startPoint y: 50, endPoint x: 42, endPoint y: 50, distance: 38.2
click at [42, 50] on div "Your Data Add Data Brand Kits New 1-800-Flowers AARP AirOps Amazon: Project Kui…" at bounding box center [102, 228] width 138 height 456
drag, startPoint x: 104, startPoint y: 334, endPoint x: 43, endPoint y: 333, distance: 61.3
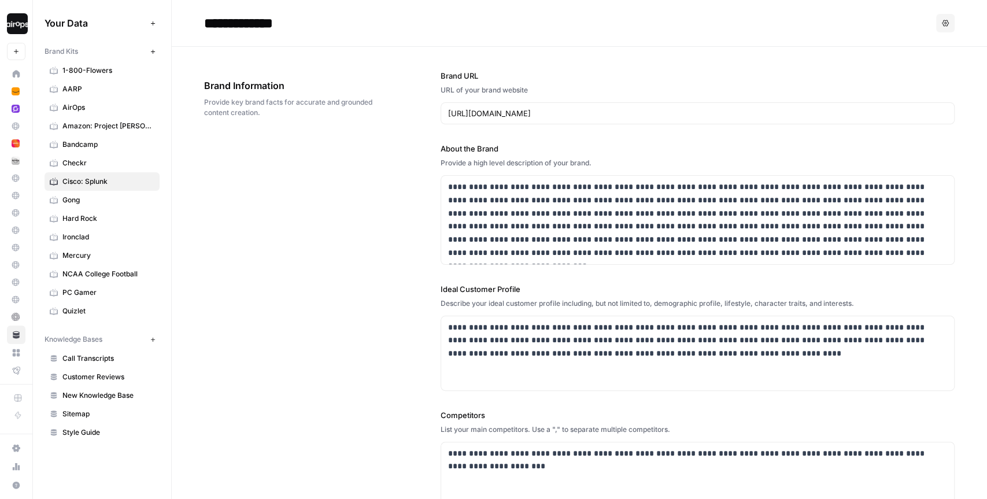
click at [42, 333] on div "Your Data Add Data Brand Kits New 1-800-Flowers AARP AirOps Amazon: Project Kui…" at bounding box center [102, 228] width 138 height 456
click at [276, 252] on div "**********" at bounding box center [579, 357] width 751 height 620
click at [155, 53] on icon "button" at bounding box center [153, 52] width 6 height 6
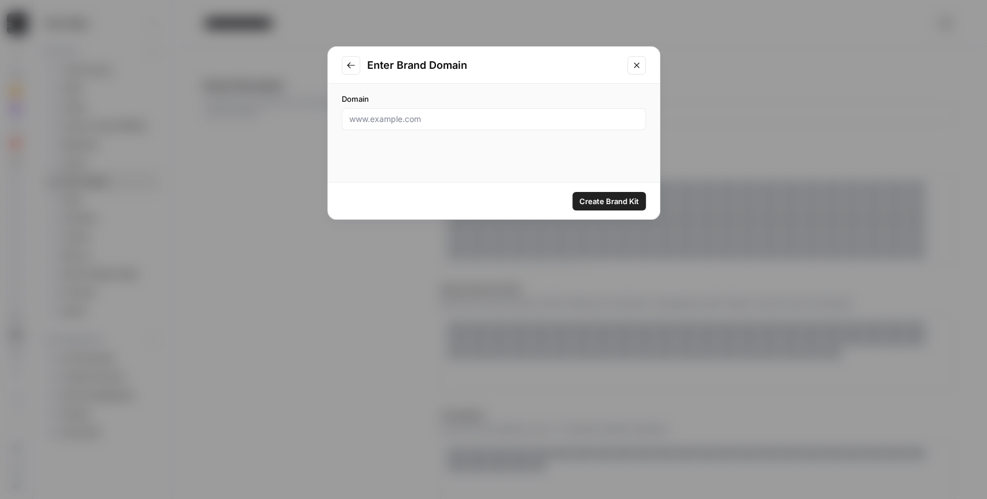
click at [638, 67] on icon "Close modal" at bounding box center [636, 64] width 5 height 5
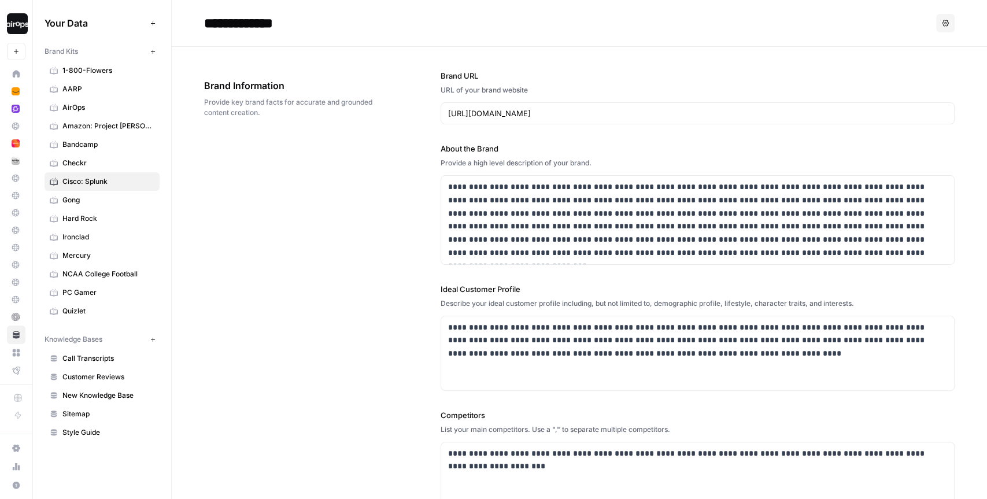
click at [262, 307] on div "**********" at bounding box center [579, 357] width 751 height 620
drag, startPoint x: 556, startPoint y: 110, endPoint x: 397, endPoint y: 104, distance: 159.7
click at [396, 104] on div "**********" at bounding box center [579, 357] width 751 height 620
click at [404, 301] on div "**********" at bounding box center [579, 357] width 751 height 620
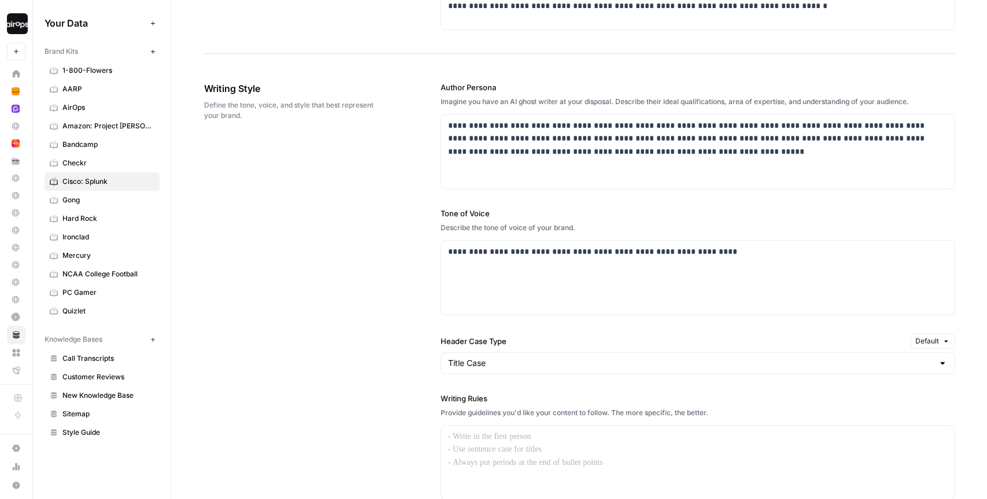
scroll to position [613, 0]
click at [750, 247] on p "**********" at bounding box center [698, 251] width 500 height 13
click at [405, 267] on div "**********" at bounding box center [579, 363] width 751 height 611
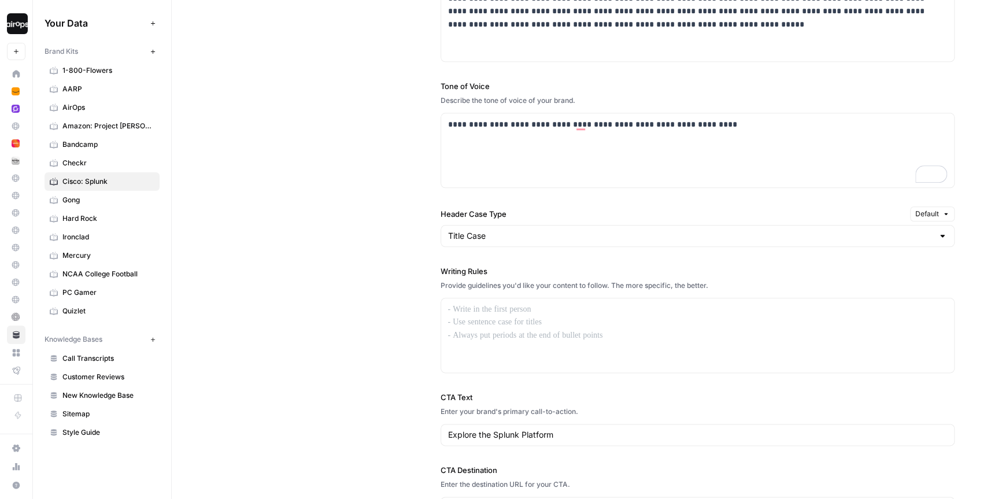
scroll to position [0, 0]
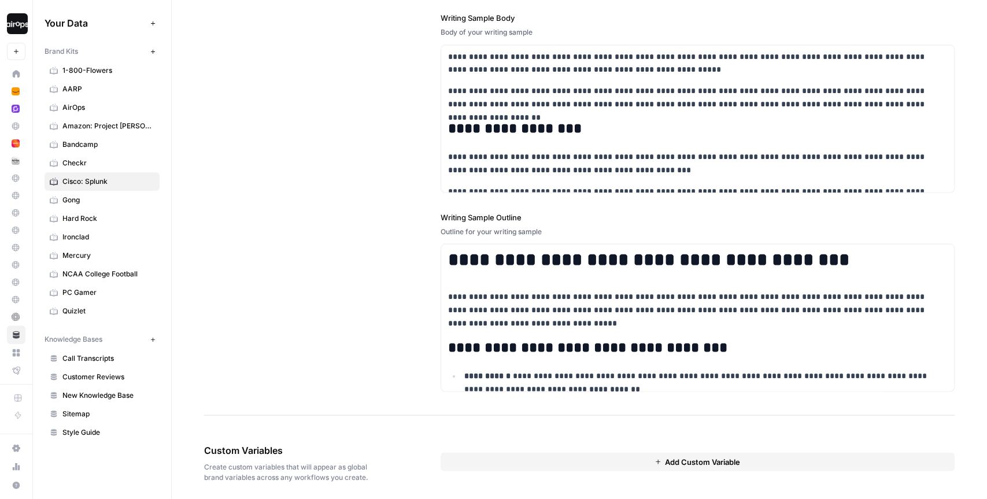
click at [494, 456] on button "Add Custom Variable" at bounding box center [698, 461] width 515 height 19
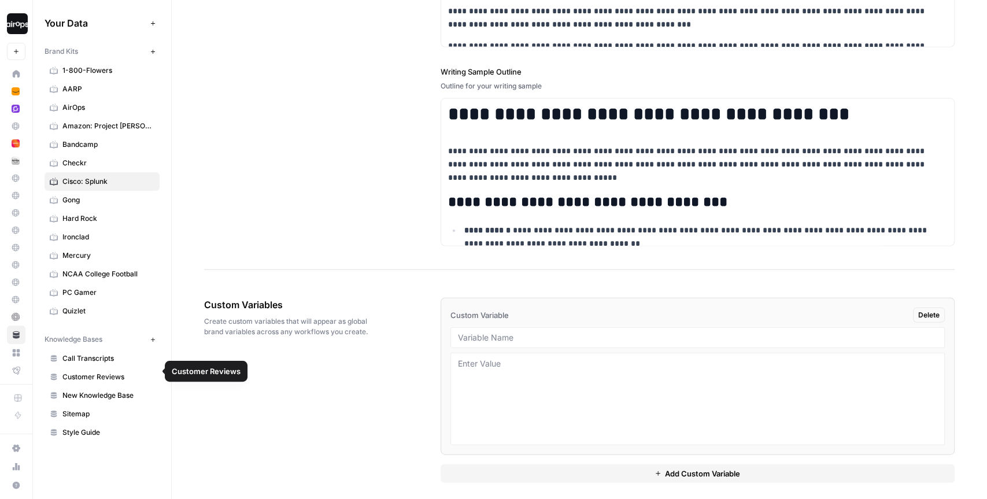
click at [112, 355] on span "Call Transcripts" at bounding box center [108, 358] width 92 height 10
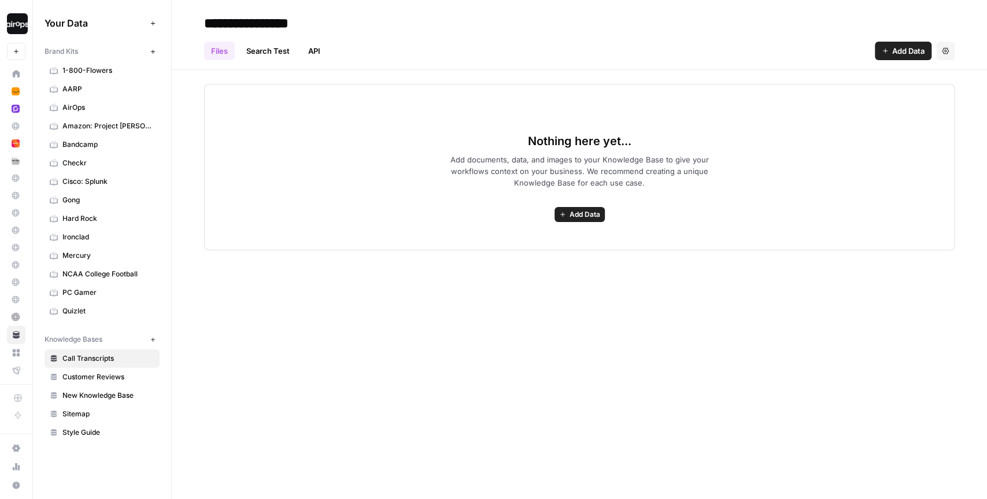
click at [111, 372] on span "Customer Reviews" at bounding box center [108, 377] width 92 height 10
click at [586, 217] on span "Add Data" at bounding box center [585, 214] width 31 height 10
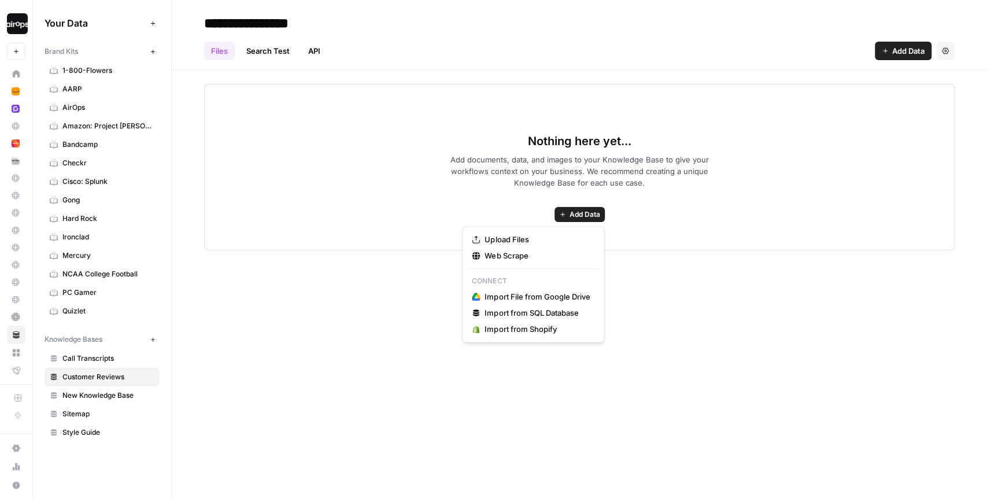
click at [99, 409] on span "Sitemap" at bounding box center [108, 414] width 92 height 10
click at [581, 219] on span "Add Data" at bounding box center [585, 214] width 31 height 10
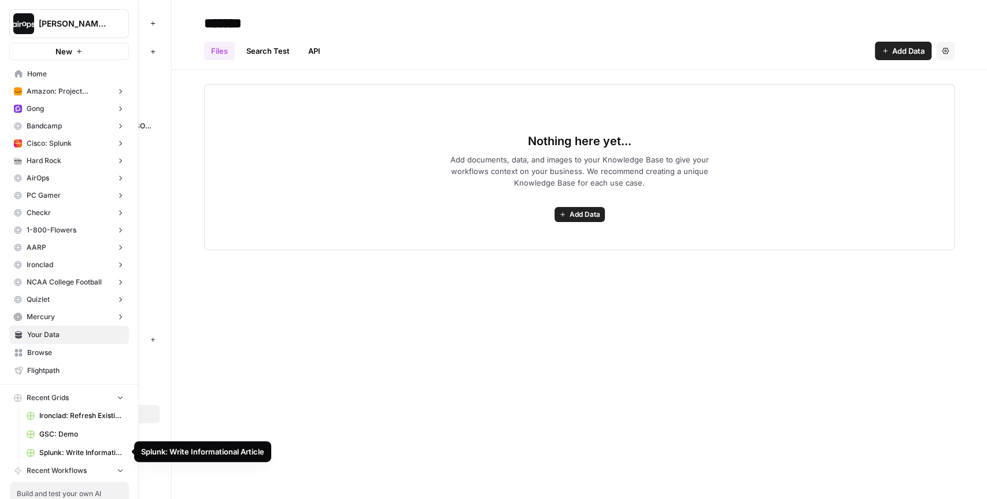
click at [96, 454] on span "Splunk: Write Informational Article" at bounding box center [81, 453] width 84 height 10
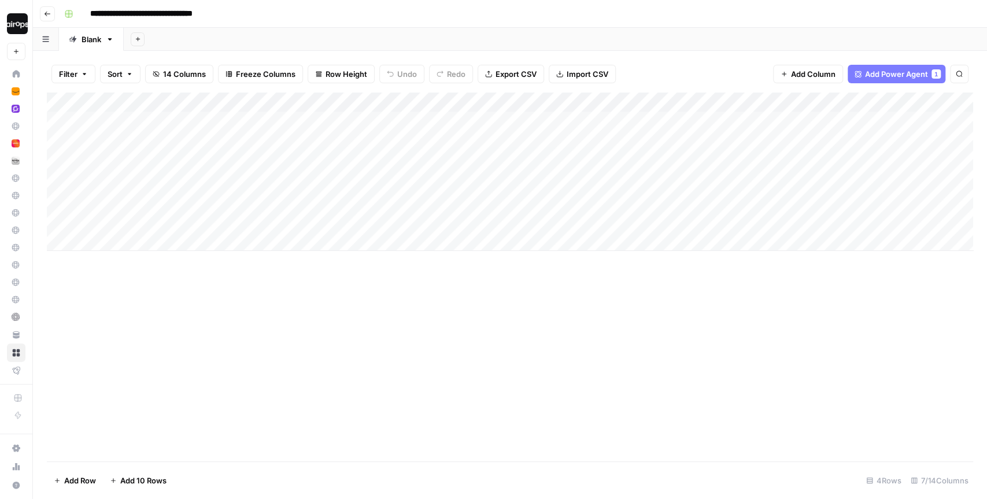
click at [311, 34] on div "Add Sheet" at bounding box center [555, 39] width 863 height 23
click at [324, 36] on div "Add Sheet" at bounding box center [555, 39] width 863 height 23
drag, startPoint x: 177, startPoint y: 119, endPoint x: 162, endPoint y: 218, distance: 100.0
click at [162, 218] on div "Add Column" at bounding box center [510, 172] width 926 height 158
click at [527, 43] on div "Add Sheet" at bounding box center [555, 39] width 863 height 23
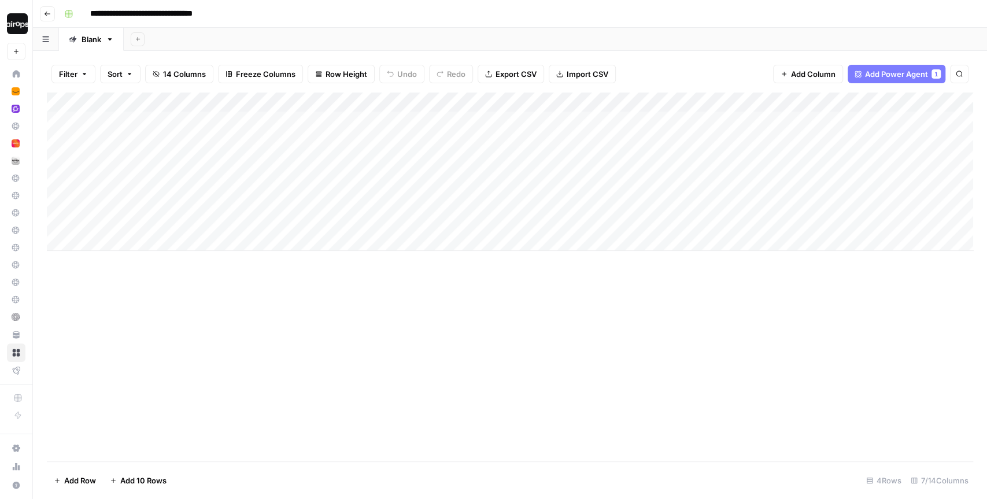
click at [183, 131] on div "Add Column" at bounding box center [510, 172] width 926 height 158
click at [180, 294] on div "Add Column" at bounding box center [510, 277] width 926 height 369
click at [195, 215] on div "Add Column" at bounding box center [510, 172] width 926 height 158
click at [774, 120] on div "Add Column" at bounding box center [510, 172] width 926 height 158
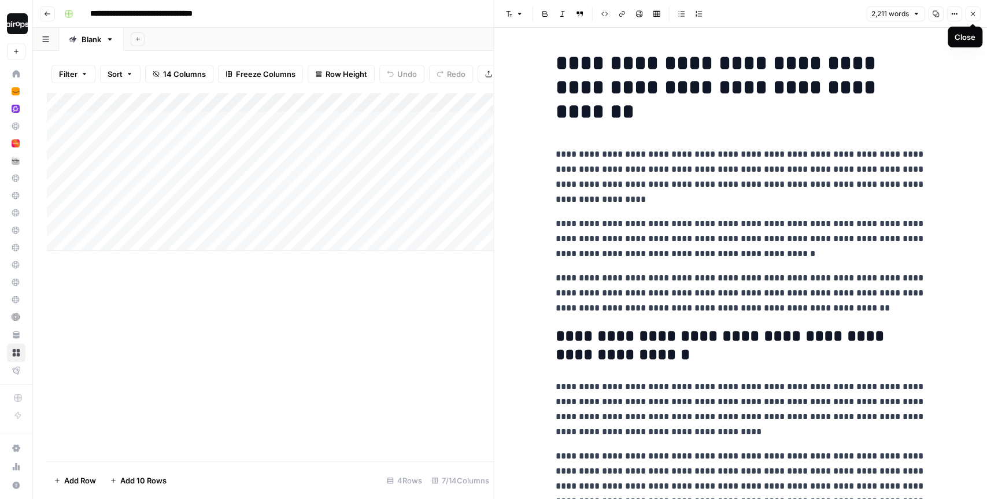
click at [970, 15] on icon "button" at bounding box center [972, 13] width 7 height 7
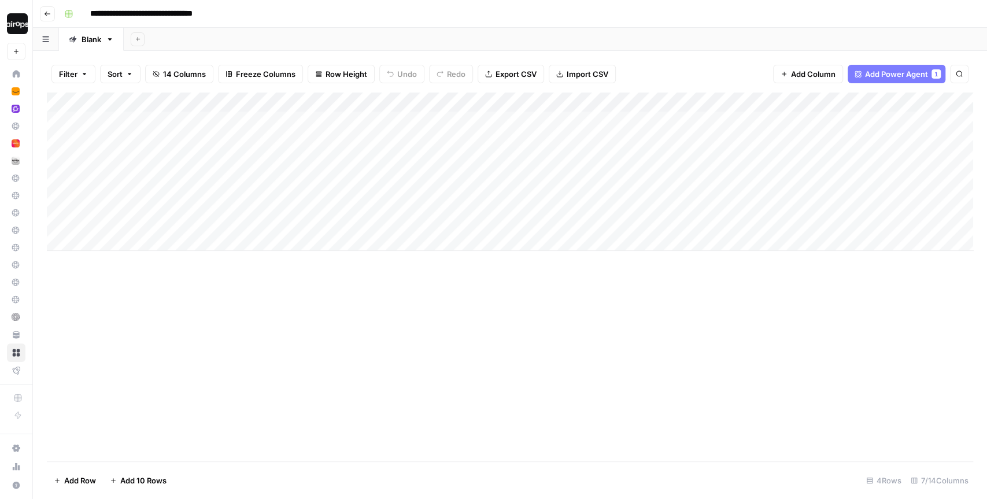
drag, startPoint x: 375, startPoint y: 125, endPoint x: 375, endPoint y: 219, distance: 93.7
click at [375, 219] on div "Add Column" at bounding box center [510, 172] width 926 height 158
drag, startPoint x: 651, startPoint y: 139, endPoint x: 650, endPoint y: 249, distance: 109.9
click at [650, 249] on div "Add Column" at bounding box center [510, 172] width 926 height 158
click at [205, 223] on div "Add Column" at bounding box center [510, 172] width 926 height 158
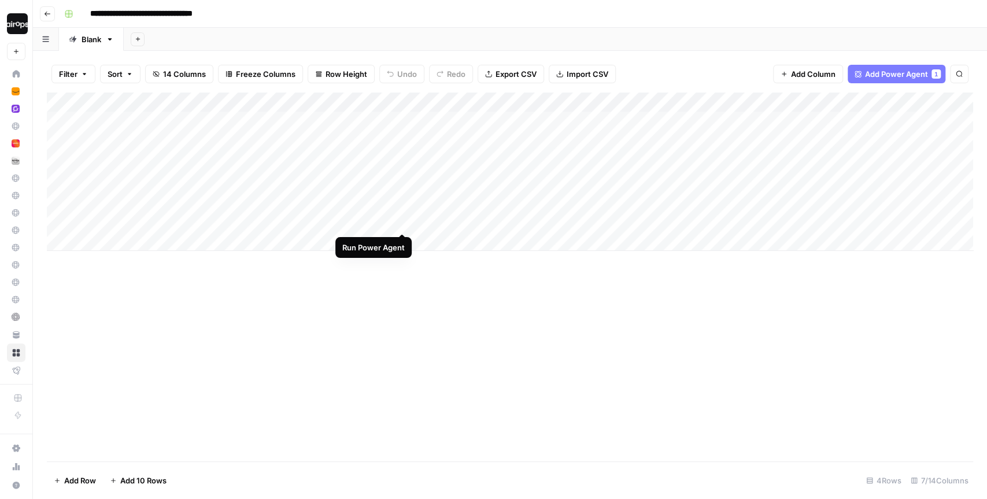
click at [404, 211] on div "Add Column" at bounding box center [510, 172] width 926 height 158
click at [508, 180] on div "Add Column" at bounding box center [510, 172] width 926 height 158
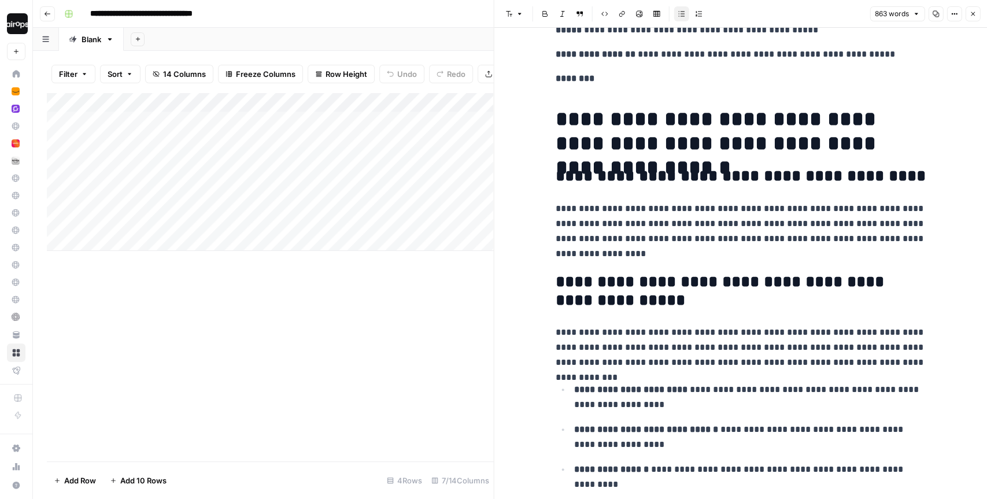
scroll to position [102, 0]
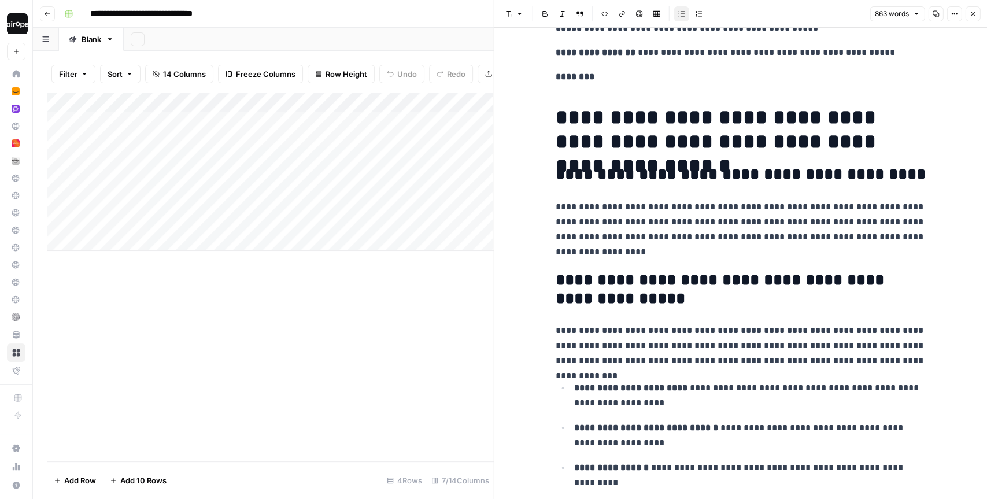
click at [975, 14] on icon "button" at bounding box center [972, 13] width 7 height 7
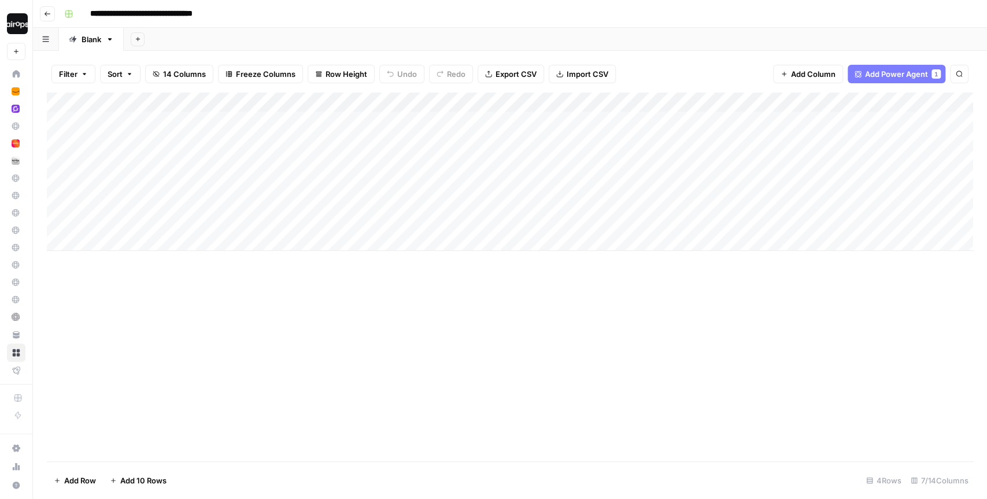
drag, startPoint x: 623, startPoint y: 134, endPoint x: 618, endPoint y: 221, distance: 87.5
click at [618, 221] on div "Add Column" at bounding box center [510, 172] width 926 height 158
drag, startPoint x: 733, startPoint y: 134, endPoint x: 716, endPoint y: 205, distance: 72.9
click at [716, 205] on div "Add Column" at bounding box center [510, 172] width 926 height 158
drag, startPoint x: 862, startPoint y: 124, endPoint x: 853, endPoint y: 208, distance: 83.7
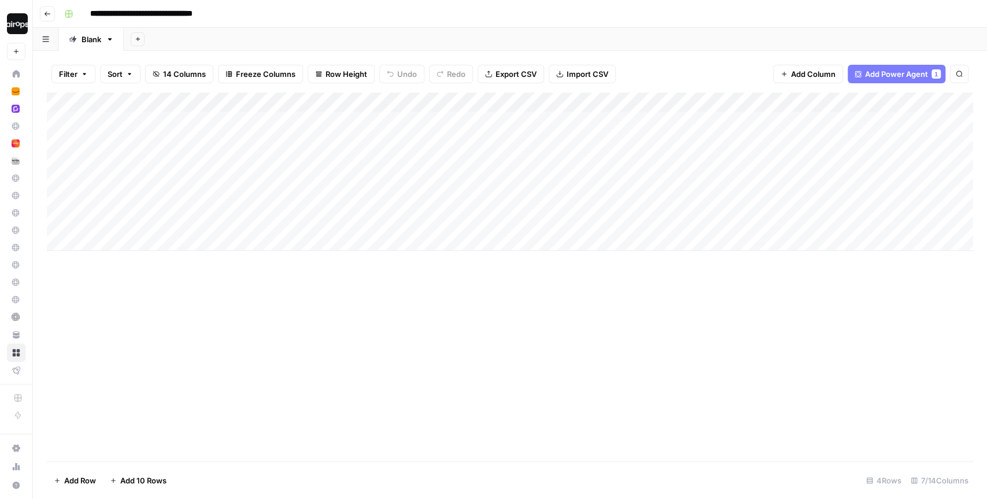
click at [853, 208] on div "Add Column" at bounding box center [510, 172] width 926 height 158
click at [390, 102] on div "Add Column" at bounding box center [510, 172] width 926 height 158
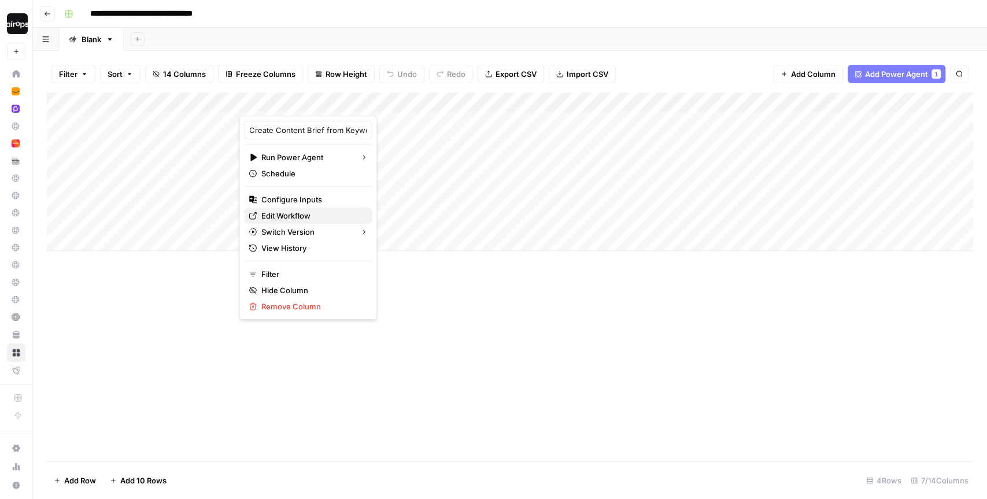
click at [283, 216] on span "Edit Workflow" at bounding box center [311, 216] width 101 height 12
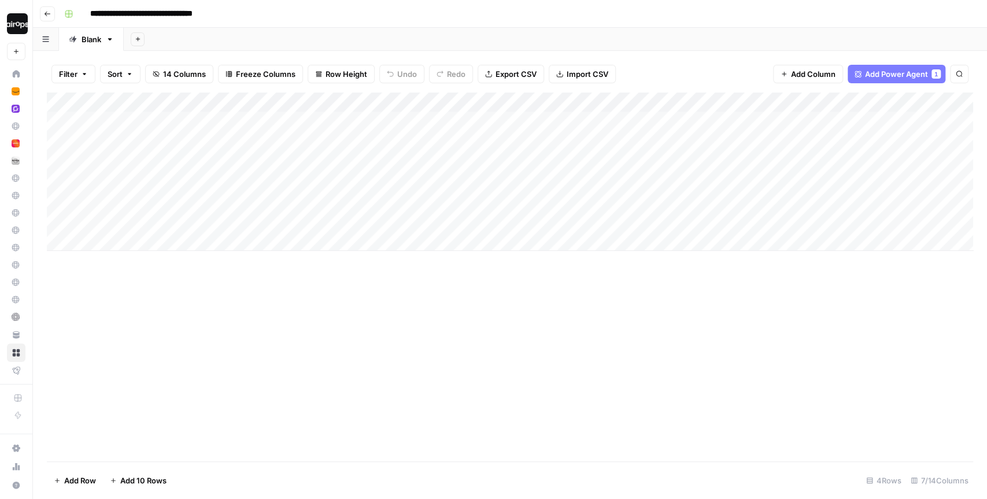
click at [320, 26] on header "**********" at bounding box center [510, 14] width 954 height 28
click at [315, 224] on div "Add Column" at bounding box center [510, 172] width 926 height 158
click at [402, 213] on div "Add Column" at bounding box center [510, 172] width 926 height 158
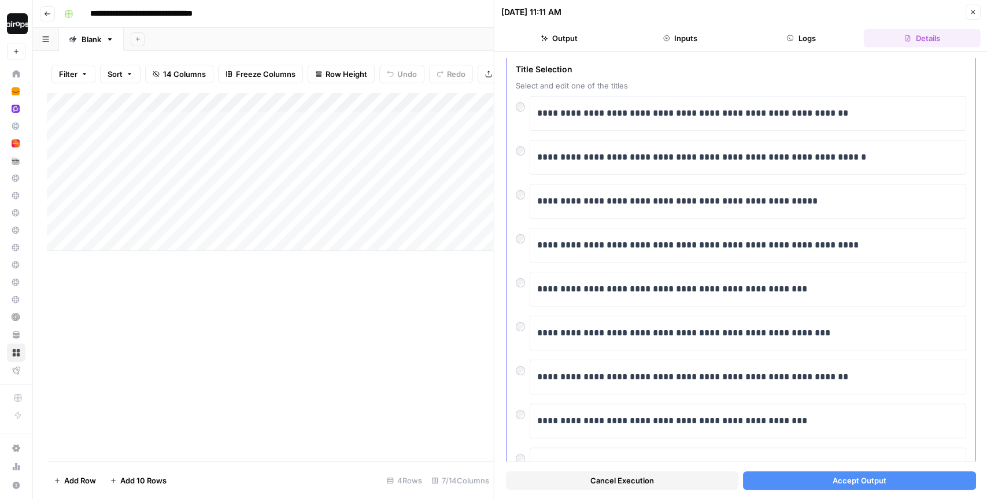
scroll to position [49, 0]
drag, startPoint x: 850, startPoint y: 245, endPoint x: 734, endPoint y: 247, distance: 116.2
click at [733, 247] on p "**********" at bounding box center [748, 244] width 422 height 15
click at [772, 485] on button "Accept Output" at bounding box center [859, 480] width 232 height 19
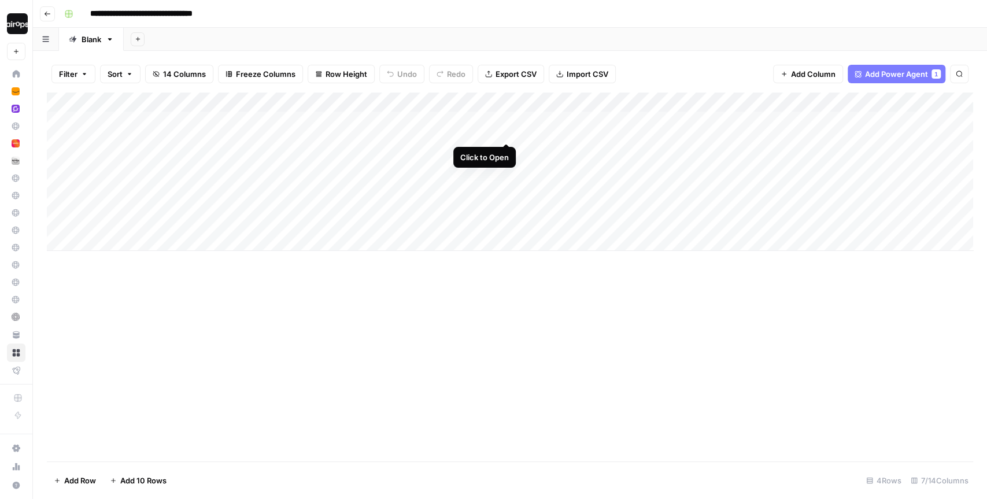
click at [509, 121] on div "Add Column" at bounding box center [510, 172] width 926 height 158
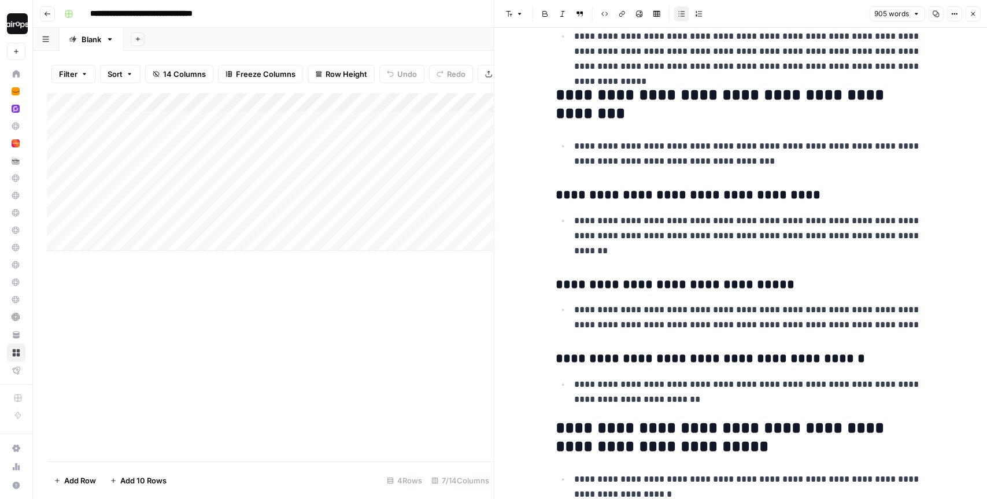
scroll to position [345, 0]
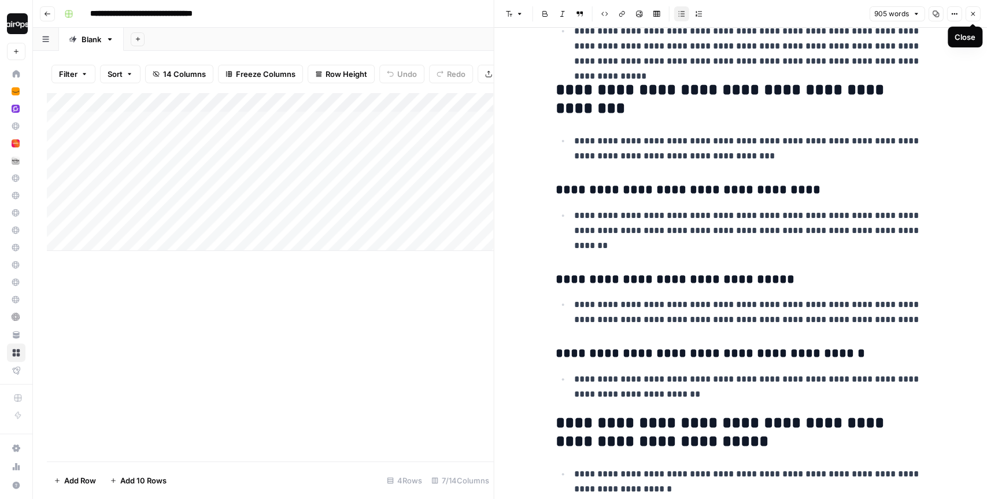
click at [975, 16] on icon "button" at bounding box center [972, 13] width 7 height 7
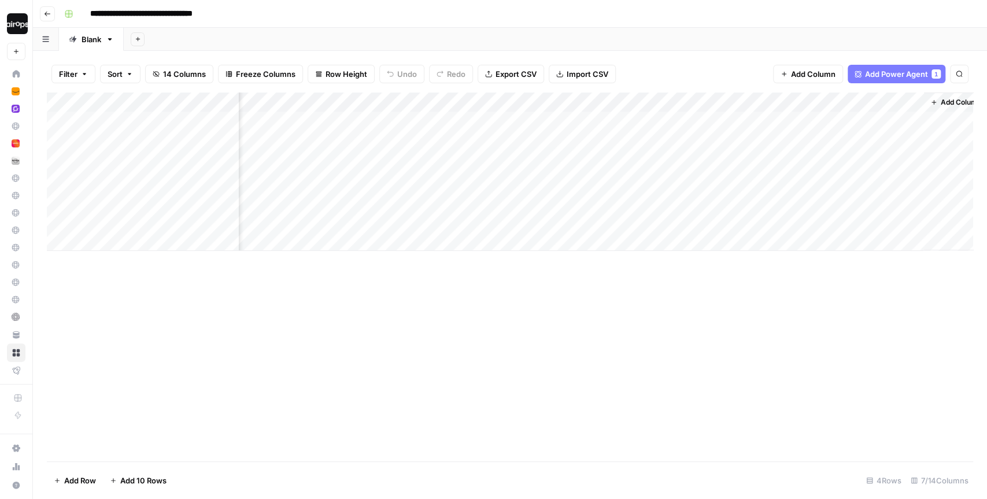
scroll to position [0, 143]
click at [959, 102] on span "Add Column" at bounding box center [946, 102] width 40 height 10
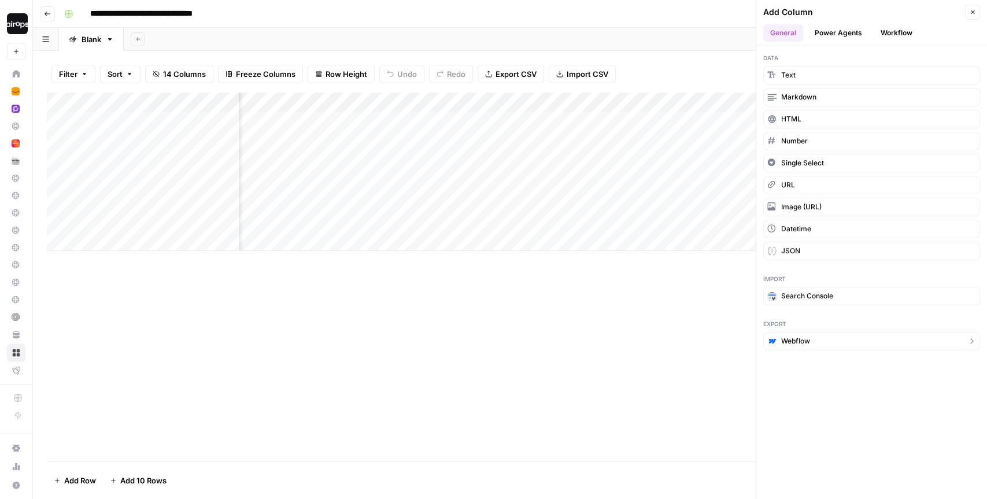
click at [805, 338] on span "Webflow" at bounding box center [795, 341] width 29 height 10
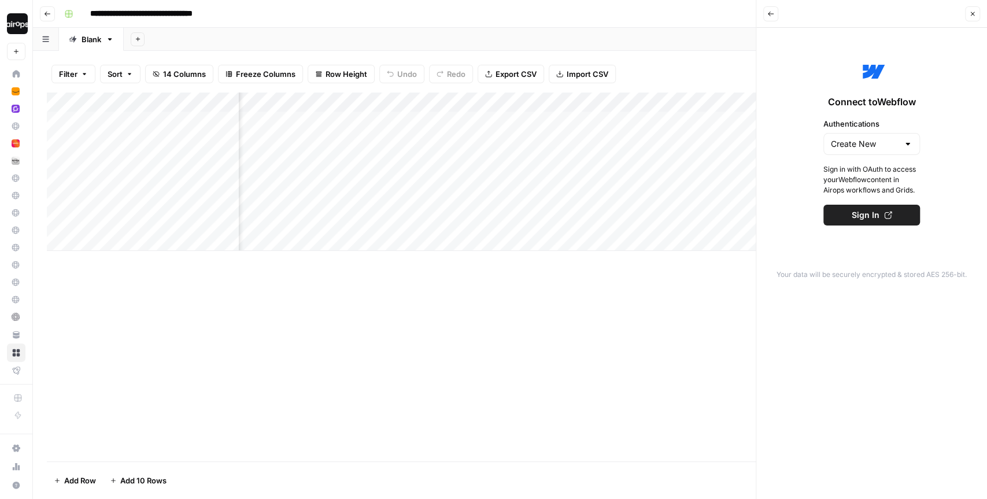
click at [773, 11] on icon "button" at bounding box center [770, 13] width 7 height 7
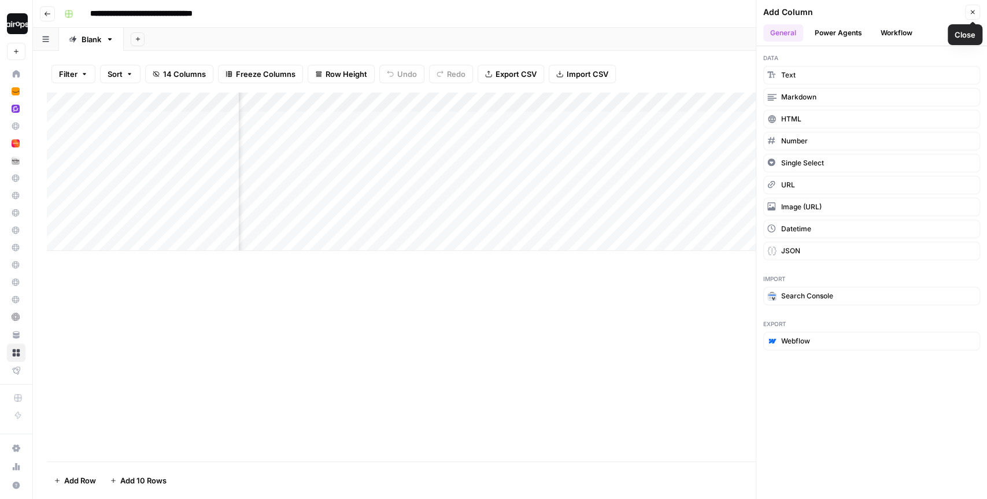
click at [975, 12] on span "Close" at bounding box center [975, 12] width 1 height 1
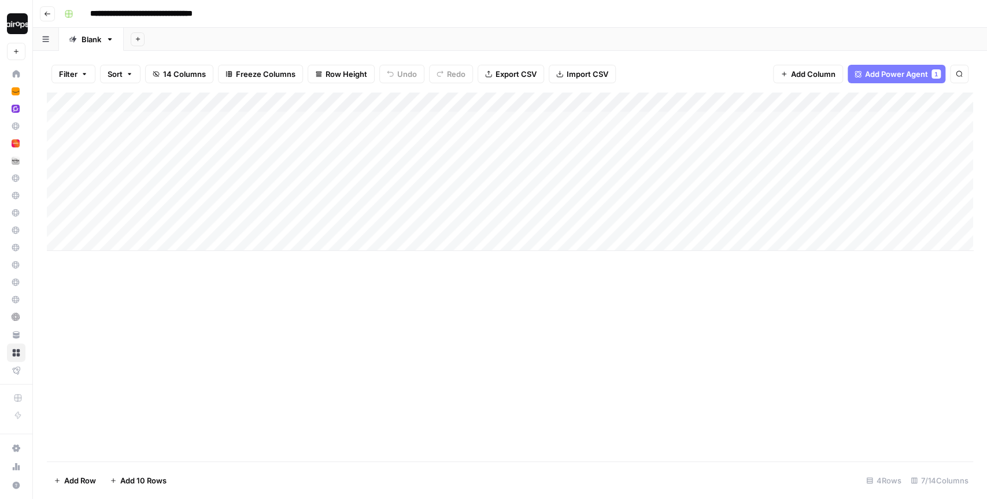
click at [217, 276] on div "Add Column" at bounding box center [510, 277] width 926 height 369
click at [106, 260] on div "Add Column" at bounding box center [510, 277] width 926 height 369
click at [127, 235] on div "Add Column" at bounding box center [510, 172] width 926 height 158
click at [116, 269] on div "Add Column" at bounding box center [510, 187] width 926 height 189
click at [109, 305] on div "Add Column" at bounding box center [510, 202] width 926 height 219
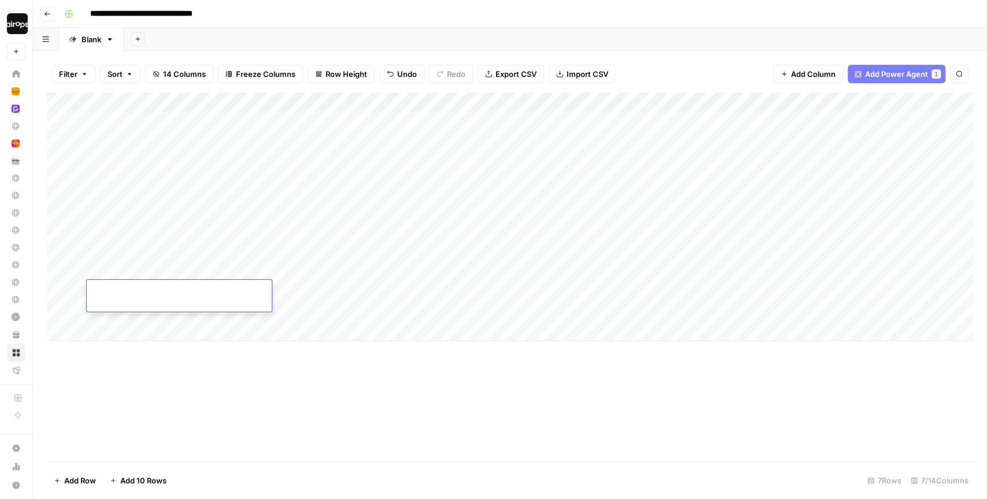
click at [146, 242] on div "Add Column" at bounding box center [510, 217] width 926 height 249
click at [161, 266] on div "Add Column" at bounding box center [510, 217] width 926 height 249
click at [137, 305] on div "Add Column" at bounding box center [510, 217] width 926 height 249
drag, startPoint x: 154, startPoint y: 246, endPoint x: 147, endPoint y: 317, distance: 71.5
click at [147, 317] on div "Add Column" at bounding box center [510, 217] width 926 height 249
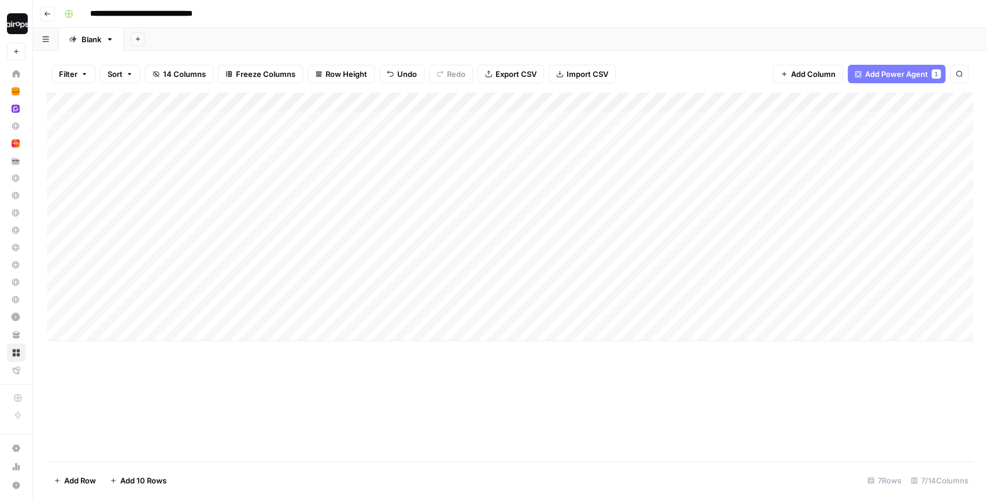
click at [404, 39] on div "Add Sheet" at bounding box center [555, 39] width 863 height 23
click at [286, 347] on div "Add Column" at bounding box center [510, 277] width 926 height 369
click at [199, 330] on div "Add Column" at bounding box center [510, 217] width 926 height 249
click at [467, 286] on div "Add Column" at bounding box center [510, 232] width 926 height 279
click at [467, 332] on div "Add Column" at bounding box center [510, 232] width 926 height 279
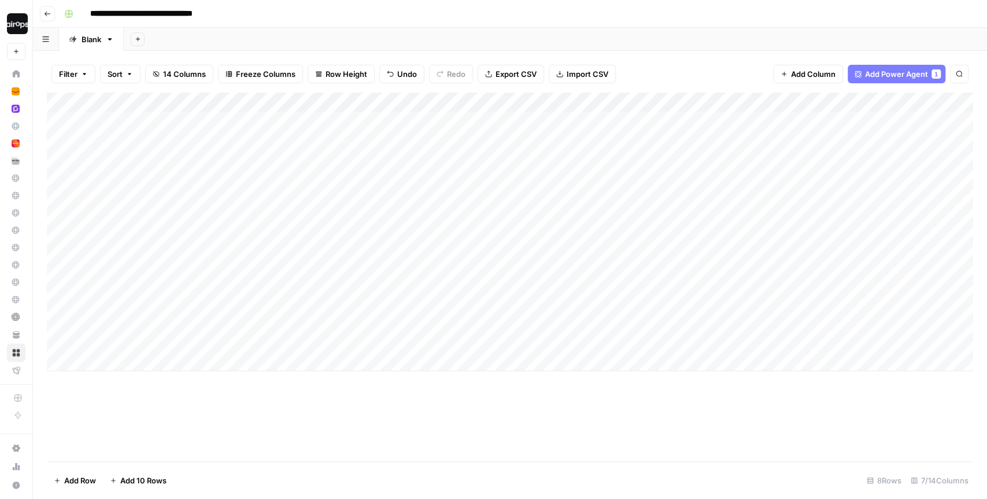
click at [471, 36] on div "Add Sheet" at bounding box center [555, 39] width 863 height 23
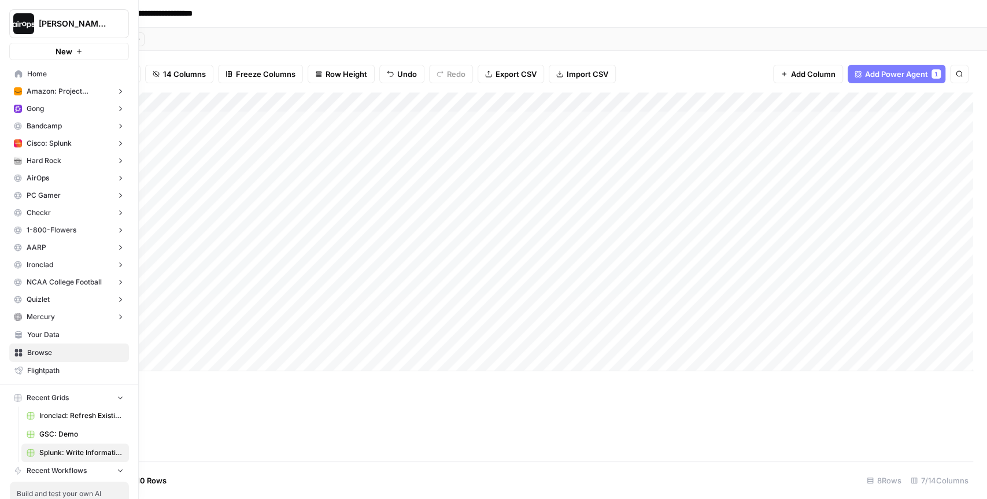
click at [43, 72] on span "Home" at bounding box center [75, 74] width 97 height 10
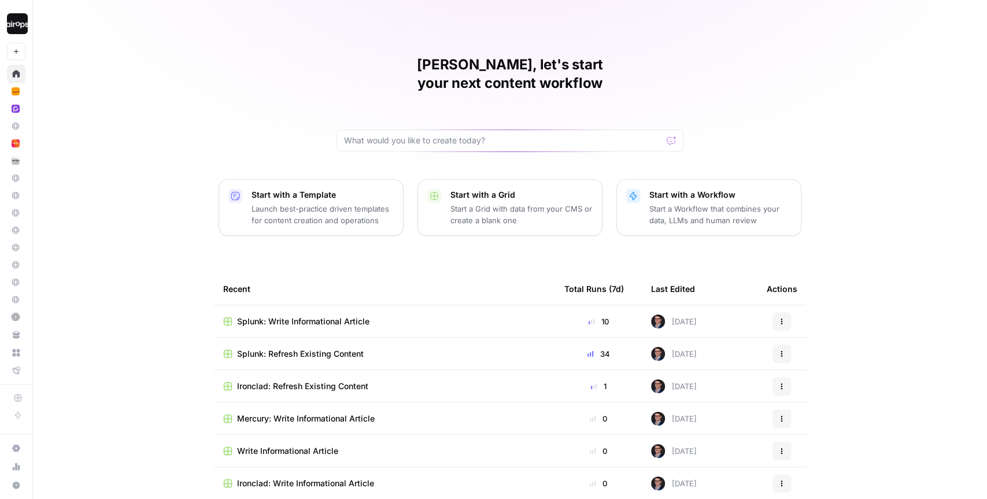
click at [312, 348] on span "Splunk: Refresh Existing Content" at bounding box center [300, 354] width 127 height 12
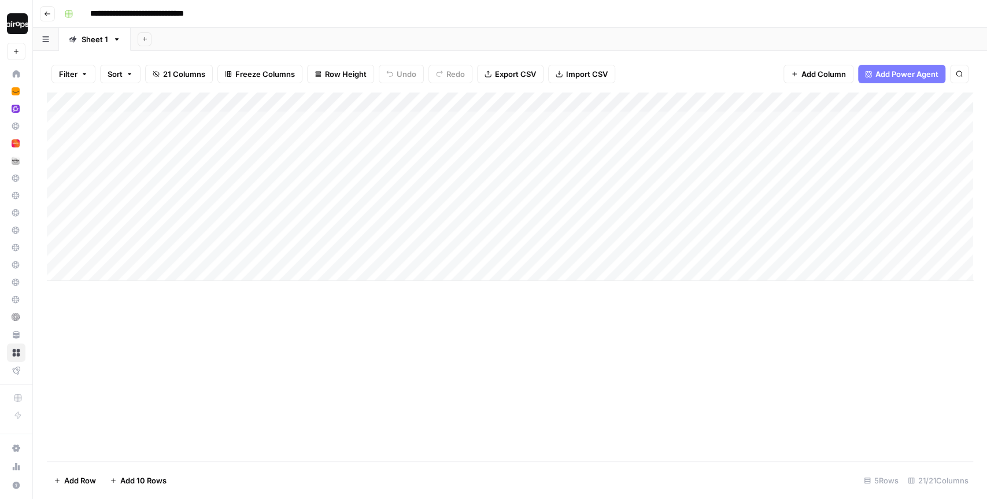
drag, startPoint x: 245, startPoint y: 130, endPoint x: 218, endPoint y: 257, distance: 130.6
click at [218, 257] on div "Add Column" at bounding box center [510, 187] width 926 height 189
drag, startPoint x: 372, startPoint y: 136, endPoint x: 342, endPoint y: 245, distance: 113.3
click at [342, 245] on div "Add Column" at bounding box center [510, 187] width 926 height 189
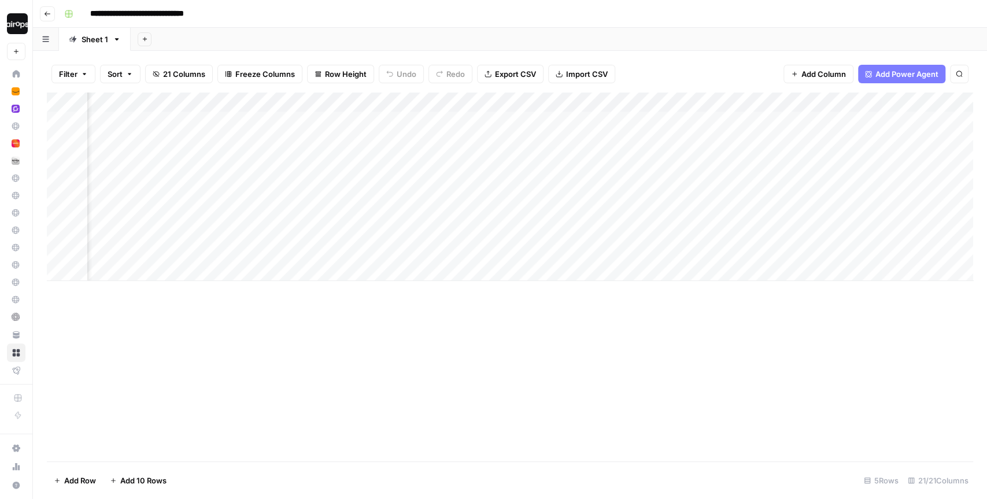
drag, startPoint x: 421, startPoint y: 128, endPoint x: 409, endPoint y: 239, distance: 112.2
click at [409, 239] on div "Add Column" at bounding box center [510, 187] width 926 height 189
click at [594, 151] on div "Add Column" at bounding box center [510, 187] width 926 height 189
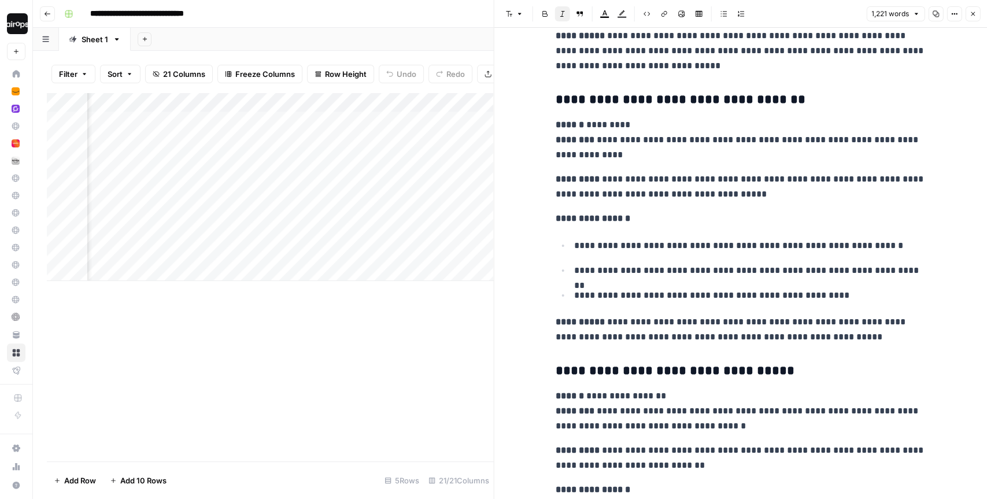
scroll to position [2382, 0]
click at [972, 14] on icon "button" at bounding box center [973, 14] width 4 height 4
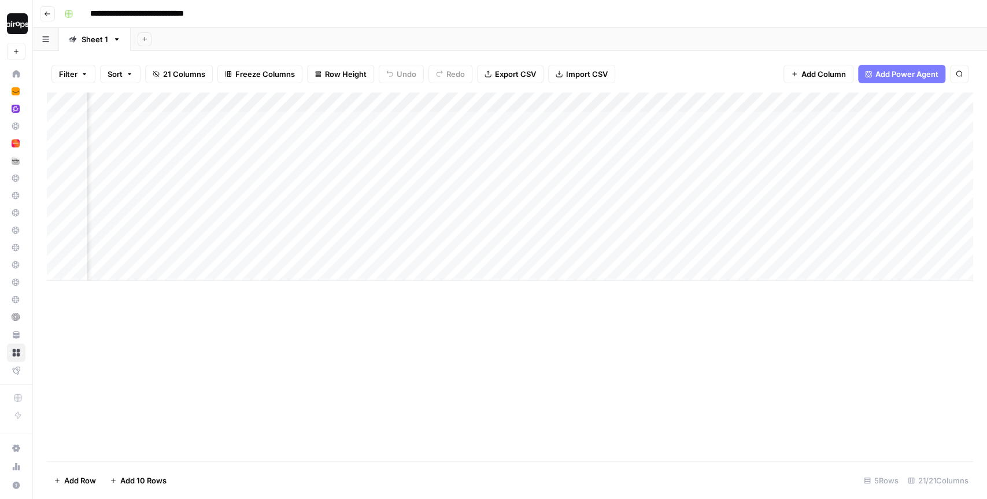
scroll to position [0, 1241]
drag, startPoint x: 405, startPoint y: 124, endPoint x: 397, endPoint y: 243, distance: 120.0
click at [397, 243] on div "Add Column" at bounding box center [510, 187] width 926 height 189
click at [573, 151] on div "Add Column" at bounding box center [510, 187] width 926 height 189
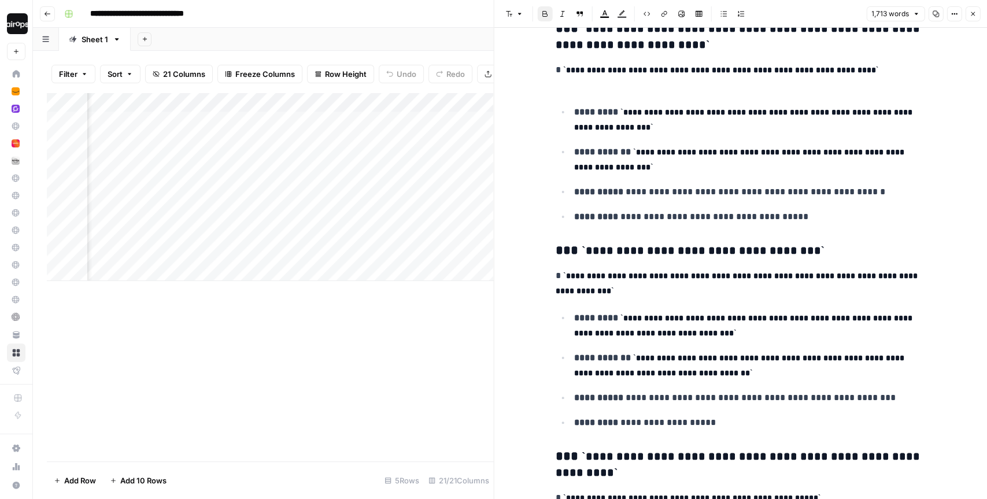
scroll to position [799, 0]
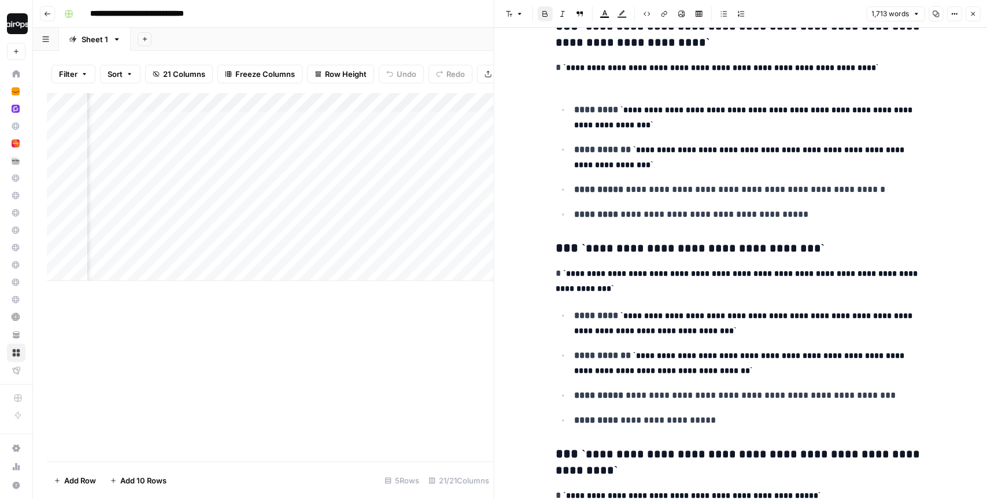
click at [973, 15] on icon "button" at bounding box center [972, 13] width 7 height 7
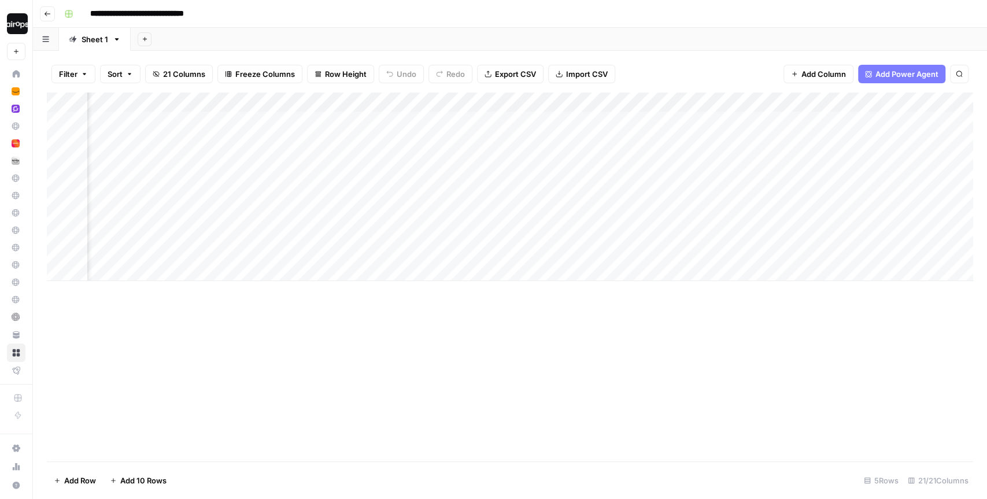
scroll to position [0, 1530]
drag, startPoint x: 460, startPoint y: 130, endPoint x: 454, endPoint y: 267, distance: 137.2
click at [454, 267] on div "Add Column" at bounding box center [510, 187] width 926 height 189
click at [579, 151] on div "Add Column" at bounding box center [510, 187] width 926 height 189
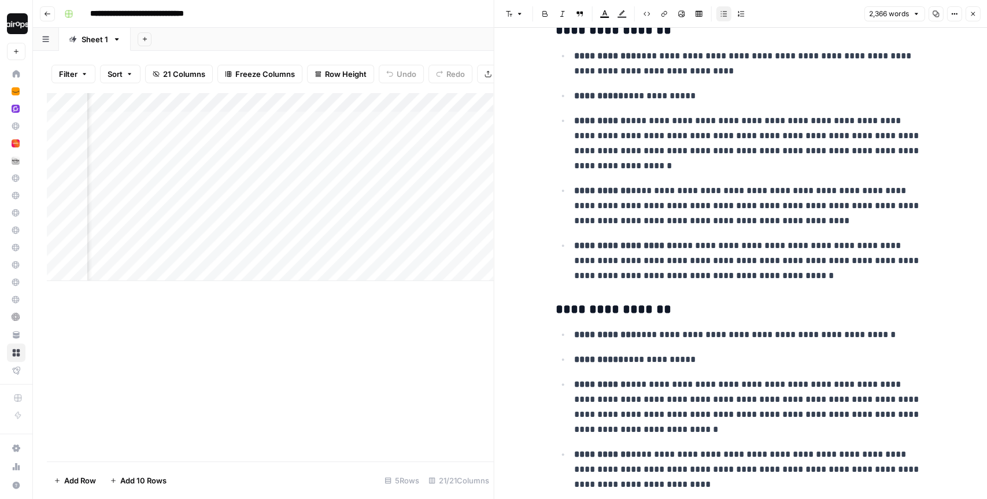
scroll to position [71, 0]
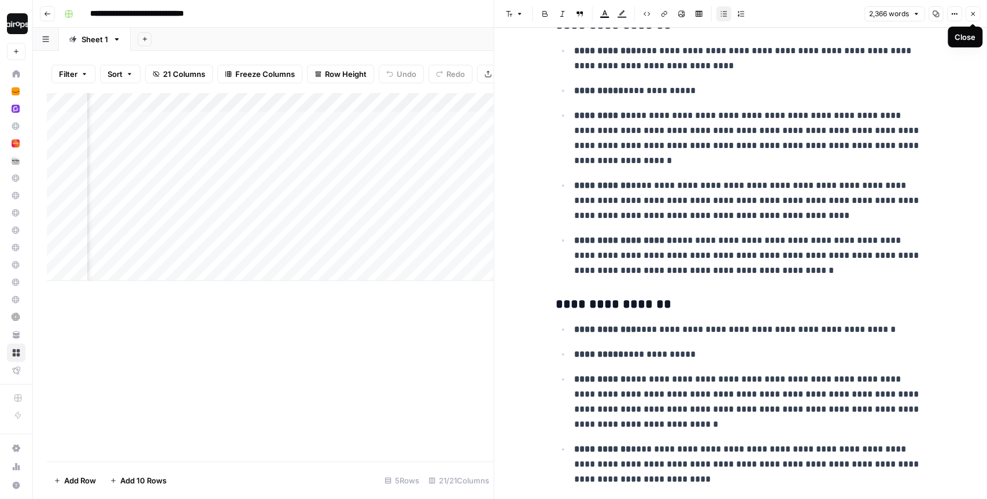
click at [974, 15] on icon "button" at bounding box center [973, 14] width 4 height 4
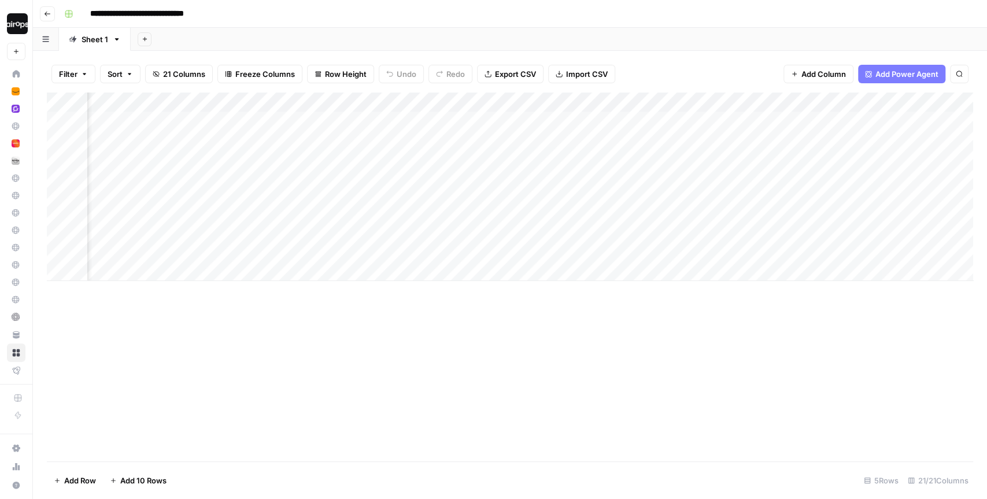
scroll to position [0, 1843]
drag, startPoint x: 381, startPoint y: 117, endPoint x: 372, endPoint y: 242, distance: 125.8
click at [372, 242] on div "Add Column" at bounding box center [510, 187] width 926 height 189
click at [536, 150] on div "Add Column" at bounding box center [510, 187] width 926 height 189
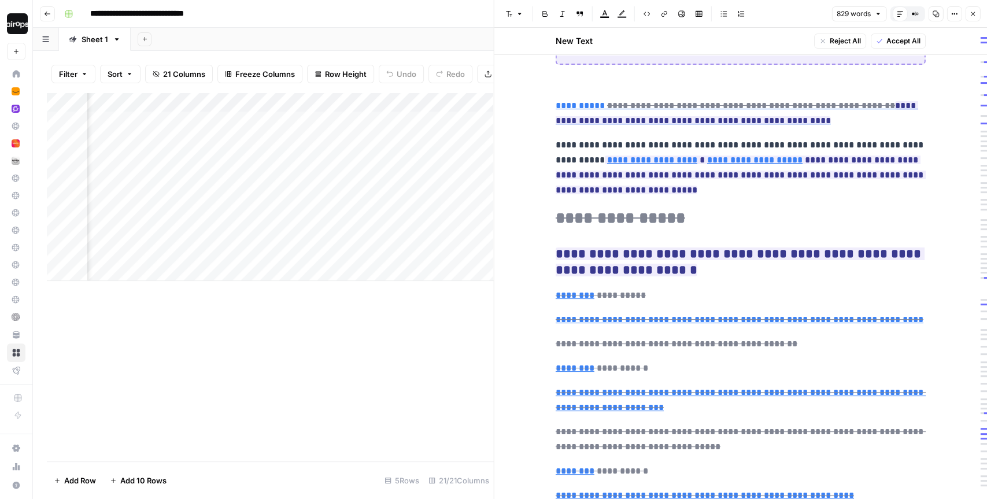
scroll to position [170, 0]
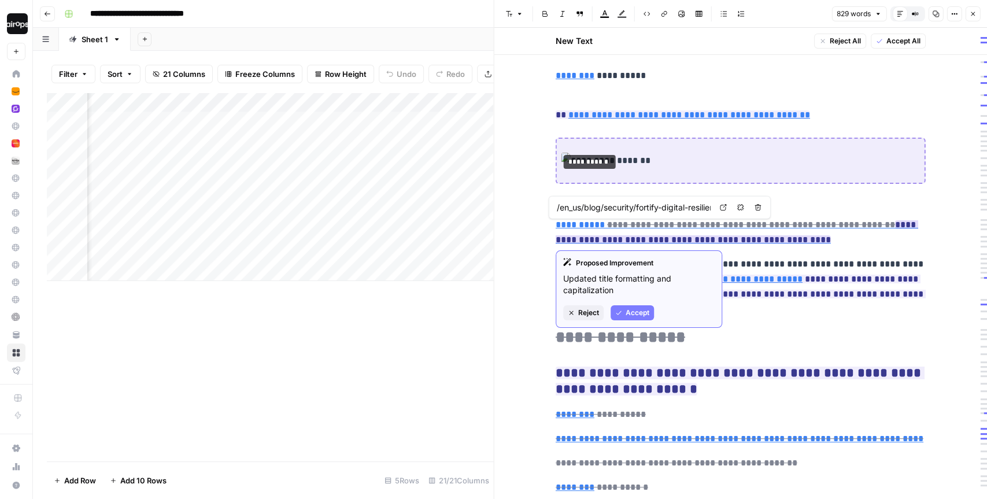
click at [626, 309] on span "Accept" at bounding box center [638, 313] width 24 height 10
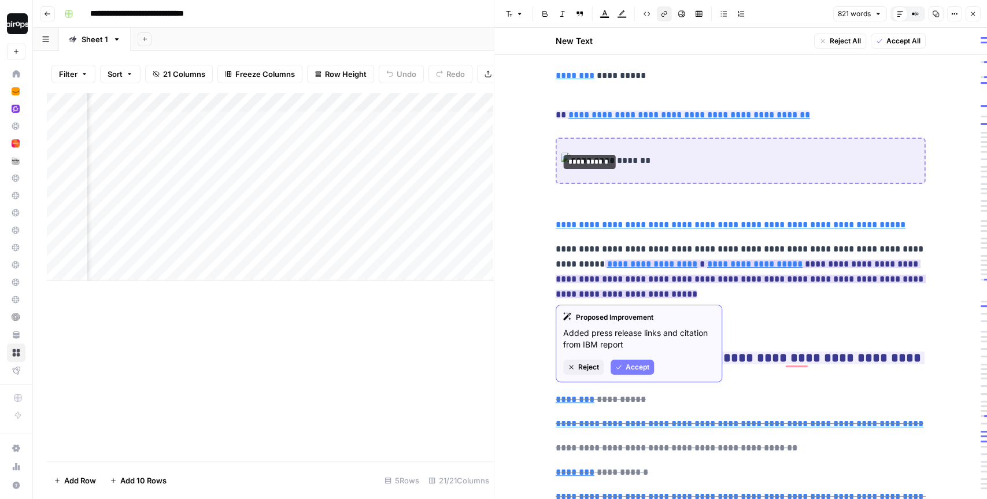
click at [633, 364] on span "Accept" at bounding box center [638, 367] width 24 height 10
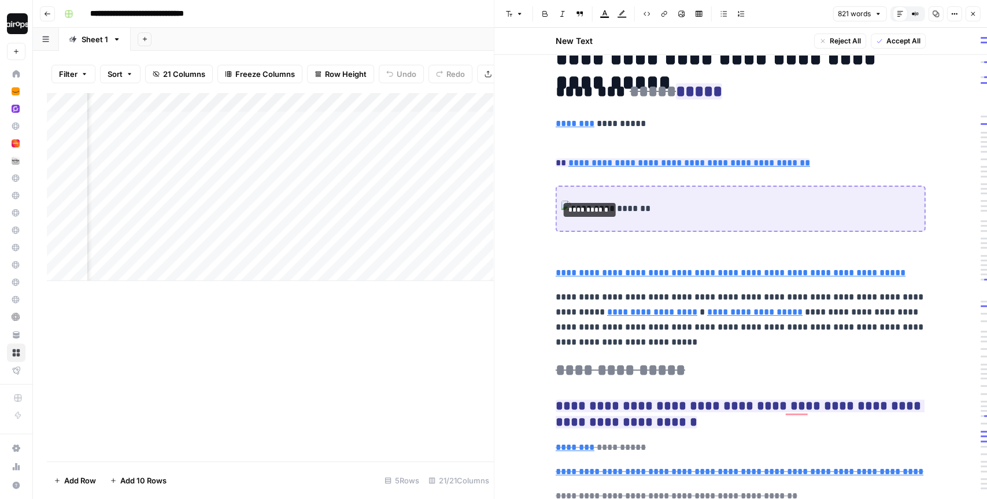
scroll to position [110, 0]
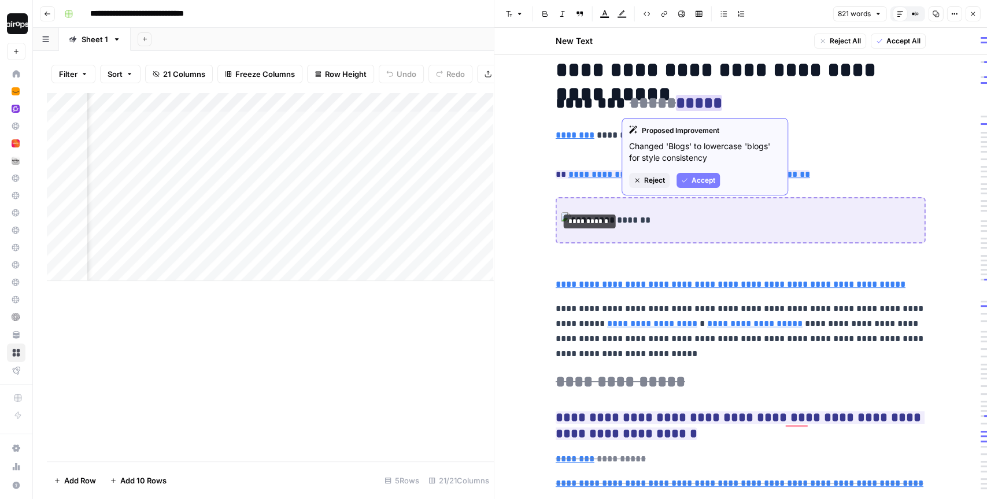
click at [692, 176] on span "Accept" at bounding box center [704, 180] width 24 height 10
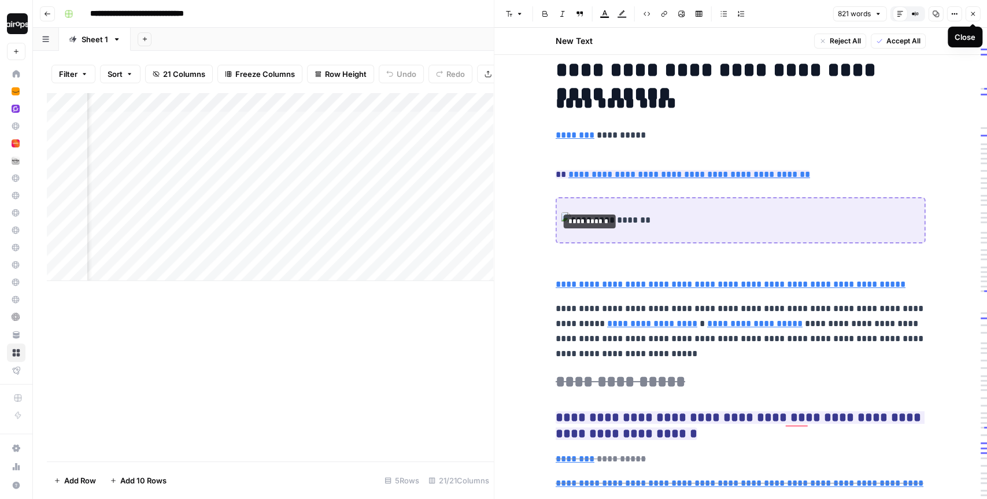
click at [973, 15] on icon "button" at bounding box center [972, 13] width 7 height 7
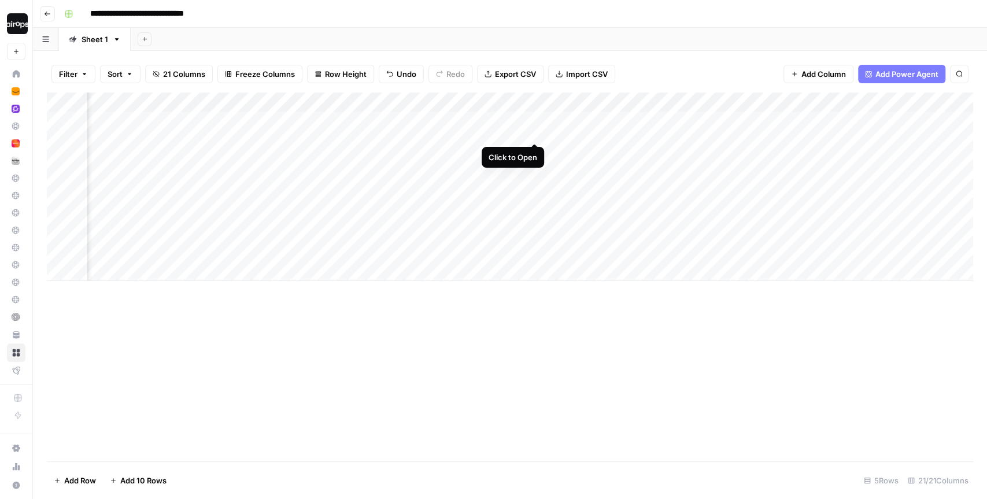
click at [533, 121] on div "Add Column" at bounding box center [510, 187] width 926 height 189
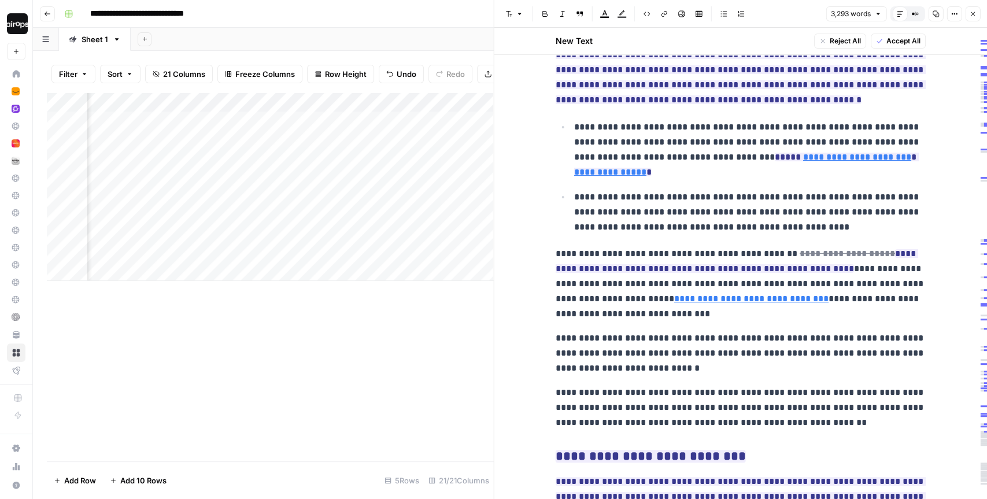
scroll to position [278, 0]
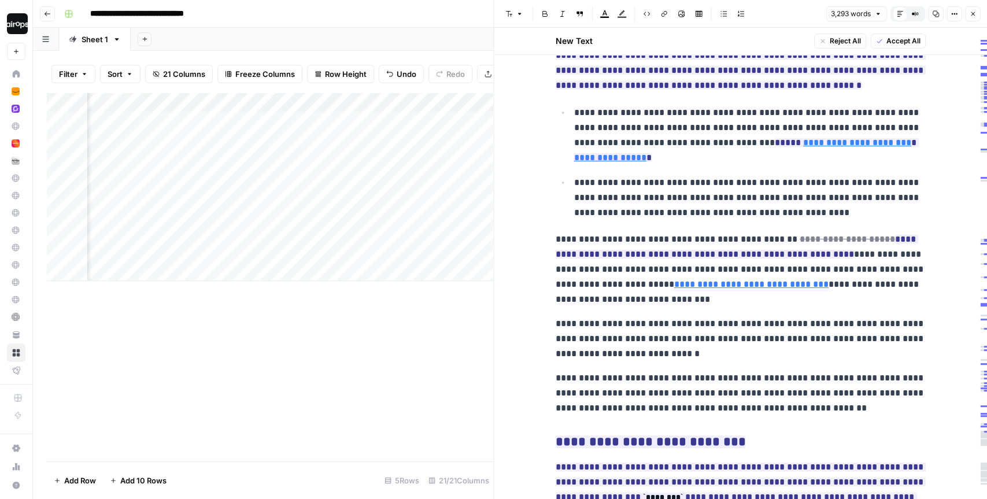
click at [438, 32] on div "Add Sheet" at bounding box center [559, 39] width 856 height 23
click at [970, 14] on icon "button" at bounding box center [972, 13] width 7 height 7
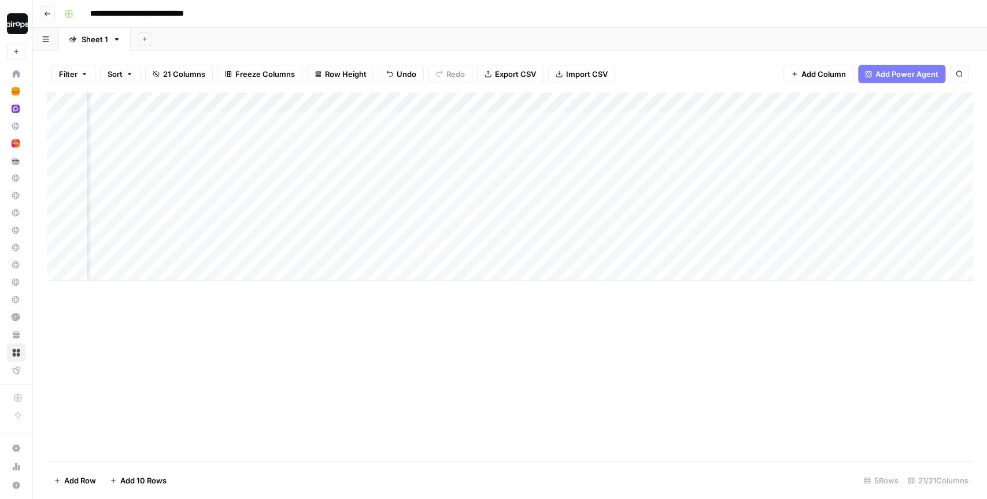
click at [518, 10] on div "**********" at bounding box center [518, 14] width 916 height 19
click at [295, 38] on div "Add Sheet" at bounding box center [559, 39] width 856 height 23
click at [262, 12] on div "**********" at bounding box center [518, 14] width 916 height 19
click at [313, 14] on div "**********" at bounding box center [518, 14] width 916 height 19
click at [417, 16] on div "**********" at bounding box center [518, 14] width 916 height 19
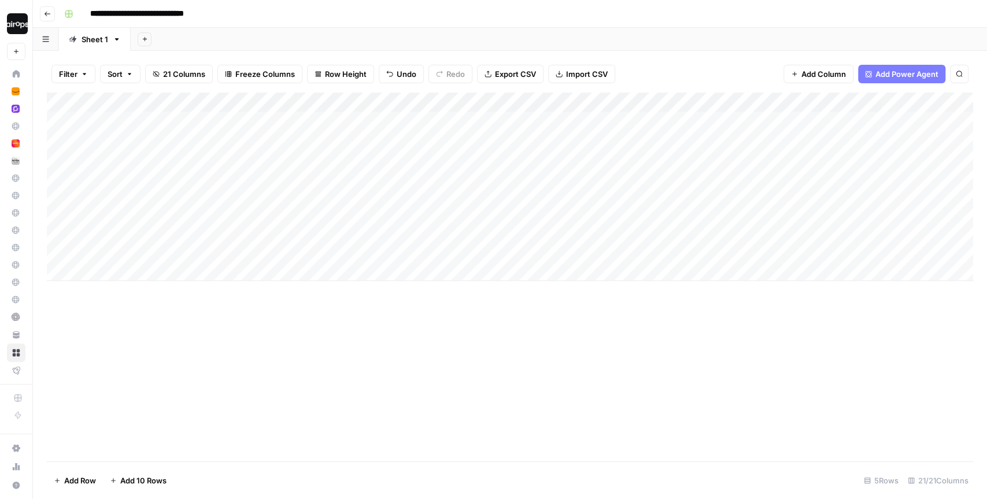
click at [417, 16] on div "**********" at bounding box center [518, 14] width 916 height 19
click at [511, 16] on div "**********" at bounding box center [518, 14] width 916 height 19
click at [513, 14] on div "**********" at bounding box center [518, 14] width 916 height 19
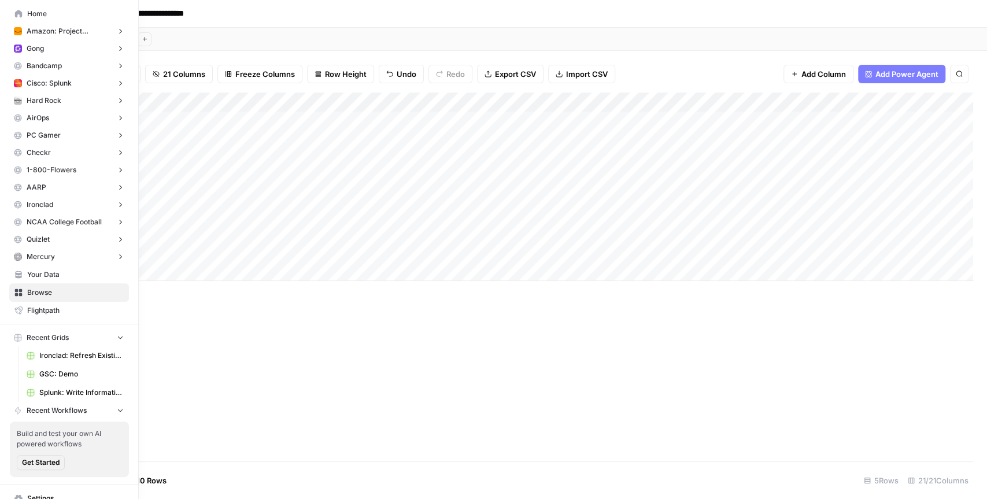
click at [76, 410] on span "Recent Workflows" at bounding box center [57, 410] width 60 height 10
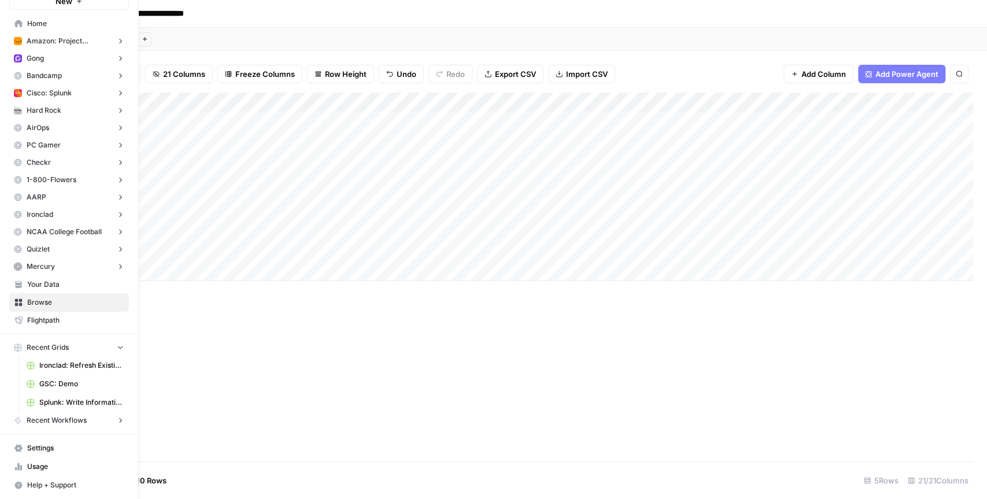
scroll to position [47, 0]
click at [76, 410] on link "Splunk: Write Informational Article" at bounding box center [75, 405] width 108 height 19
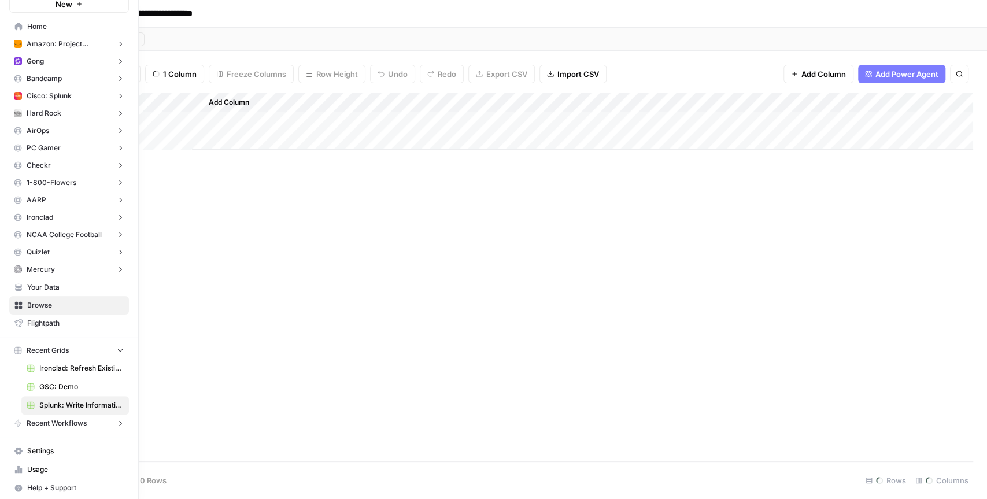
click at [68, 423] on span "Recent Workflows" at bounding box center [57, 423] width 60 height 10
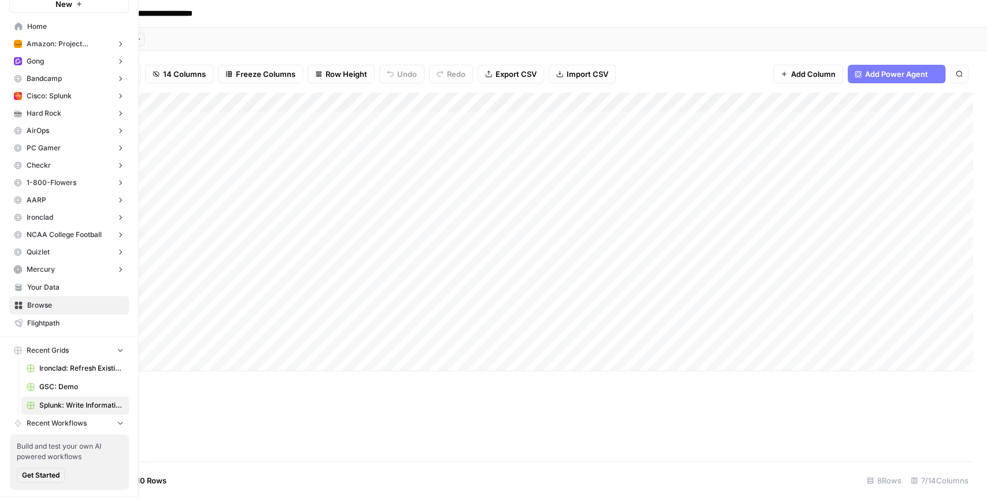
click at [39, 472] on span "Get Started" at bounding box center [41, 475] width 38 height 10
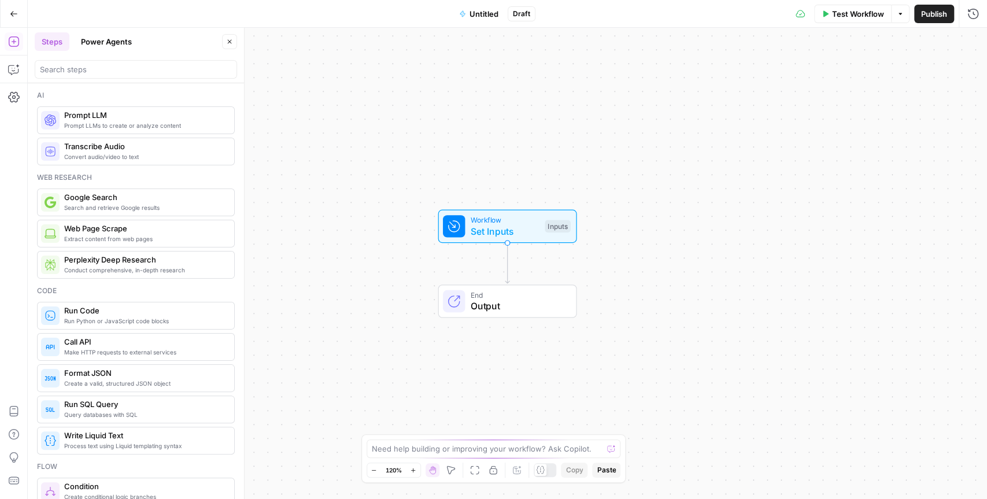
click at [313, 174] on div "Workflow Set Inputs Inputs End Output" at bounding box center [507, 263] width 959 height 471
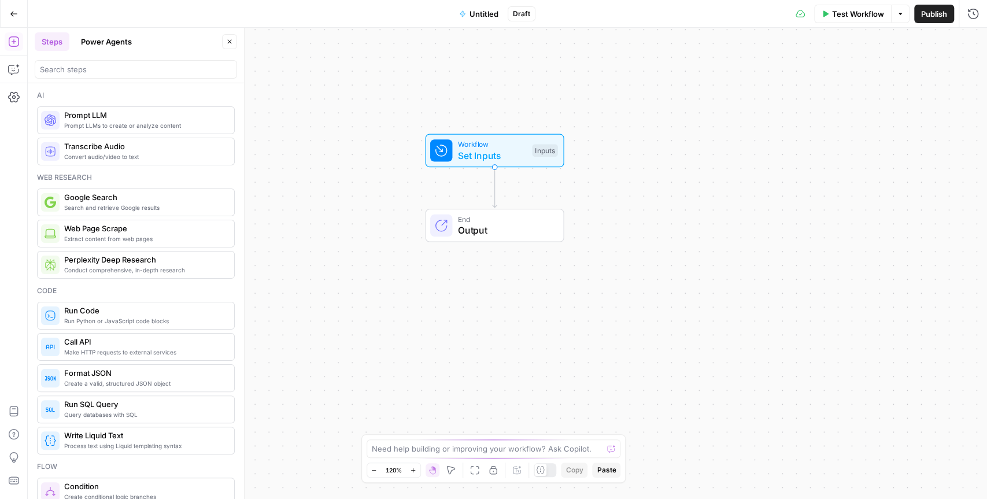
drag, startPoint x: 323, startPoint y: 232, endPoint x: 311, endPoint y: 157, distance: 76.6
click at [311, 157] on div "Workflow Set Inputs Inputs End Output" at bounding box center [507, 263] width 959 height 471
click at [16, 69] on icon "button" at bounding box center [14, 70] width 12 height 12
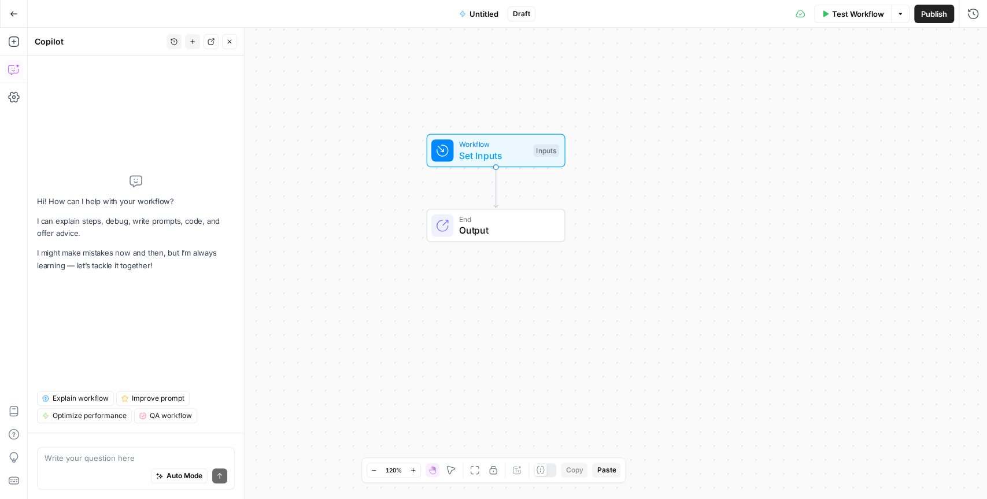
click at [116, 459] on textarea at bounding box center [136, 458] width 183 height 12
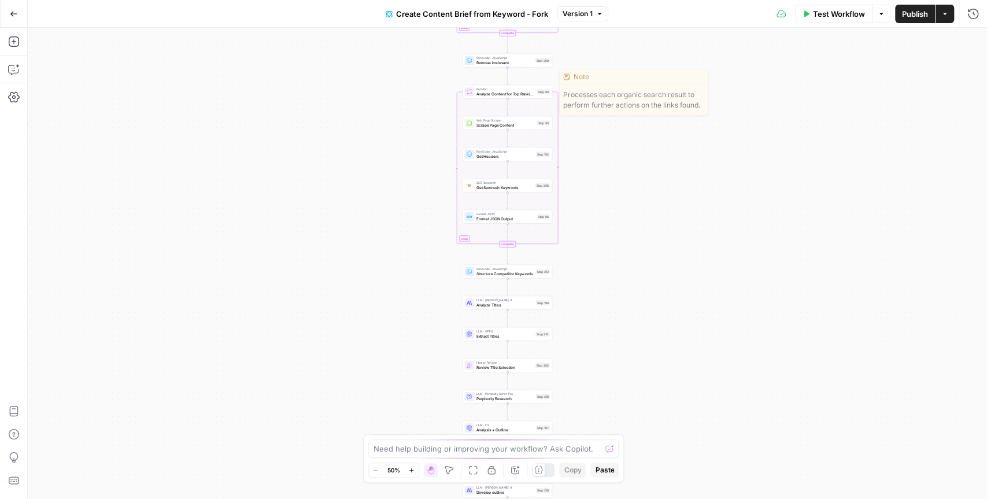
click at [587, 60] on div "Workflow Set Inputs Inputs Google Search Perform Google Search Step 51 Loop Ite…" at bounding box center [507, 263] width 959 height 471
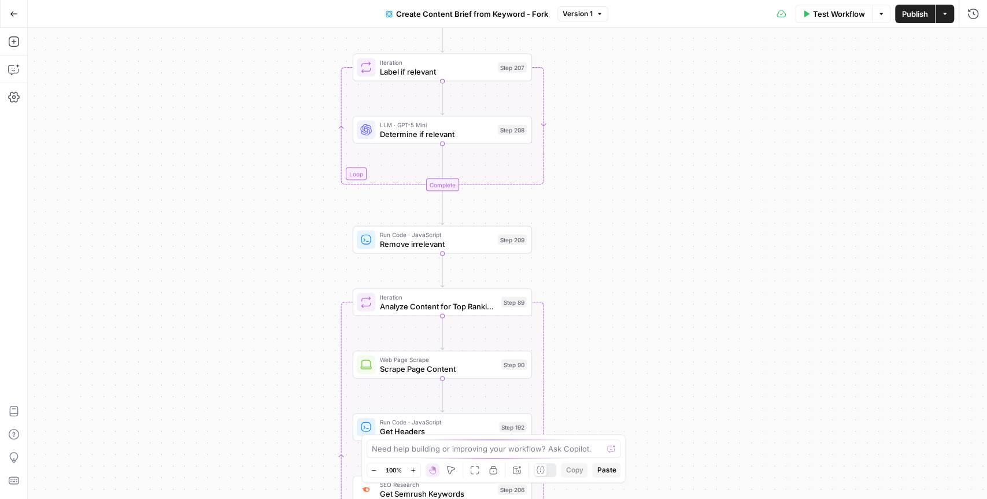
drag, startPoint x: 572, startPoint y: 61, endPoint x: 586, endPoint y: 240, distance: 179.3
click at [586, 240] on div "Workflow Set Inputs Inputs Google Search Perform Google Search Step 51 Loop Ite…" at bounding box center [507, 263] width 959 height 471
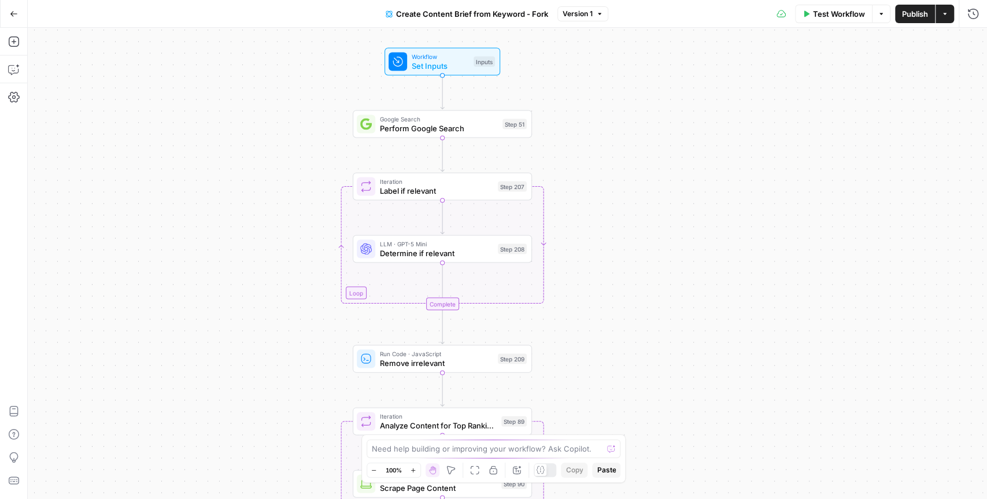
drag, startPoint x: 585, startPoint y: 74, endPoint x: 593, endPoint y: 221, distance: 147.1
click at [592, 221] on div "Workflow Set Inputs Inputs Google Search Perform Google Search Step 51 Loop Ite…" at bounding box center [507, 263] width 959 height 471
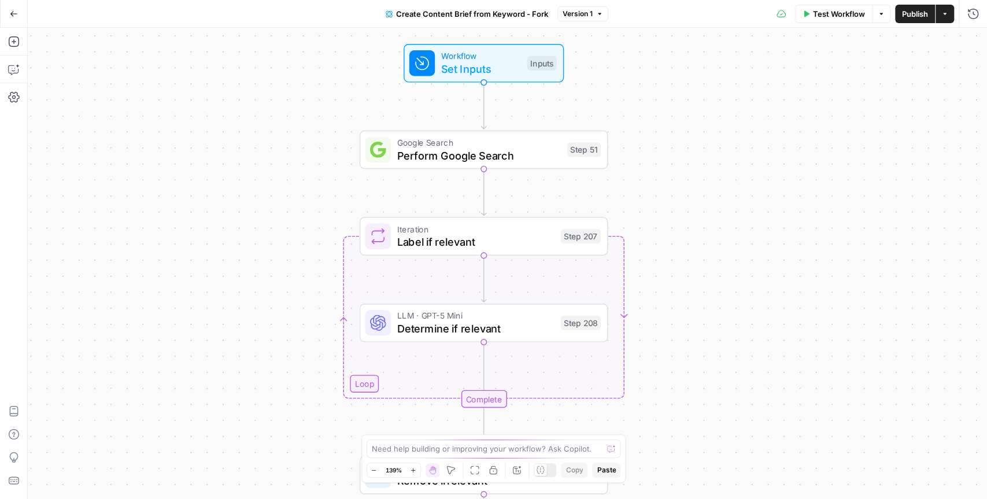
drag, startPoint x: 561, startPoint y: 120, endPoint x: 638, endPoint y: 102, distance: 79.5
click at [638, 102] on div "Workflow Set Inputs Inputs Google Search Perform Google Search Step 51 Loop Ite…" at bounding box center [507, 263] width 959 height 471
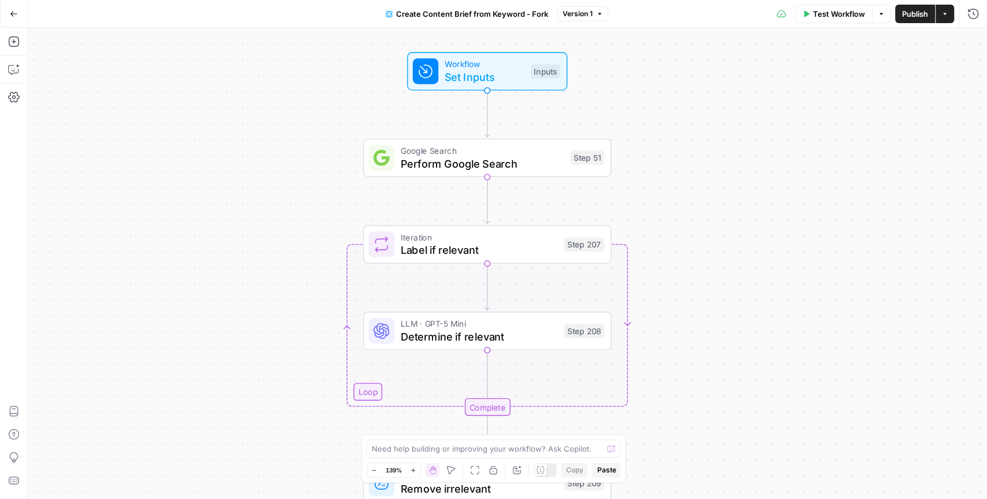
drag, startPoint x: 648, startPoint y: 104, endPoint x: 652, endPoint y: 117, distance: 13.3
click at [652, 117] on div "Workflow Set Inputs Inputs Google Search Perform Google Search Step 51 Loop Ite…" at bounding box center [507, 263] width 959 height 471
click at [213, 136] on div "Workflow Set Inputs Inputs Google Search Perform Google Search Step 51 Loop Ite…" at bounding box center [507, 263] width 959 height 471
click at [16, 42] on icon "button" at bounding box center [14, 42] width 12 height 12
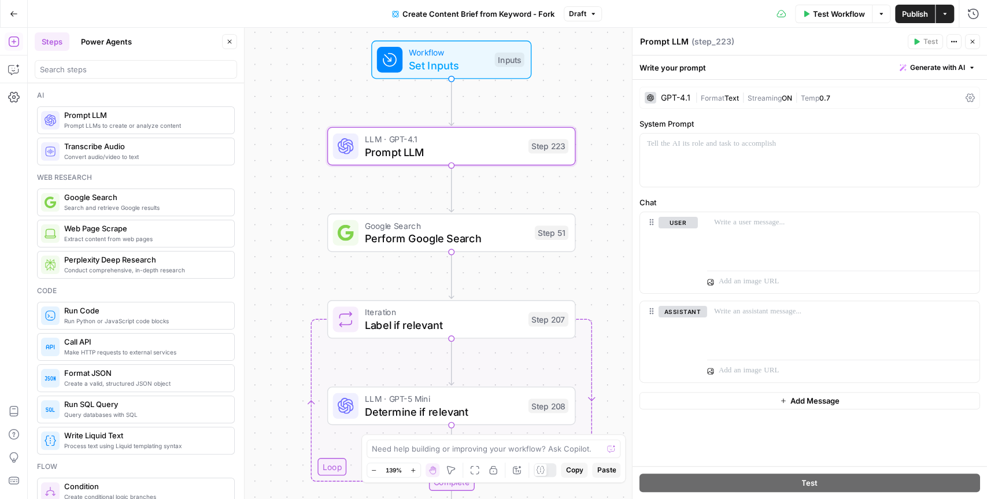
drag, startPoint x: 476, startPoint y: 116, endPoint x: 439, endPoint y: 104, distance: 38.6
click at [439, 104] on div "Workflow Set Inputs Inputs LLM · GPT-4.1 Prompt LLM Step 223 Google Search Perf…" at bounding box center [507, 263] width 959 height 471
click at [675, 94] on div "GPT-4.1" at bounding box center [675, 98] width 29 height 8
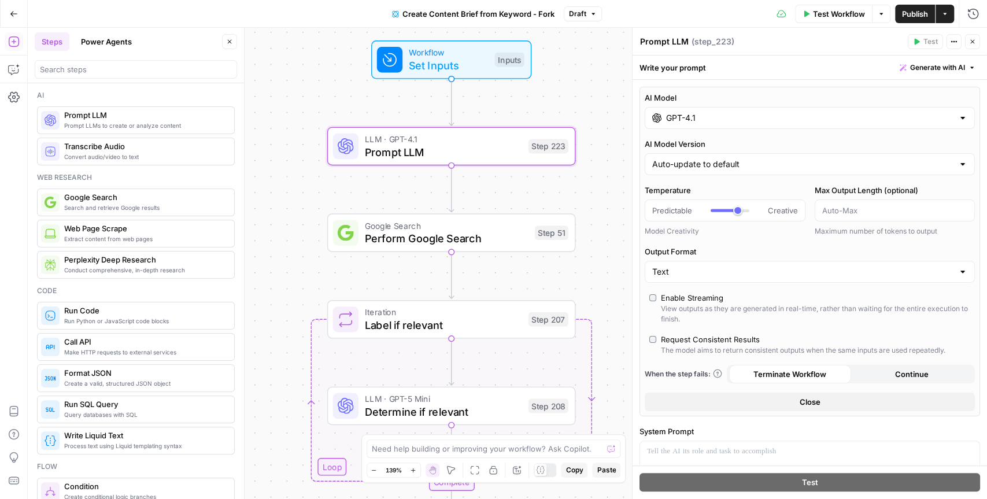
click at [677, 115] on input "GPT-4.1" at bounding box center [809, 118] width 287 height 12
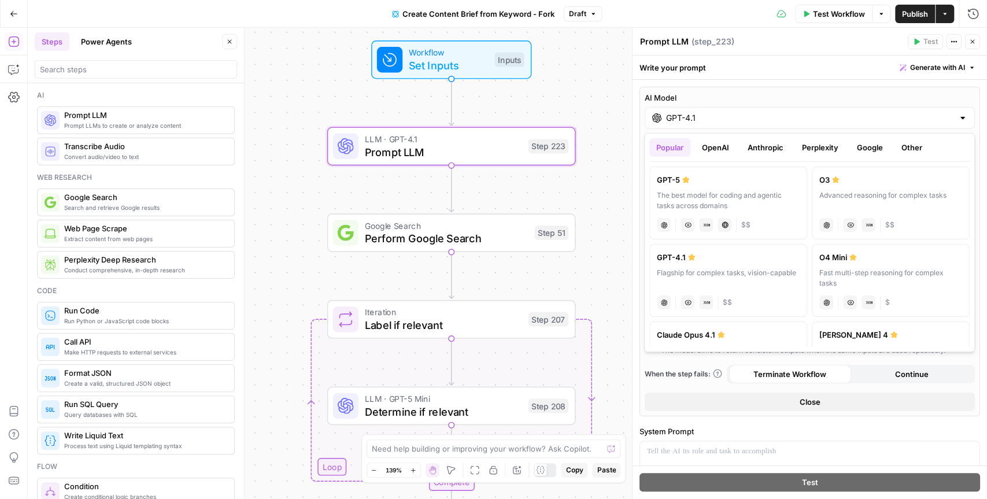
click at [719, 152] on button "OpenAI" at bounding box center [715, 147] width 41 height 19
click at [820, 147] on button "Perplexity" at bounding box center [820, 147] width 50 height 19
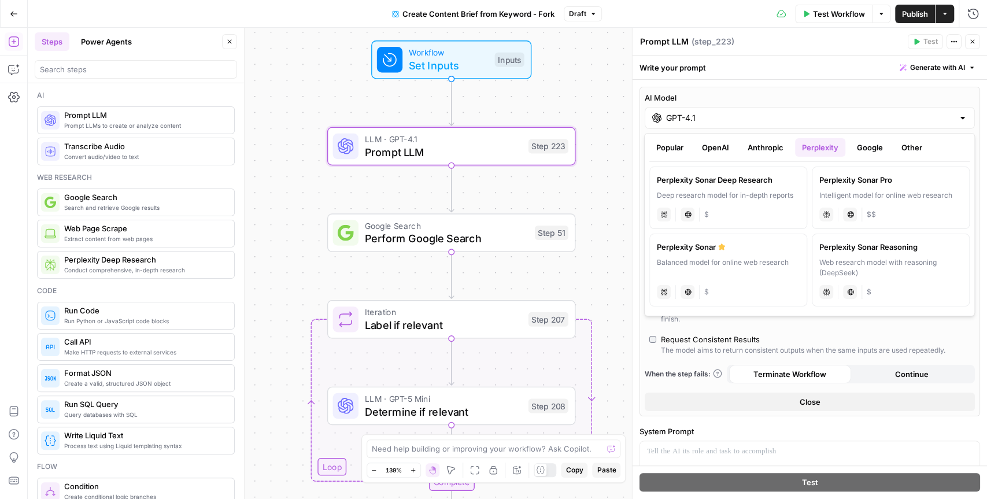
click at [711, 148] on button "OpenAI" at bounding box center [715, 147] width 41 height 19
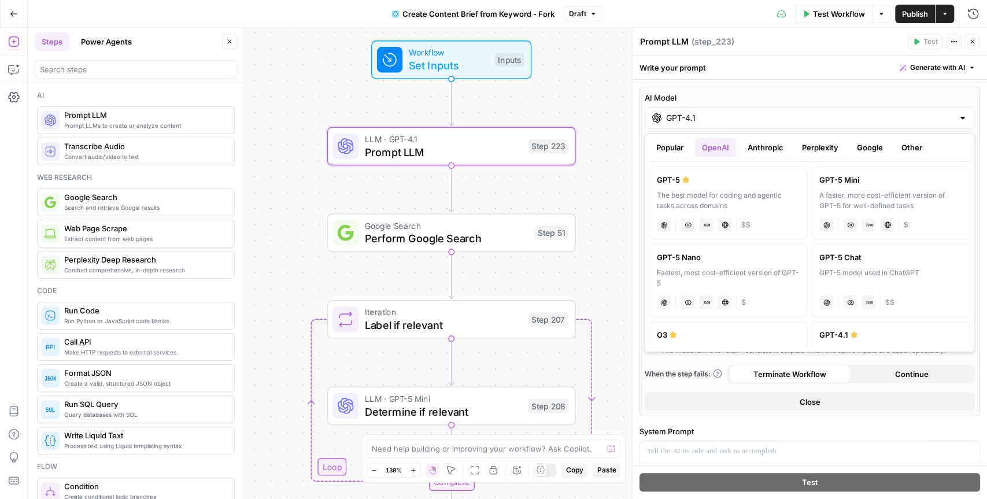
click at [755, 143] on button "Anthropic" at bounding box center [766, 147] width 50 height 19
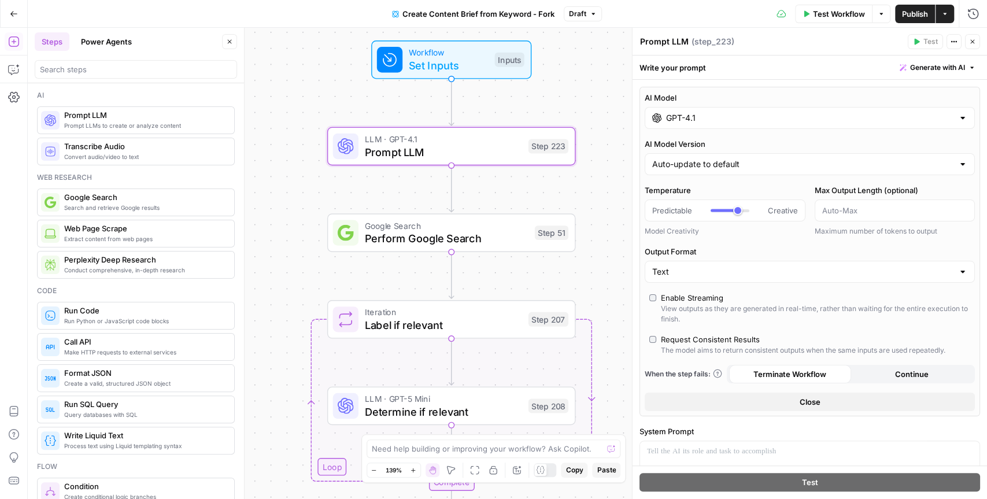
click at [860, 94] on label "AI Model" at bounding box center [810, 98] width 330 height 12
click at [860, 112] on input "GPT-4.1" at bounding box center [809, 118] width 287 height 12
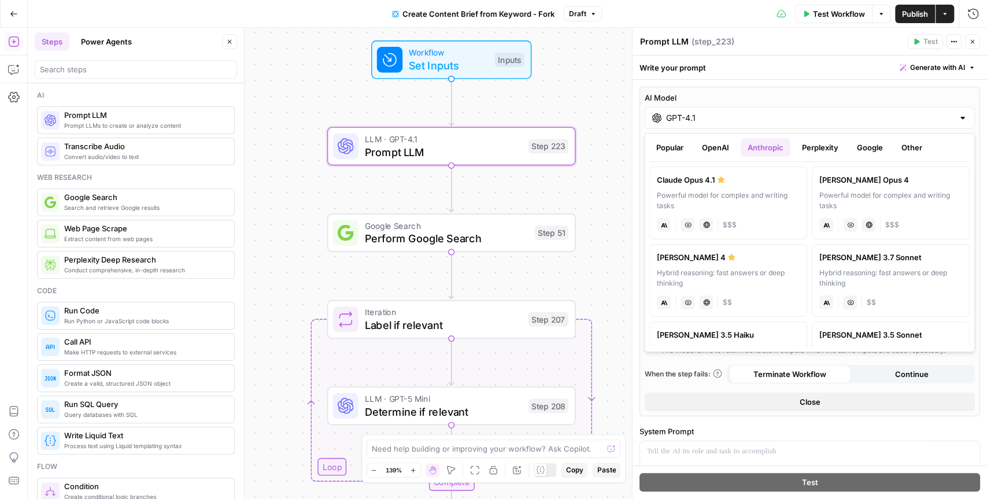
click at [859, 75] on div "Write your prompt Generate with AI" at bounding box center [810, 68] width 354 height 24
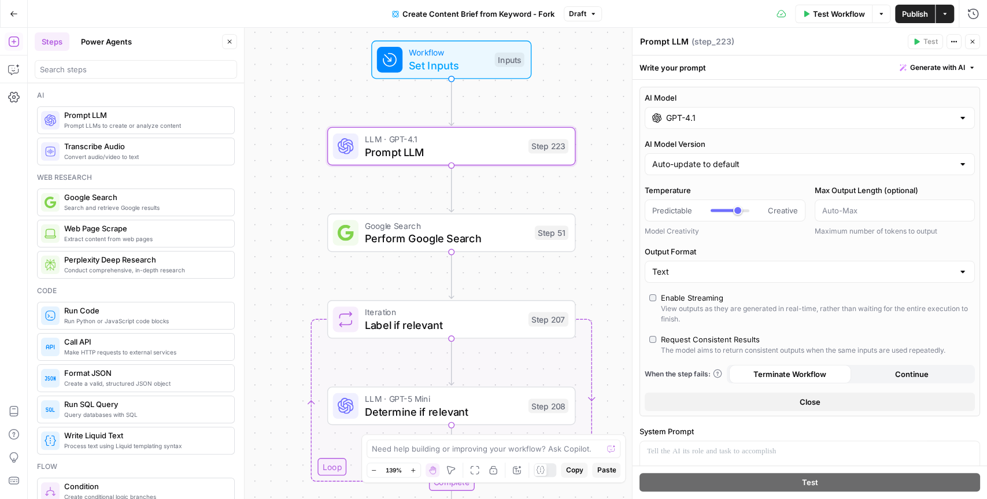
click at [975, 38] on icon "button" at bounding box center [972, 41] width 7 height 7
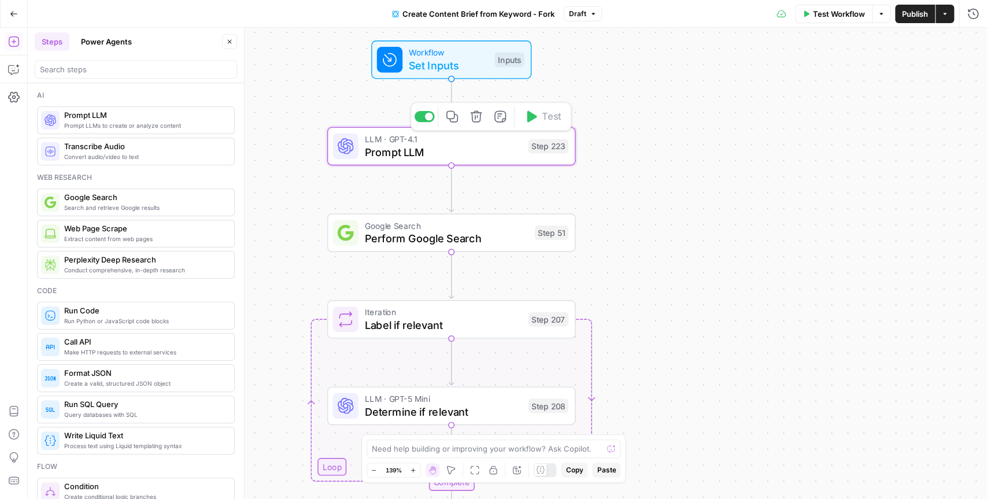
click at [484, 120] on button "Delete step" at bounding box center [476, 116] width 21 height 21
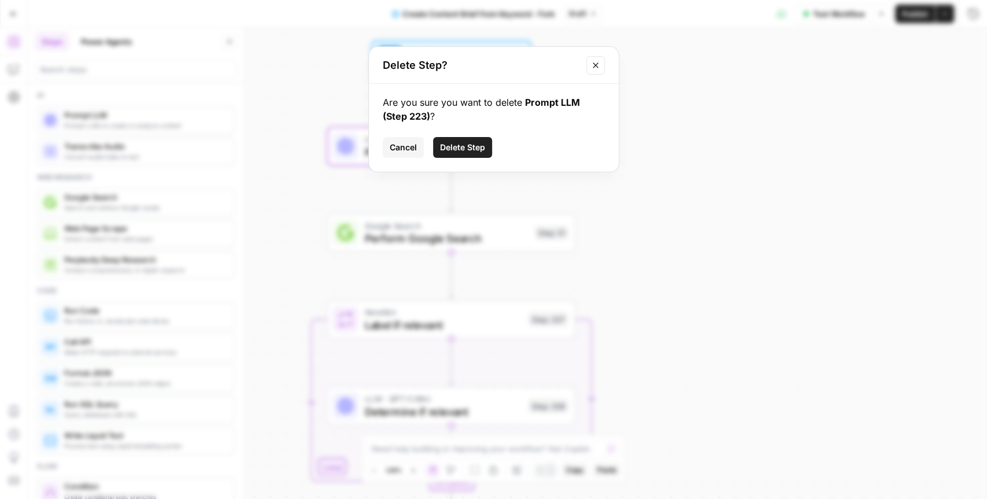
click at [465, 146] on span "Delete Step" at bounding box center [462, 148] width 45 height 12
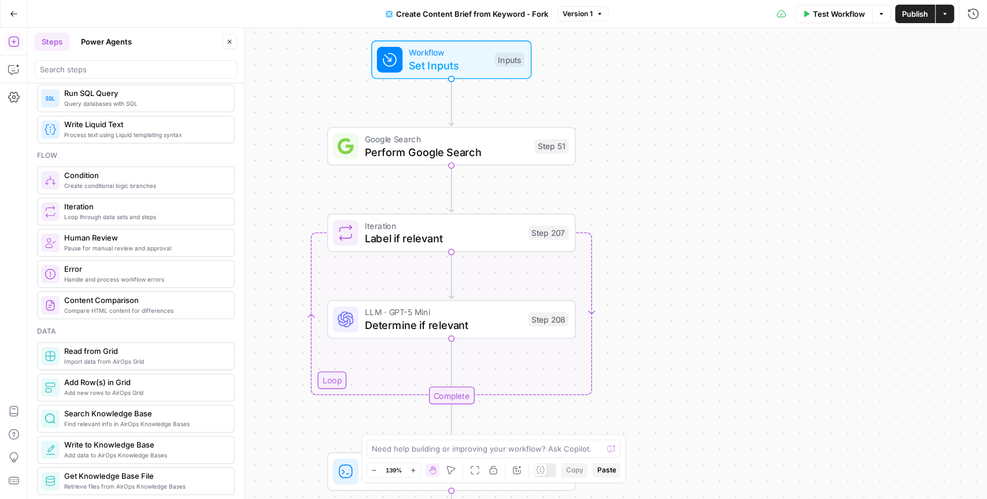
scroll to position [316, 0]
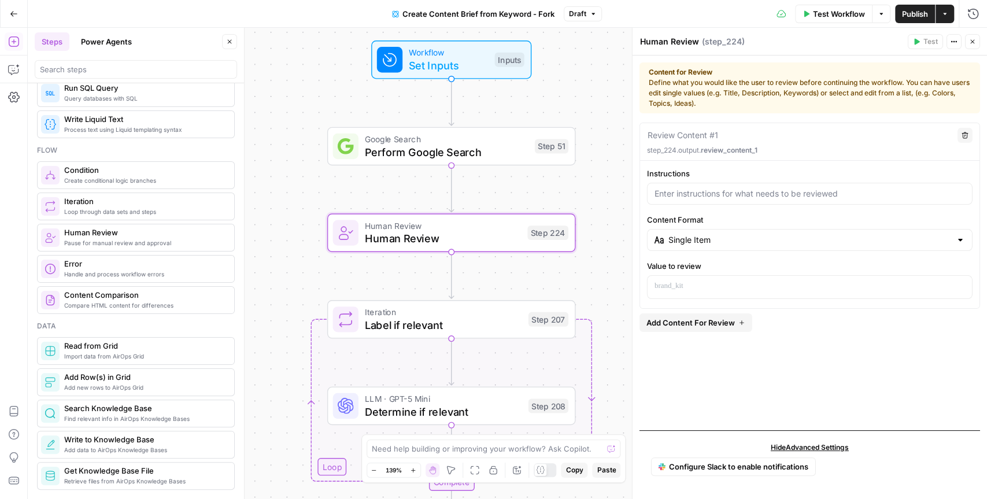
click at [973, 42] on icon "button" at bounding box center [972, 41] width 7 height 7
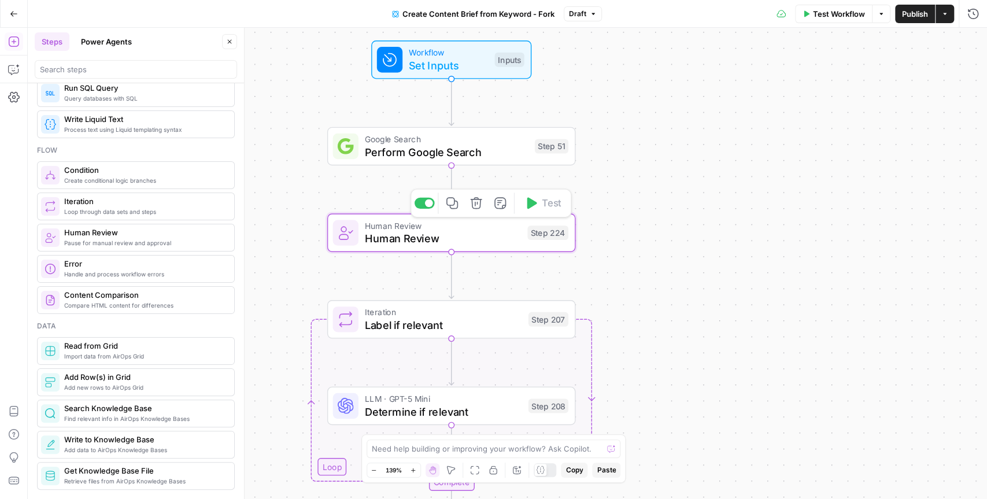
click at [478, 208] on icon "button" at bounding box center [476, 203] width 12 height 12
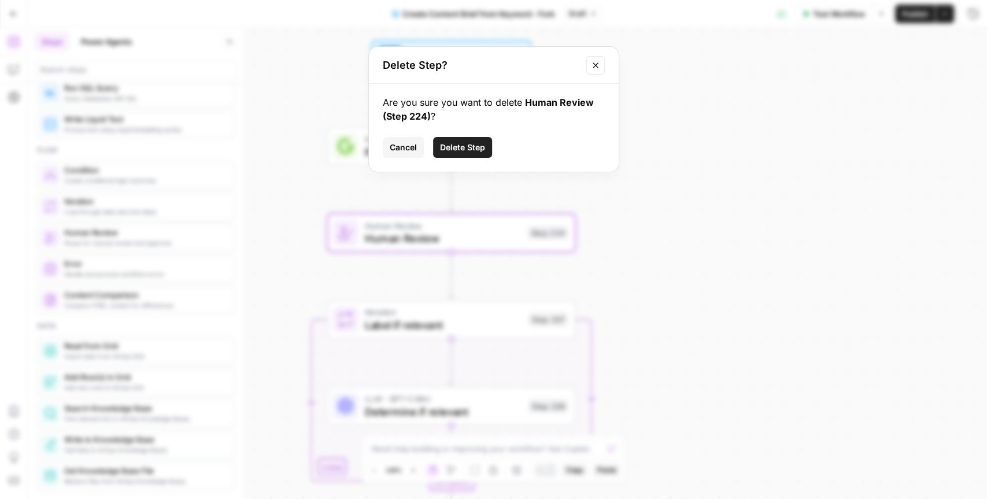
click at [475, 145] on span "Delete Step" at bounding box center [462, 148] width 45 height 12
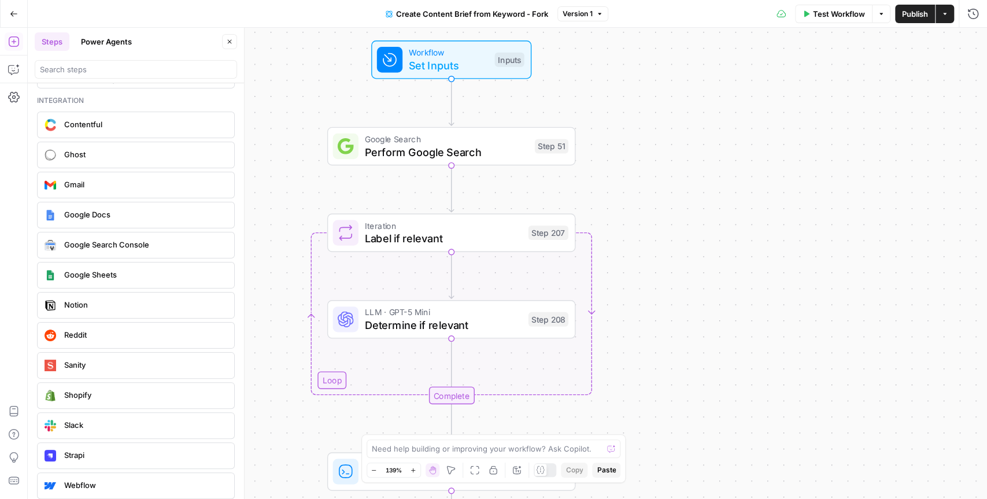
scroll to position [2041, 0]
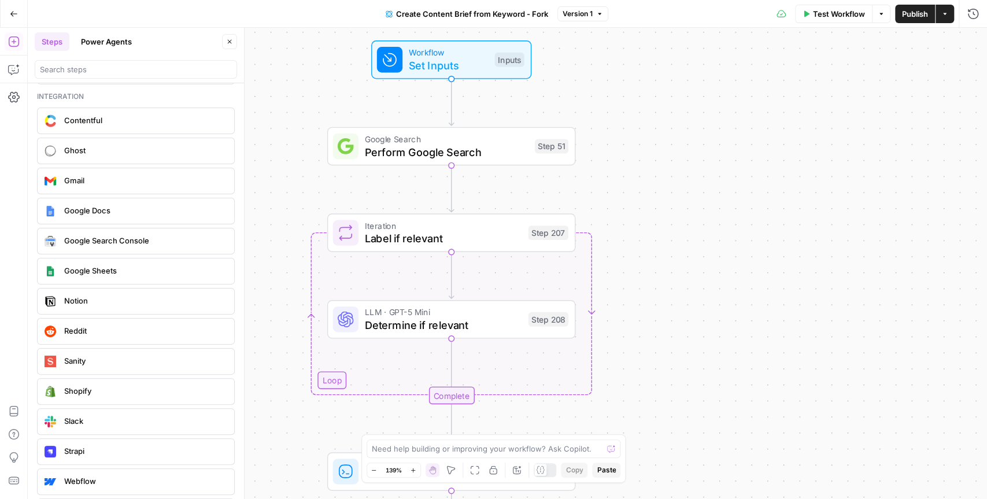
click at [210, 12] on div "Go Back Create Content Brief from Keyword - Fork Version 1 Test Workflow Option…" at bounding box center [493, 13] width 987 height 27
click at [229, 39] on icon "button" at bounding box center [229, 41] width 7 height 7
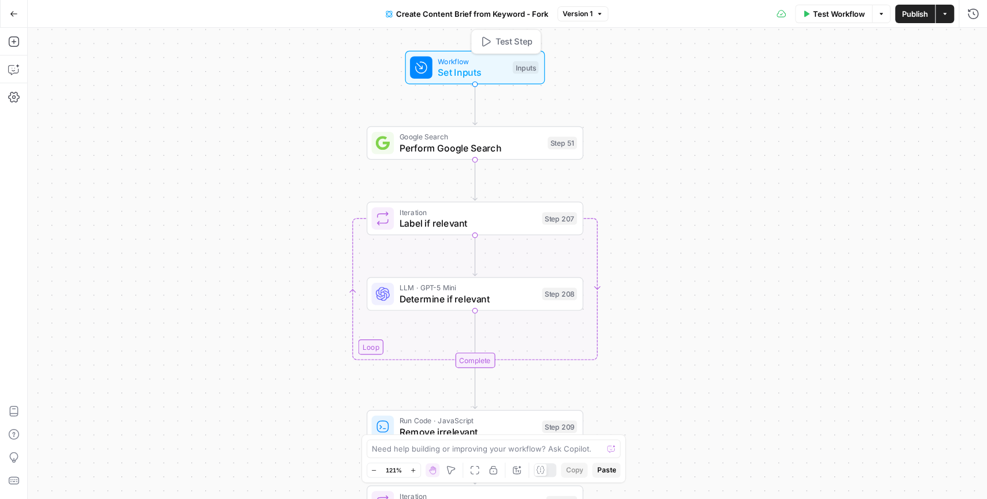
click at [486, 71] on span "Set Inputs" at bounding box center [472, 72] width 69 height 14
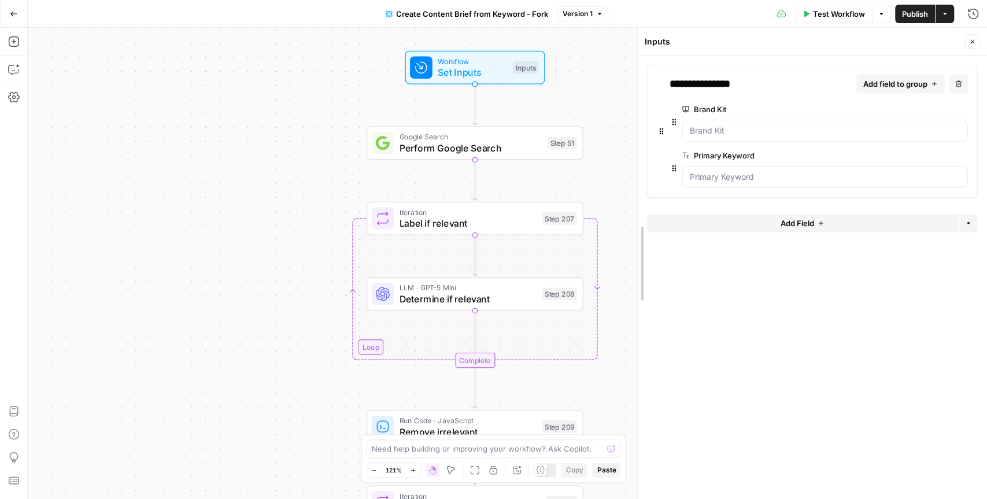
drag, startPoint x: 628, startPoint y: 102, endPoint x: 642, endPoint y: 83, distance: 23.1
click at [642, 83] on div at bounding box center [638, 263] width 12 height 471
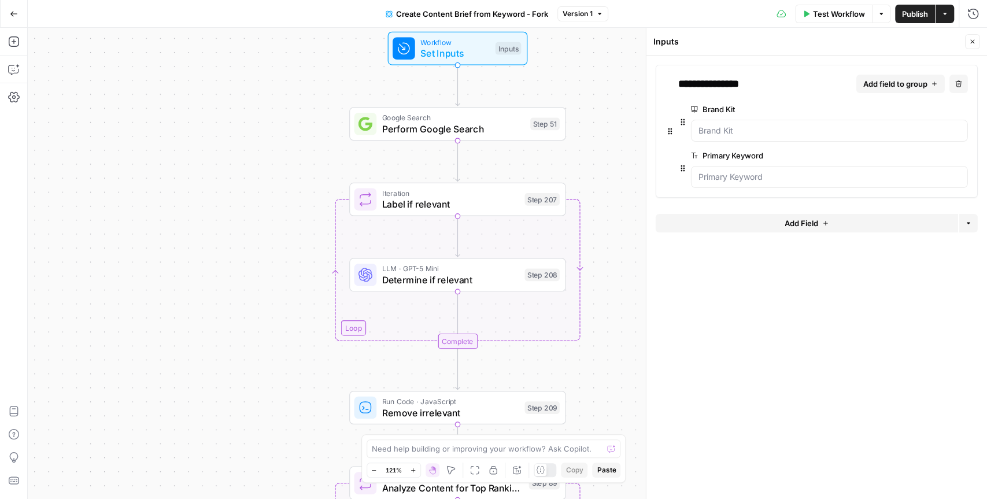
drag, startPoint x: 626, startPoint y: 113, endPoint x: 609, endPoint y: 94, distance: 25.4
click at [609, 94] on div "Workflow Set Inputs Inputs Google Search Perform Google Search Step 51 Loop Ite…" at bounding box center [507, 263] width 959 height 471
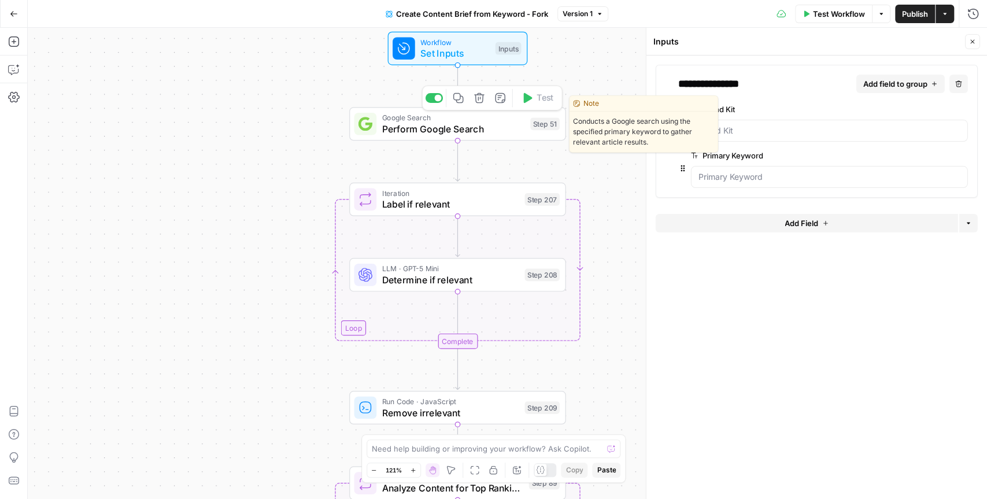
click at [496, 128] on span "Perform Google Search" at bounding box center [453, 129] width 143 height 14
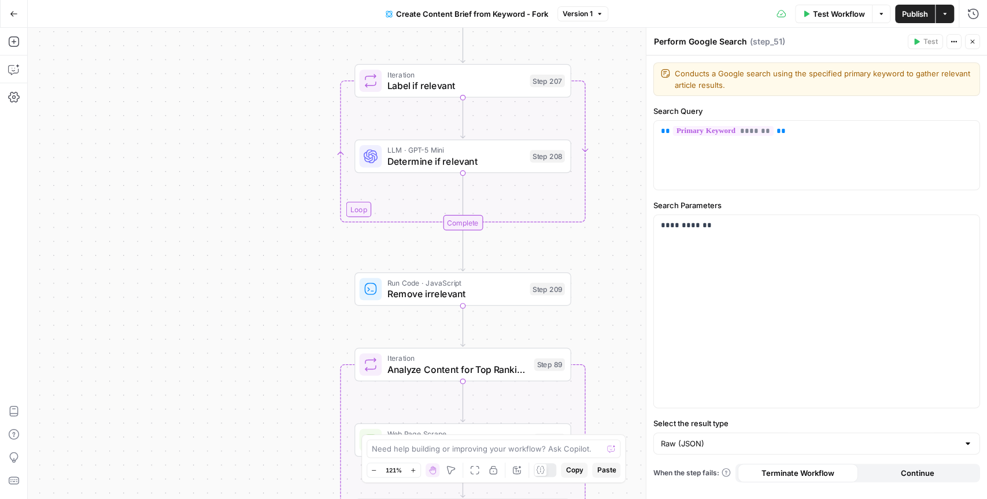
drag, startPoint x: 632, startPoint y: 341, endPoint x: 637, endPoint y: 222, distance: 118.7
click at [637, 222] on div "Workflow Set Inputs Inputs Google Search Perform Google Search Step 51 Loop Ite…" at bounding box center [507, 263] width 959 height 471
click at [491, 164] on span "Determine if relevant" at bounding box center [455, 161] width 137 height 14
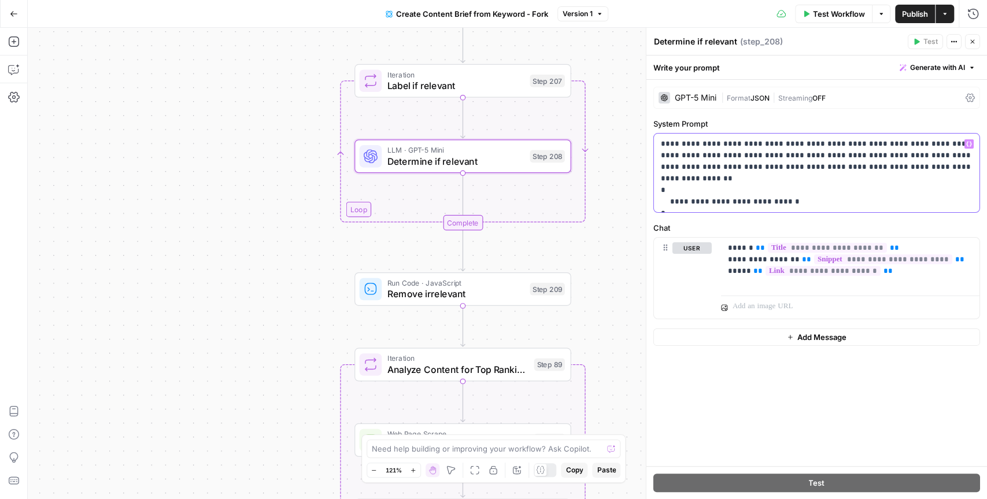
click at [888, 154] on p "**********" at bounding box center [817, 172] width 312 height 69
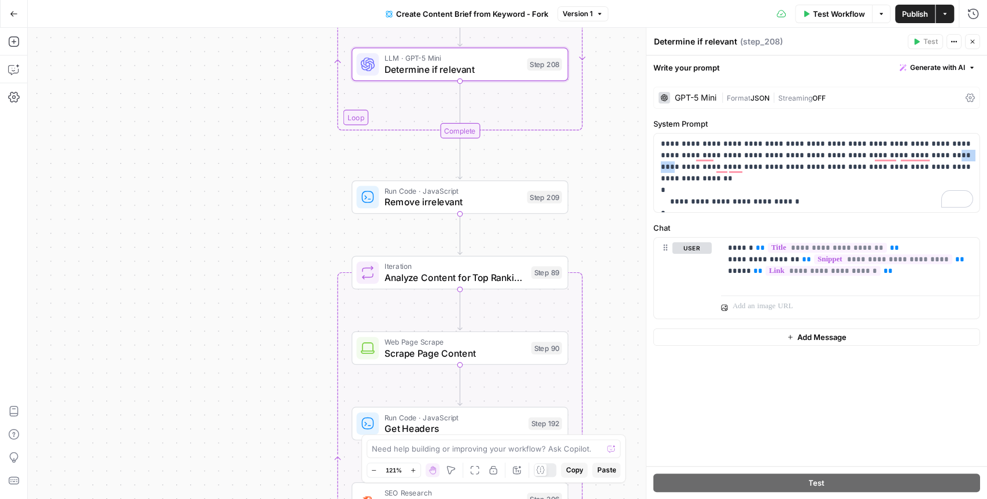
drag, startPoint x: 615, startPoint y: 274, endPoint x: 611, endPoint y: 181, distance: 92.6
click at [611, 181] on div "Workflow Set Inputs Inputs Google Search Perform Google Search Step 51 Loop Ite…" at bounding box center [507, 263] width 959 height 471
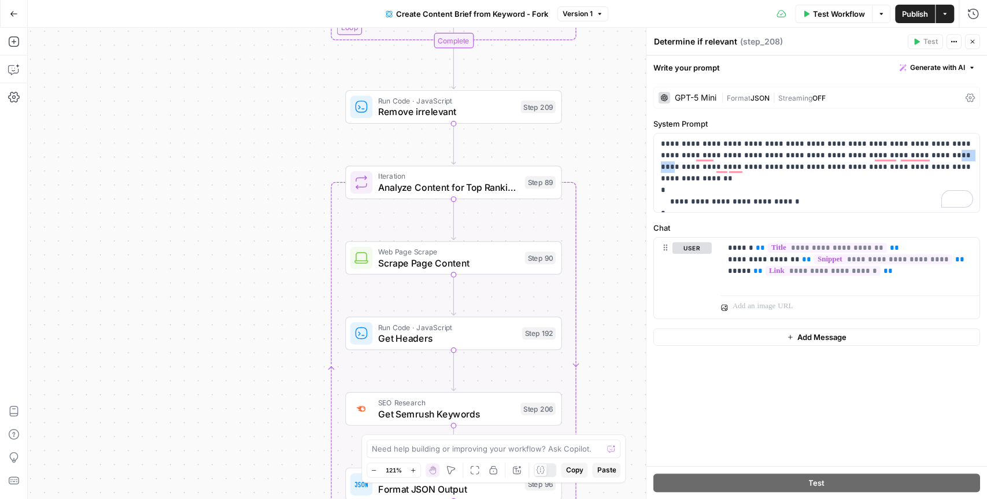
drag, startPoint x: 607, startPoint y: 235, endPoint x: 600, endPoint y: 143, distance: 92.2
click at [600, 143] on div "Workflow Set Inputs Inputs Google Search Perform Google Search Step 51 Loop Ite…" at bounding box center [507, 263] width 959 height 471
click at [483, 109] on span "Remove irrelevant" at bounding box center [445, 109] width 137 height 14
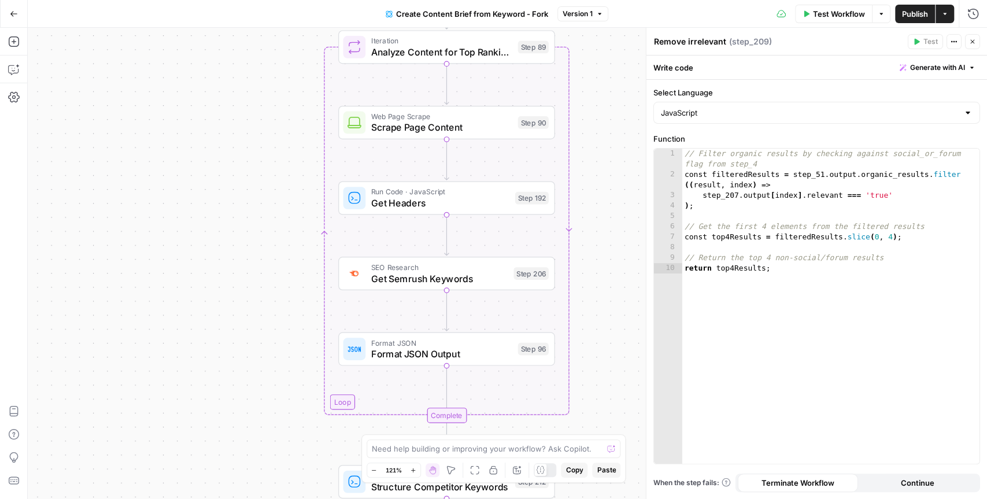
drag, startPoint x: 614, startPoint y: 207, endPoint x: 607, endPoint y: 75, distance: 132.6
click at [608, 74] on div "Workflow Set Inputs Inputs Google Search Perform Google Search Step 51 Loop Ite…" at bounding box center [507, 263] width 959 height 471
click at [468, 128] on span "Scrape Page Content" at bounding box center [441, 127] width 141 height 14
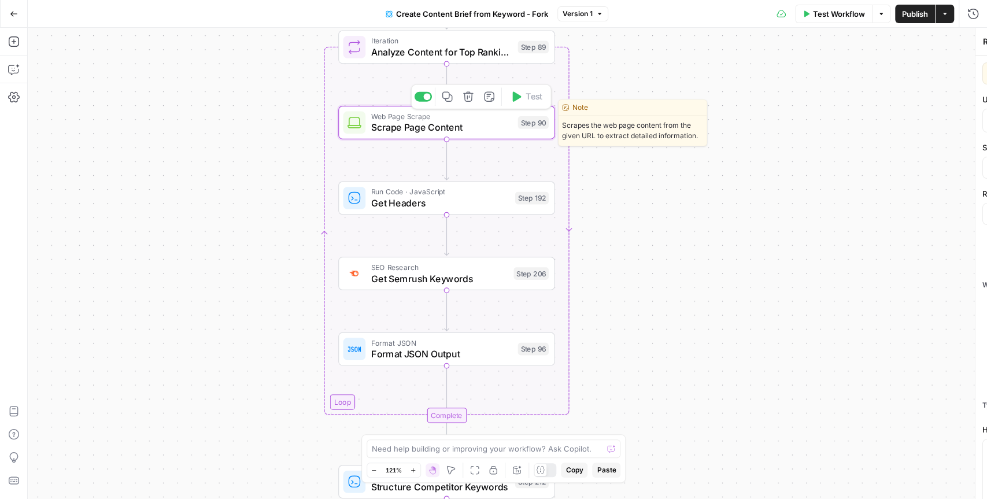
type textarea "Scrape Page Content"
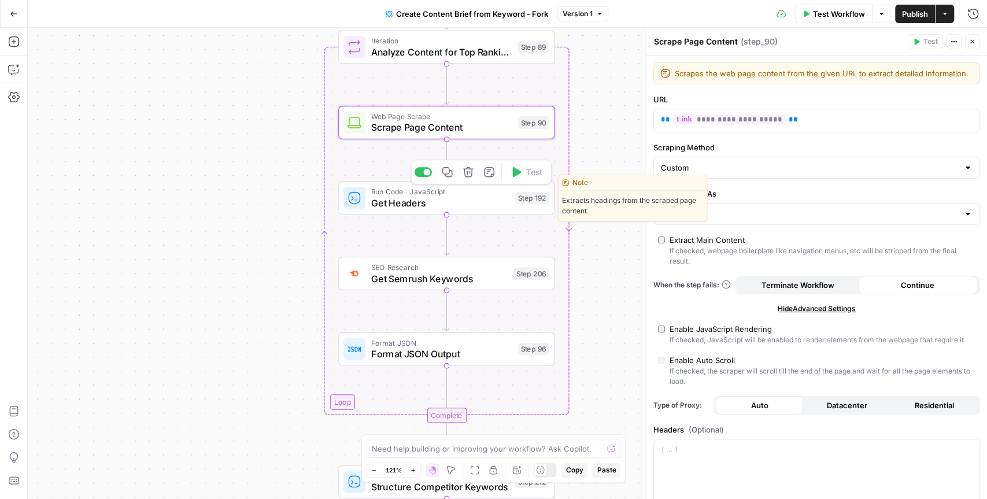
click at [458, 197] on span "Get Headers" at bounding box center [440, 203] width 138 height 14
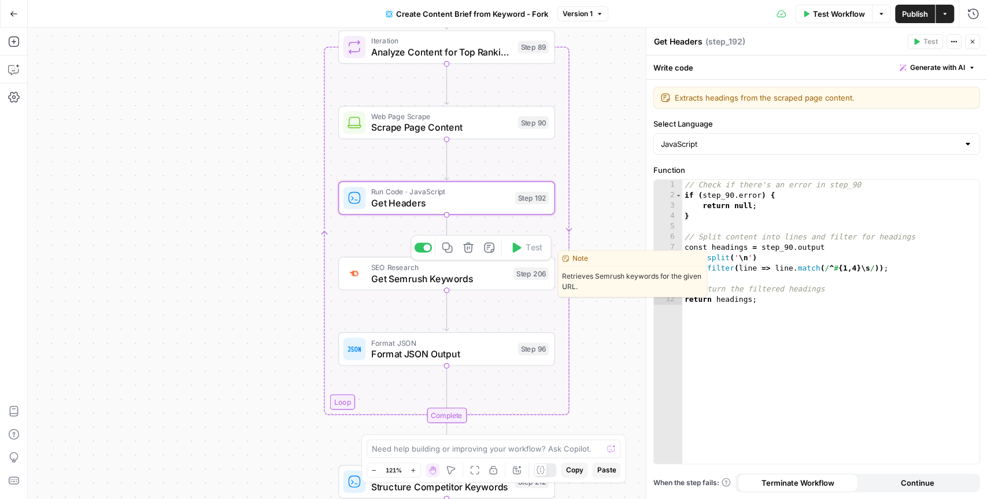
click at [396, 286] on div "SEO Research Get Semrush Keywords Step 206 Copy step Delete step Edit Note Test" at bounding box center [446, 274] width 217 height 34
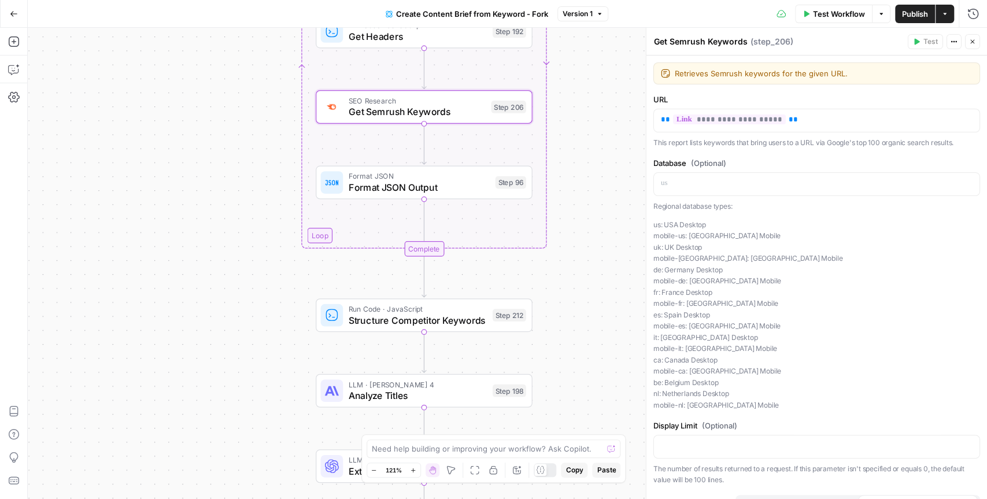
drag, startPoint x: 282, startPoint y: 356, endPoint x: 260, endPoint y: 179, distance: 178.2
click at [260, 179] on div "Workflow Set Inputs Inputs Google Search Perform Google Search Step 51 Loop Ite…" at bounding box center [507, 263] width 959 height 471
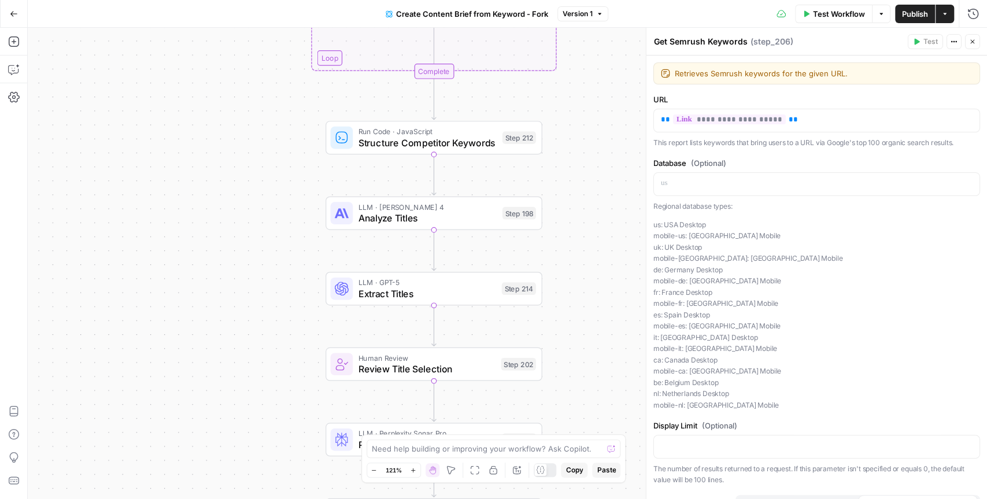
drag, startPoint x: 266, startPoint y: 252, endPoint x: 275, endPoint y: 85, distance: 167.3
click at [275, 85] on div "Workflow Set Inputs Inputs Google Search Perform Google Search Step 51 Loop Ite…" at bounding box center [507, 263] width 959 height 471
click at [470, 139] on span "Structure Competitor Keywords" at bounding box center [428, 142] width 138 height 14
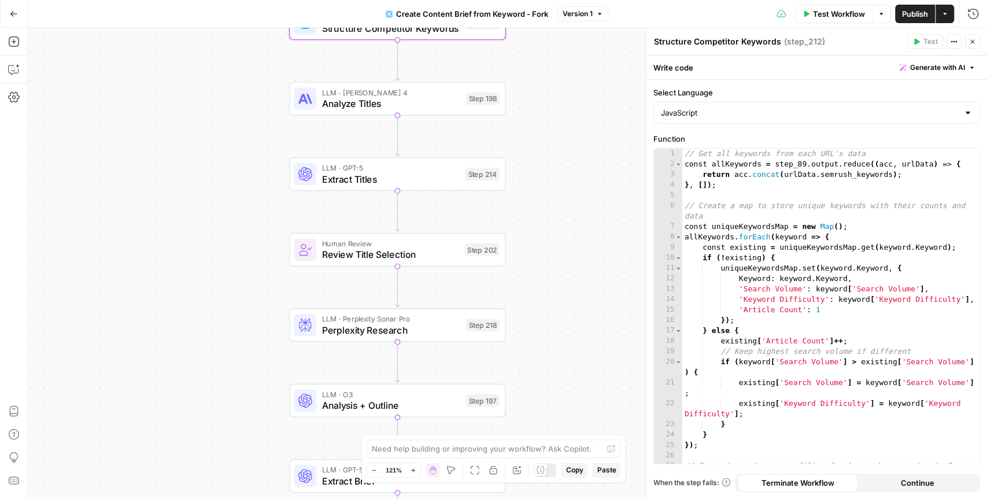
drag, startPoint x: 592, startPoint y: 273, endPoint x: 555, endPoint y: 158, distance: 120.1
click at [555, 158] on div "Workflow Set Inputs Inputs Google Search Perform Google Search Step 51 Loop Ite…" at bounding box center [507, 263] width 959 height 471
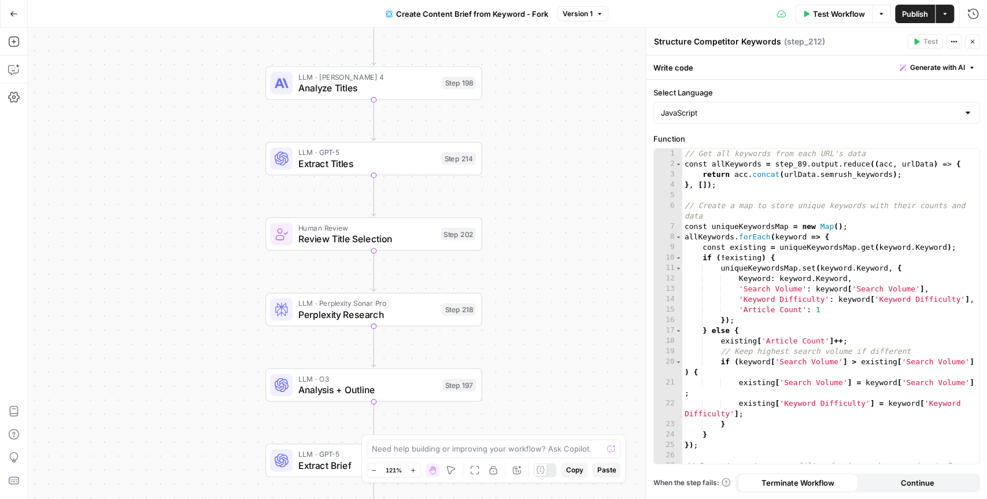
drag, startPoint x: 544, startPoint y: 166, endPoint x: 522, endPoint y: 150, distance: 27.0
click at [522, 150] on div "Workflow Set Inputs Inputs Google Search Perform Google Search Step 51 Loop Ite…" at bounding box center [507, 263] width 959 height 471
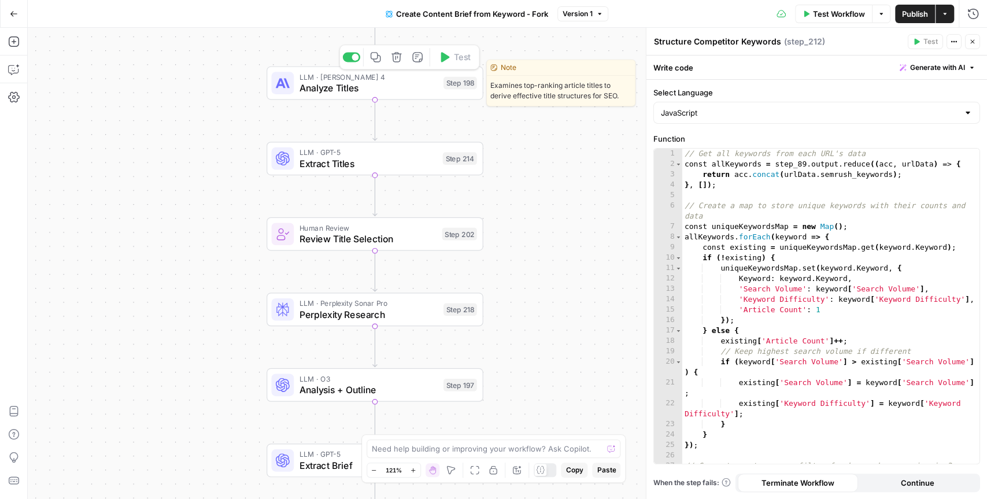
click at [423, 87] on span "Analyze Titles" at bounding box center [369, 88] width 138 height 14
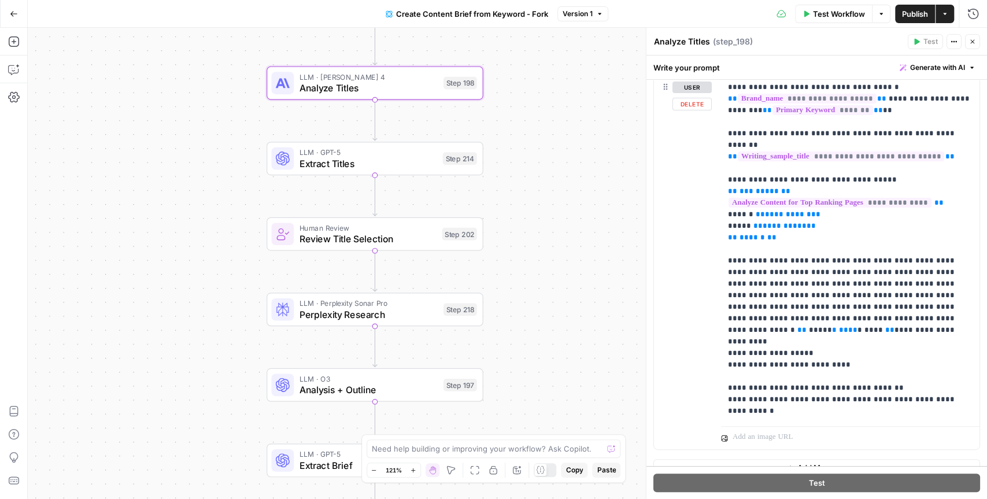
scroll to position [170, 0]
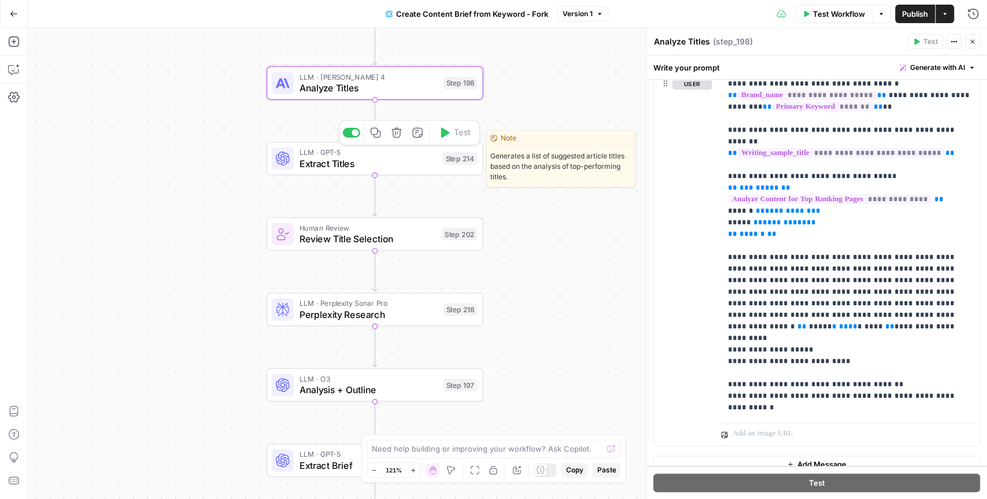
click at [417, 158] on span "Extract Titles" at bounding box center [369, 164] width 138 height 14
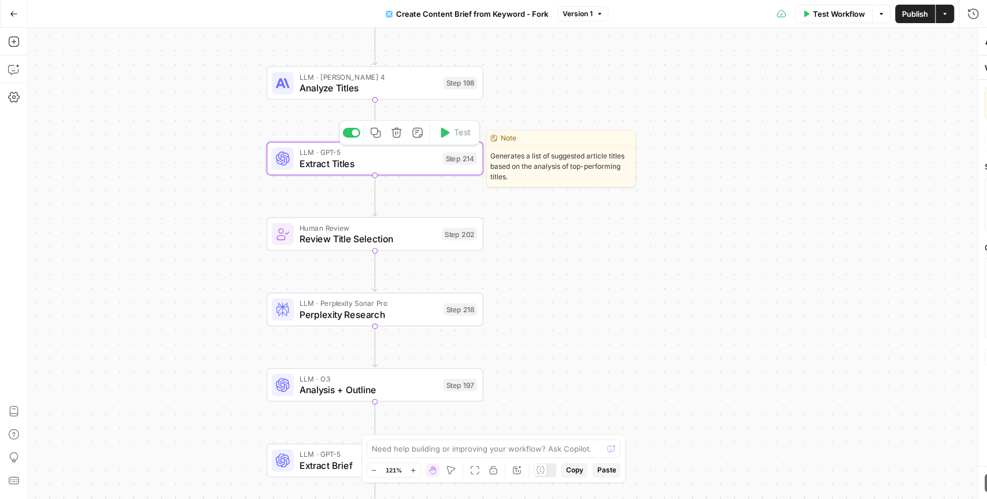
type textarea "Extract Titles"
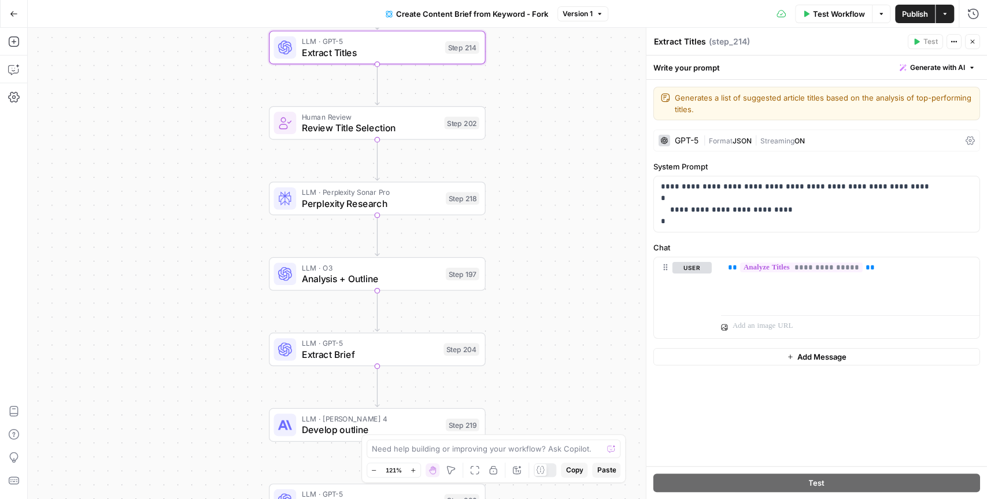
drag, startPoint x: 577, startPoint y: 331, endPoint x: 578, endPoint y: 220, distance: 111.0
click at [578, 220] on div "Workflow Set Inputs Inputs Google Search Perform Google Search Step 51 Loop Ite…" at bounding box center [507, 263] width 959 height 471
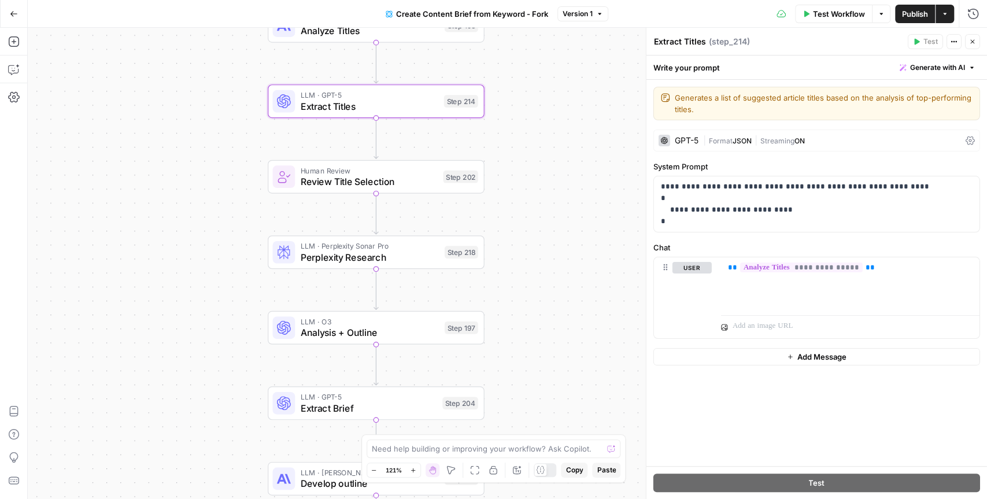
drag, startPoint x: 562, startPoint y: 190, endPoint x: 562, endPoint y: 246, distance: 55.5
click at [562, 246] on div "Workflow Set Inputs Inputs Google Search Perform Google Search Step 51 Loop Ite…" at bounding box center [507, 263] width 959 height 471
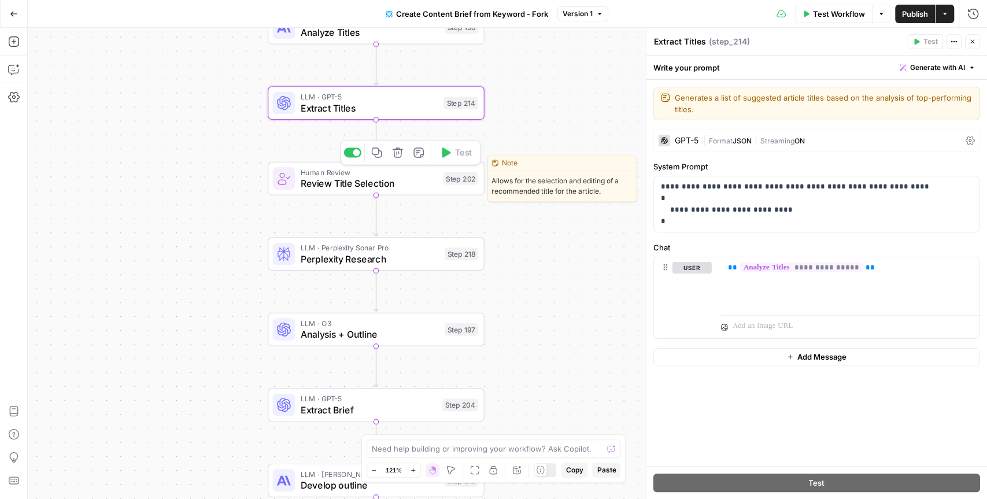
click at [383, 182] on span "Review Title Selection" at bounding box center [369, 183] width 137 height 14
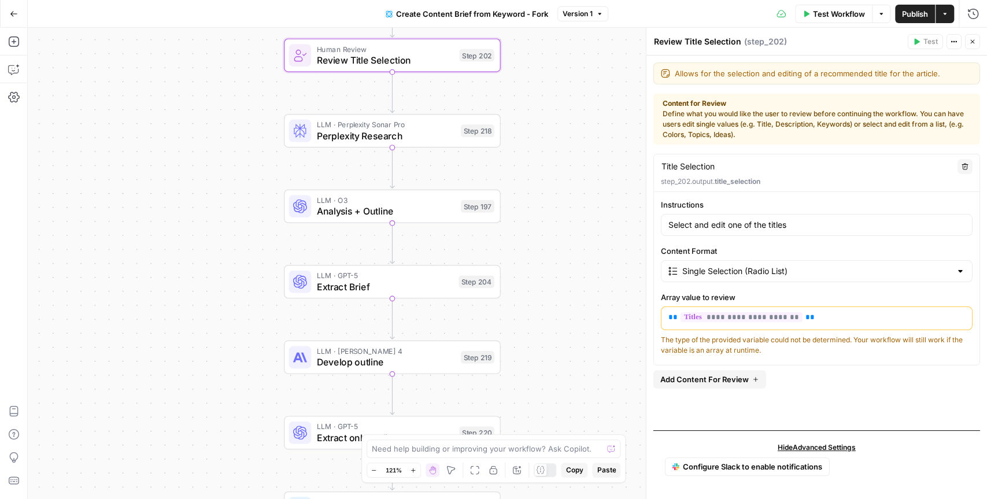
drag, startPoint x: 199, startPoint y: 265, endPoint x: 215, endPoint y: 141, distance: 125.2
click at [215, 141] on div "Workflow Set Inputs Inputs Google Search Perform Google Search Step 51 Loop Ite…" at bounding box center [507, 263] width 959 height 471
click at [357, 136] on span "Perplexity Research" at bounding box center [385, 135] width 138 height 14
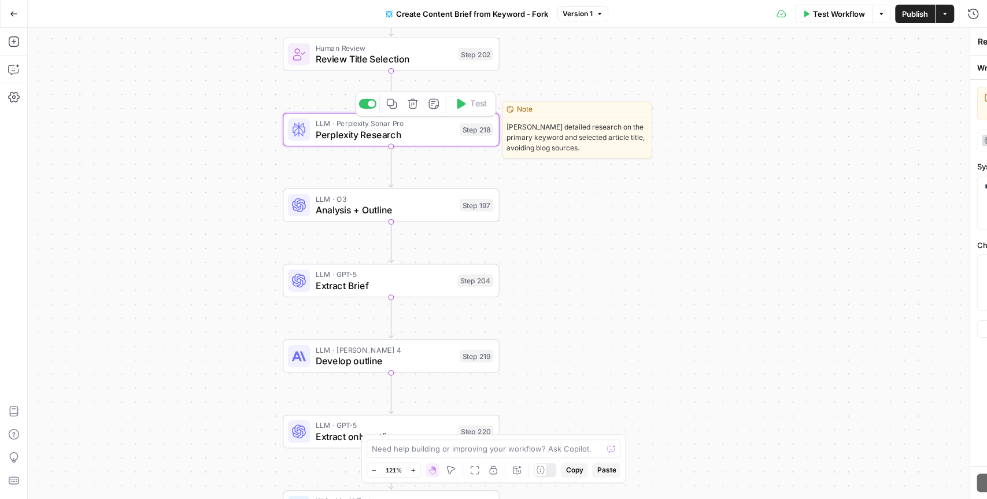
type textarea "Perplexity Research"
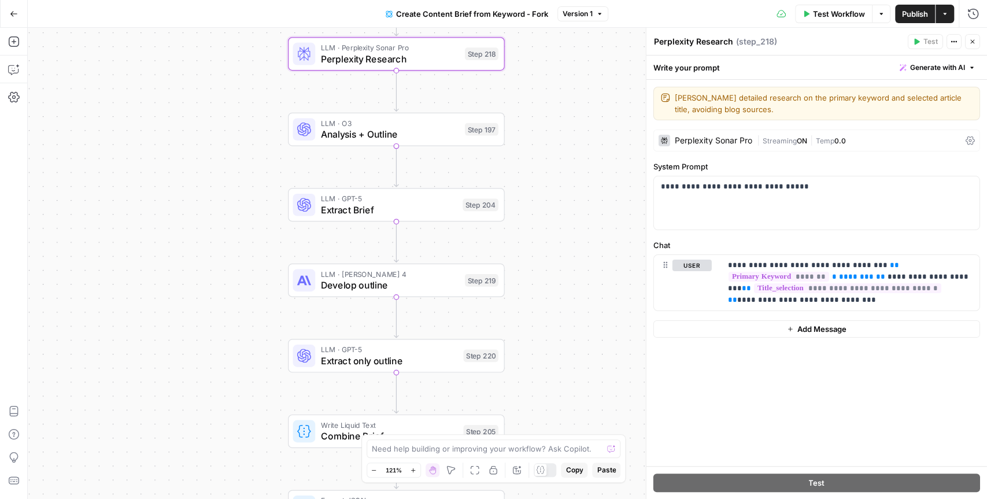
drag, startPoint x: 544, startPoint y: 286, endPoint x: 548, endPoint y: 209, distance: 76.5
click at [548, 209] on div "Workflow Set Inputs Inputs Google Search Perform Google Search Step 51 Loop Ite…" at bounding box center [507, 263] width 959 height 471
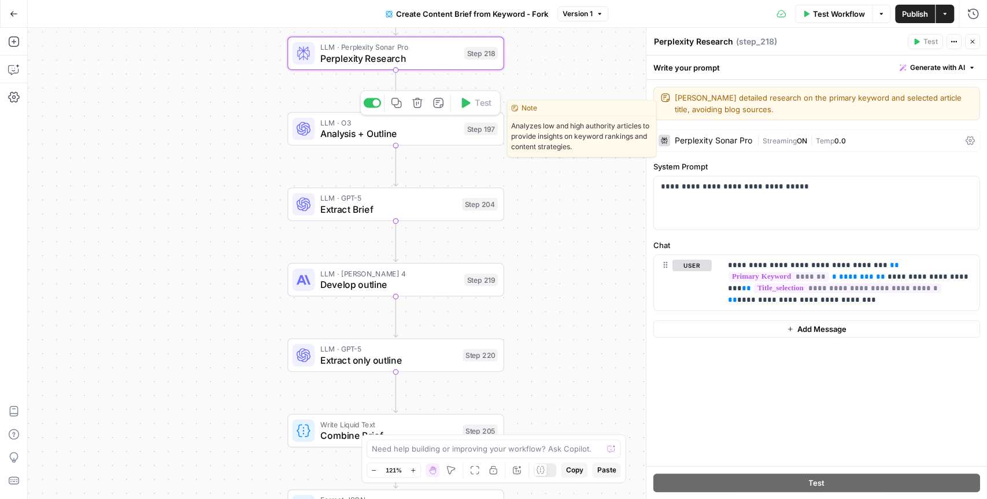
click at [412, 132] on span "Analysis + Outline" at bounding box center [389, 134] width 138 height 14
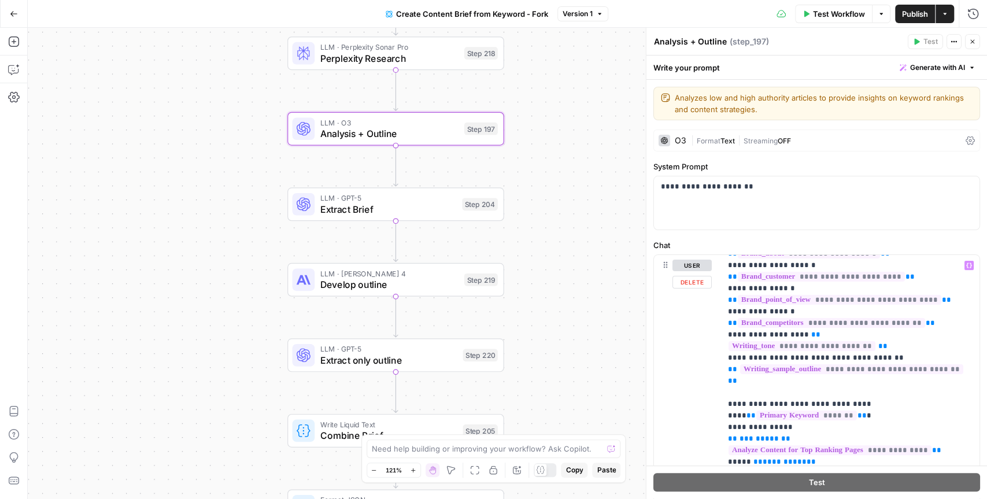
scroll to position [86, 0]
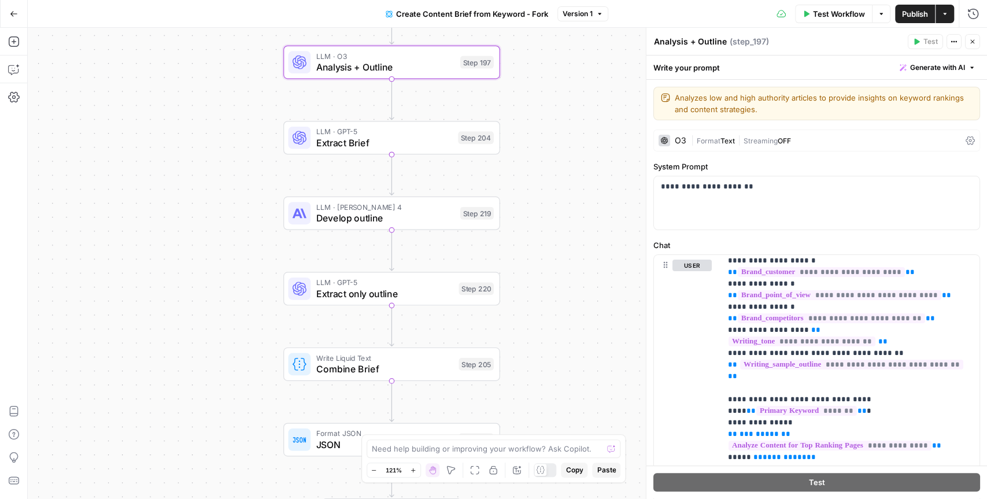
drag, startPoint x: 571, startPoint y: 331, endPoint x: 568, endPoint y: 263, distance: 68.3
click at [568, 263] on div "Workflow Set Inputs Inputs Google Search Perform Google Search Step 51 Loop Ite…" at bounding box center [507, 263] width 959 height 471
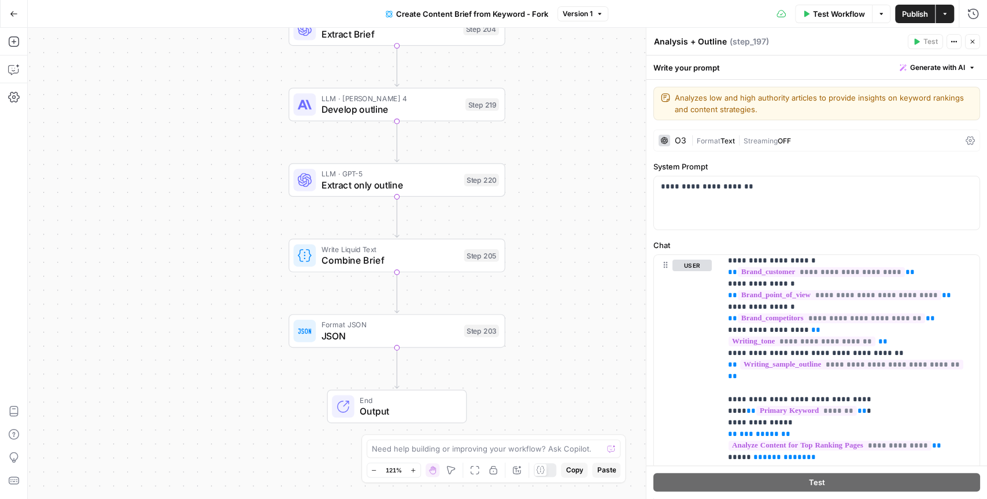
drag, startPoint x: 568, startPoint y: 263, endPoint x: 572, endPoint y: 156, distance: 107.1
click at [572, 156] on div "Workflow Set Inputs Inputs Google Search Perform Google Search Step 51 Loop Ite…" at bounding box center [507, 263] width 959 height 471
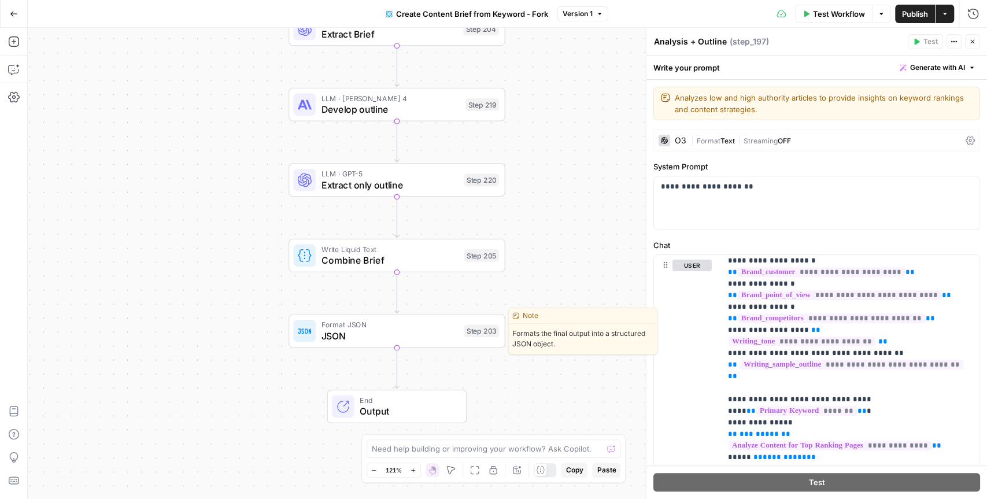
click at [365, 329] on span "JSON" at bounding box center [389, 336] width 137 height 14
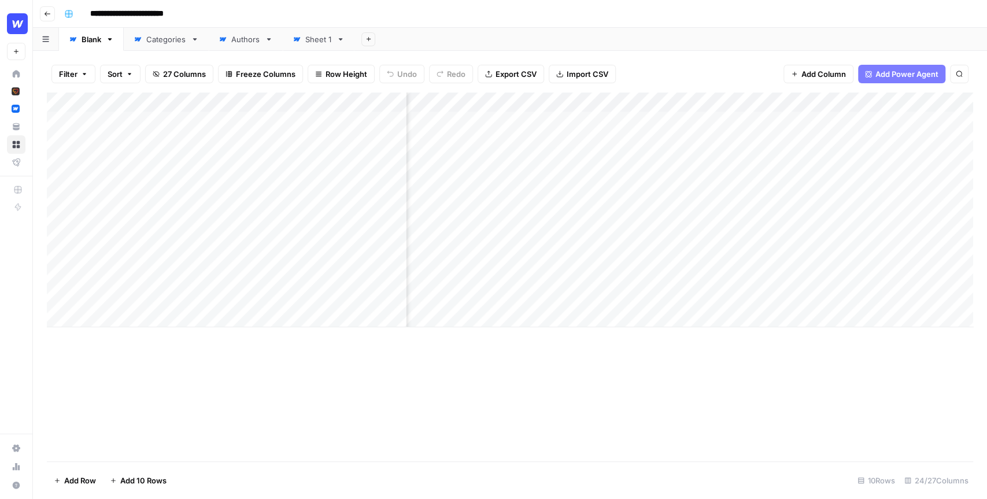
scroll to position [0, 440]
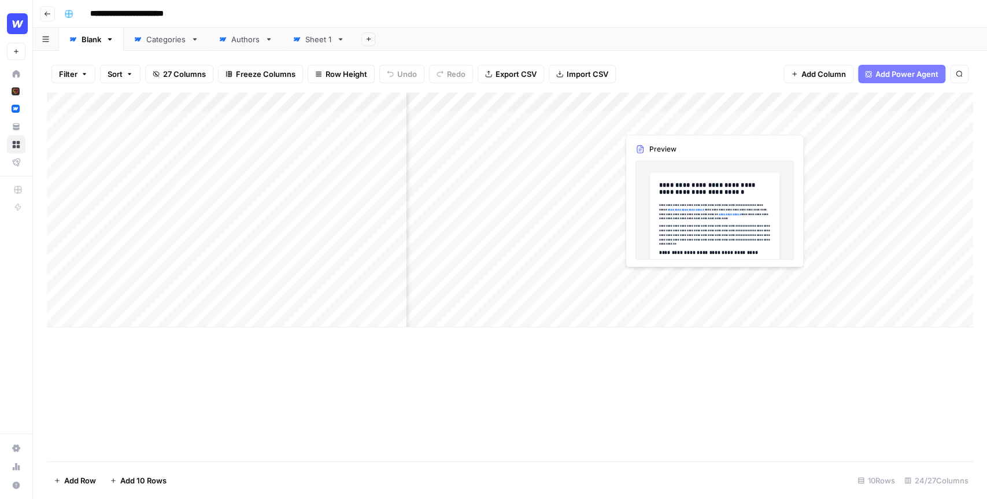
click at [697, 121] on div "Add Column" at bounding box center [510, 210] width 926 height 235
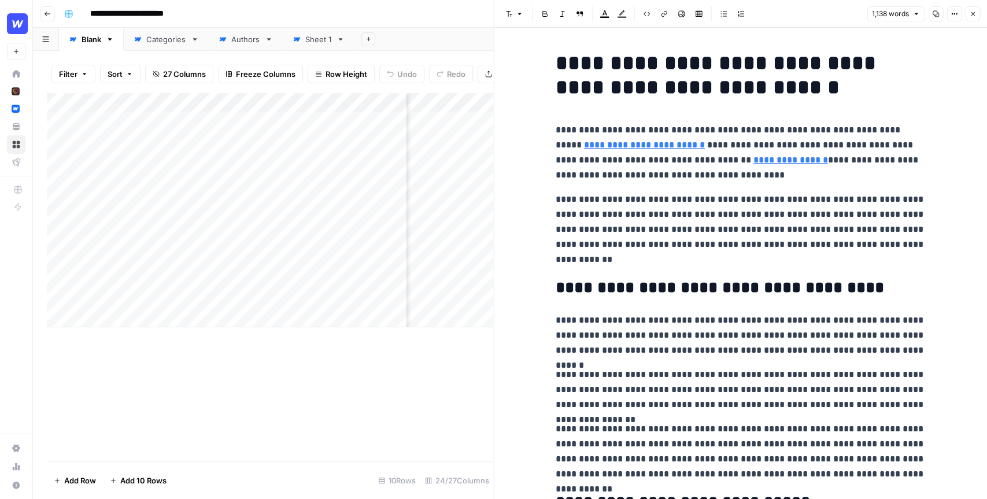
click at [686, 253] on p "**********" at bounding box center [741, 229] width 370 height 75
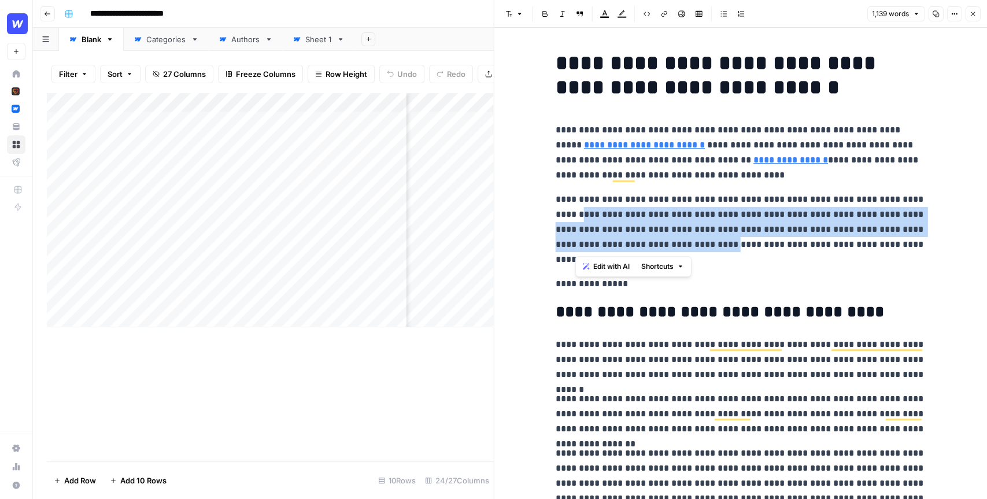
drag, startPoint x: 699, startPoint y: 252, endPoint x: 568, endPoint y: 215, distance: 135.8
click at [568, 215] on p "**********" at bounding box center [741, 229] width 370 height 75
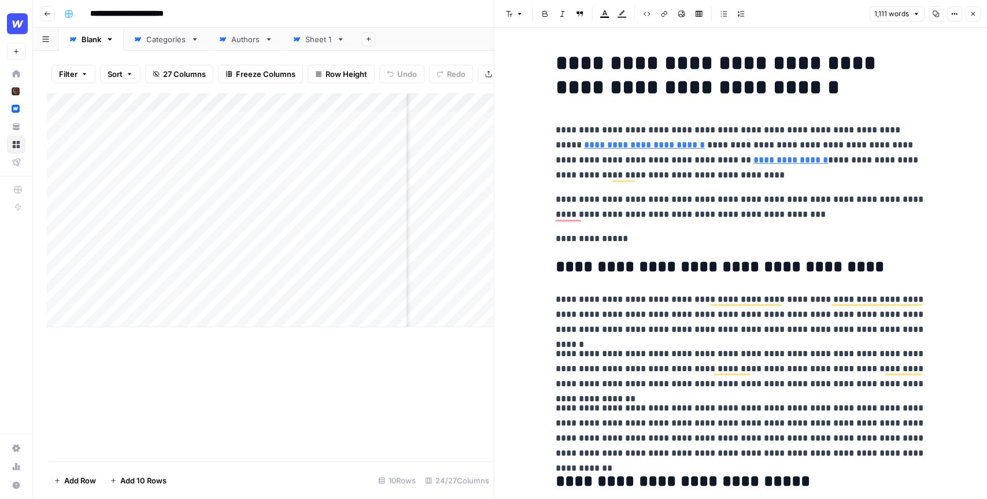
click at [970, 14] on icon "button" at bounding box center [972, 13] width 7 height 7
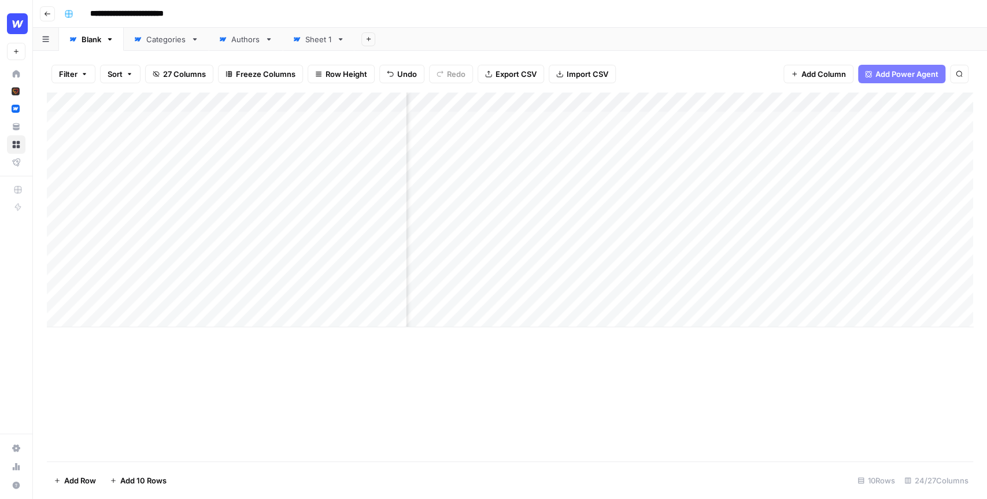
scroll to position [0, 1729]
drag, startPoint x: 743, startPoint y: 117, endPoint x: 727, endPoint y: 306, distance: 189.8
click at [727, 306] on div "Add Column" at bounding box center [510, 210] width 926 height 235
click at [752, 279] on div "Add Column" at bounding box center [510, 210] width 926 height 235
click at [774, 32] on div "Add Sheet" at bounding box center [670, 39] width 633 height 23
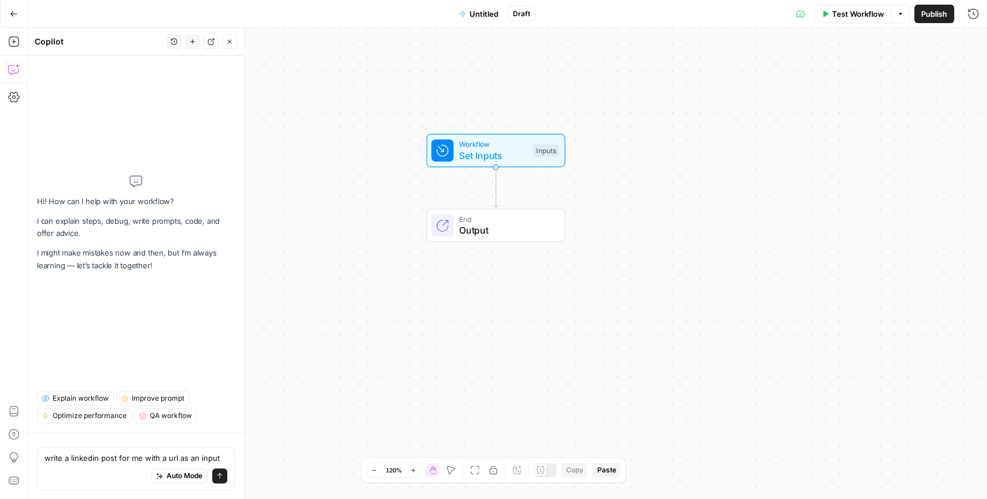
type textarea "write a linkedin post for me with a url as an input"
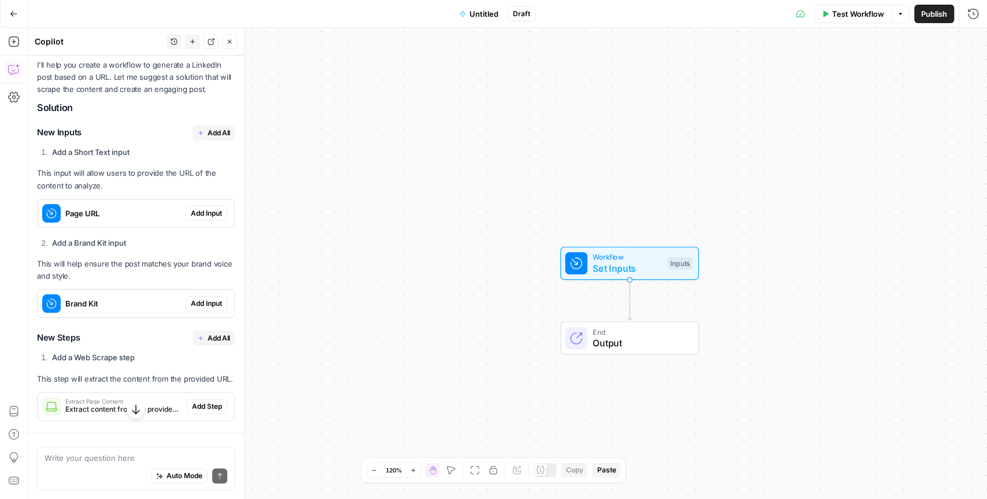
scroll to position [125, 0]
click at [217, 135] on span "Add All" at bounding box center [219, 133] width 23 height 10
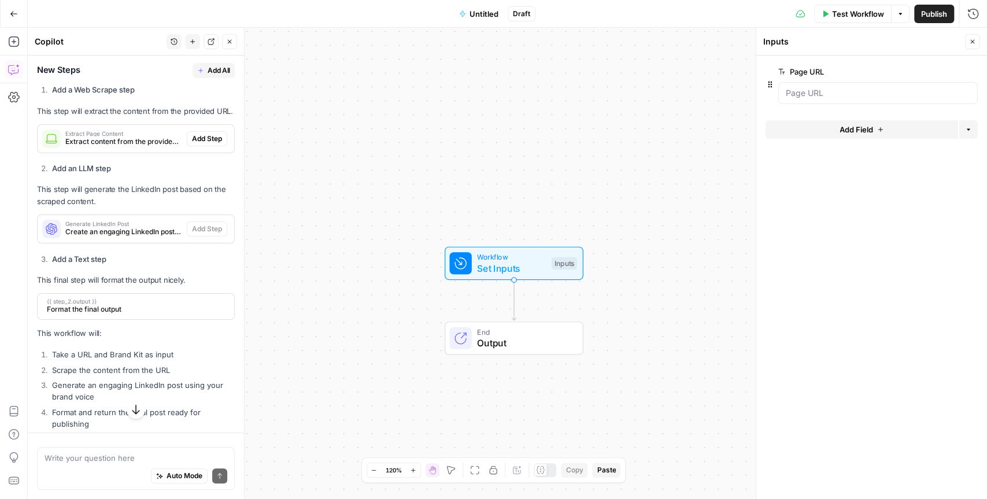
scroll to position [431, 0]
